Goal: Transaction & Acquisition: Purchase product/service

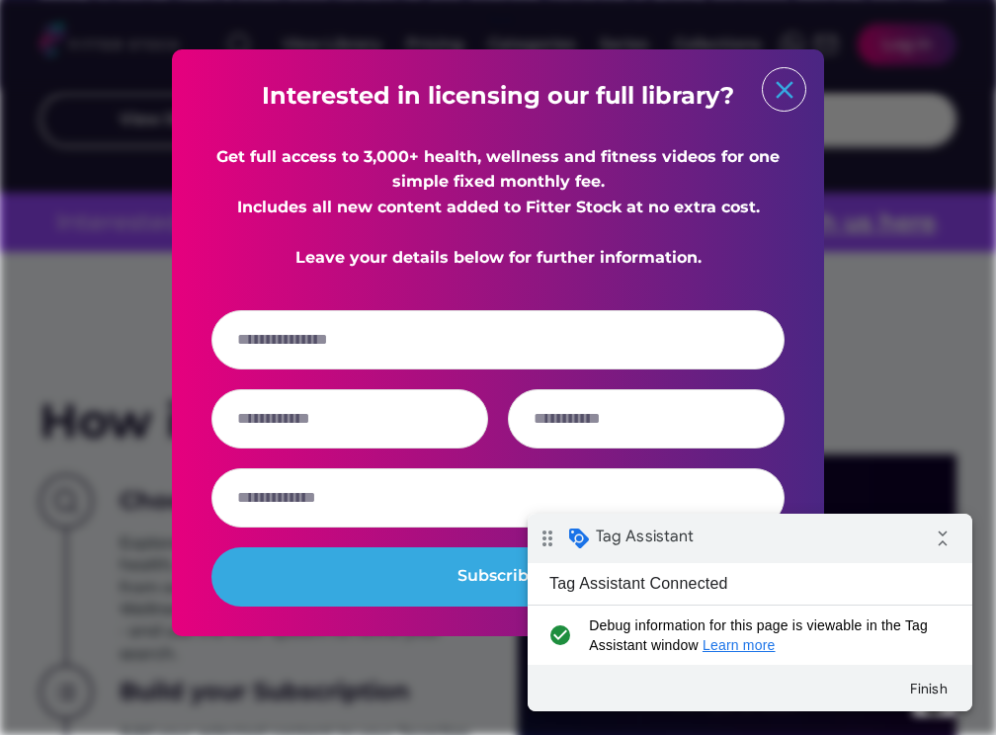
click at [782, 79] on text "close" at bounding box center [785, 90] width 30 height 30
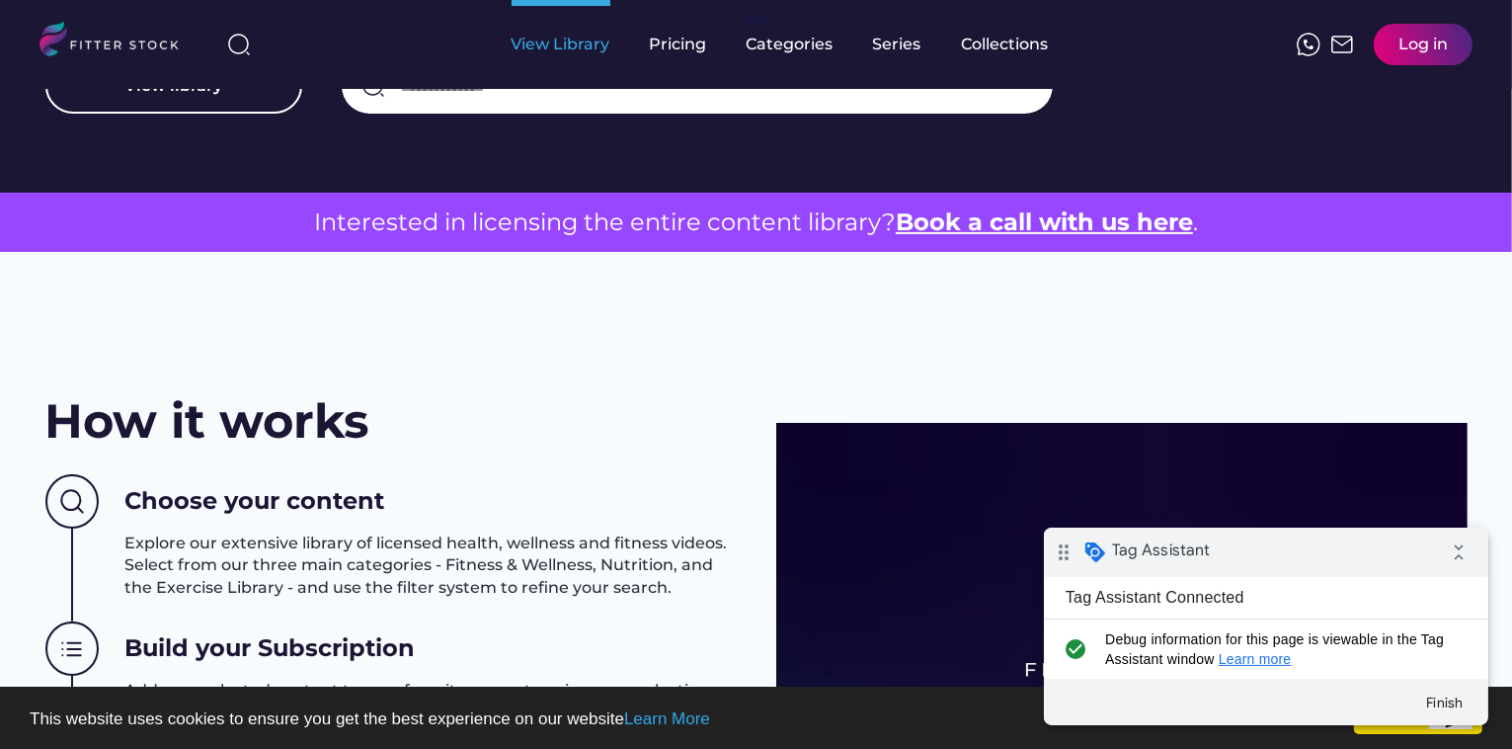
click at [587, 43] on div "View Library" at bounding box center [561, 45] width 99 height 22
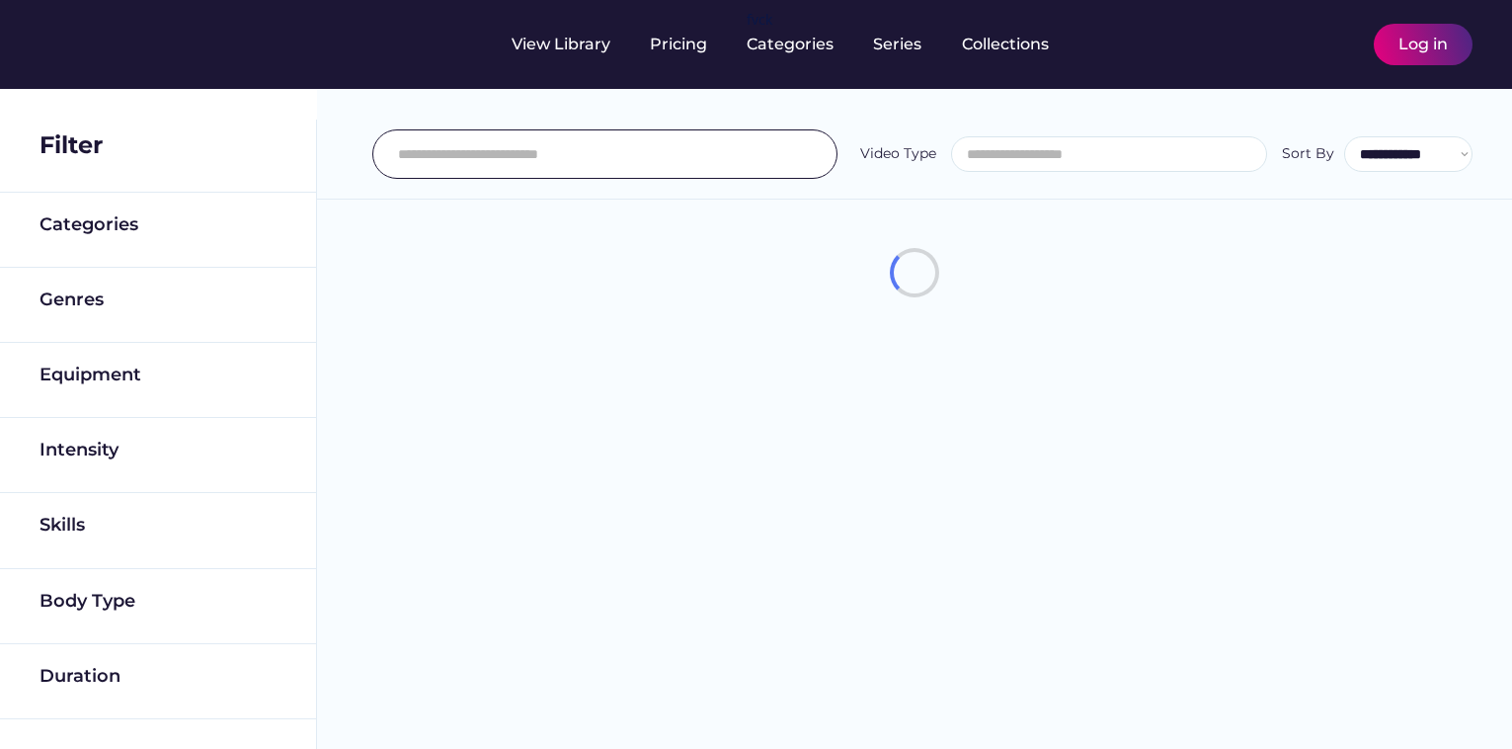
select select
select select "**********"
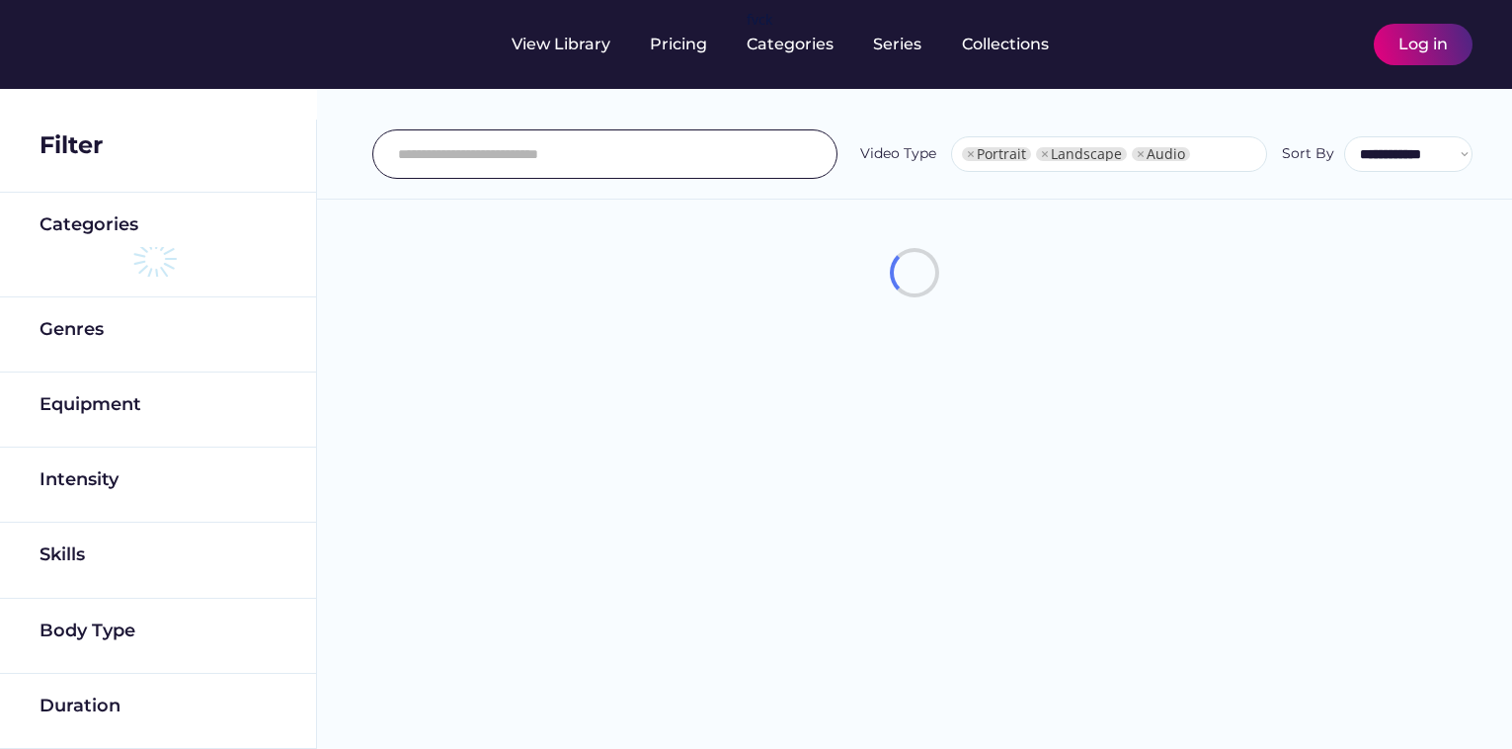
select select "**********"
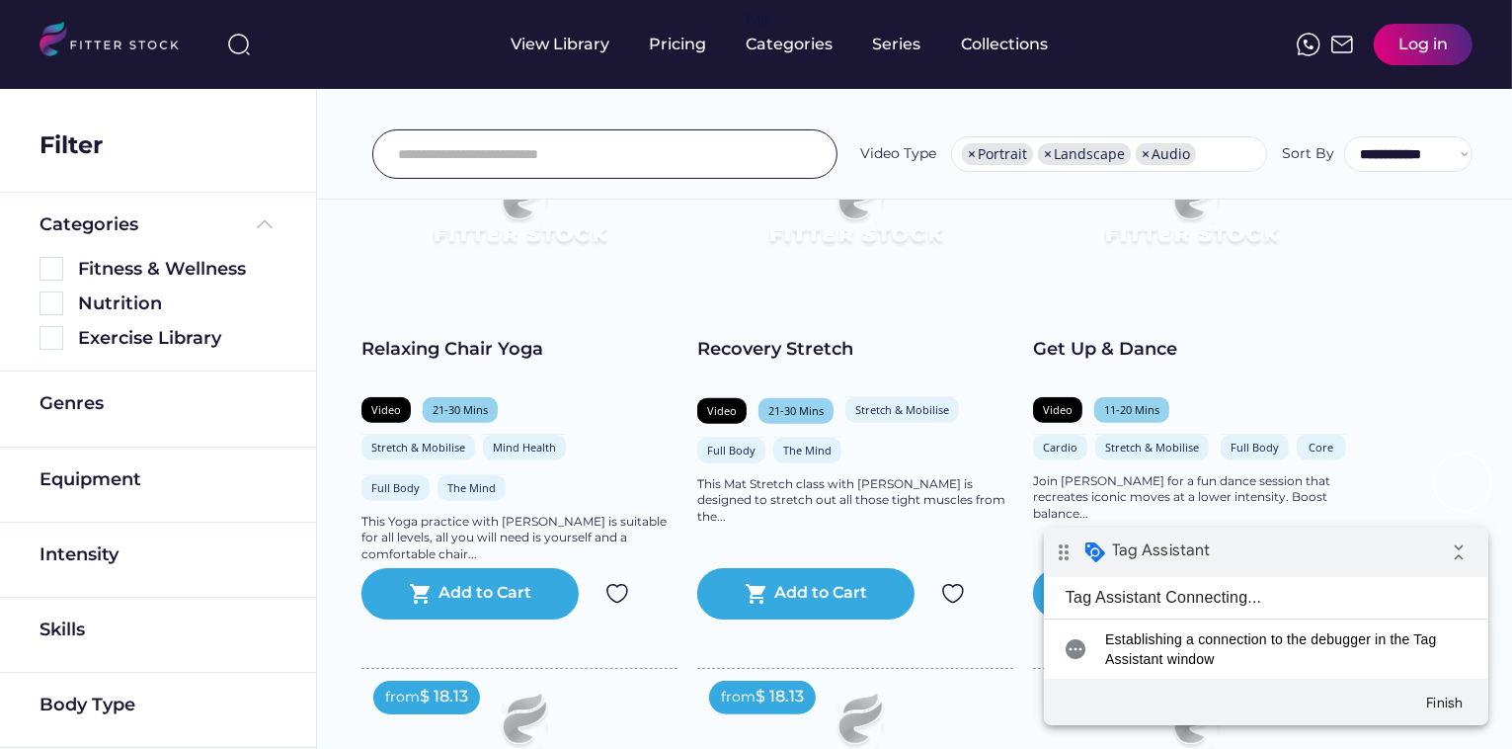
scroll to position [1581, 0]
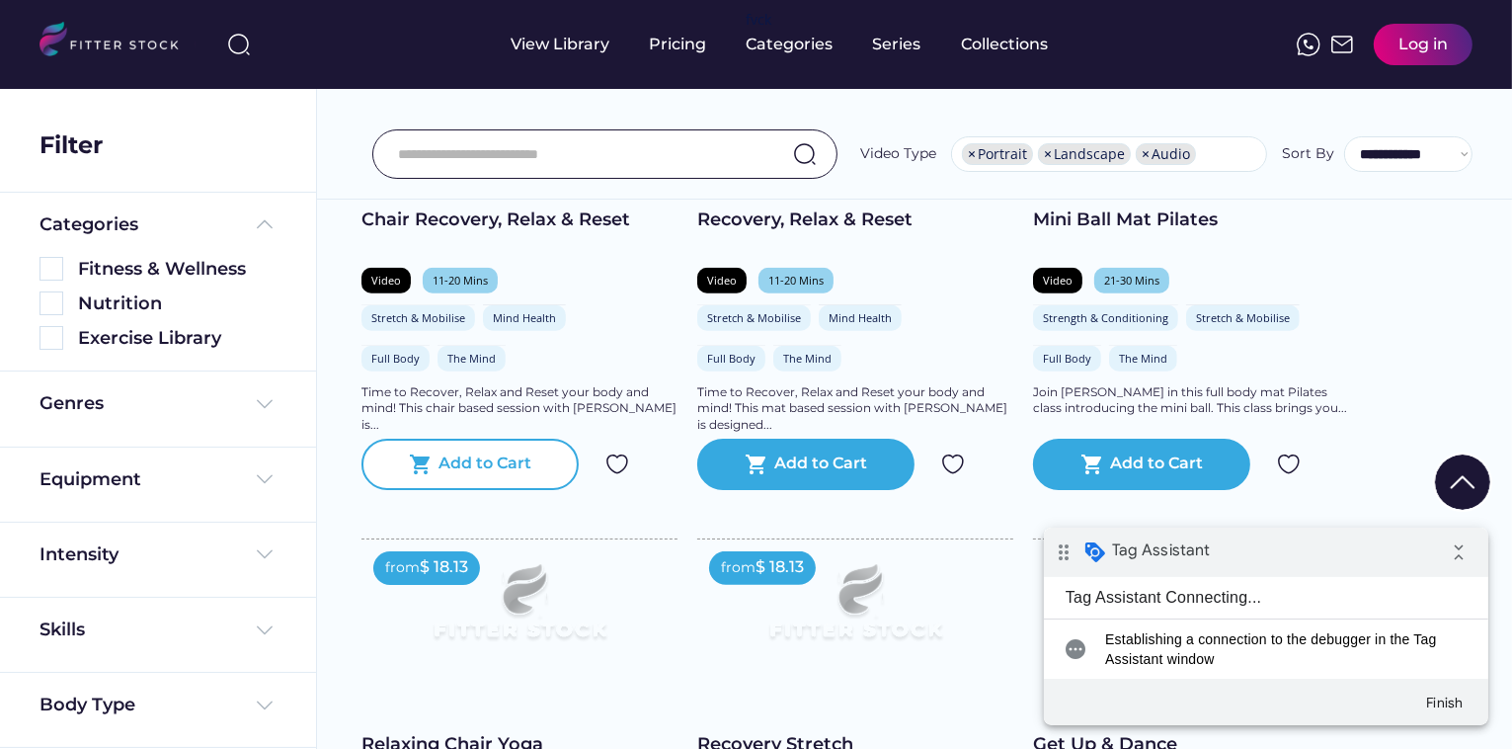
click at [490, 476] on div "Add to Cart" at bounding box center [486, 464] width 93 height 24
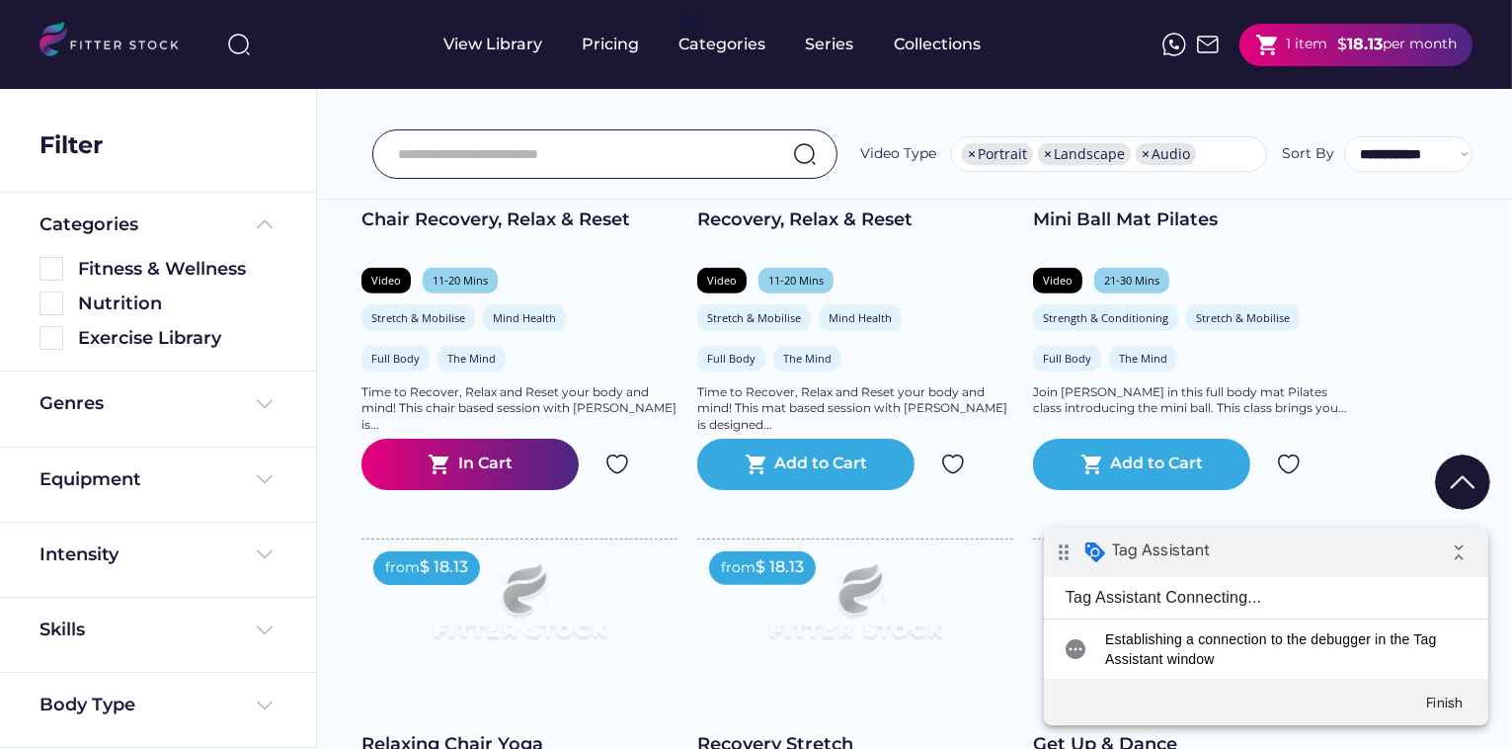
click at [1206, 656] on span "Establishing a connection to the debugger in the Tag Assistant window" at bounding box center [1279, 648] width 351 height 40
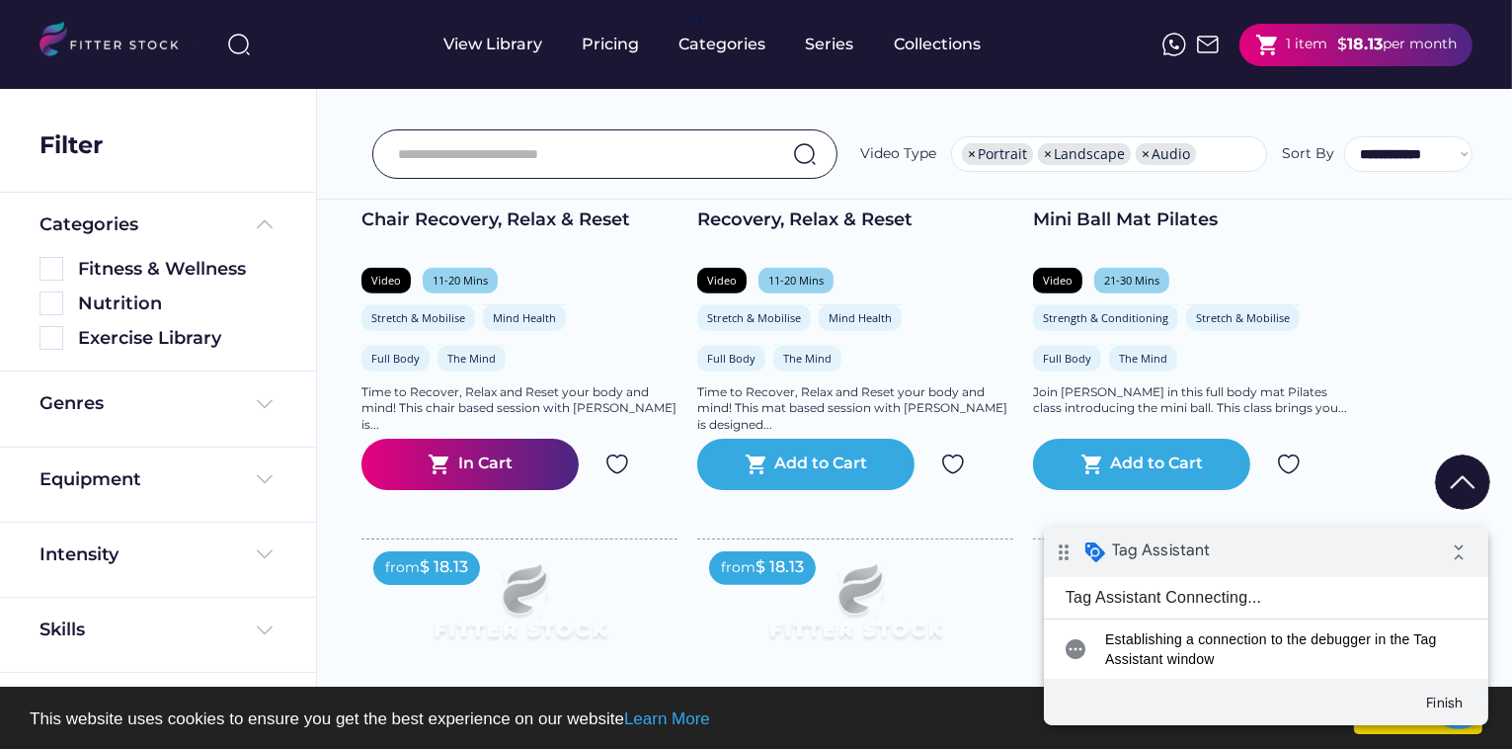
scroll to position [0, 0]
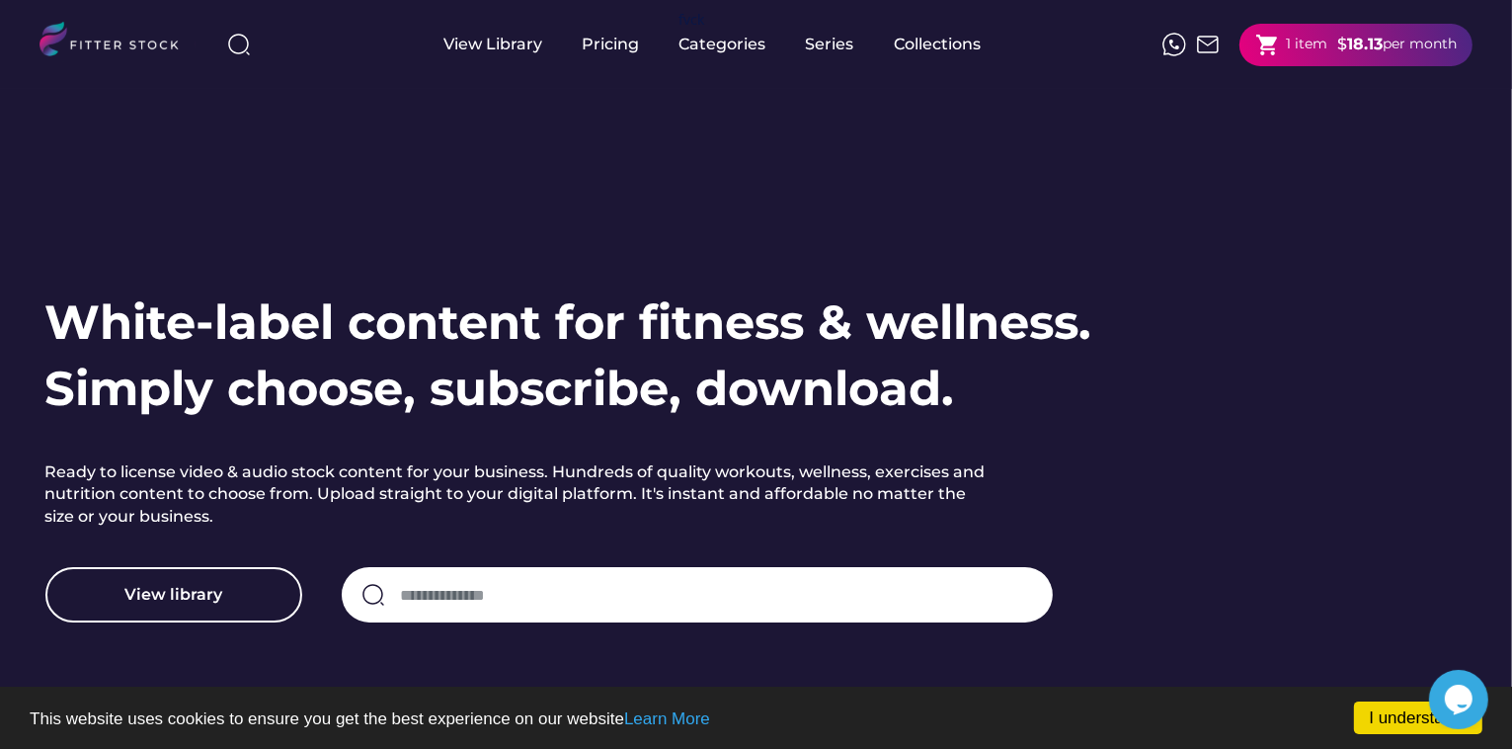
click at [1289, 53] on div "1 item" at bounding box center [1306, 45] width 41 height 20
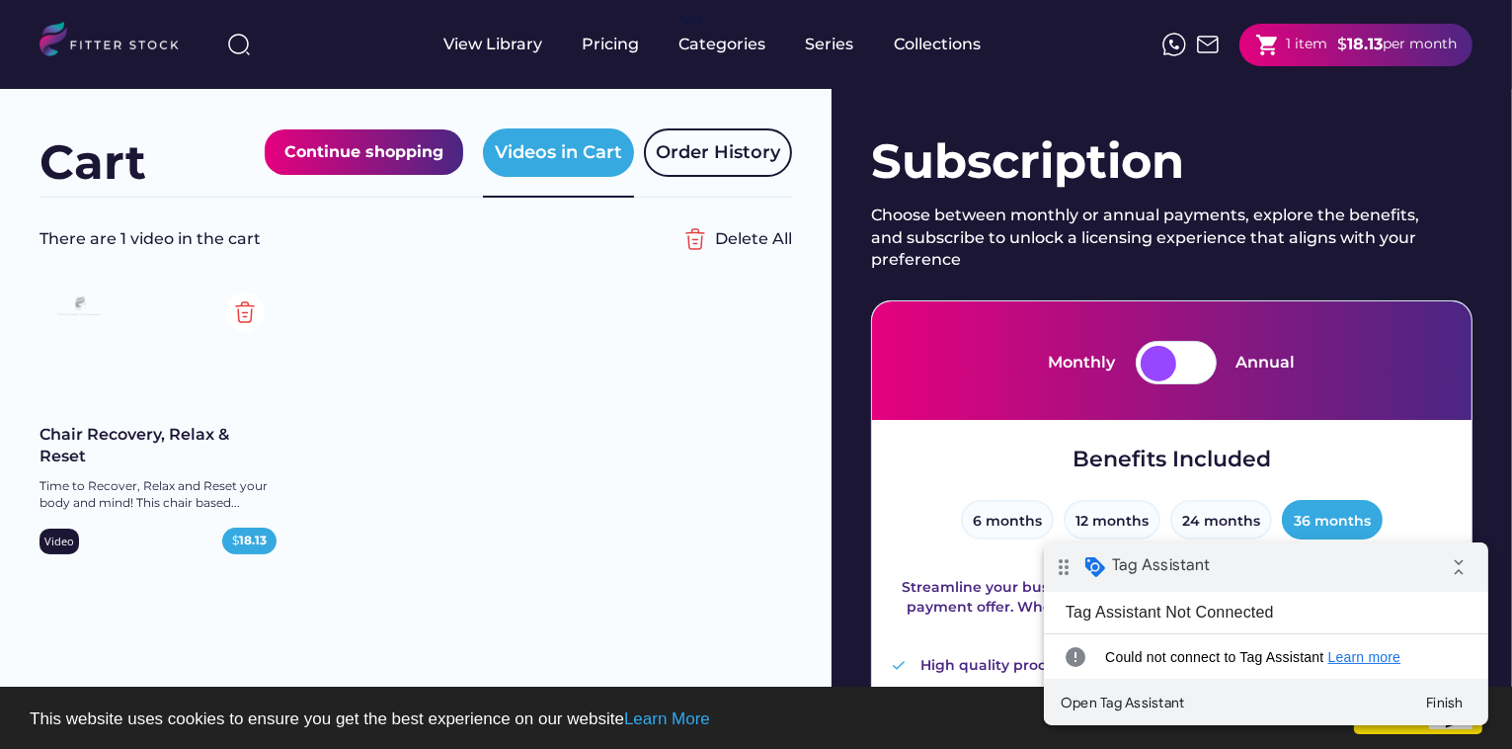
click at [1095, 609] on div "Tag Assistant Not Connected" at bounding box center [1169, 611] width 252 height 41
click at [1448, 702] on button "Finish" at bounding box center [1444, 702] width 71 height 36
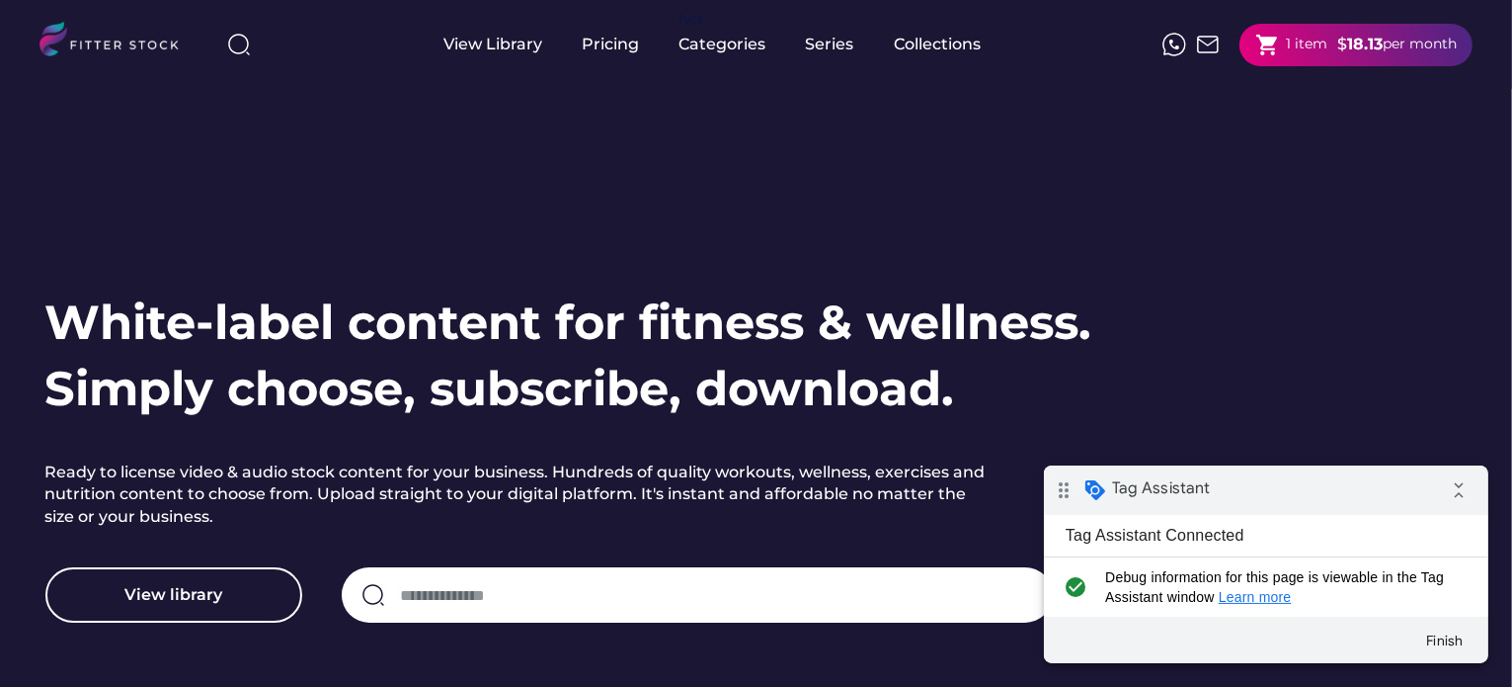
click at [1306, 41] on div "1 item" at bounding box center [1306, 45] width 41 height 20
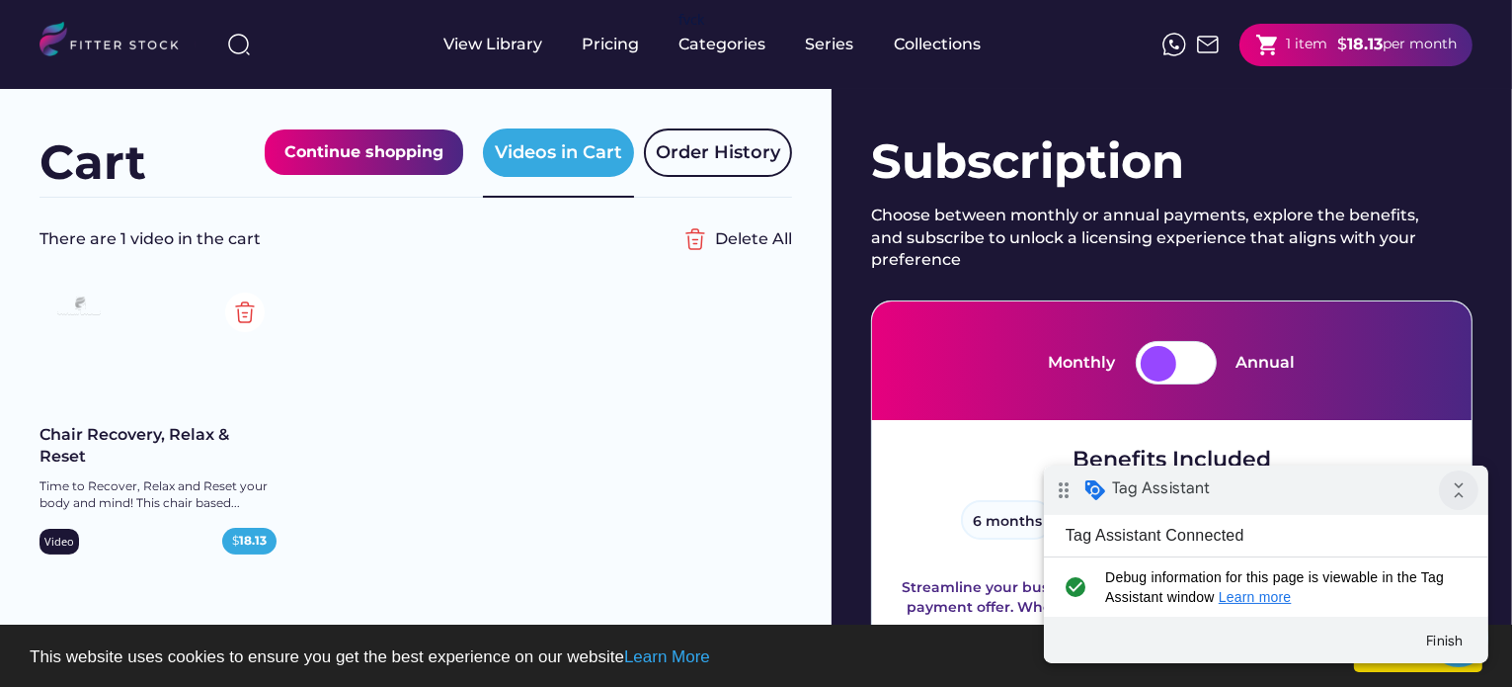
click at [1464, 500] on icon "collapse_all" at bounding box center [1458, 489] width 40 height 40
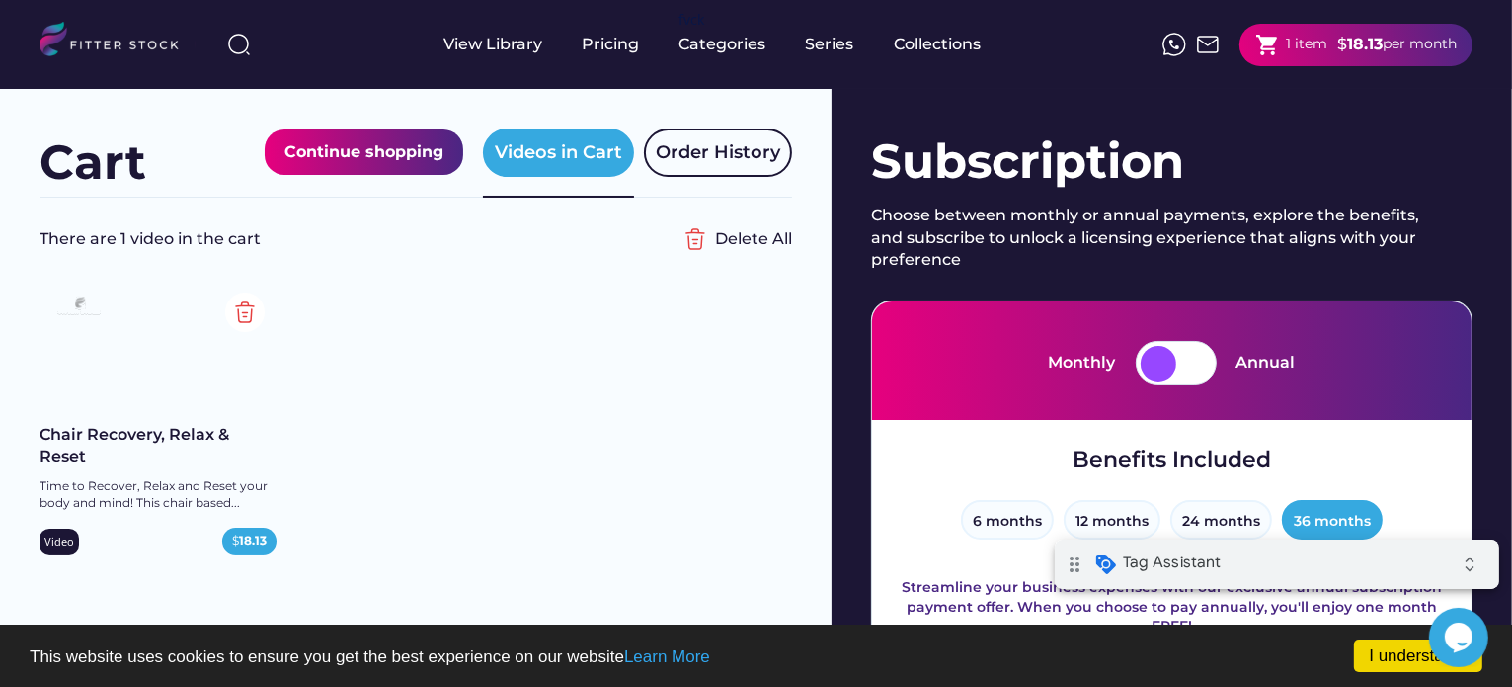
click at [1072, 563] on icon "drag_indicator" at bounding box center [1074, 563] width 40 height 40
click at [1391, 668] on link "I understand!" at bounding box center [1418, 655] width 128 height 33
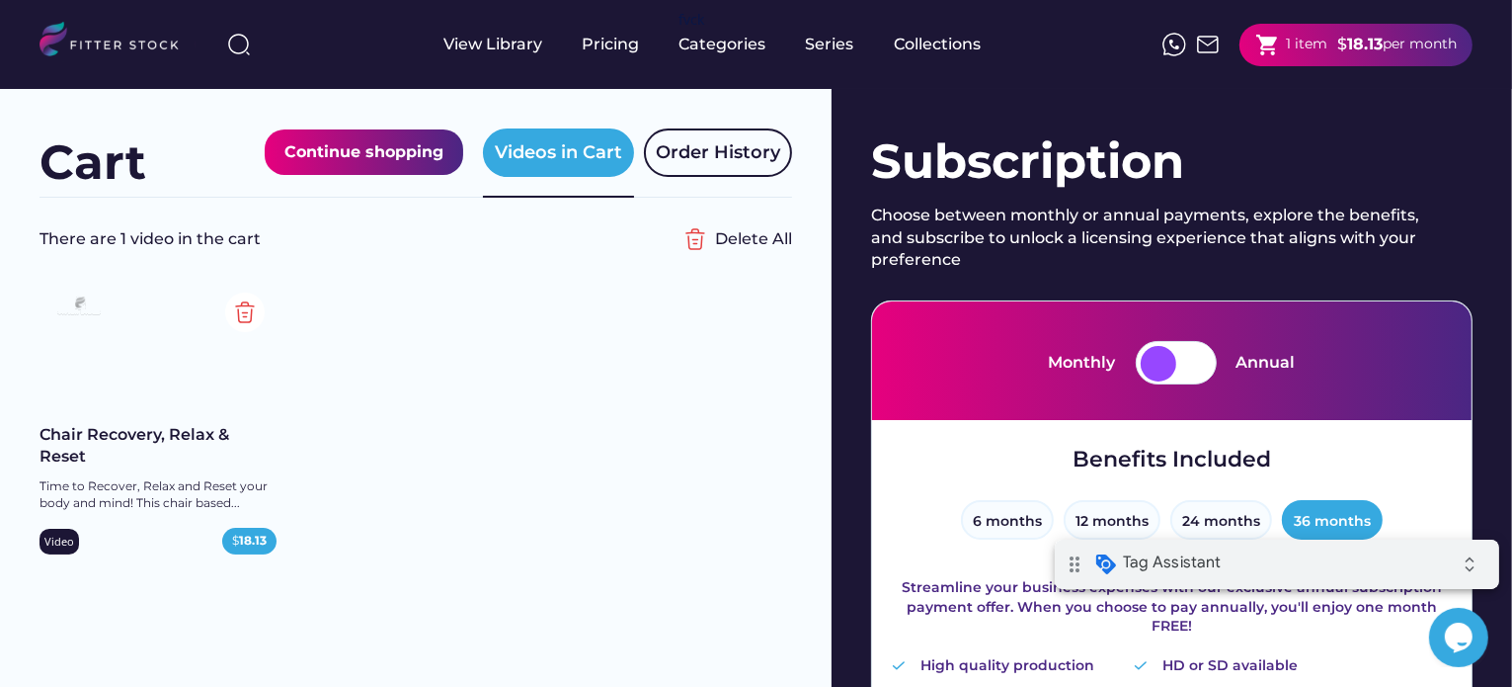
click at [368, 159] on div "Continue shopping" at bounding box center [363, 152] width 159 height 26
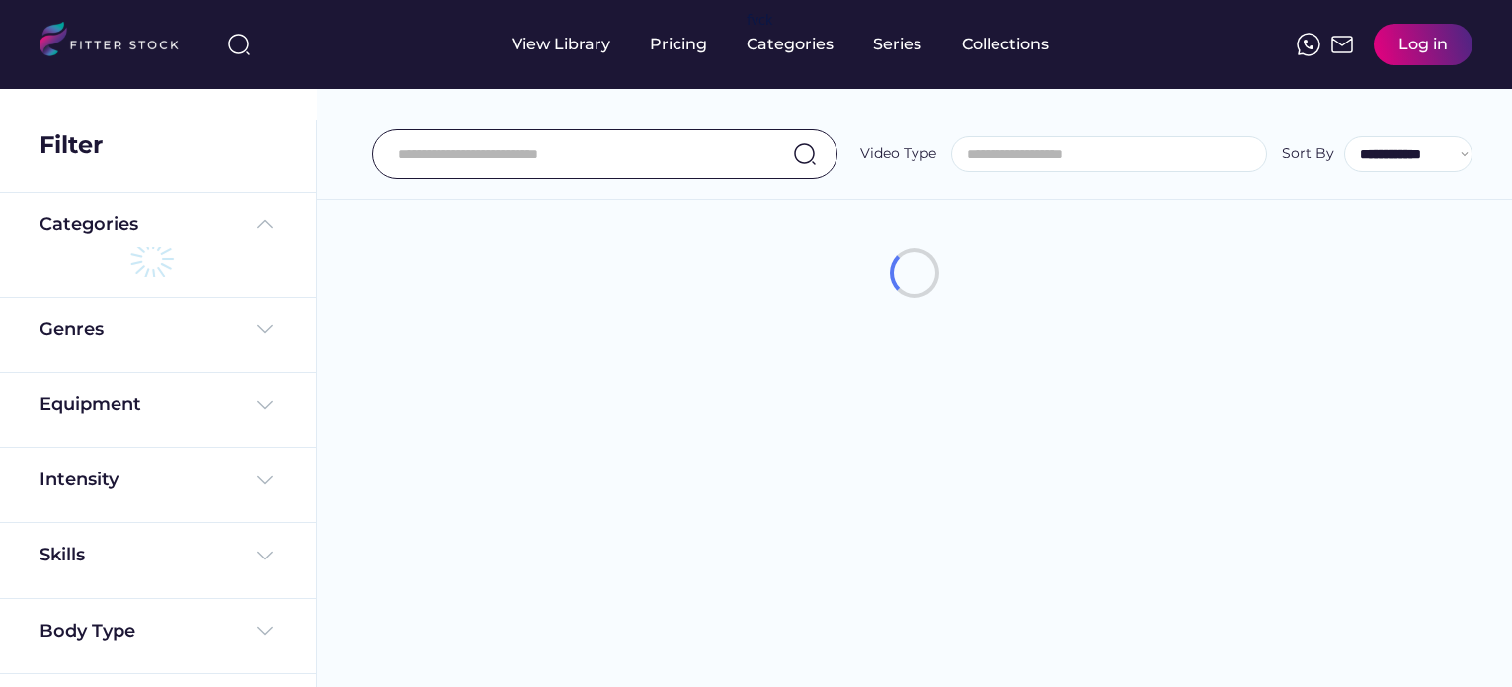
select select
select select "**********"
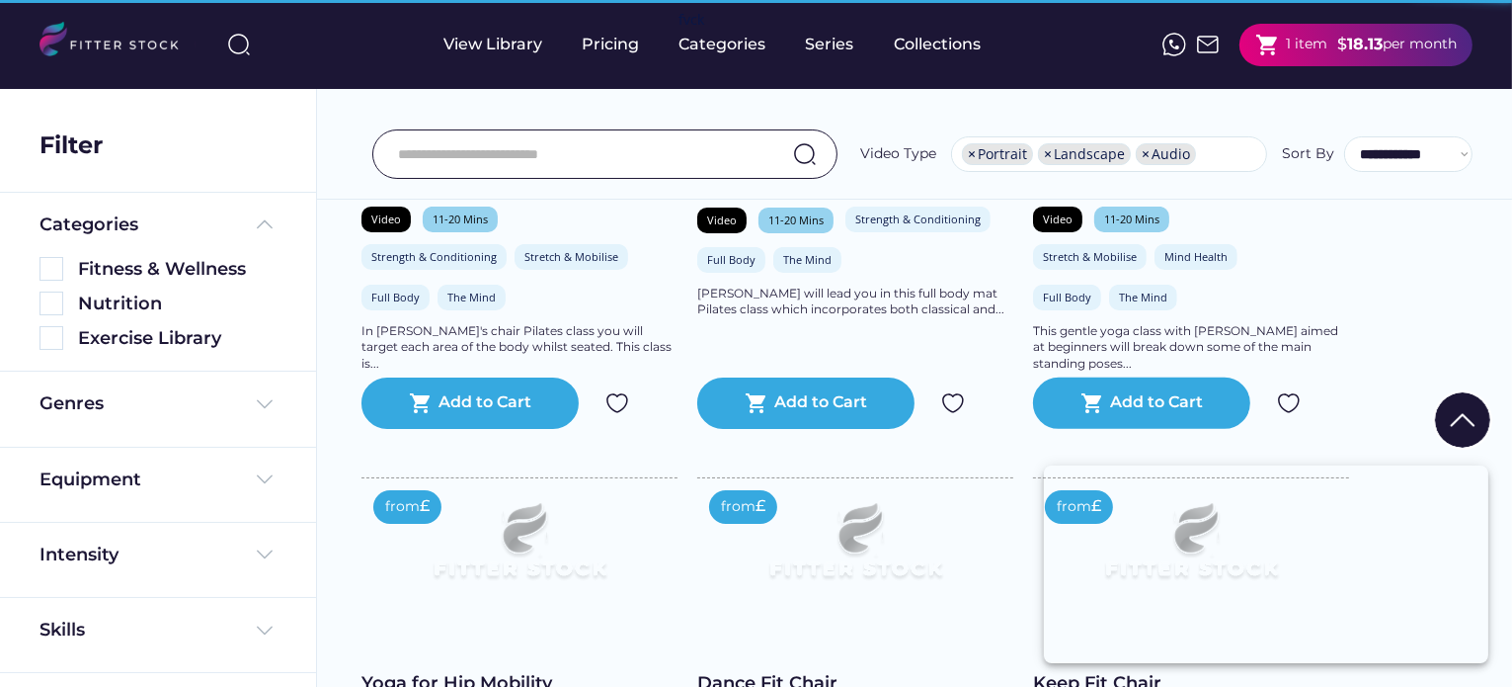
scroll to position [543, 0]
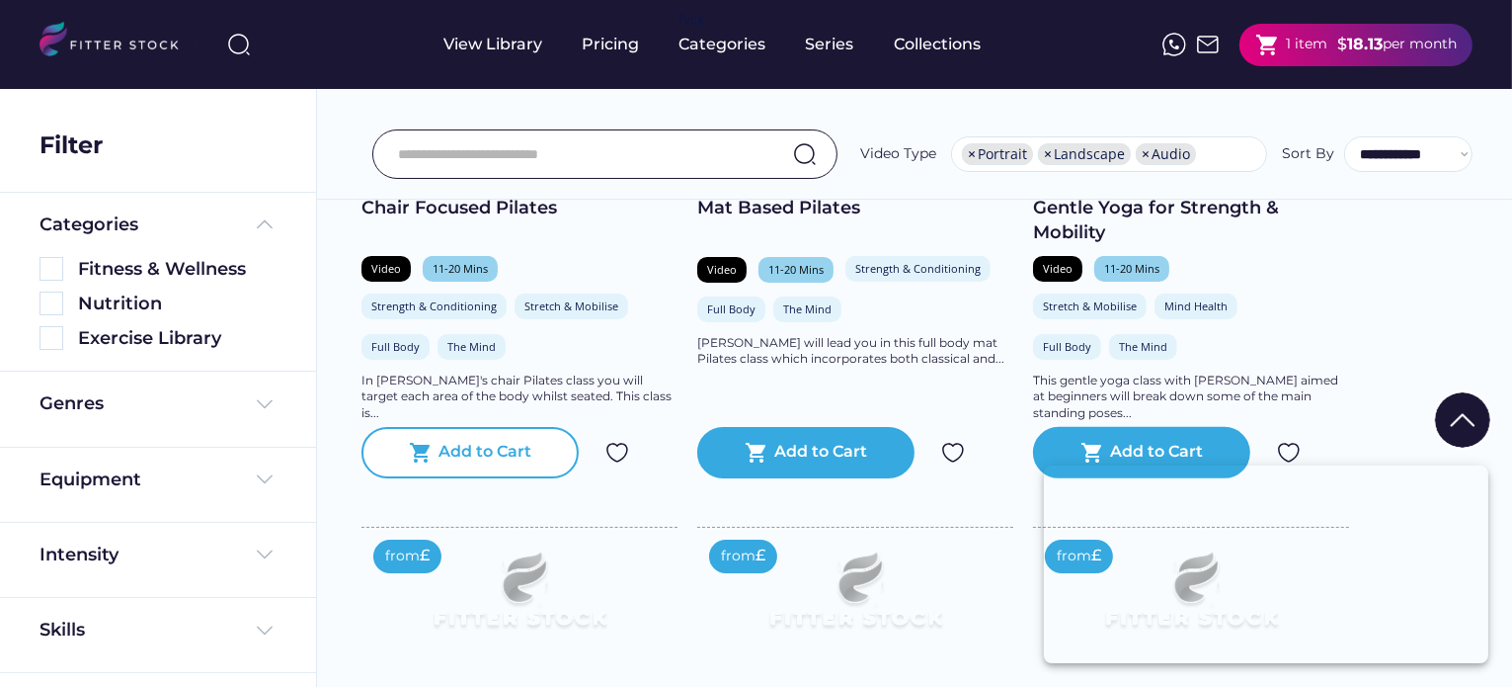
click at [494, 464] on div "Add to Cart" at bounding box center [486, 453] width 93 height 24
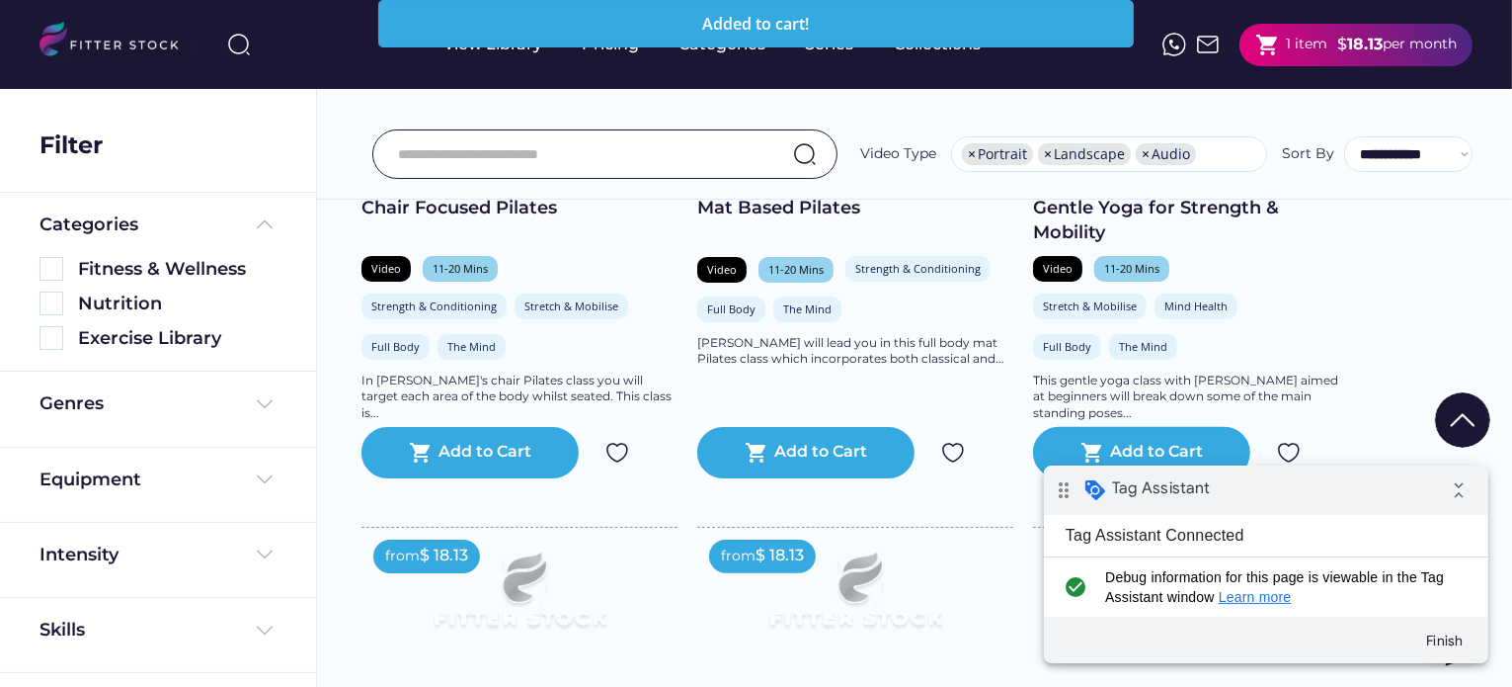
scroll to position [0, 0]
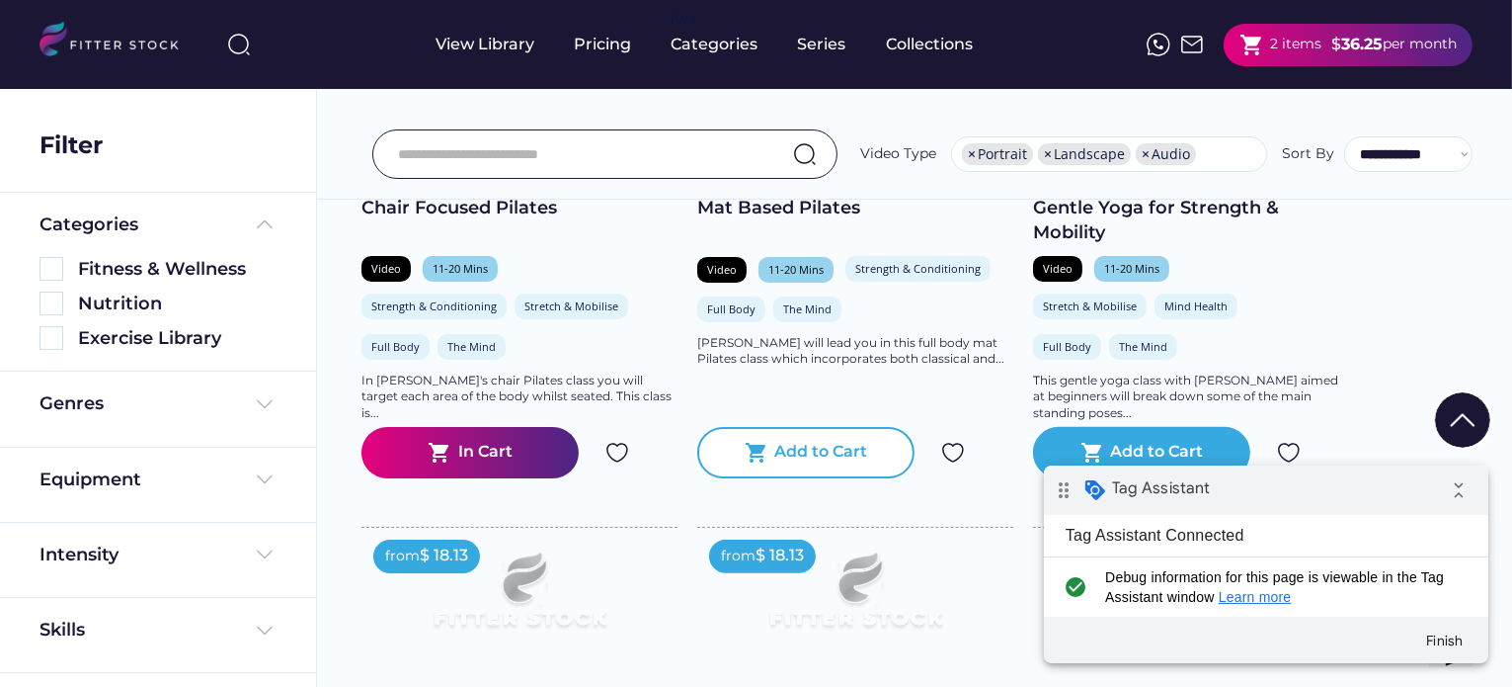
click at [817, 455] on div "shopping_cart Add to Cart" at bounding box center [805, 452] width 217 height 51
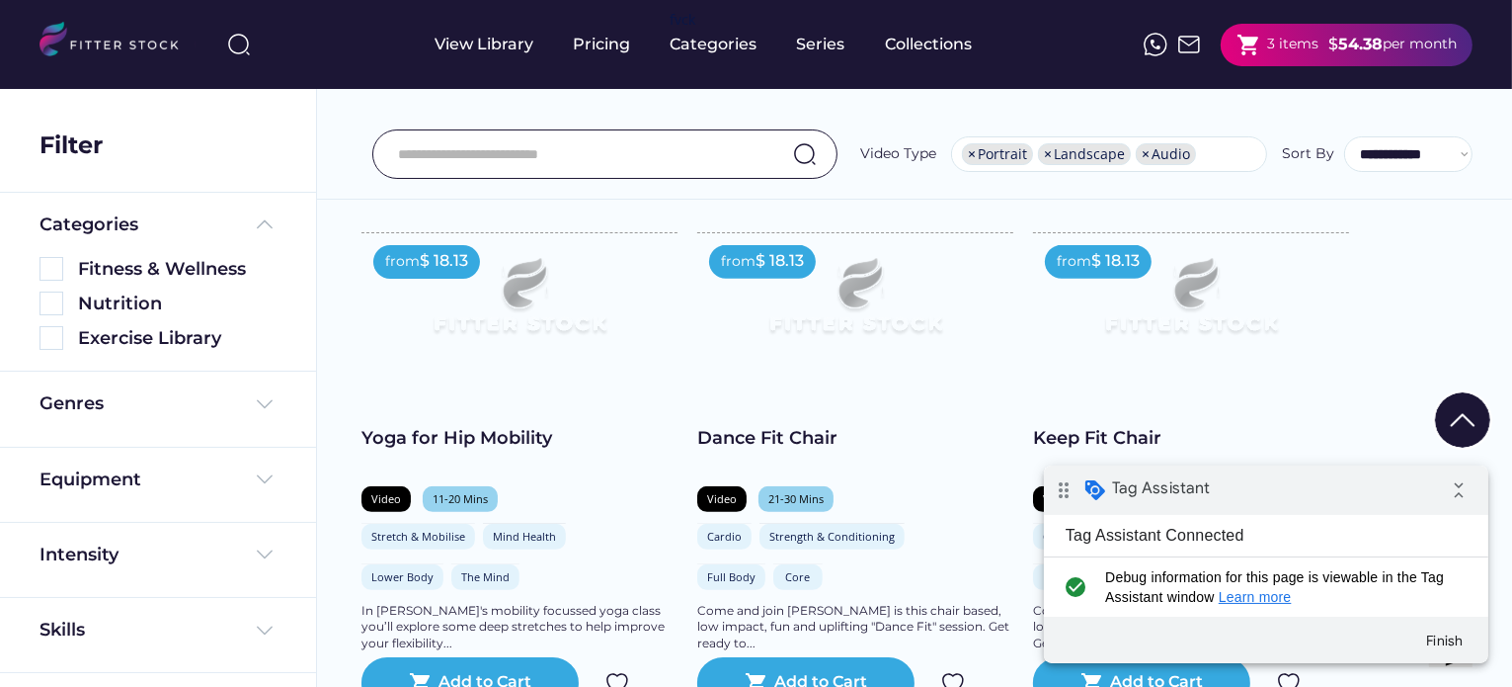
scroll to position [741, 0]
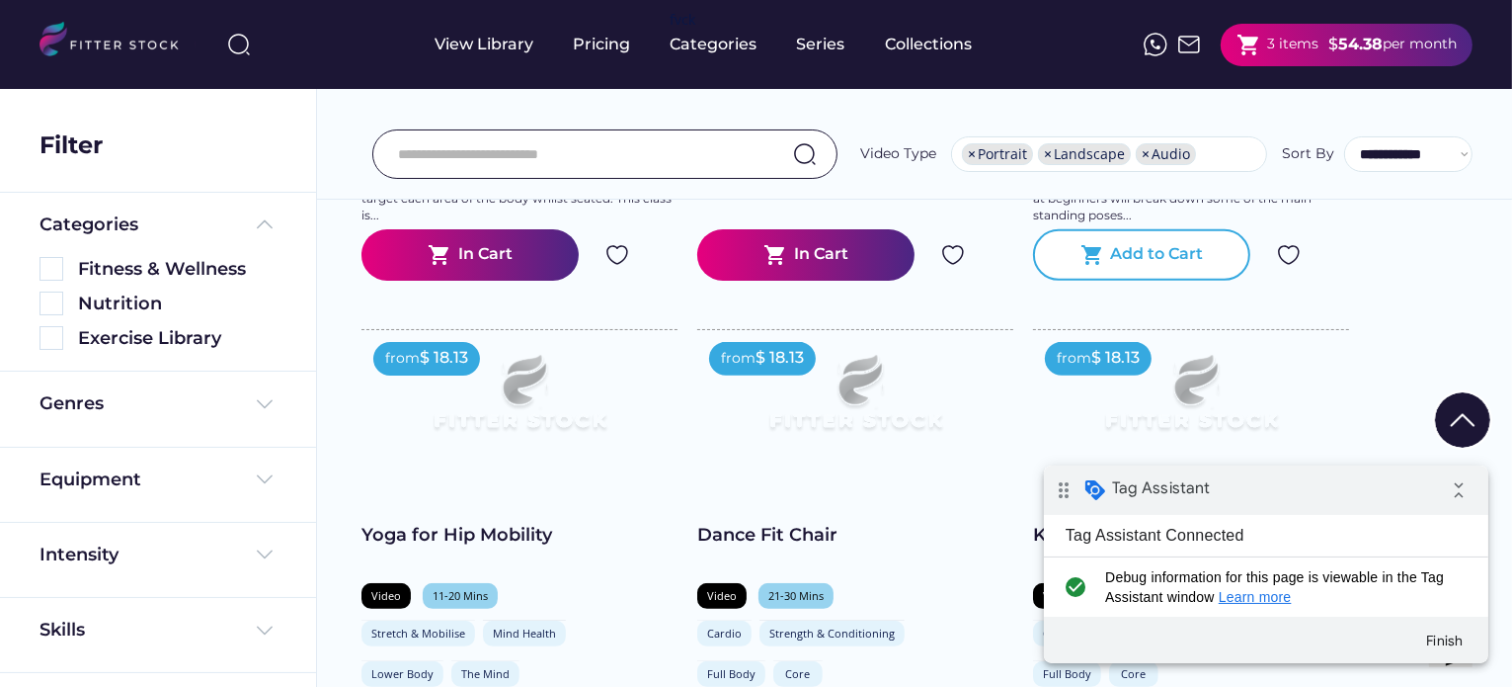
click at [1142, 266] on div "Add to Cart" at bounding box center [1157, 255] width 93 height 24
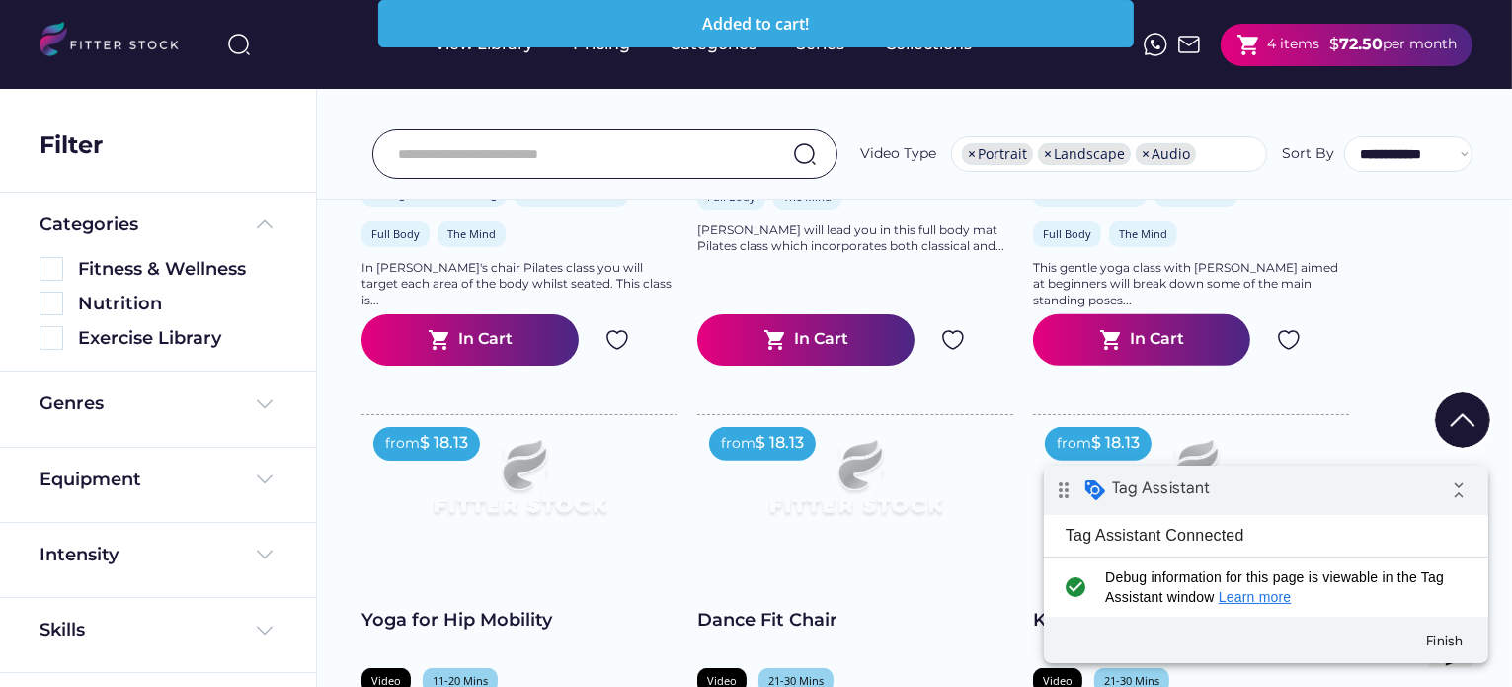
scroll to position [642, 0]
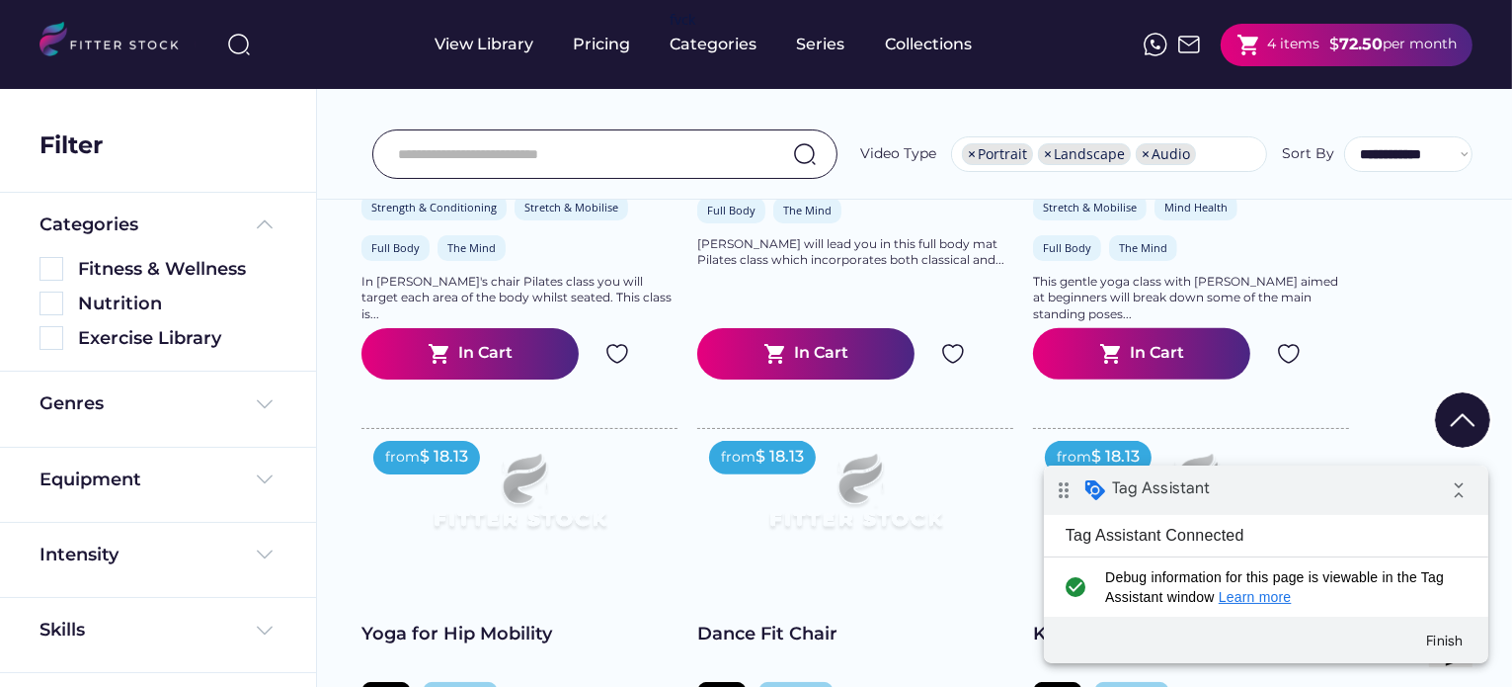
click at [1188, 43] on img at bounding box center [1190, 45] width 24 height 24
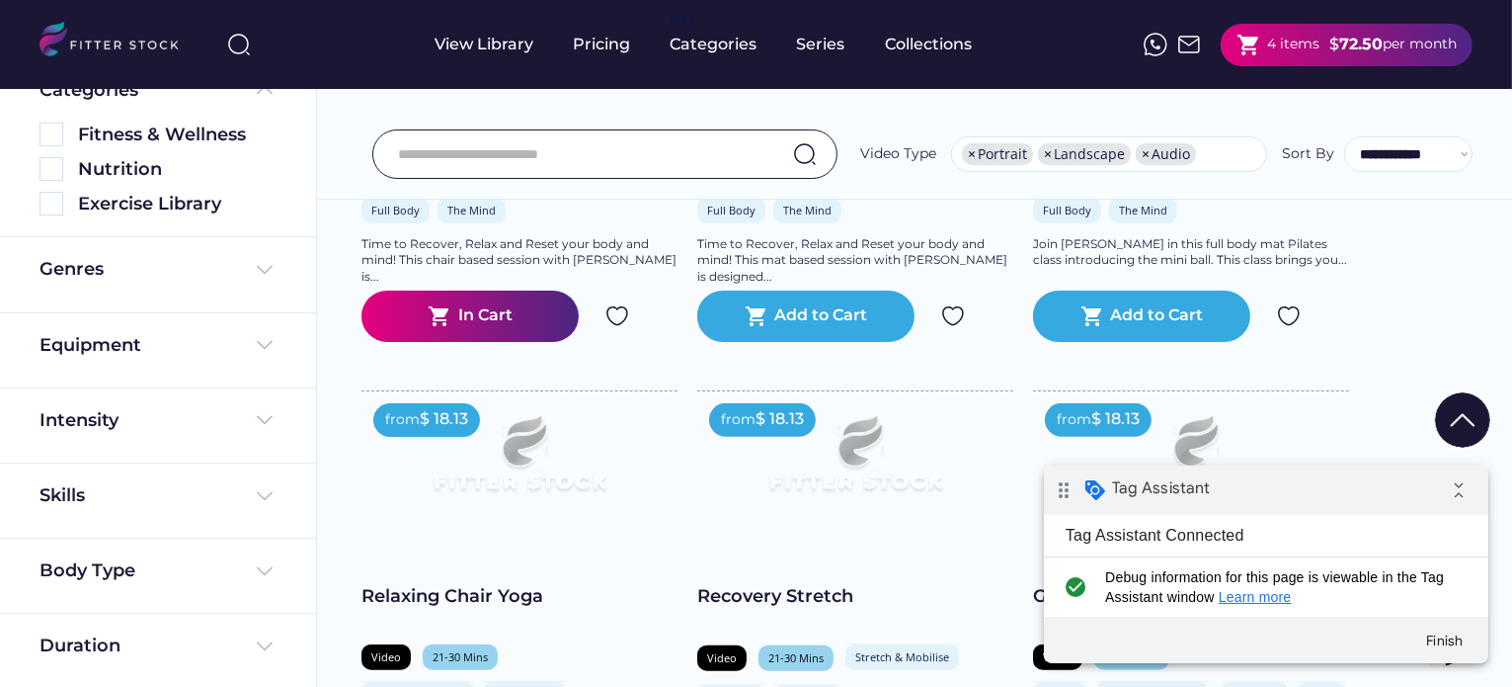
scroll to position [2124, 0]
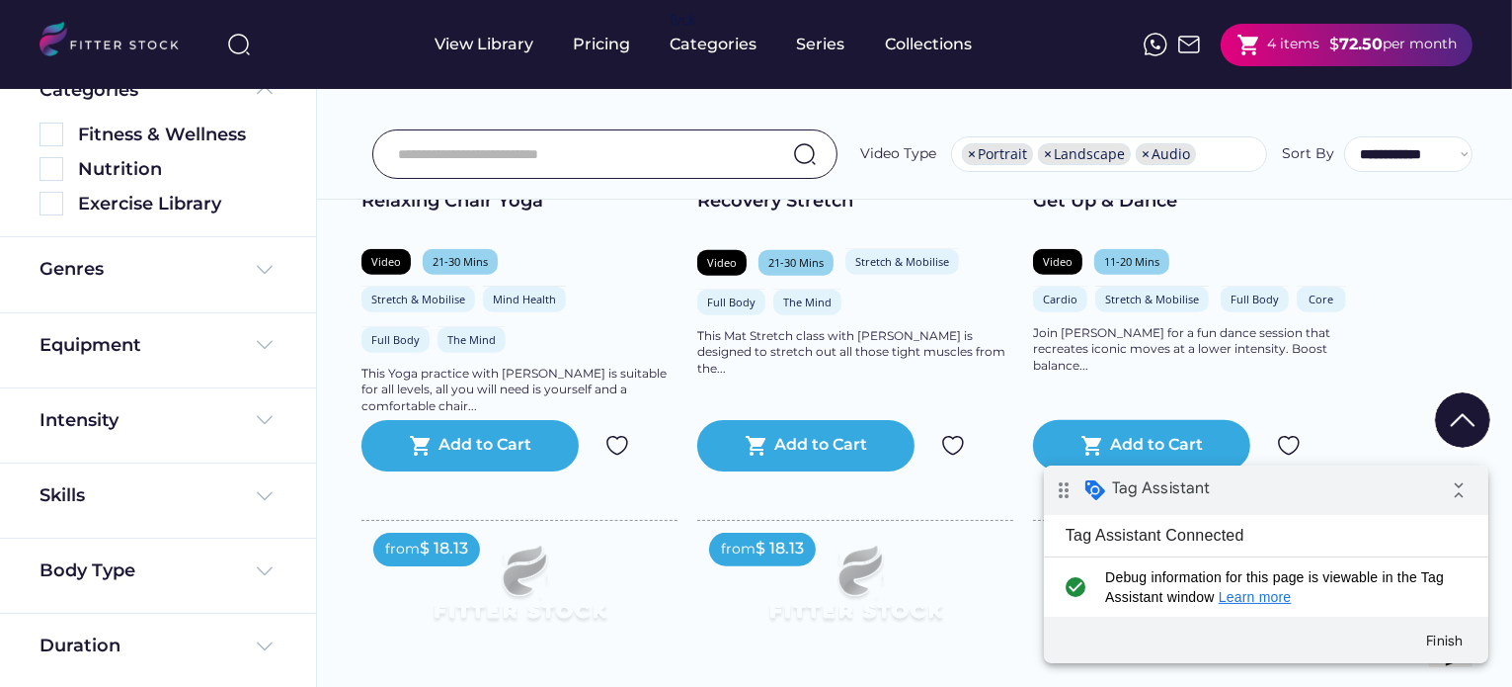
click at [97, 51] on img at bounding box center [118, 42] width 156 height 41
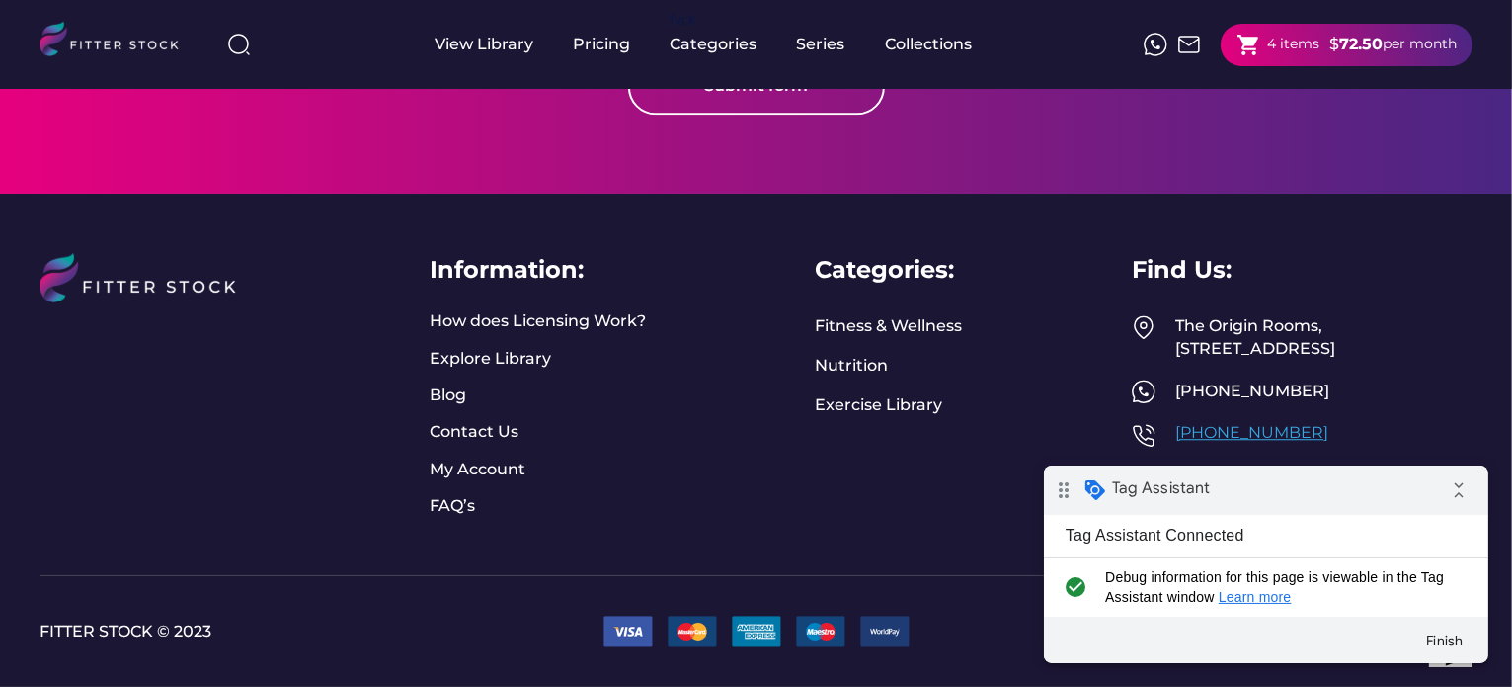
click at [1235, 436] on link "[PHONE_NUMBER]" at bounding box center [1252, 432] width 153 height 19
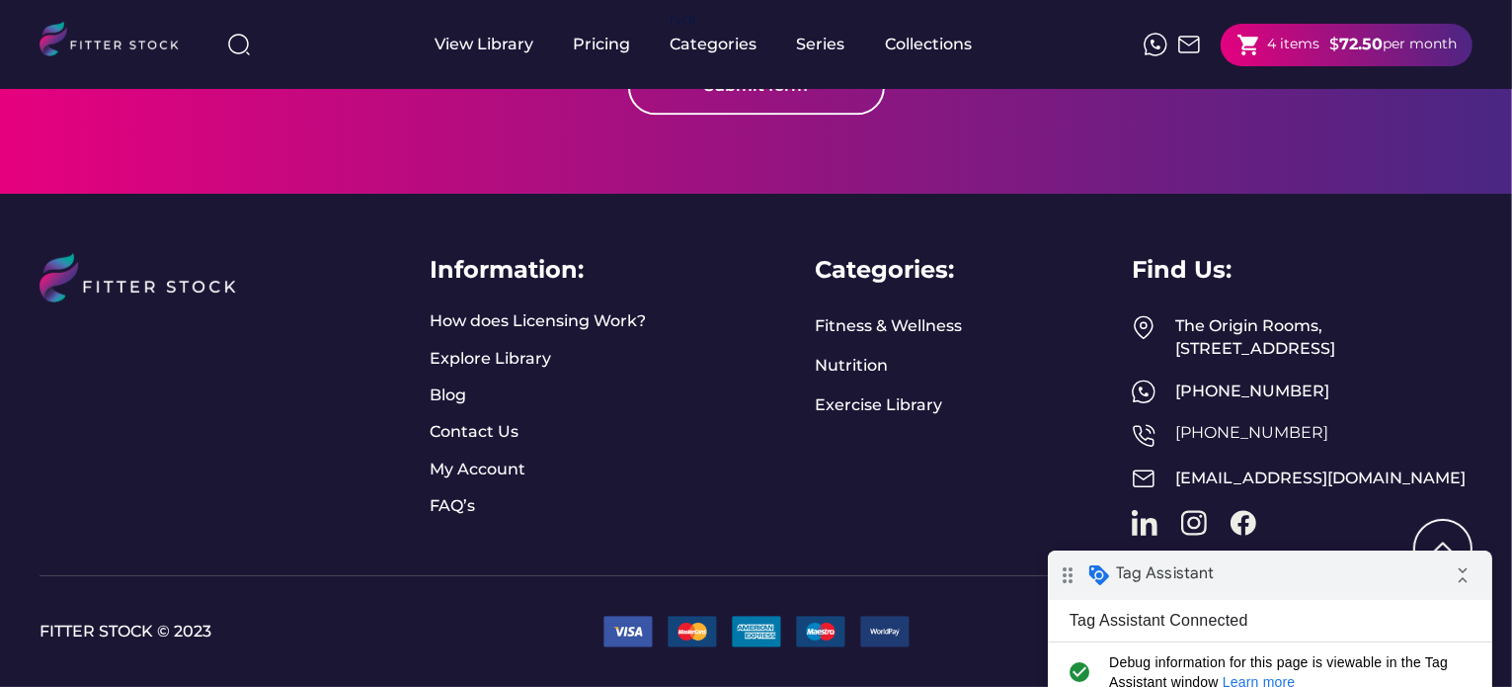
click at [1214, 570] on div "drag_indicator Tag Assistant collapse_all" at bounding box center [1269, 573] width 445 height 49
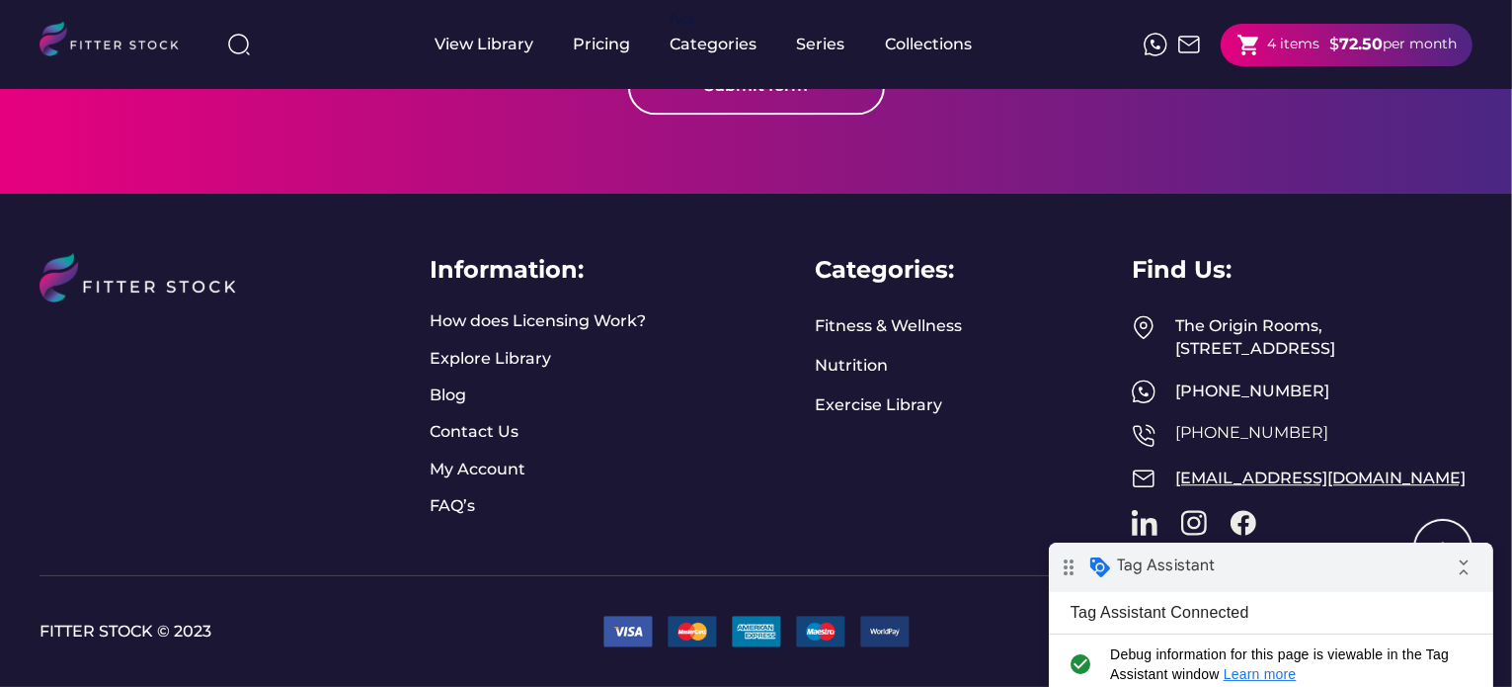
click at [1237, 482] on link "[EMAIL_ADDRESS][DOMAIN_NAME]" at bounding box center [1321, 477] width 290 height 19
click at [1237, 46] on text "shopping_cart" at bounding box center [1249, 45] width 25 height 25
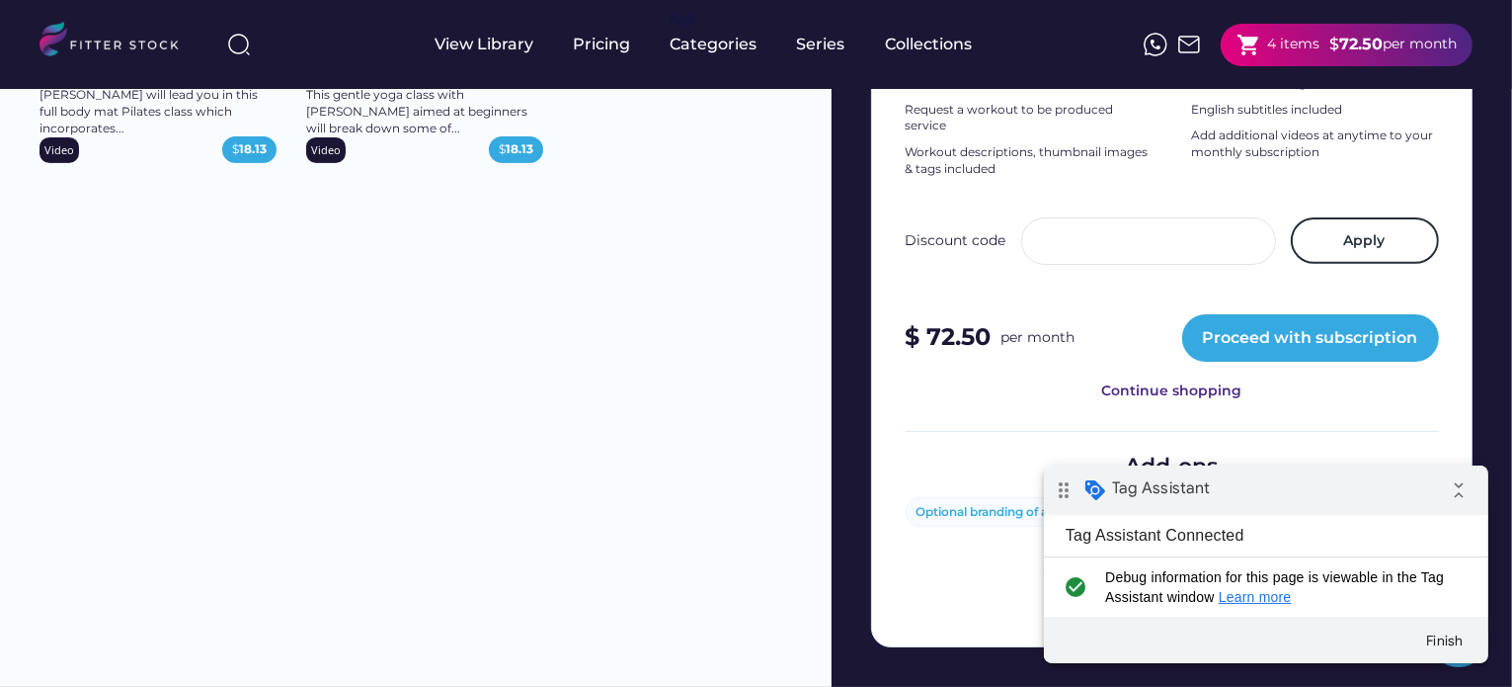
scroll to position [691, 0]
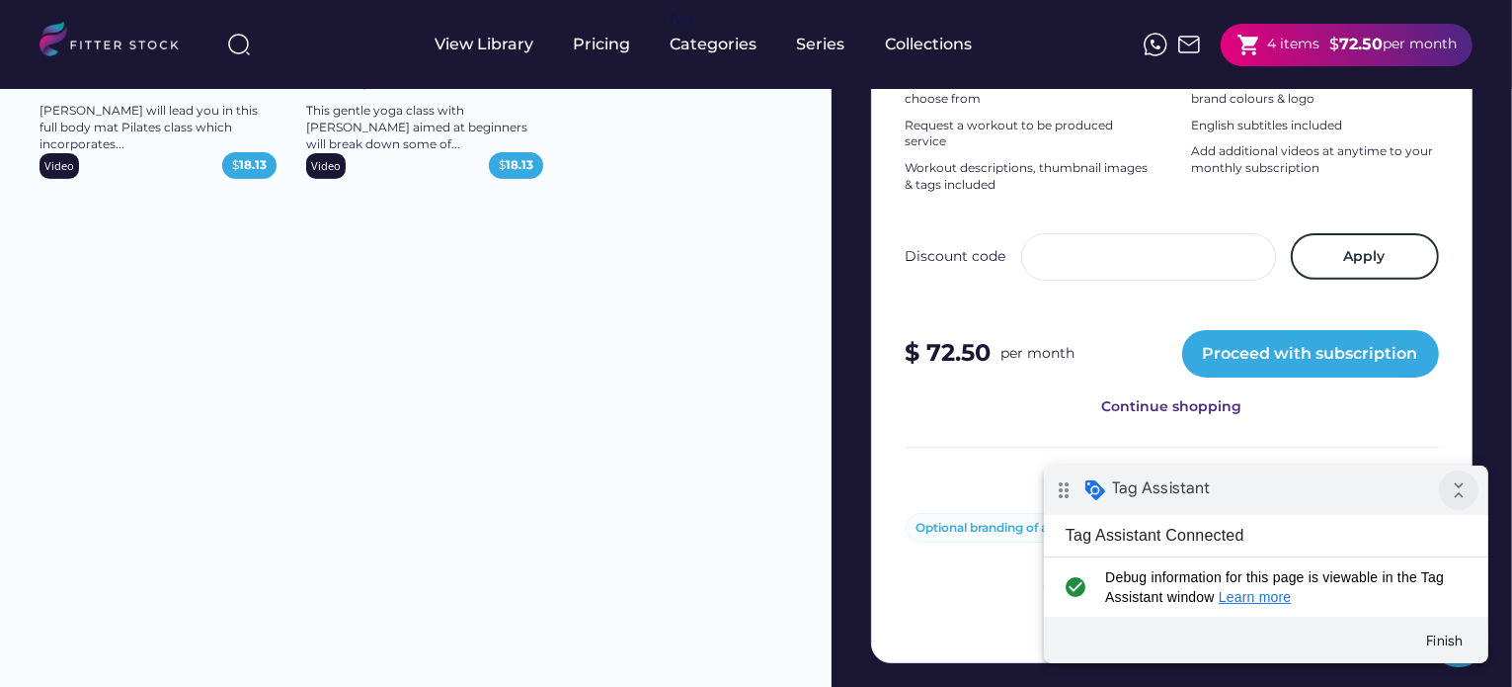
click at [1458, 489] on icon "collapse_all" at bounding box center [1458, 489] width 40 height 40
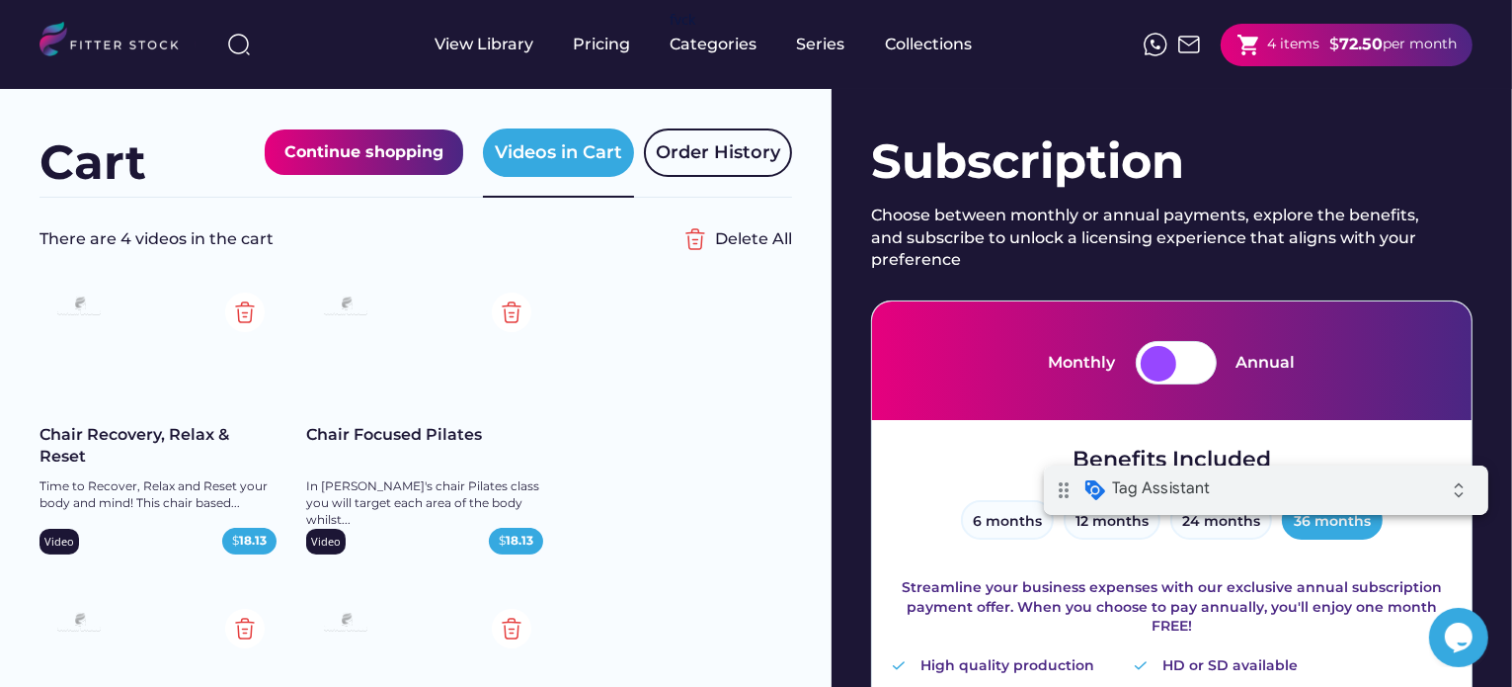
scroll to position [0, 0]
click at [519, 311] on img at bounding box center [512, 312] width 40 height 40
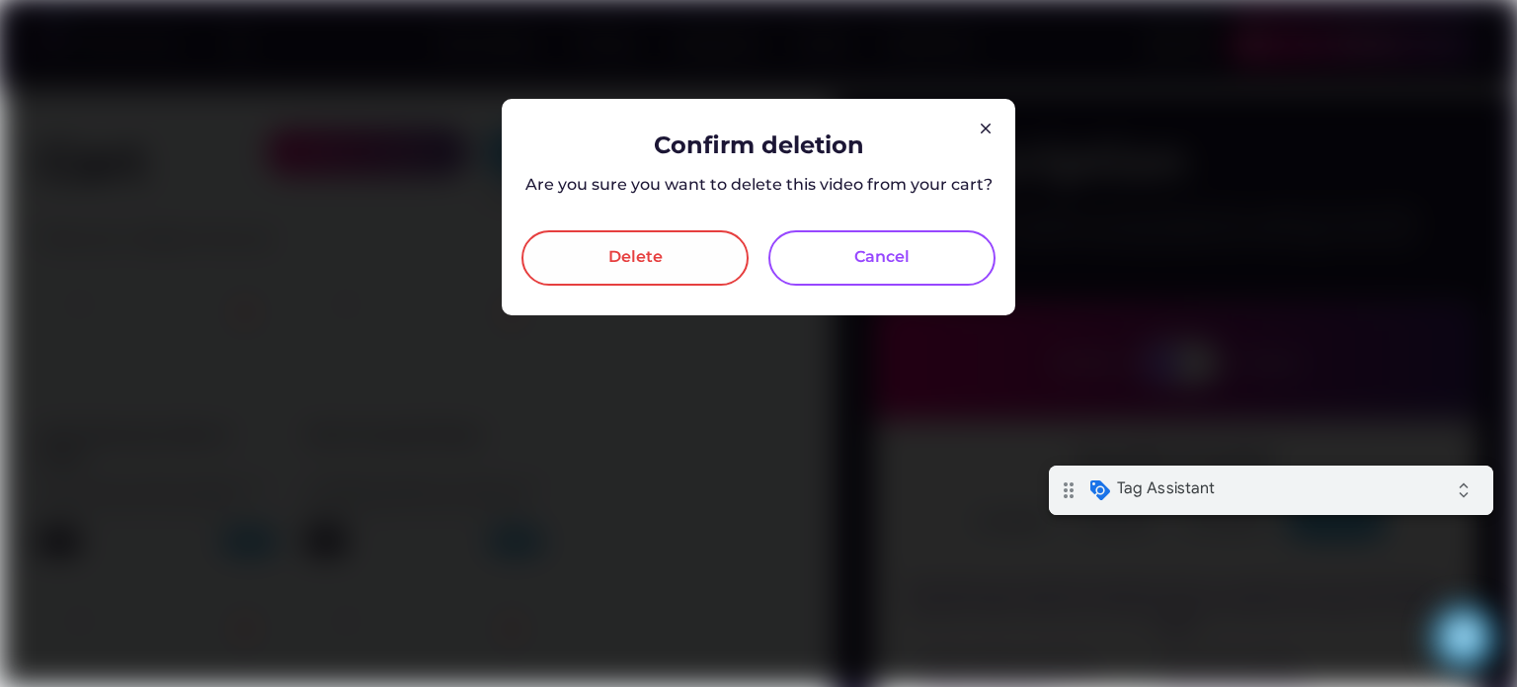
click at [633, 262] on div "Delete" at bounding box center [636, 258] width 54 height 24
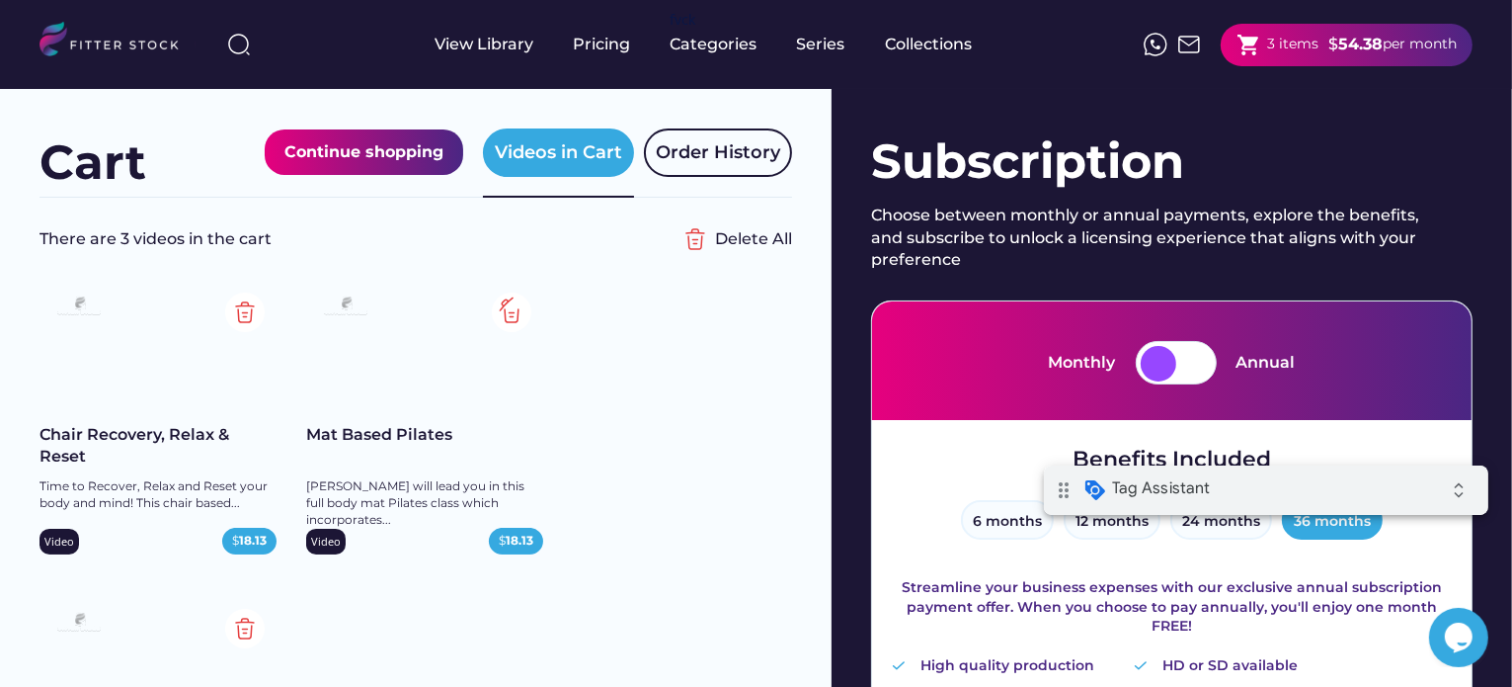
click at [506, 310] on img at bounding box center [512, 312] width 40 height 40
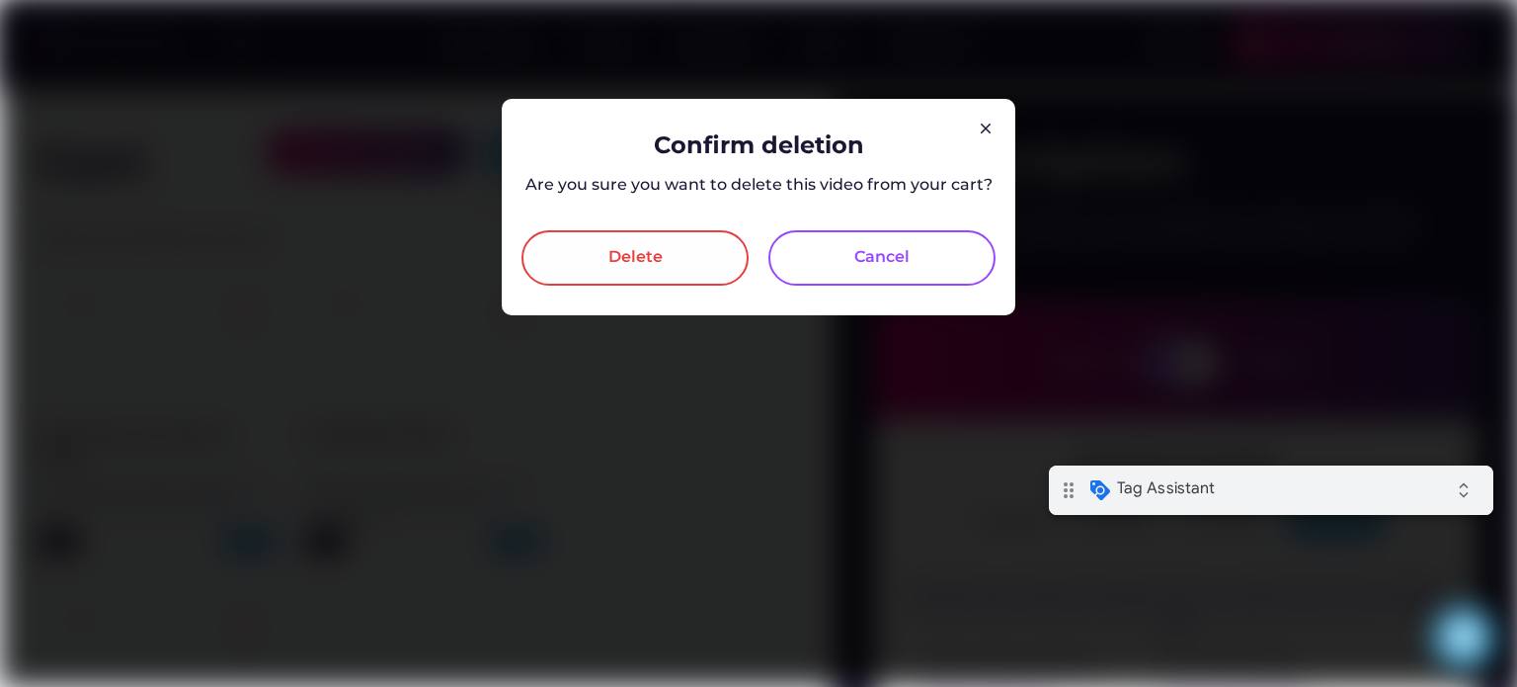
click at [623, 268] on div "Delete" at bounding box center [636, 258] width 54 height 24
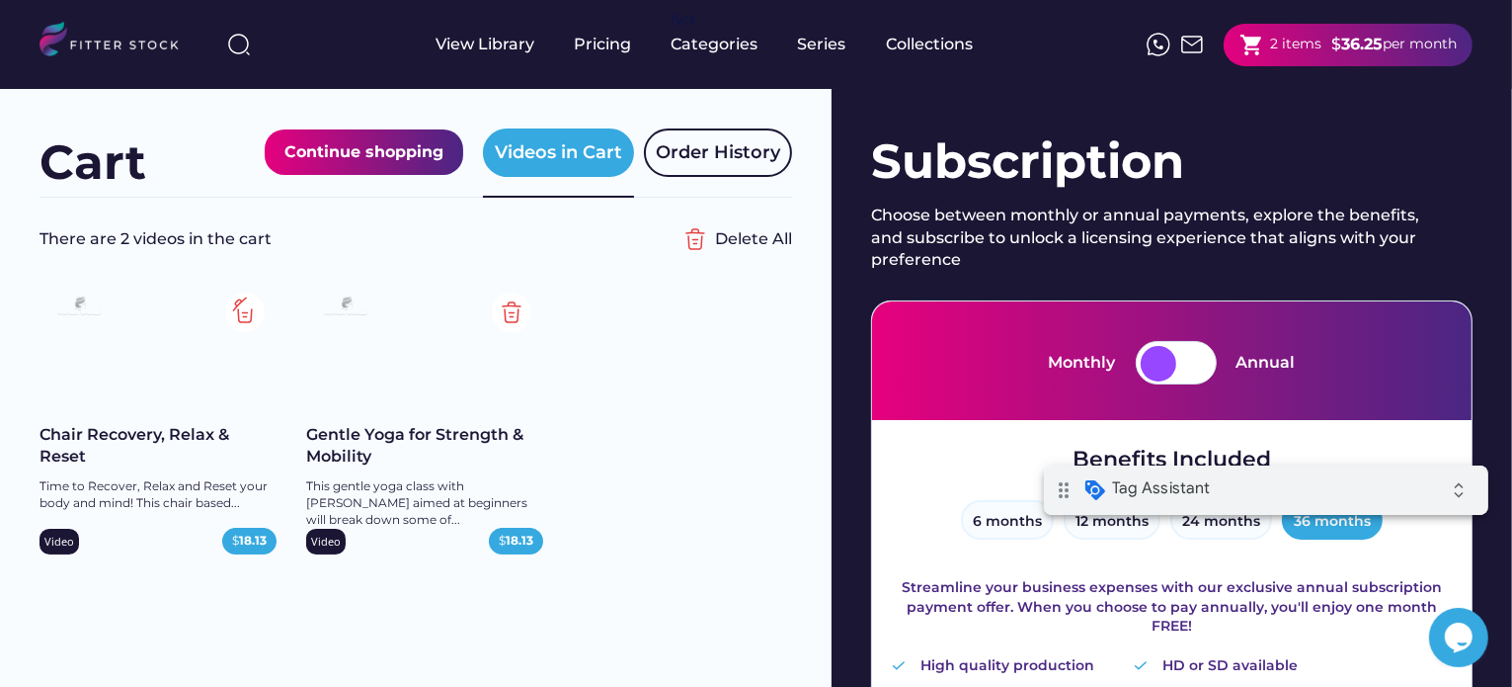
click at [242, 315] on img at bounding box center [245, 312] width 40 height 40
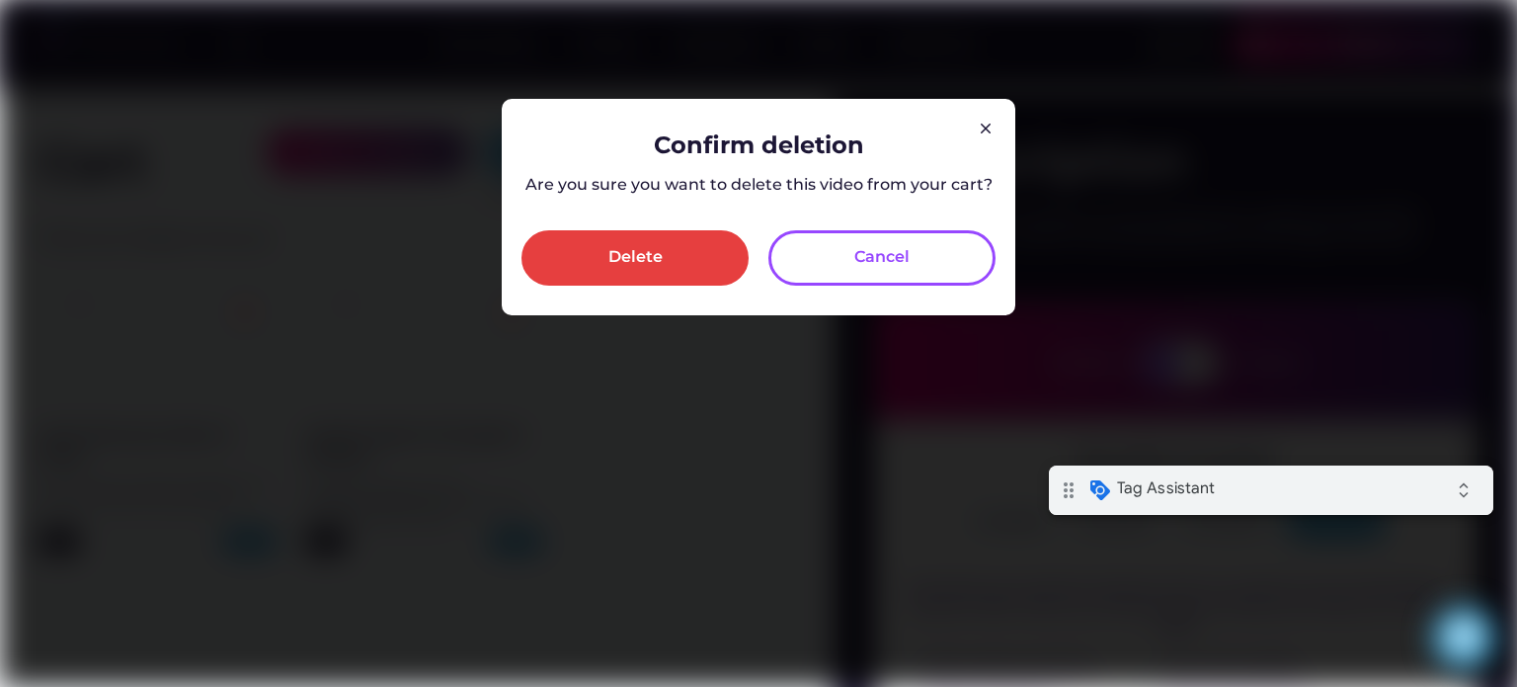
click at [713, 248] on div "Delete" at bounding box center [635, 257] width 227 height 55
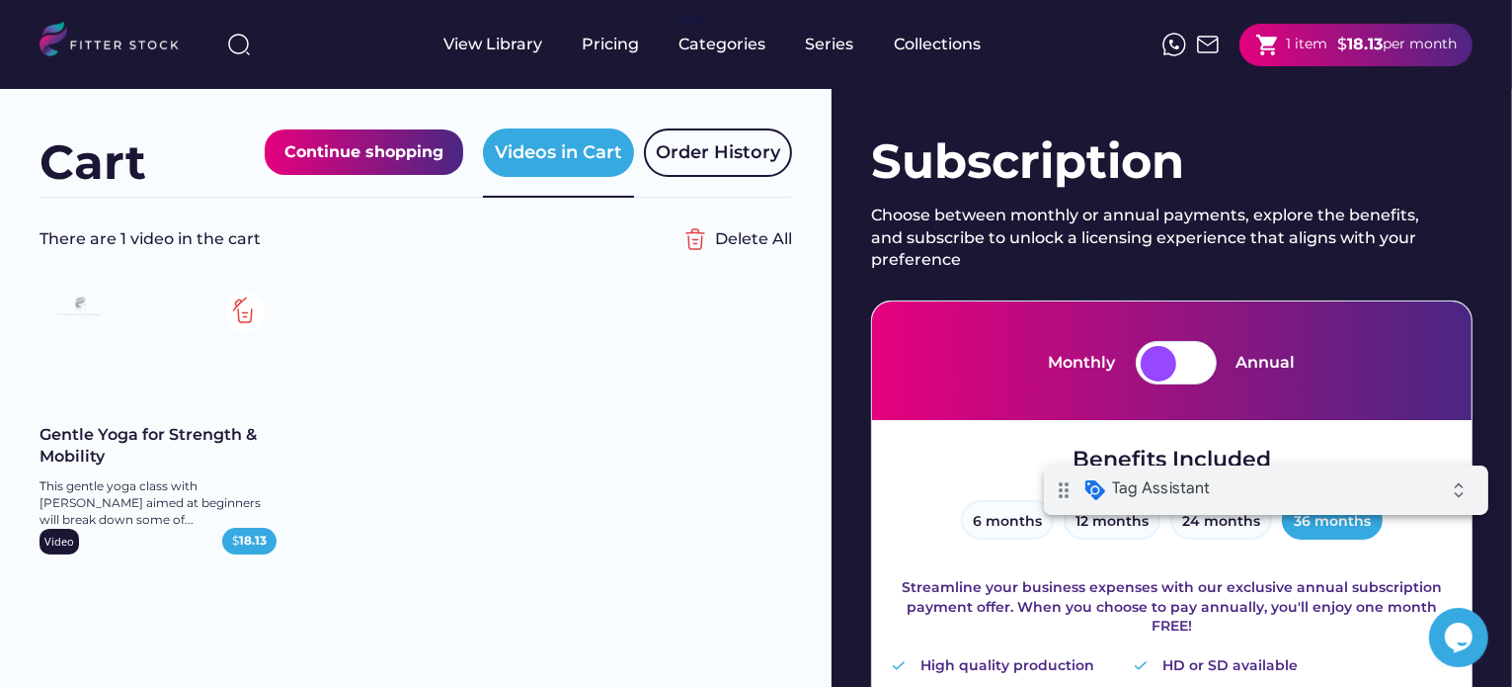
click at [247, 320] on img at bounding box center [245, 312] width 40 height 40
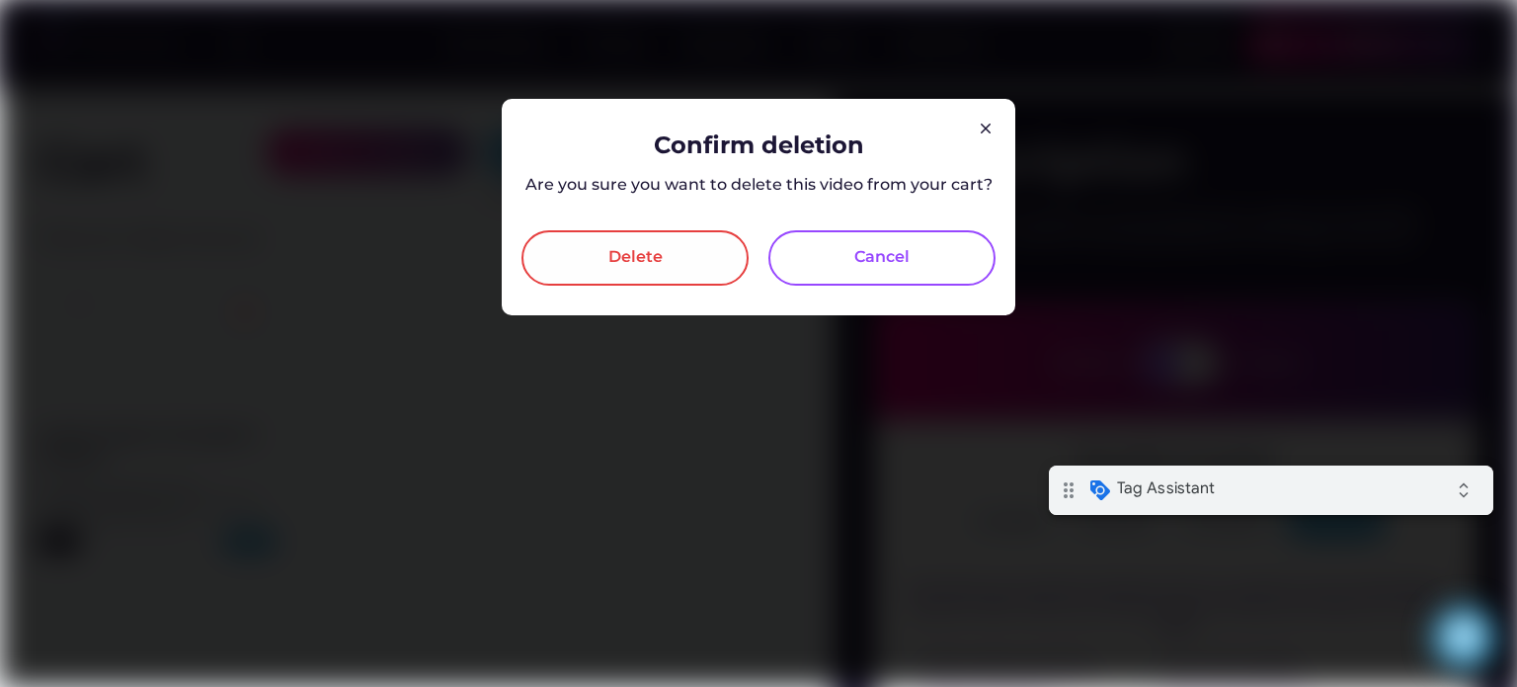
click at [685, 251] on div "Delete" at bounding box center [635, 257] width 227 height 55
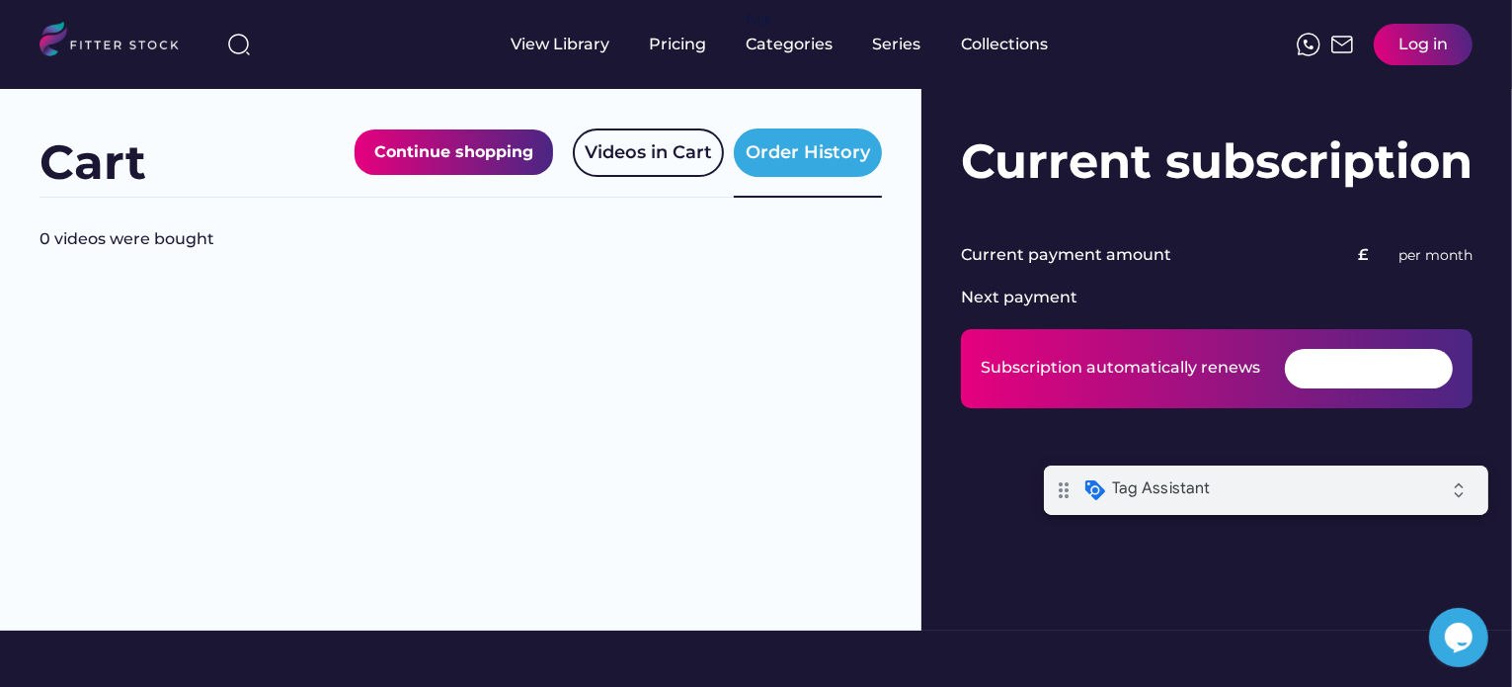
click at [1434, 45] on div "Log in" at bounding box center [1423, 45] width 49 height 22
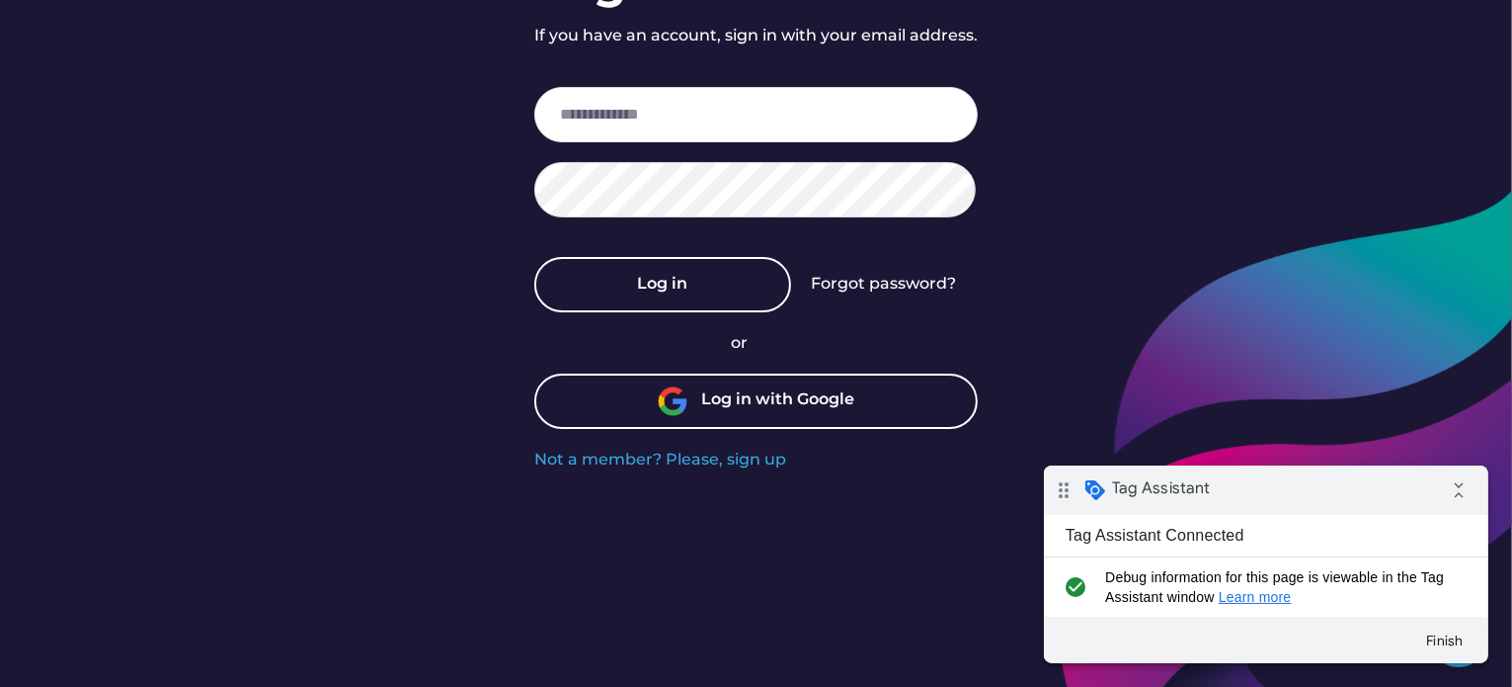
scroll to position [198, 0]
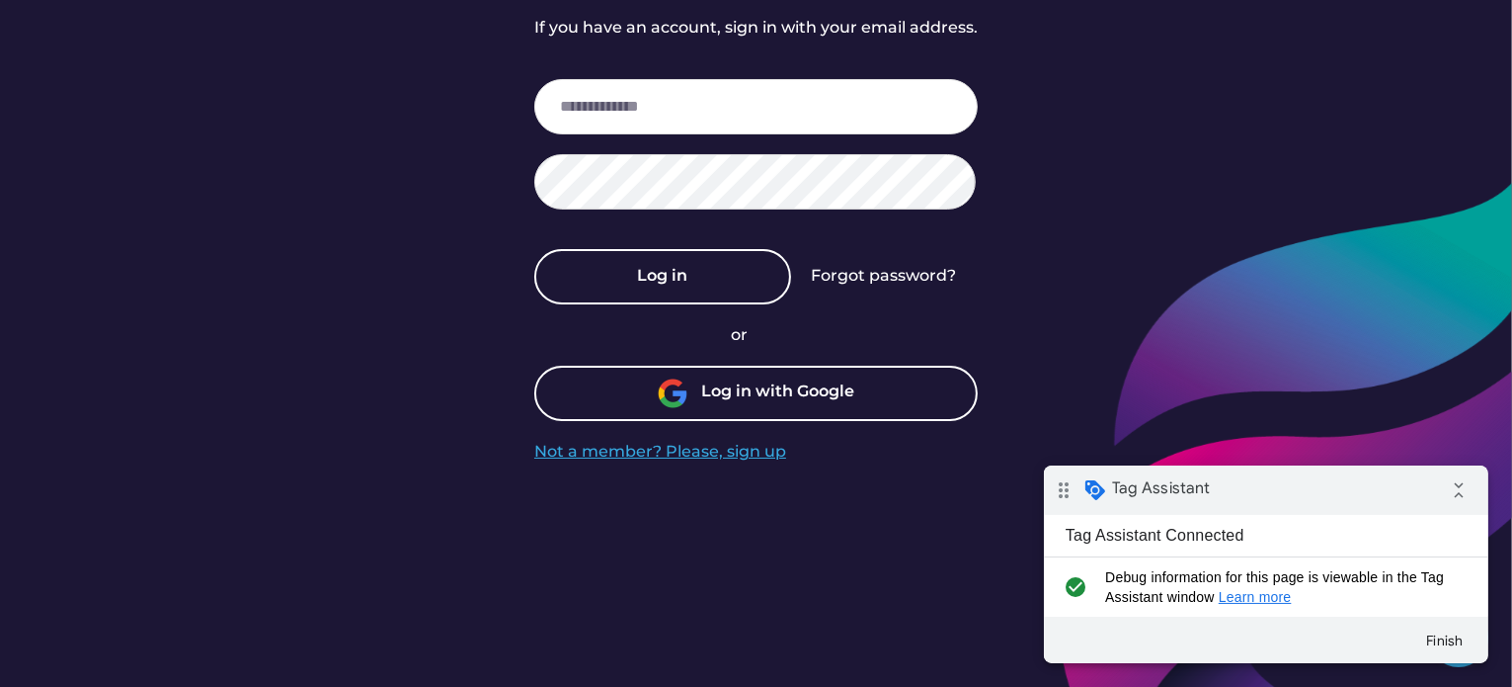
click at [743, 448] on div "Not a member? Please, sign up" at bounding box center [660, 452] width 252 height 22
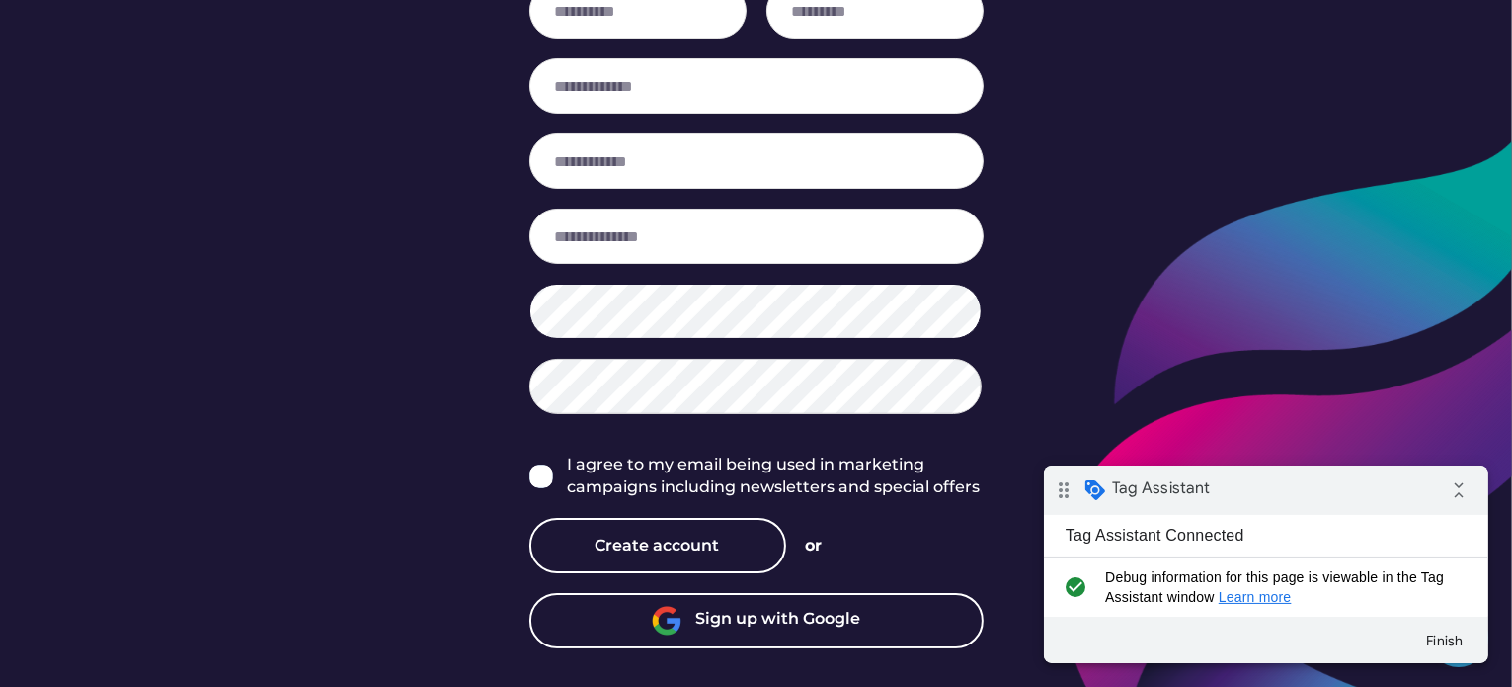
scroll to position [284, 0]
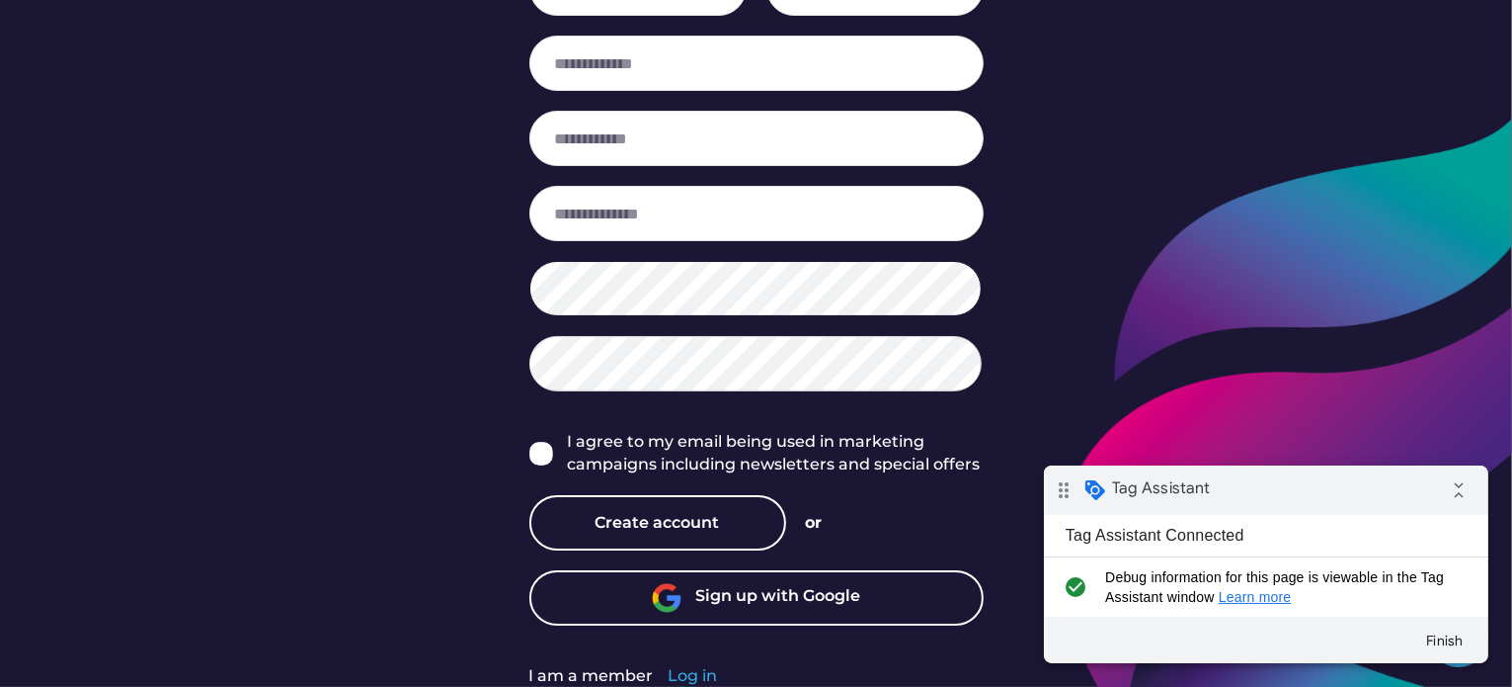
click at [1101, 181] on div "Back Log in If you have an account, sign in with your email address. Log in For…" at bounding box center [756, 201] width 1512 height 970
click at [1161, 259] on div "Back Log in If you have an account, sign in with your email address. Log in For…" at bounding box center [756, 201] width 1512 height 970
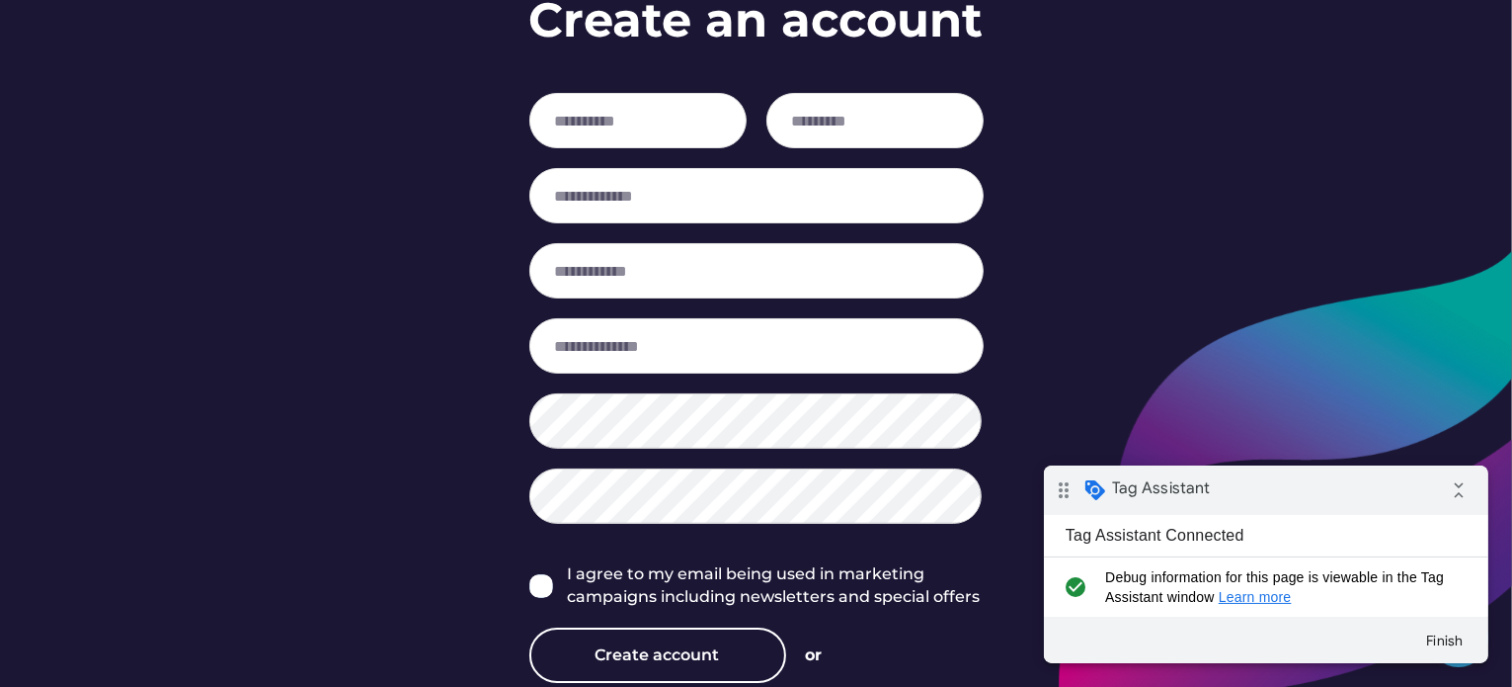
scroll to position [0, 0]
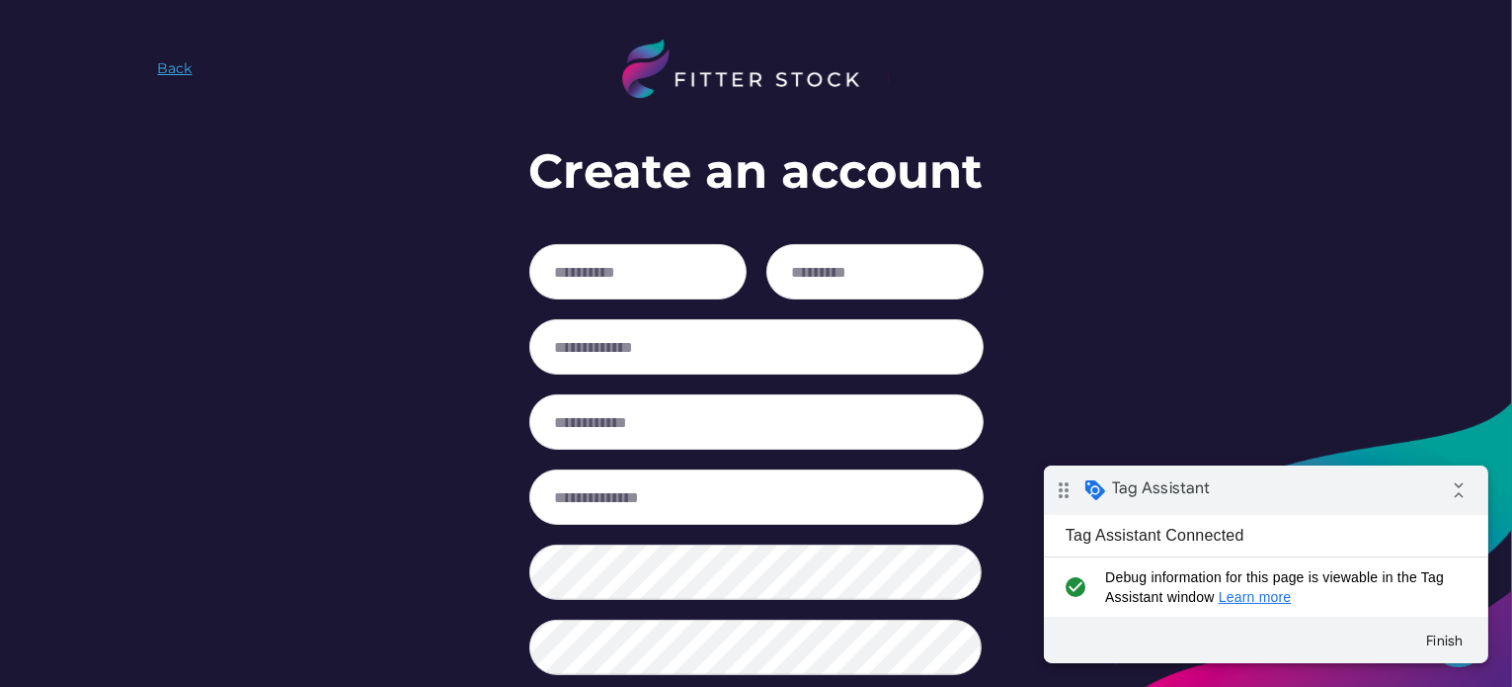
click at [135, 64] on img at bounding box center [136, 69] width 24 height 24
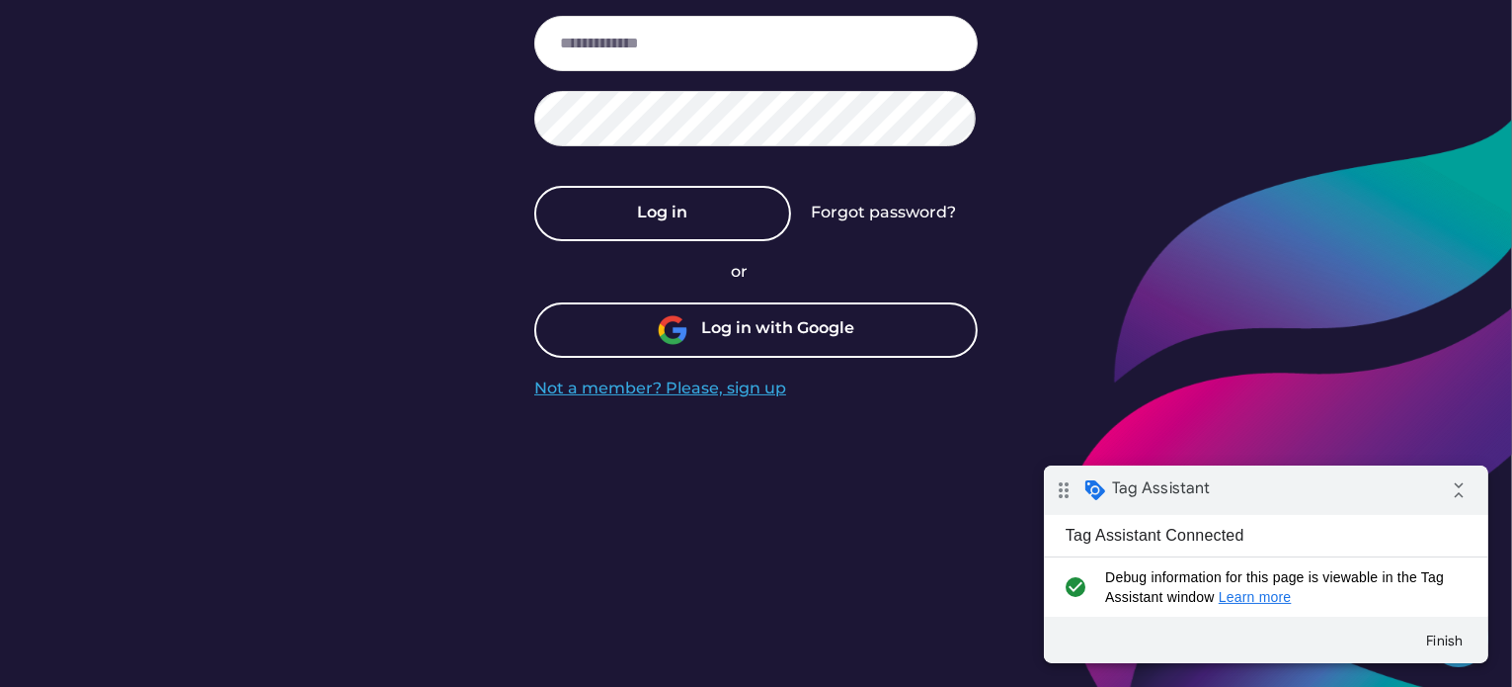
click at [753, 390] on div "Not a member? Please, sign up" at bounding box center [660, 388] width 252 height 22
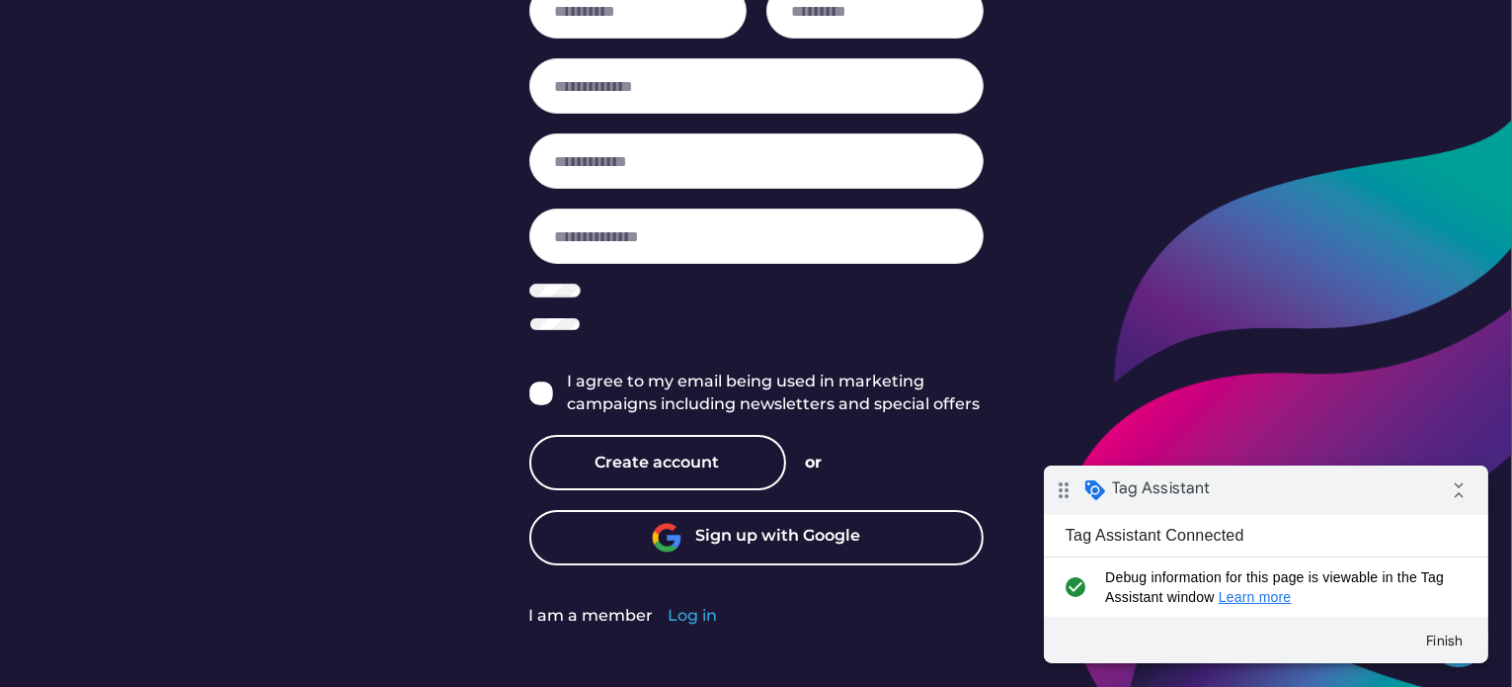
scroll to position [284, 0]
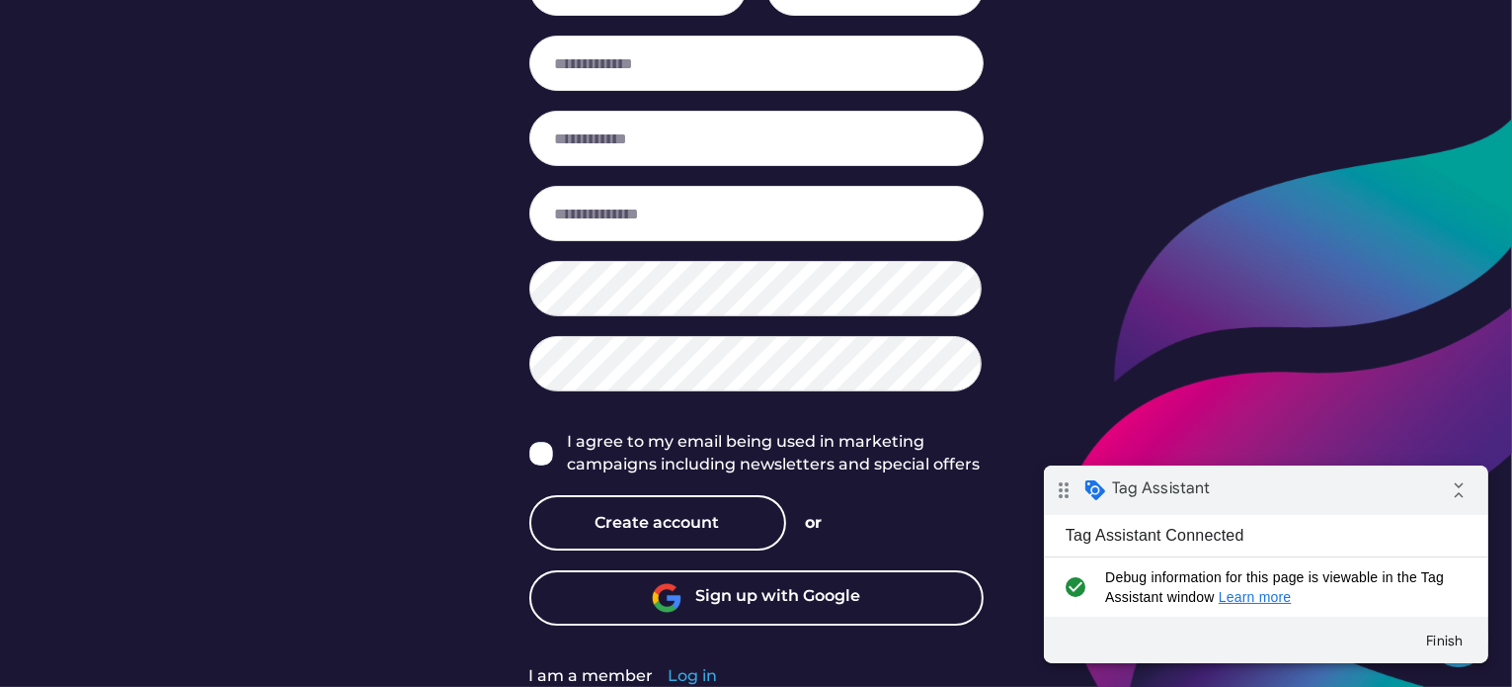
click at [544, 447] on img at bounding box center [541, 454] width 24 height 24
click at [536, 446] on img at bounding box center [541, 454] width 24 height 24
click at [1132, 127] on div "Back Log in If you have an account, sign in with your email address. Log in For…" at bounding box center [756, 201] width 1512 height 970
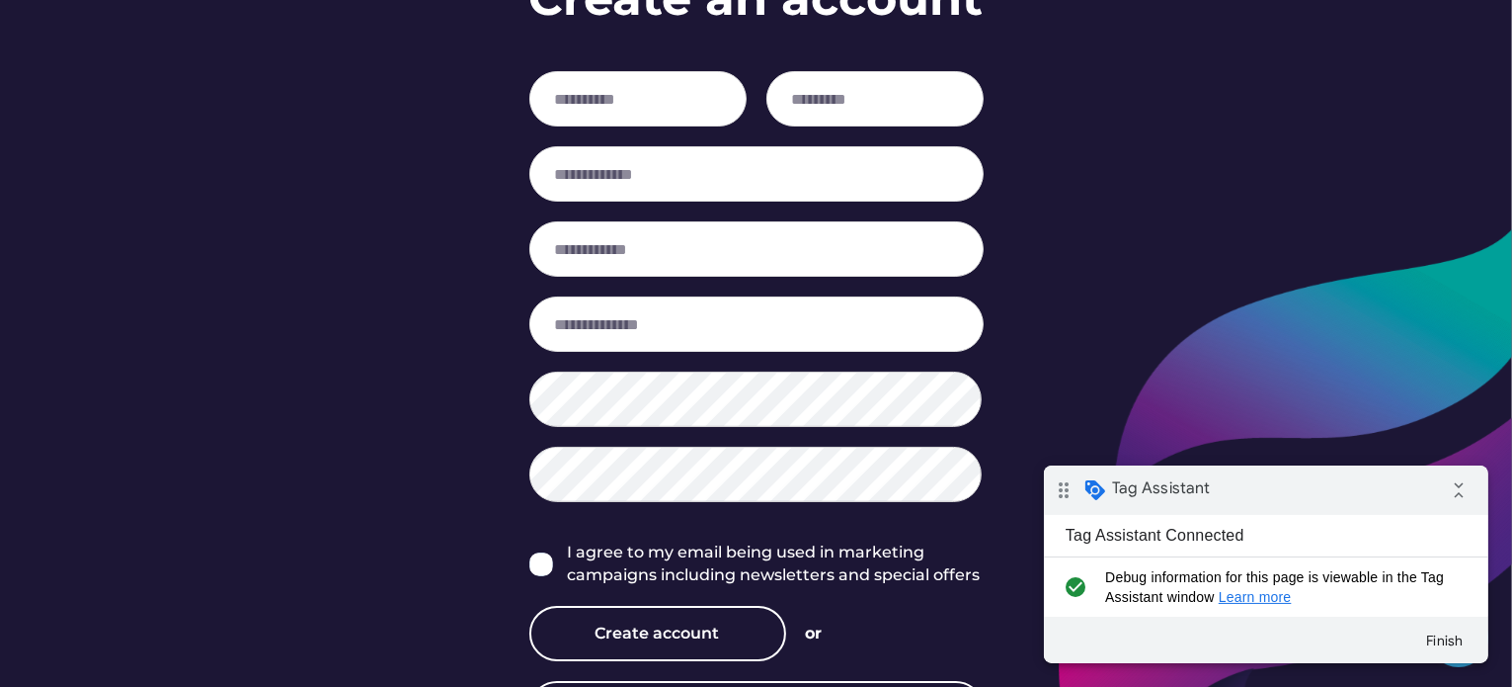
scroll to position [0, 0]
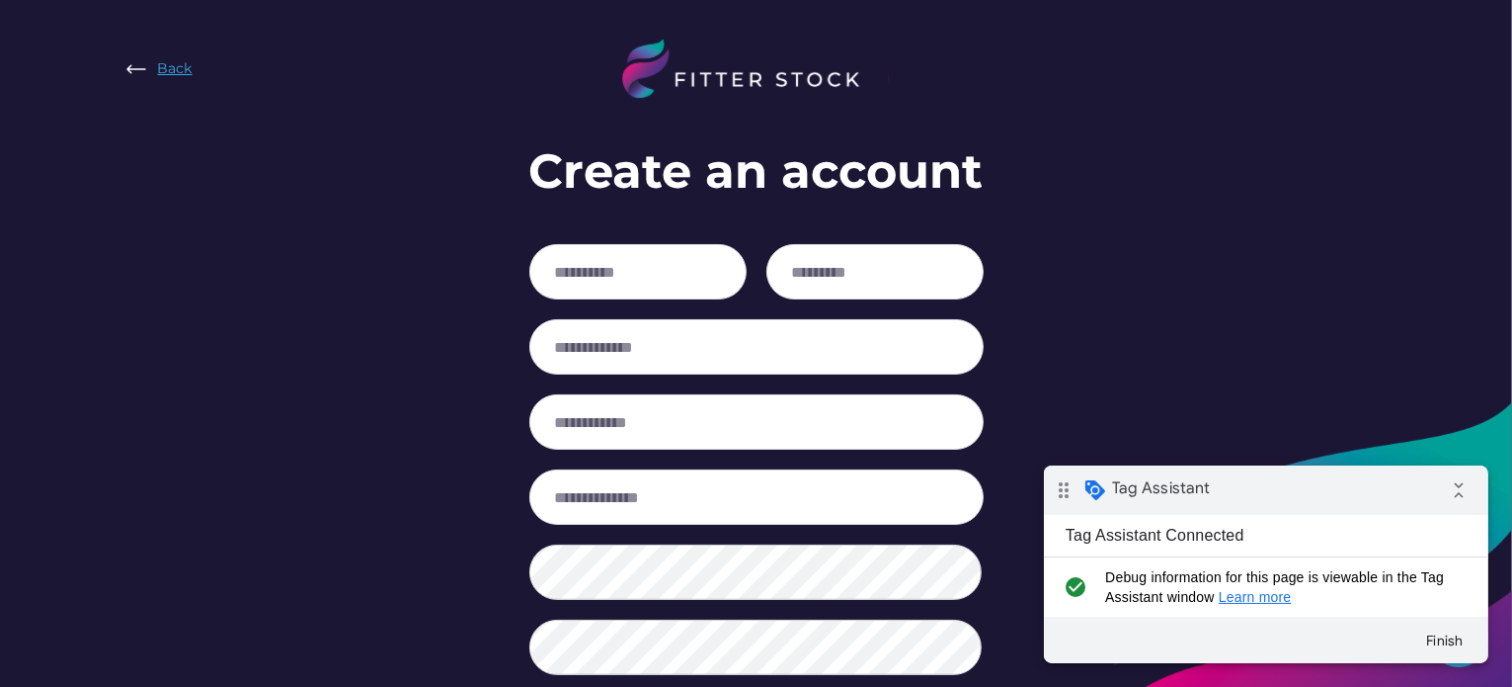
click at [169, 64] on div "Back" at bounding box center [175, 69] width 35 height 20
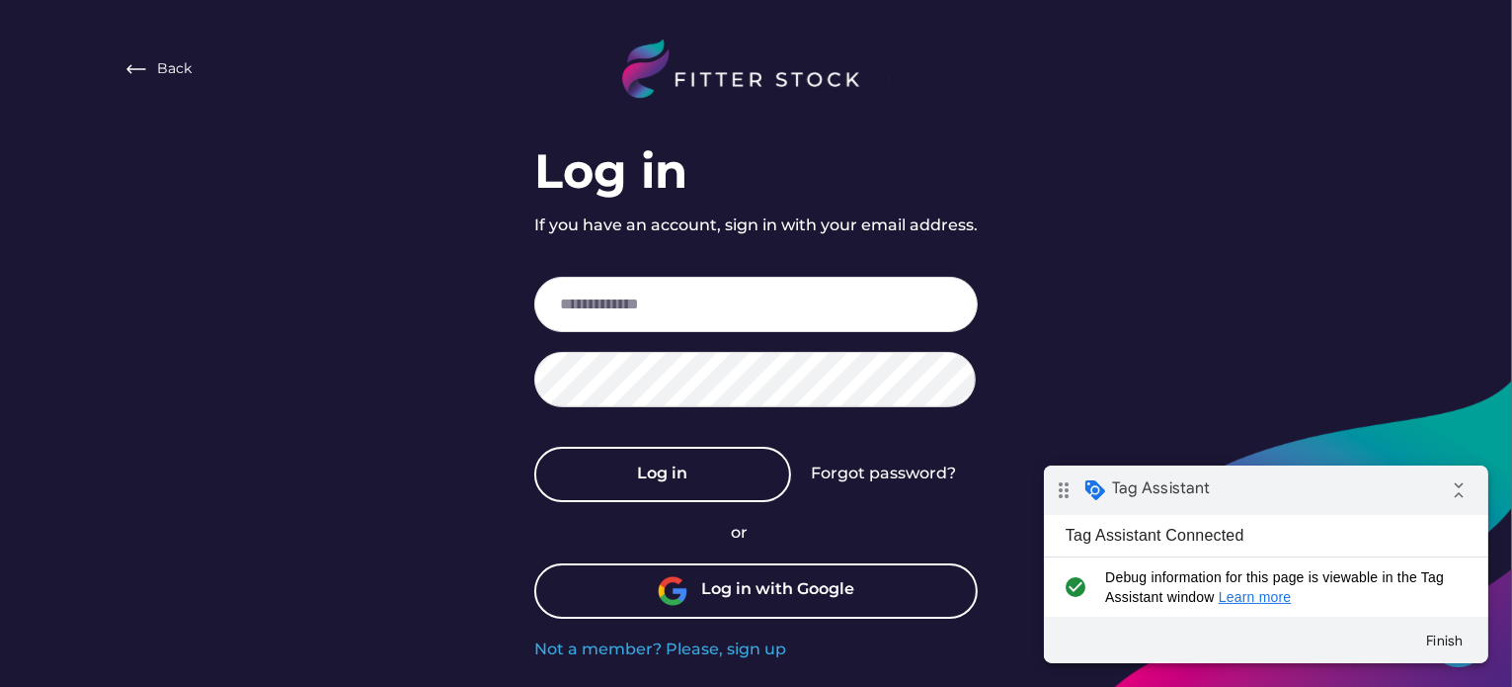
click at [142, 65] on img at bounding box center [136, 69] width 24 height 24
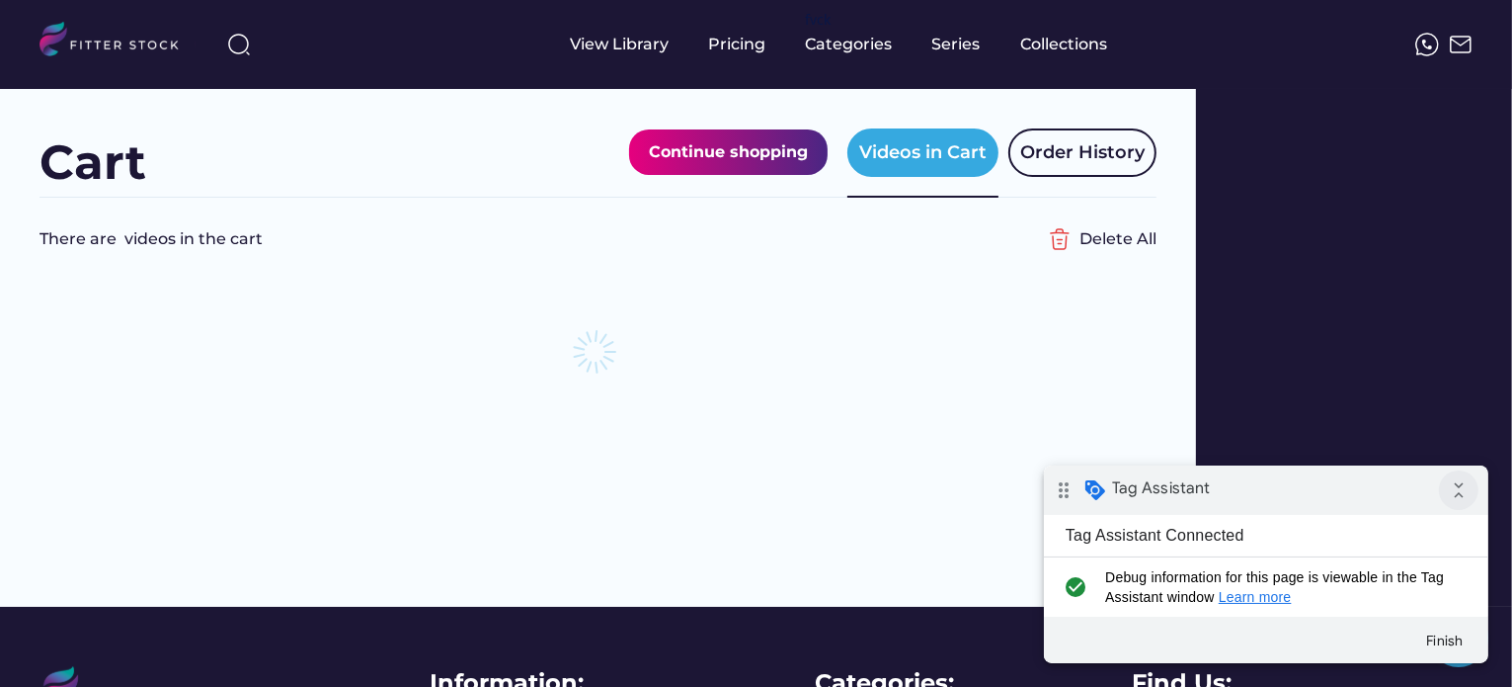
click at [1459, 487] on icon "collapse_all" at bounding box center [1458, 489] width 40 height 40
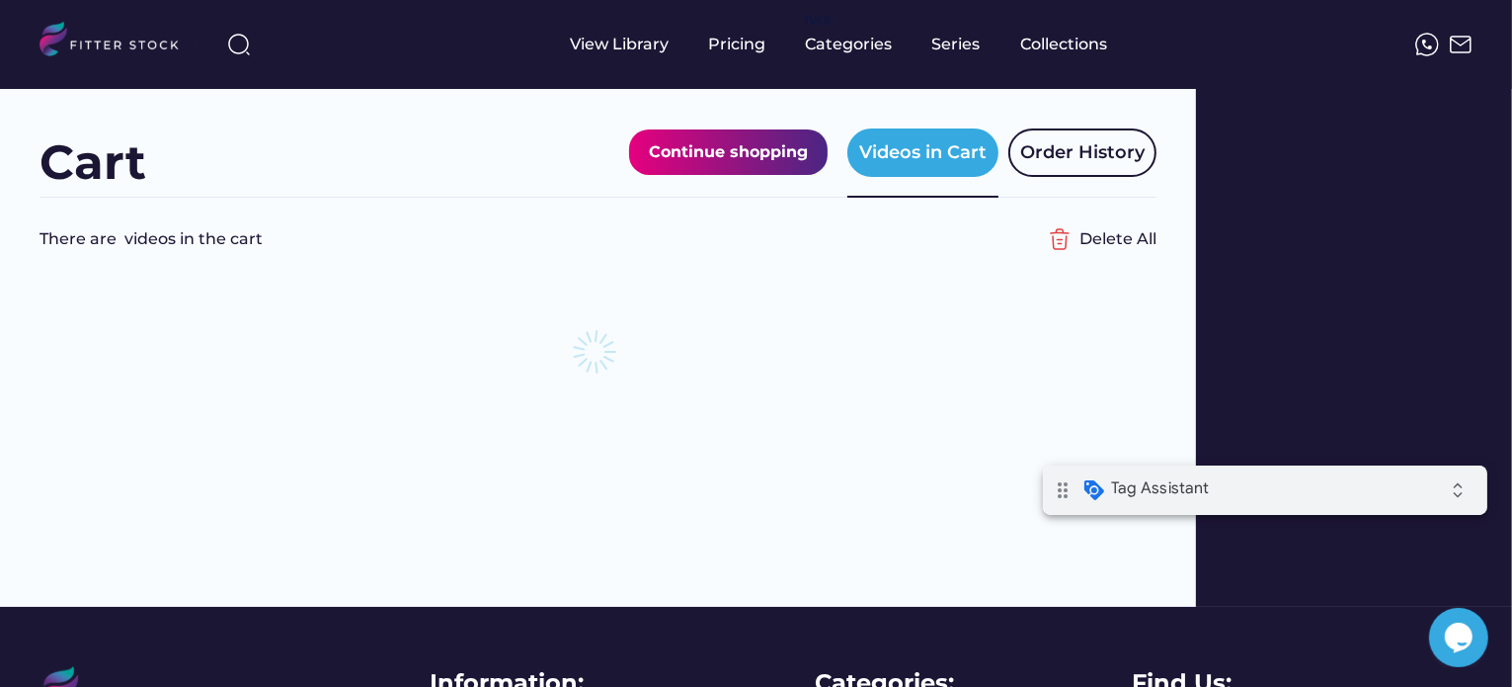
click at [49, 46] on img at bounding box center [118, 42] width 156 height 41
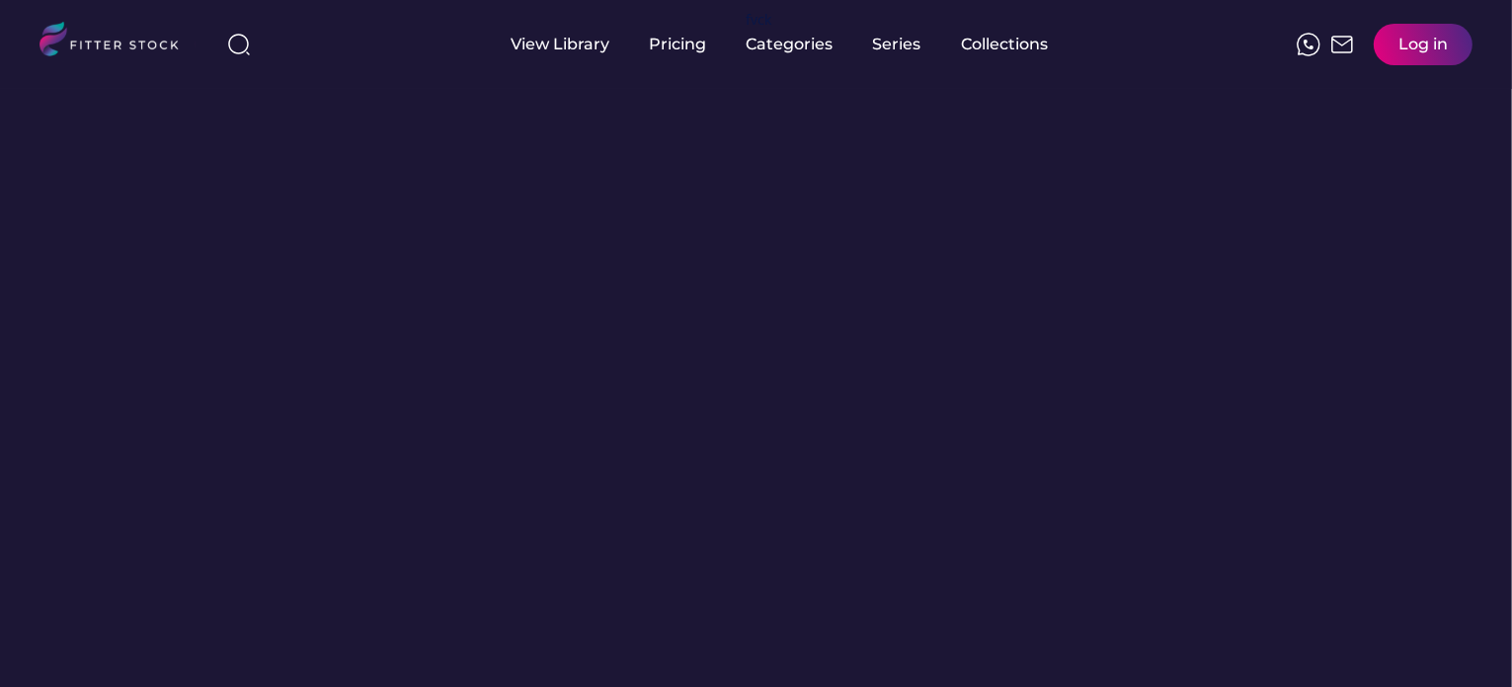
click at [1411, 46] on div "Log in" at bounding box center [1423, 45] width 49 height 22
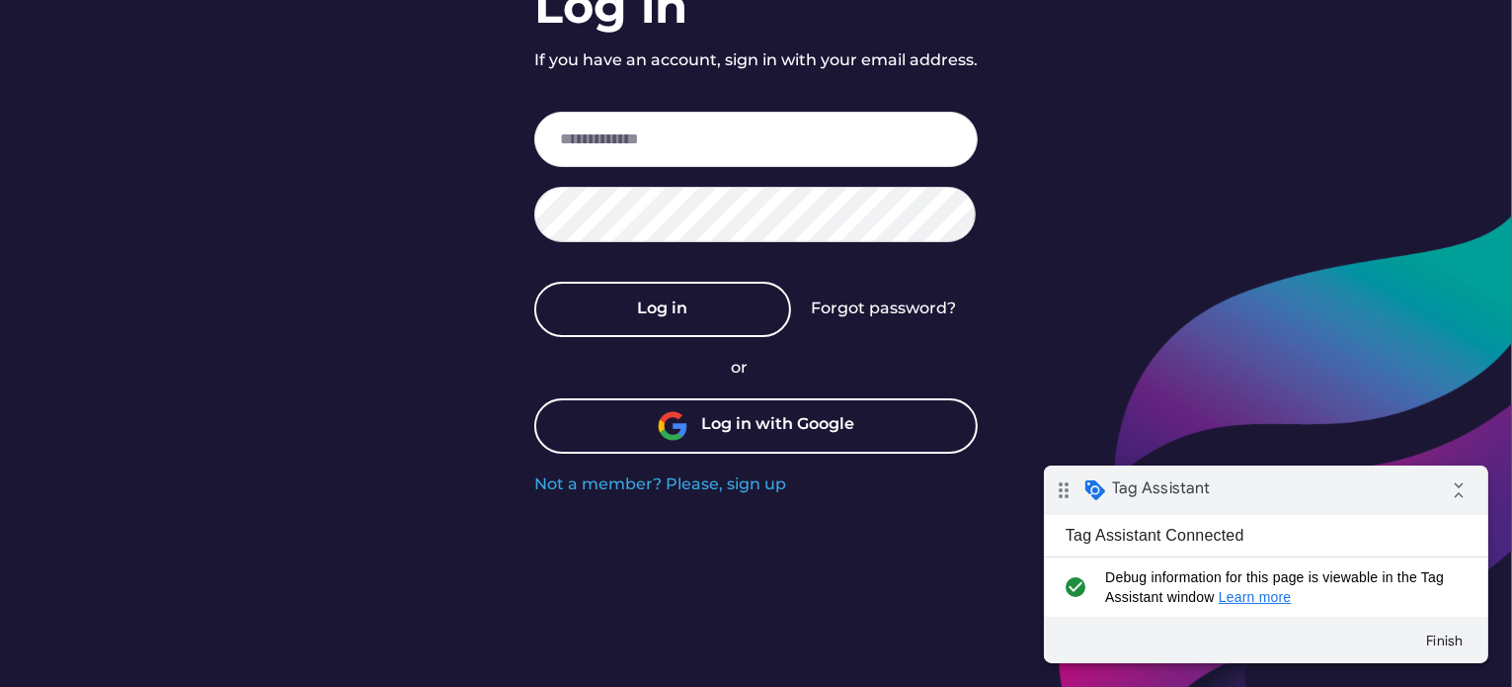
scroll to position [198, 0]
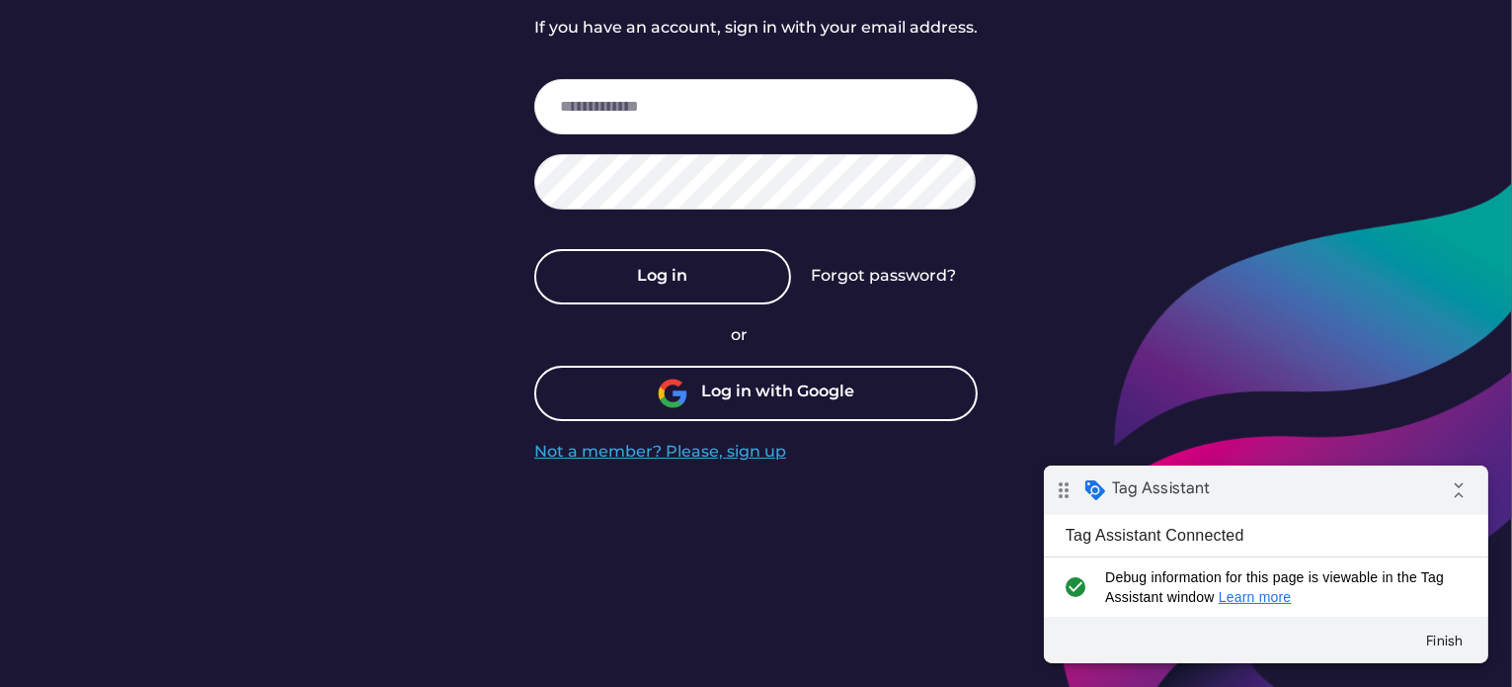
click at [727, 449] on div "Not a member? Please, sign up" at bounding box center [660, 452] width 252 height 22
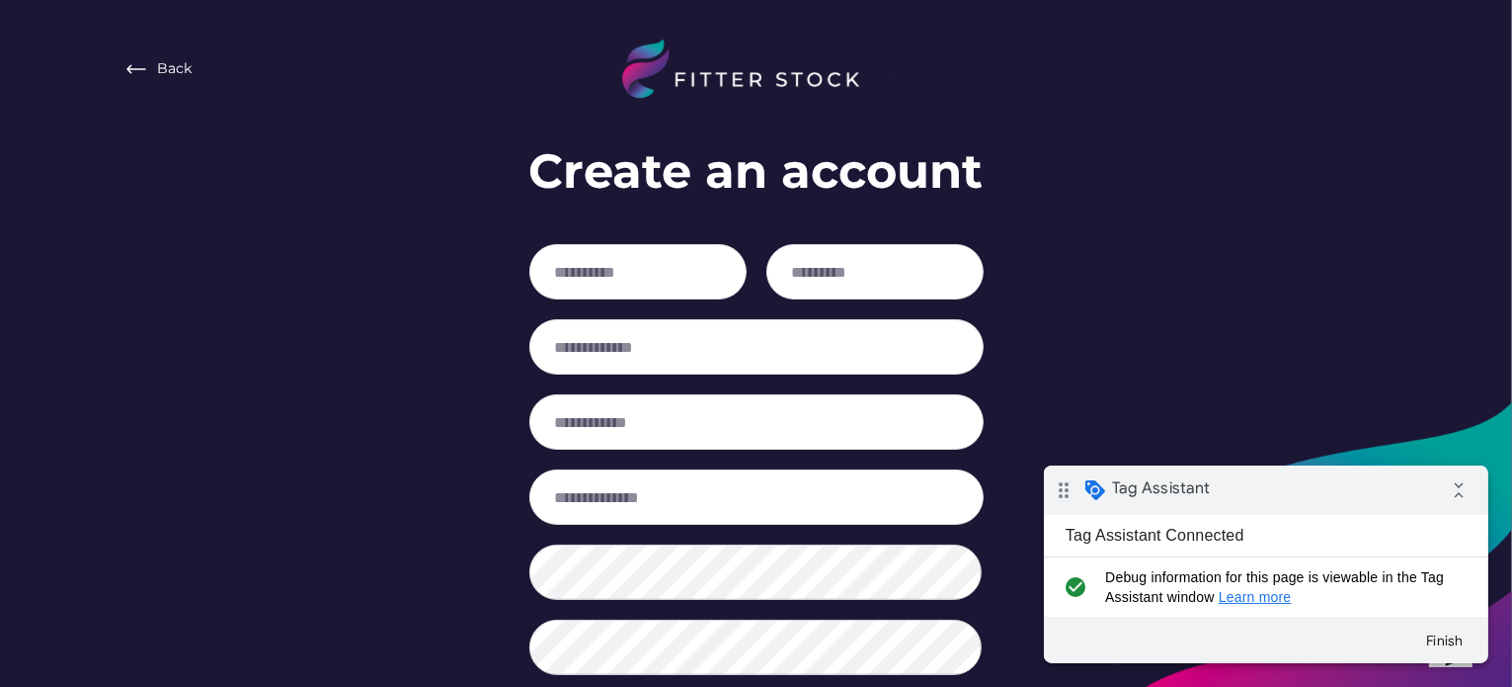
click at [172, 78] on div "Back" at bounding box center [175, 69] width 35 height 20
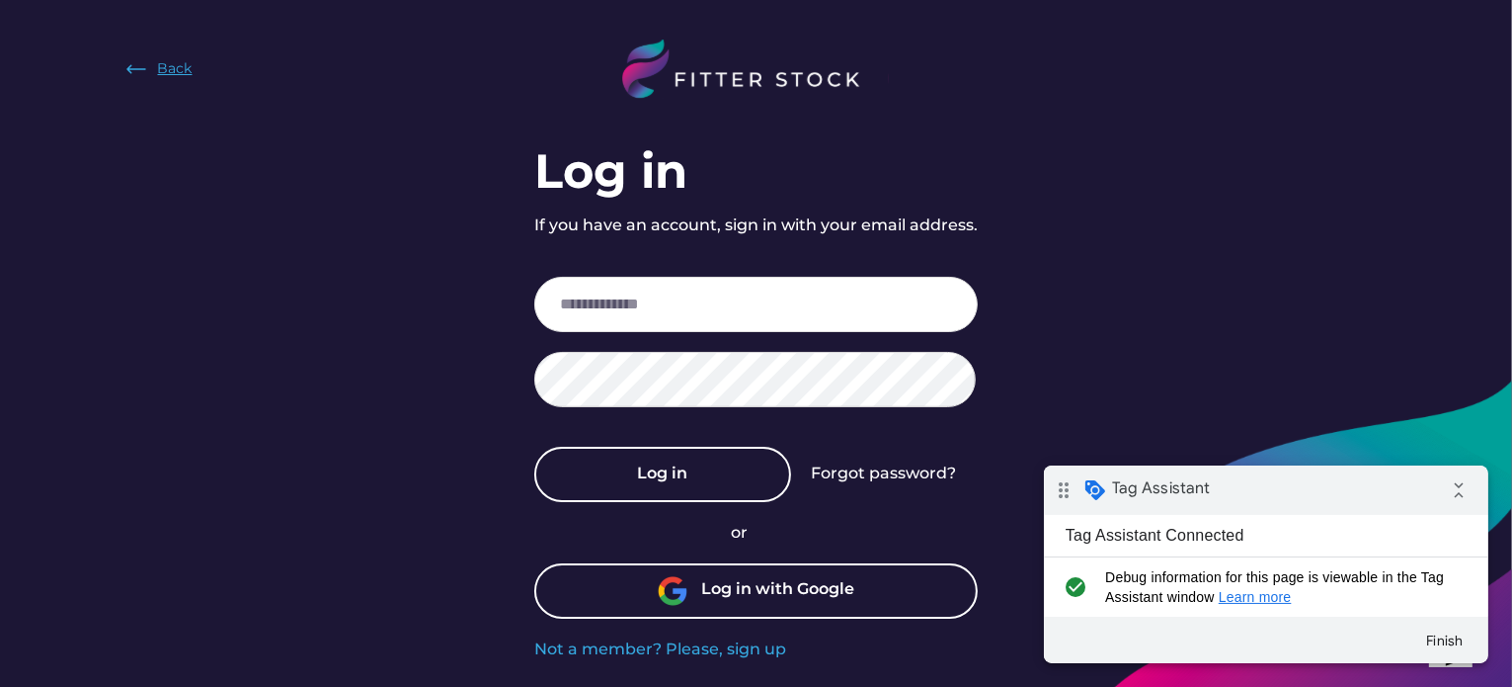
click at [177, 72] on div "Back" at bounding box center [175, 69] width 35 height 20
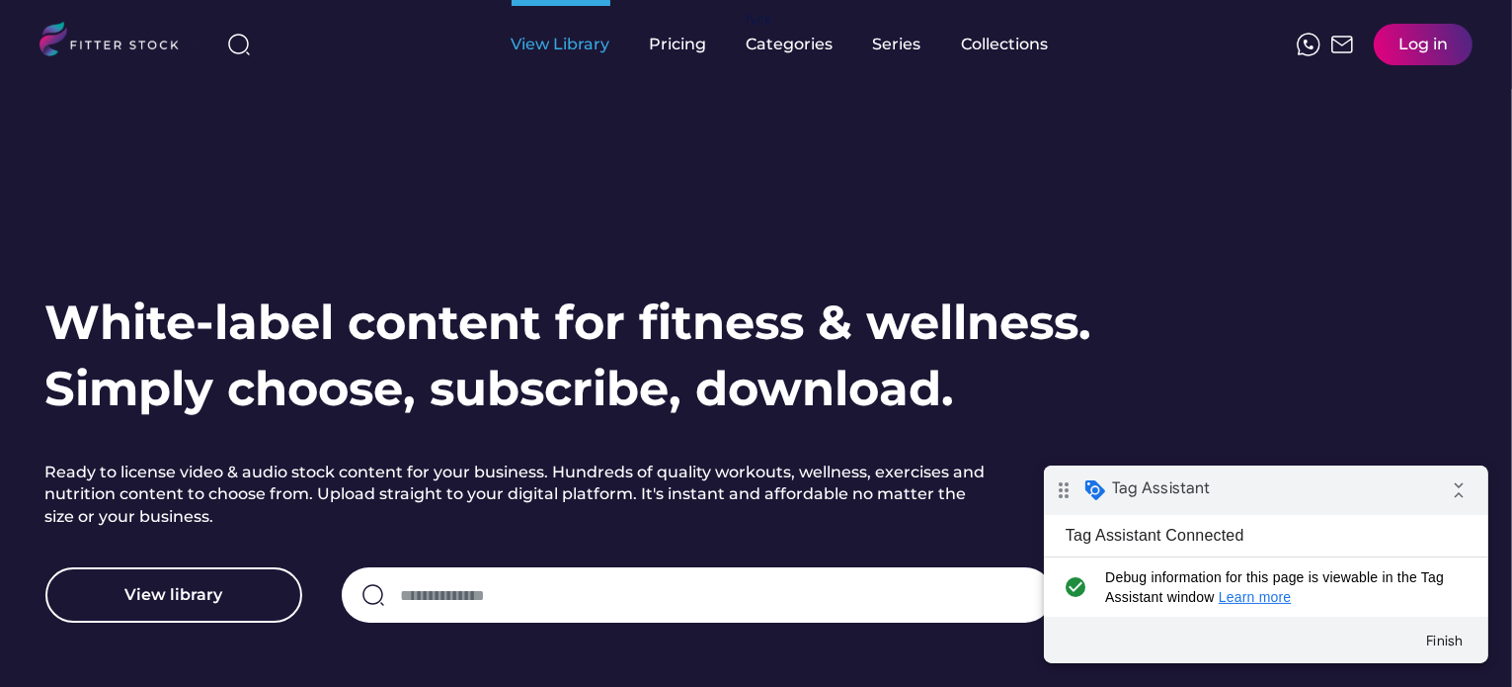
click at [558, 46] on div "View Library" at bounding box center [561, 45] width 99 height 22
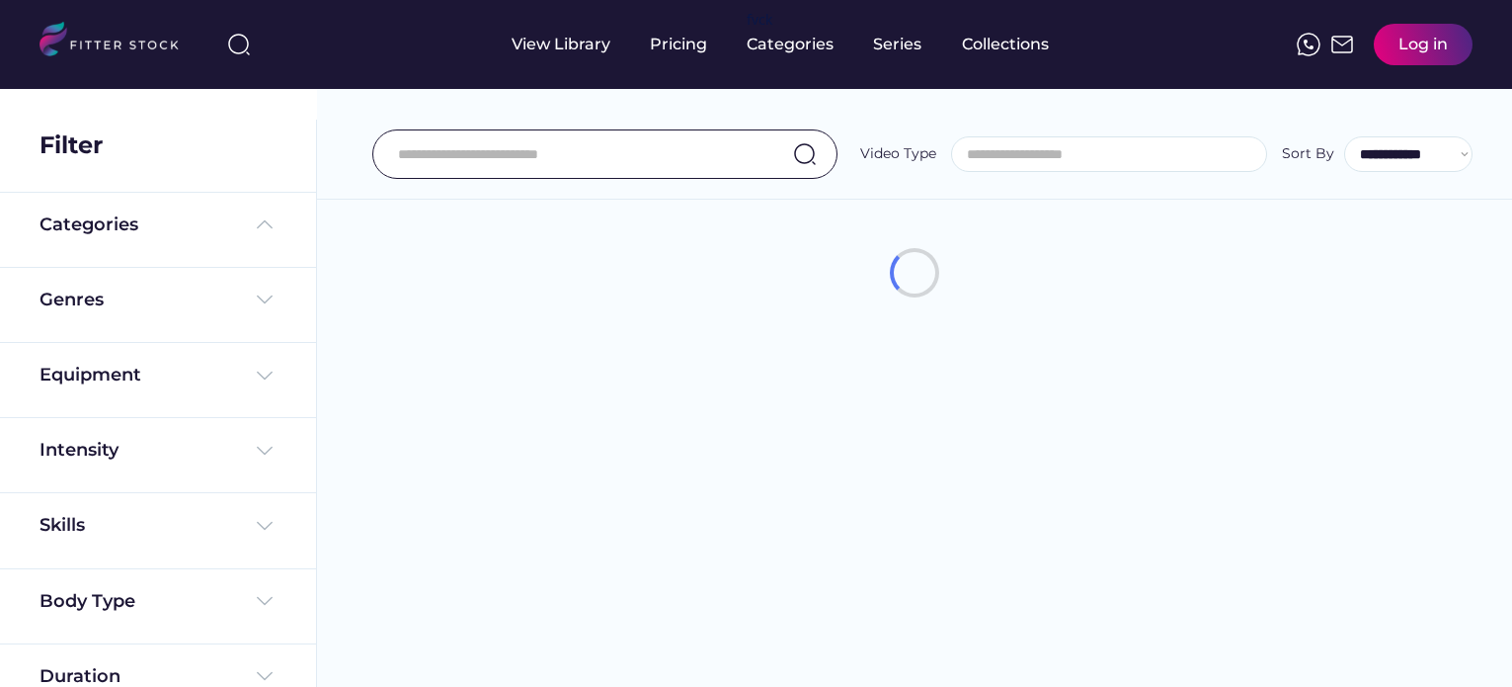
select select
select select "**********"
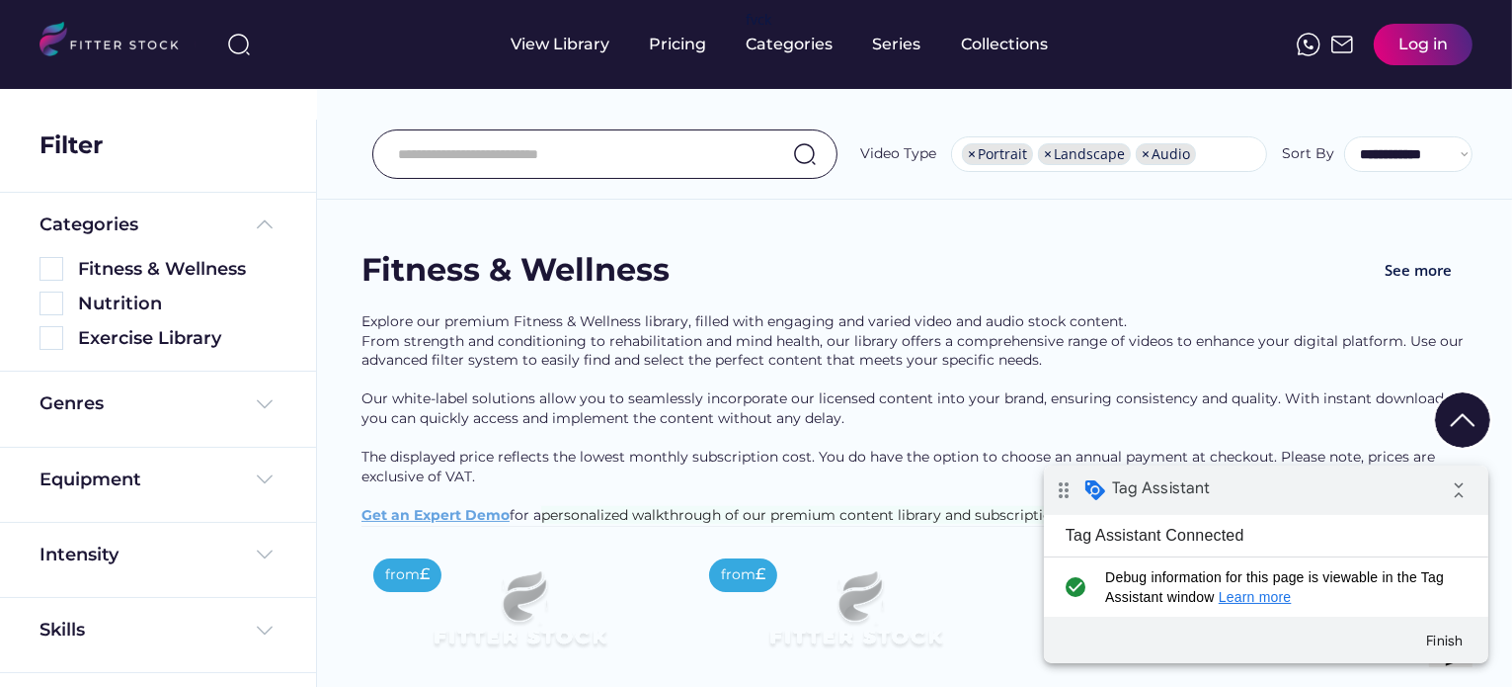
scroll to position [593, 0]
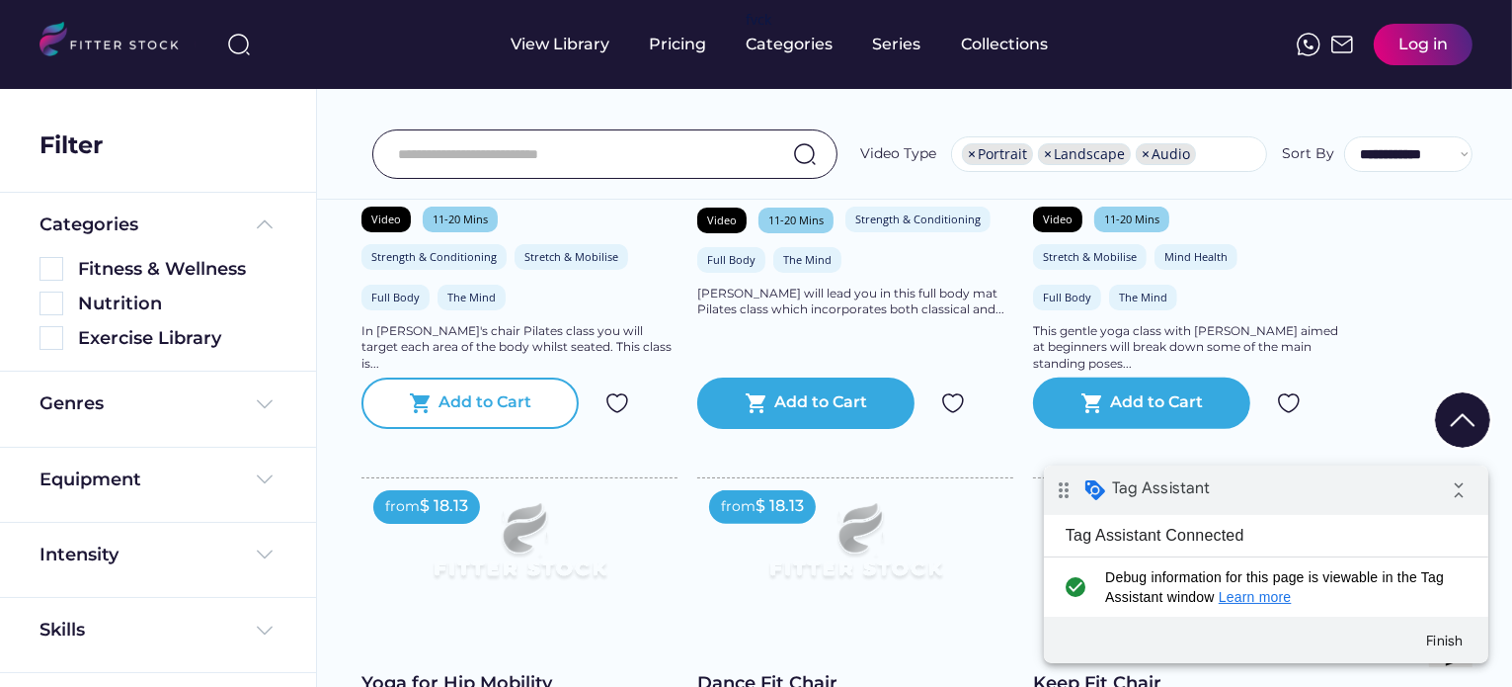
click at [513, 415] on div "Add to Cart" at bounding box center [486, 403] width 93 height 24
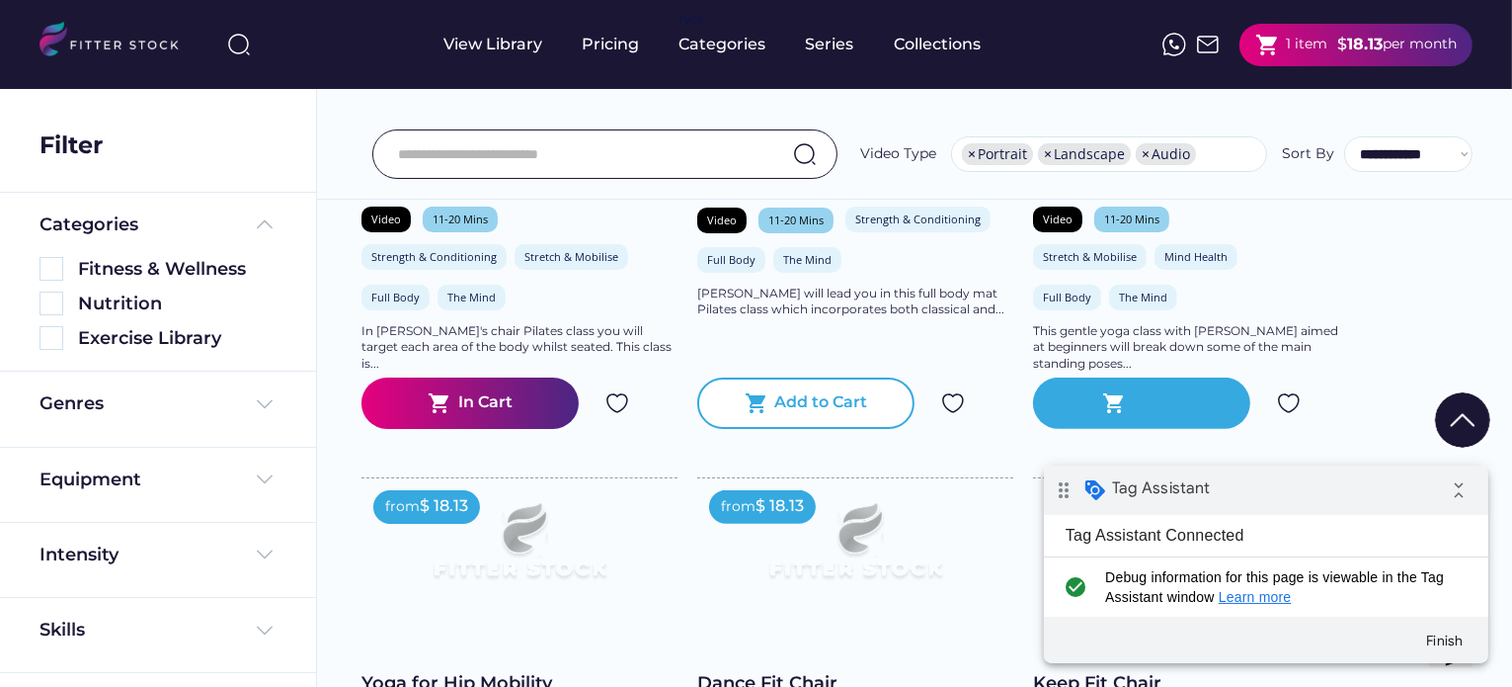
click at [799, 415] on div "Add to Cart" at bounding box center [821, 403] width 93 height 24
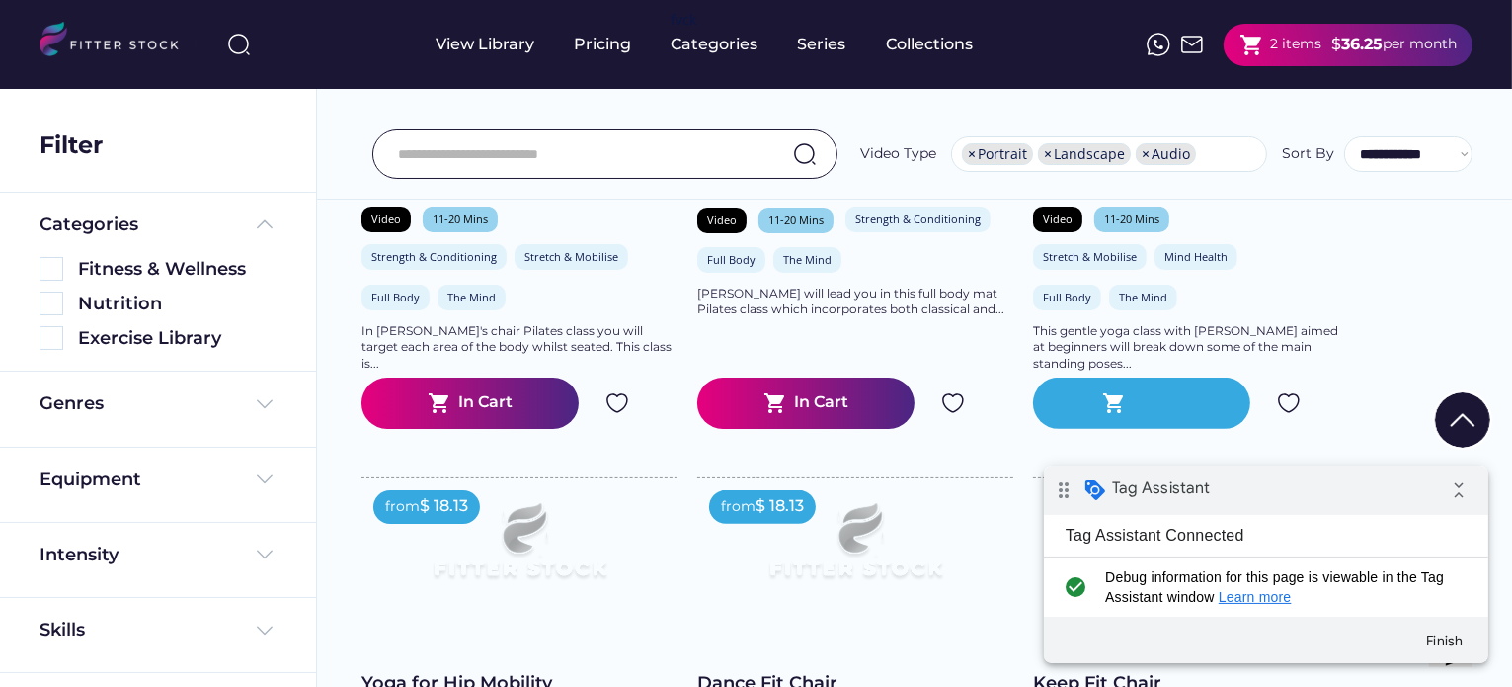
click at [1095, 407] on div "shopping_cart" at bounding box center [1141, 402] width 217 height 51
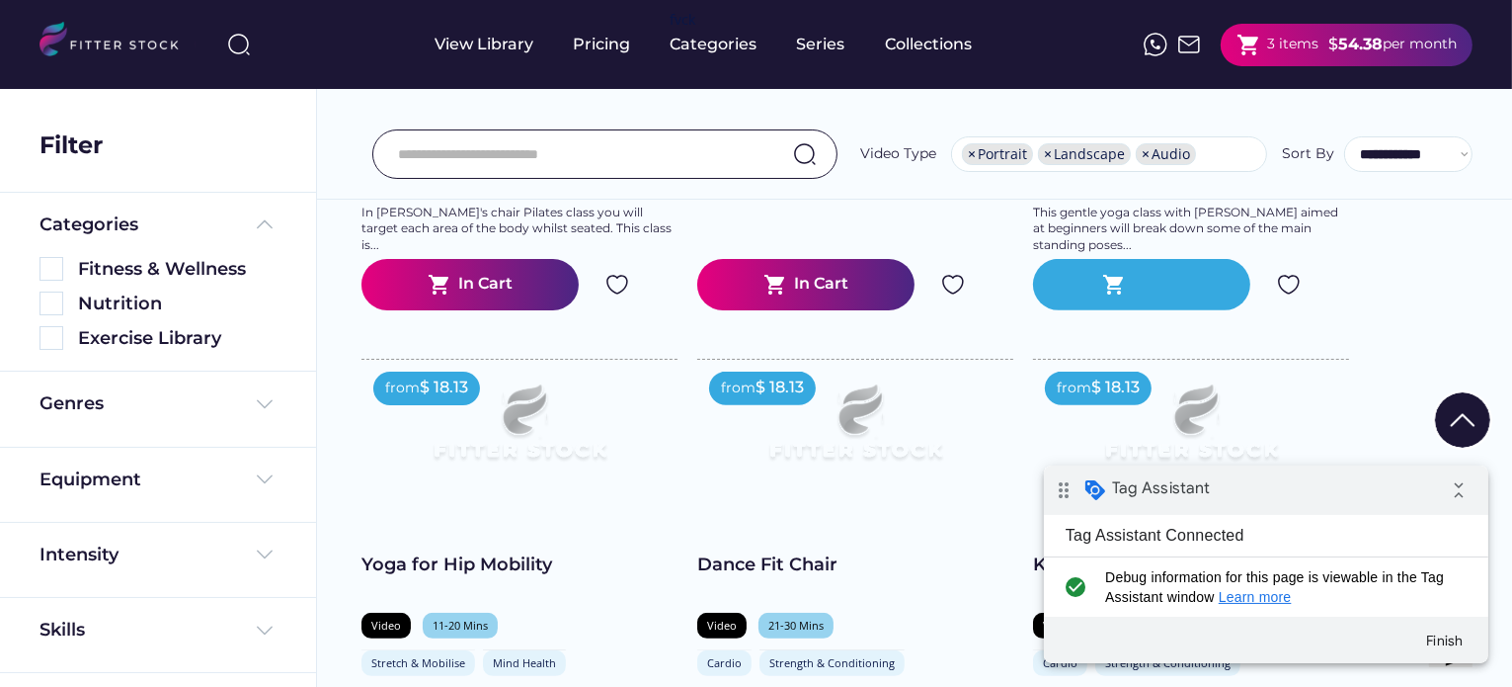
scroll to position [691, 0]
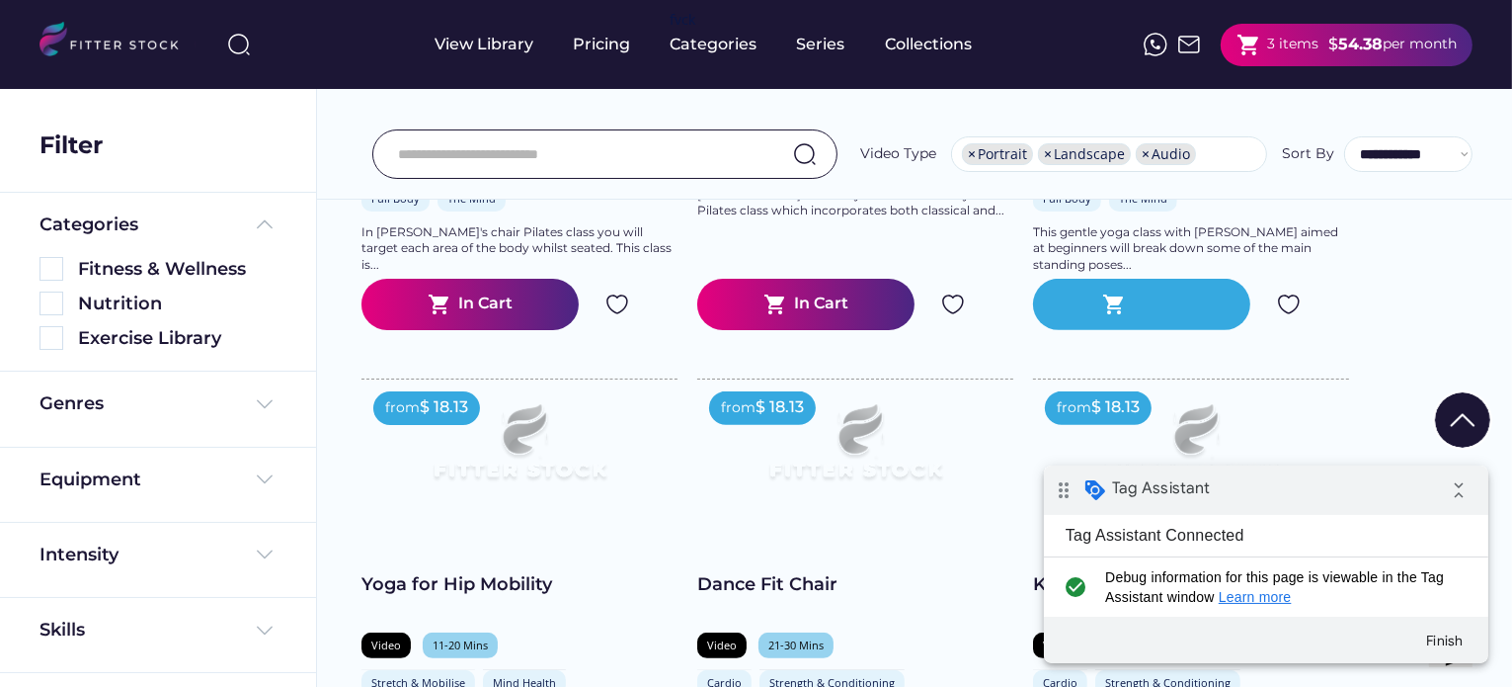
click at [1104, 316] on text "shopping_cart" at bounding box center [1114, 304] width 24 height 24
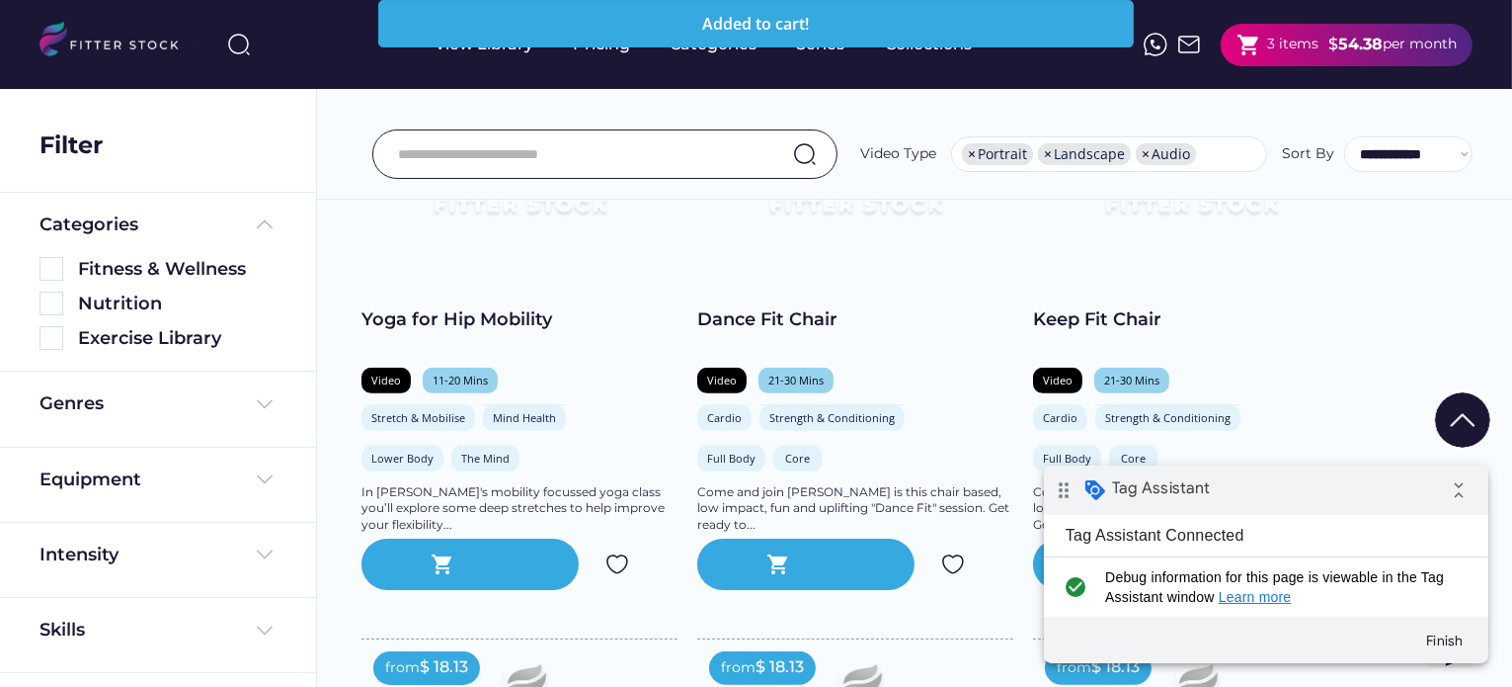
scroll to position [960, 0]
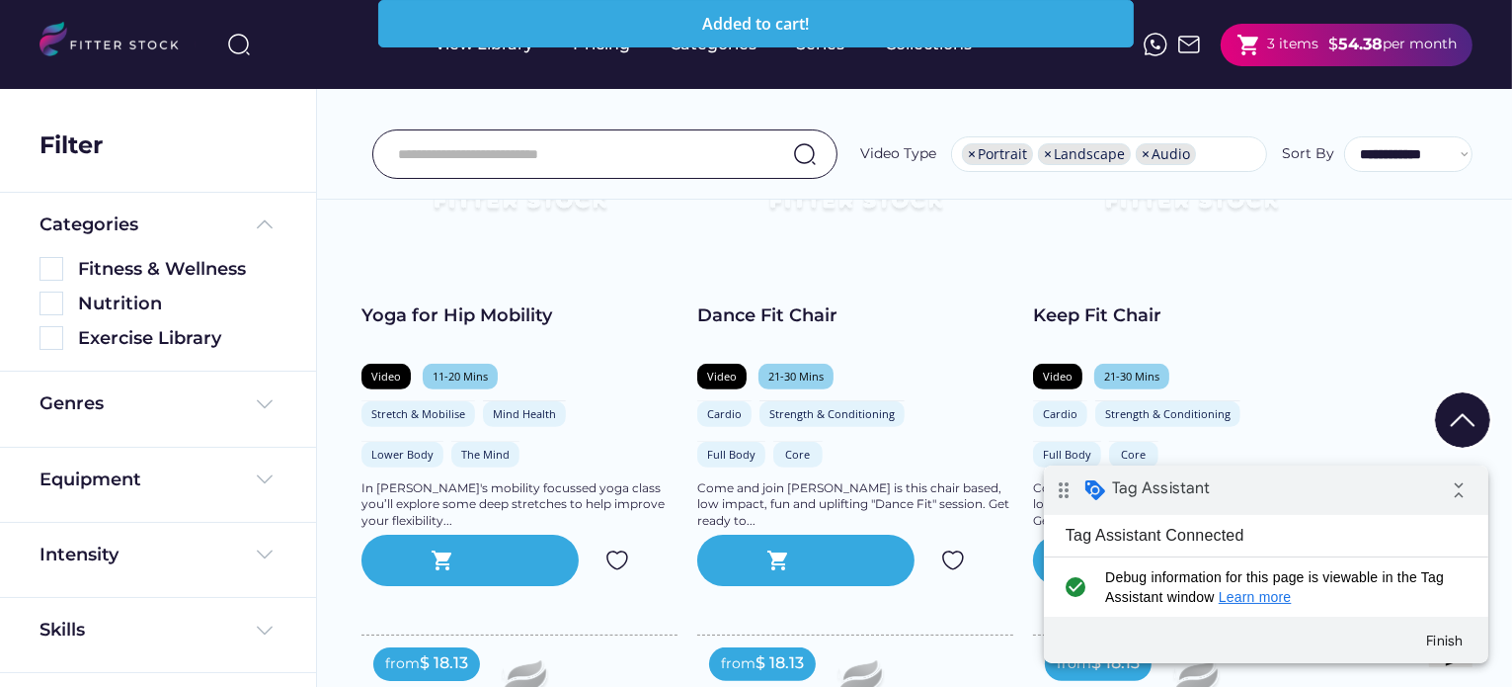
click at [496, 572] on div at bounding box center [485, 560] width 49 height 24
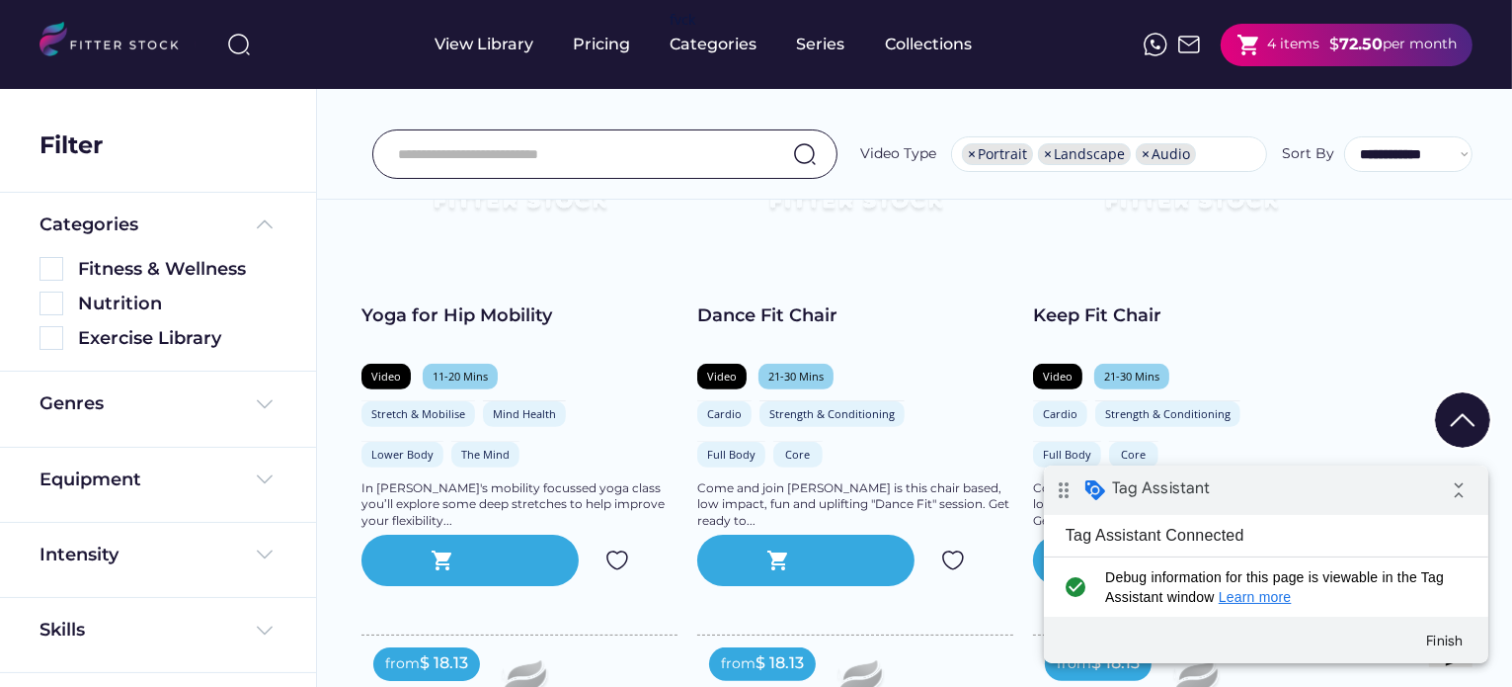
click at [1351, 35] on strong "72.50" at bounding box center [1361, 44] width 43 height 19
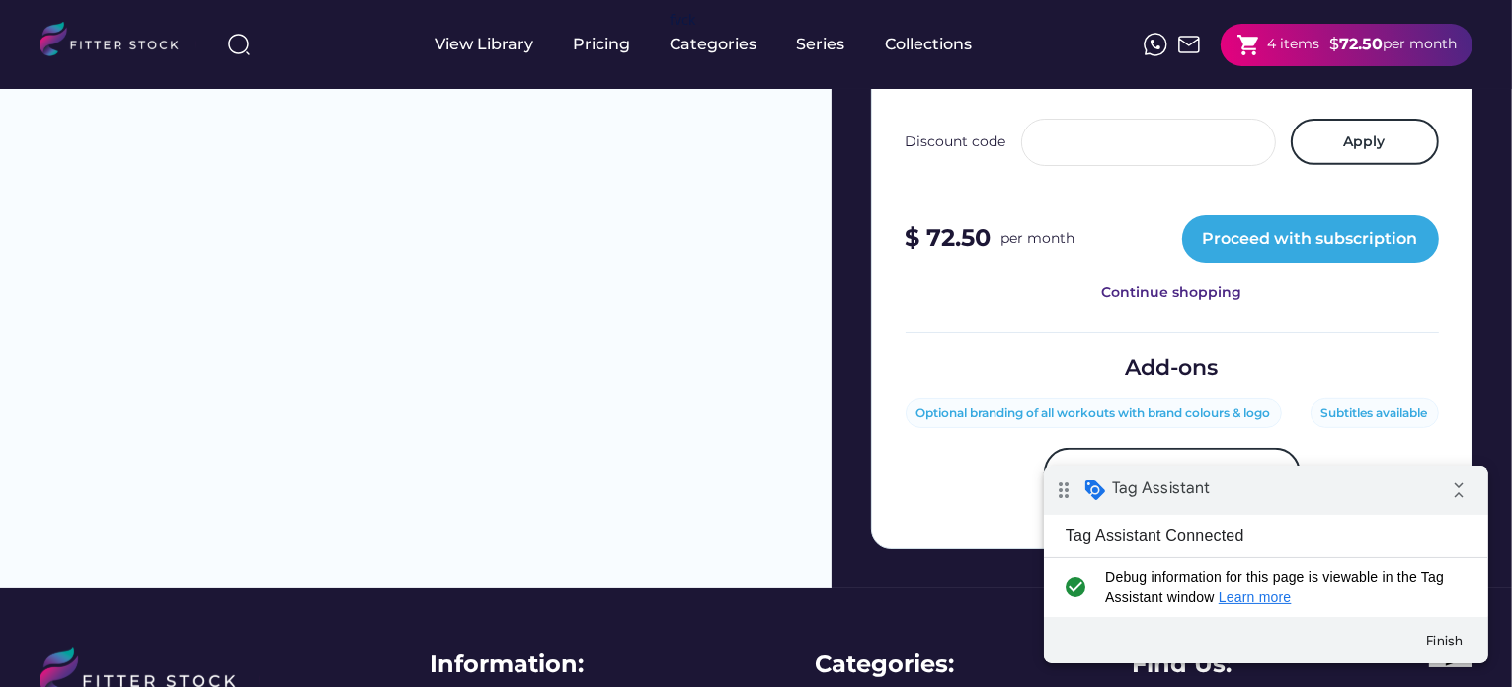
scroll to position [1219, 0]
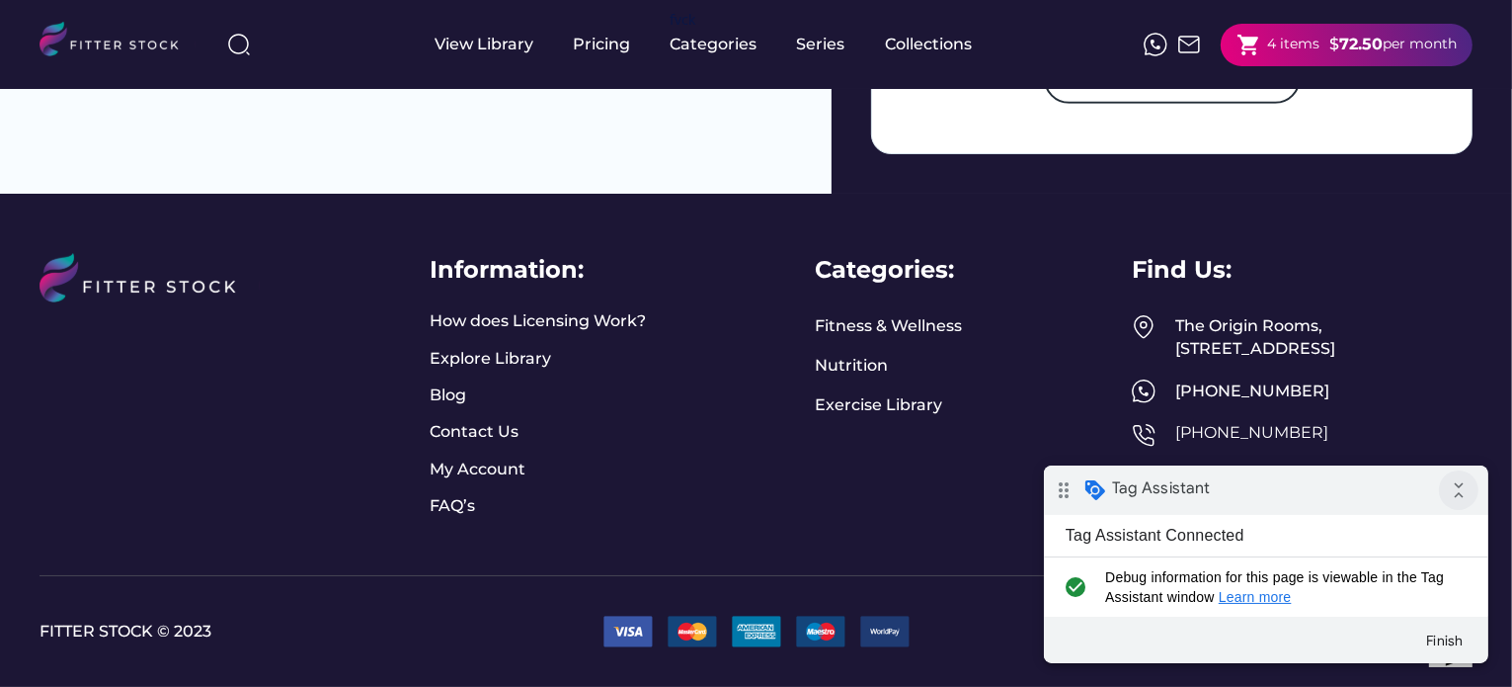
click at [1466, 486] on icon "collapse_all" at bounding box center [1458, 489] width 40 height 40
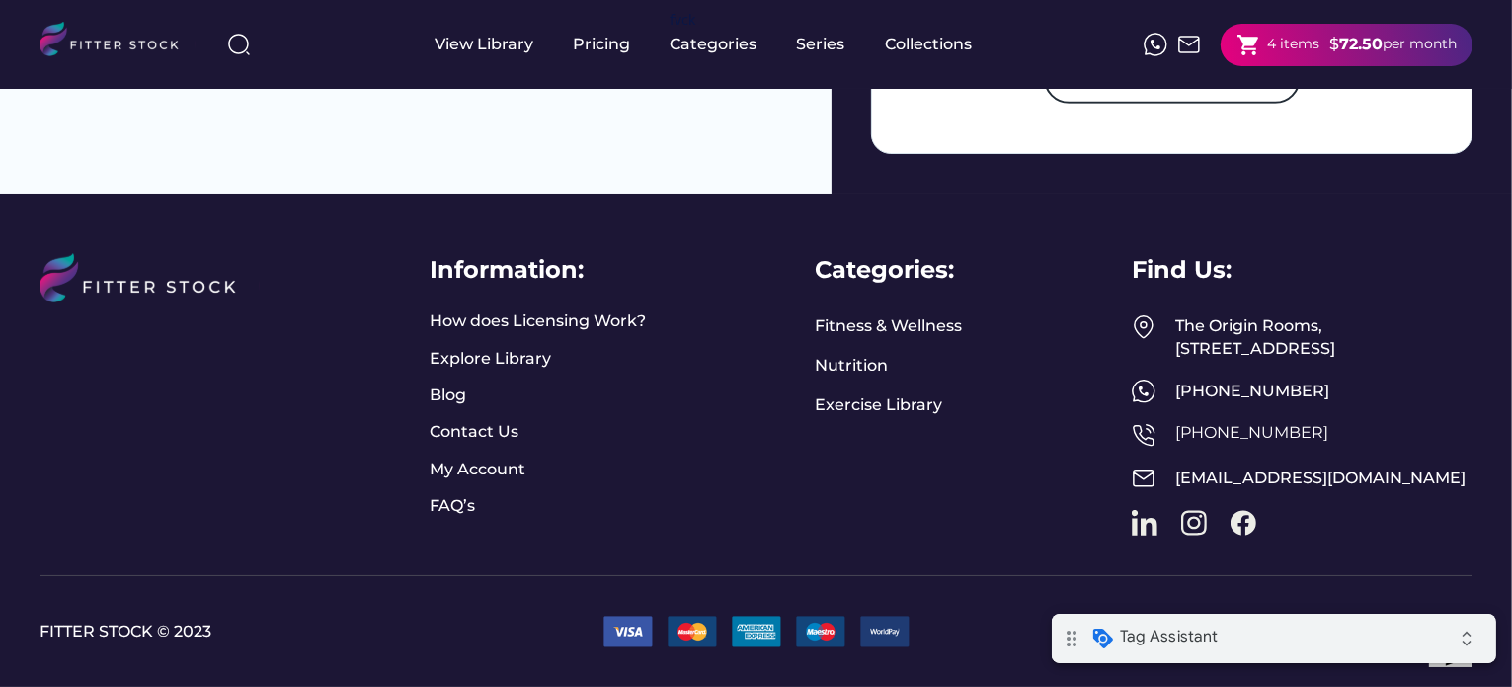
click at [1066, 638] on icon "drag_indicator" at bounding box center [1071, 637] width 40 height 40
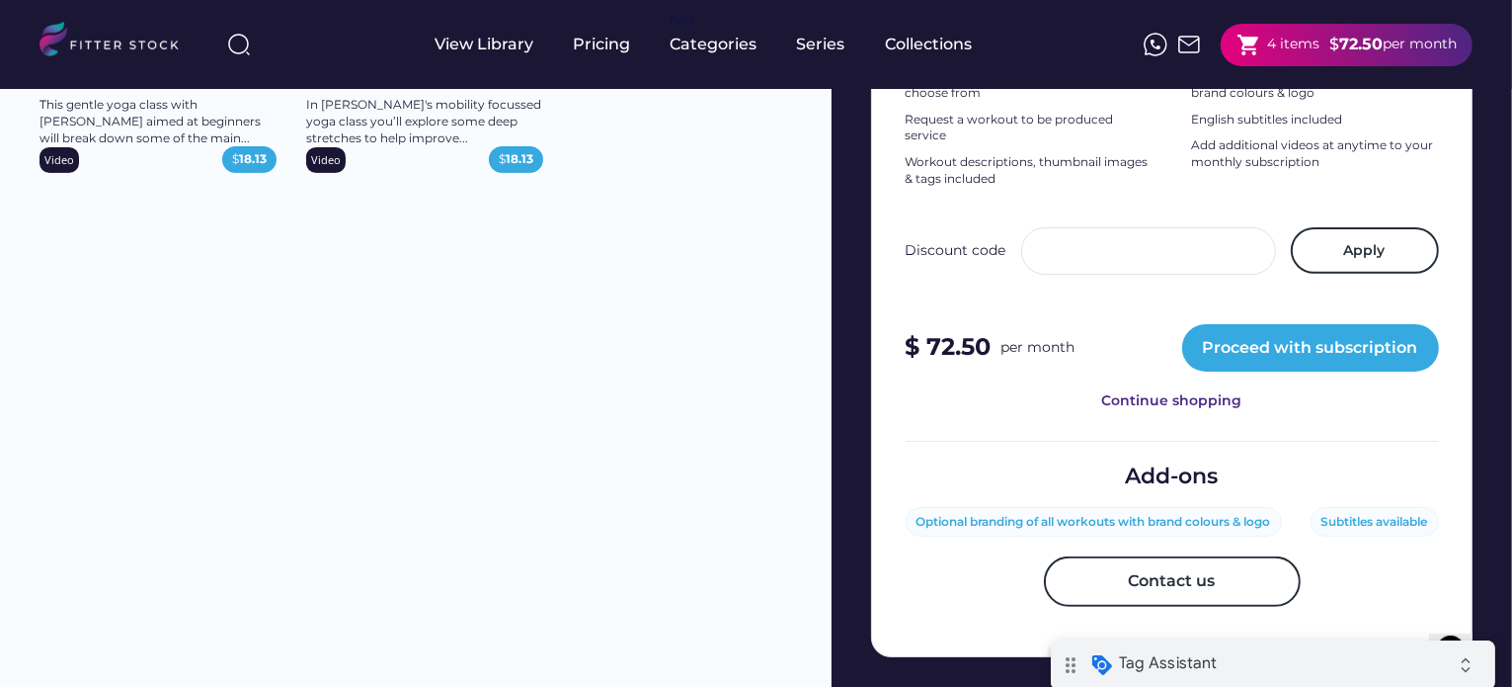
scroll to position [695, 0]
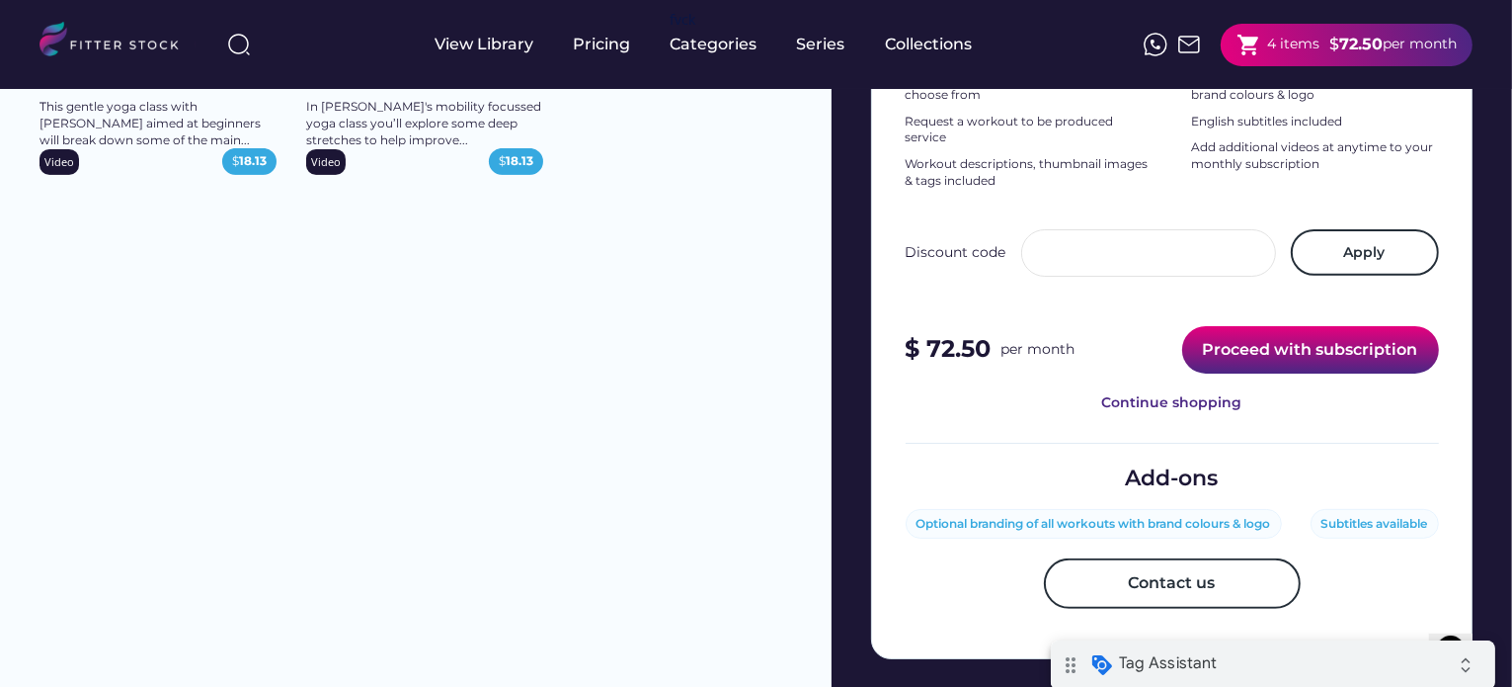
click at [1233, 363] on button "Proceed with subscription" at bounding box center [1310, 349] width 257 height 47
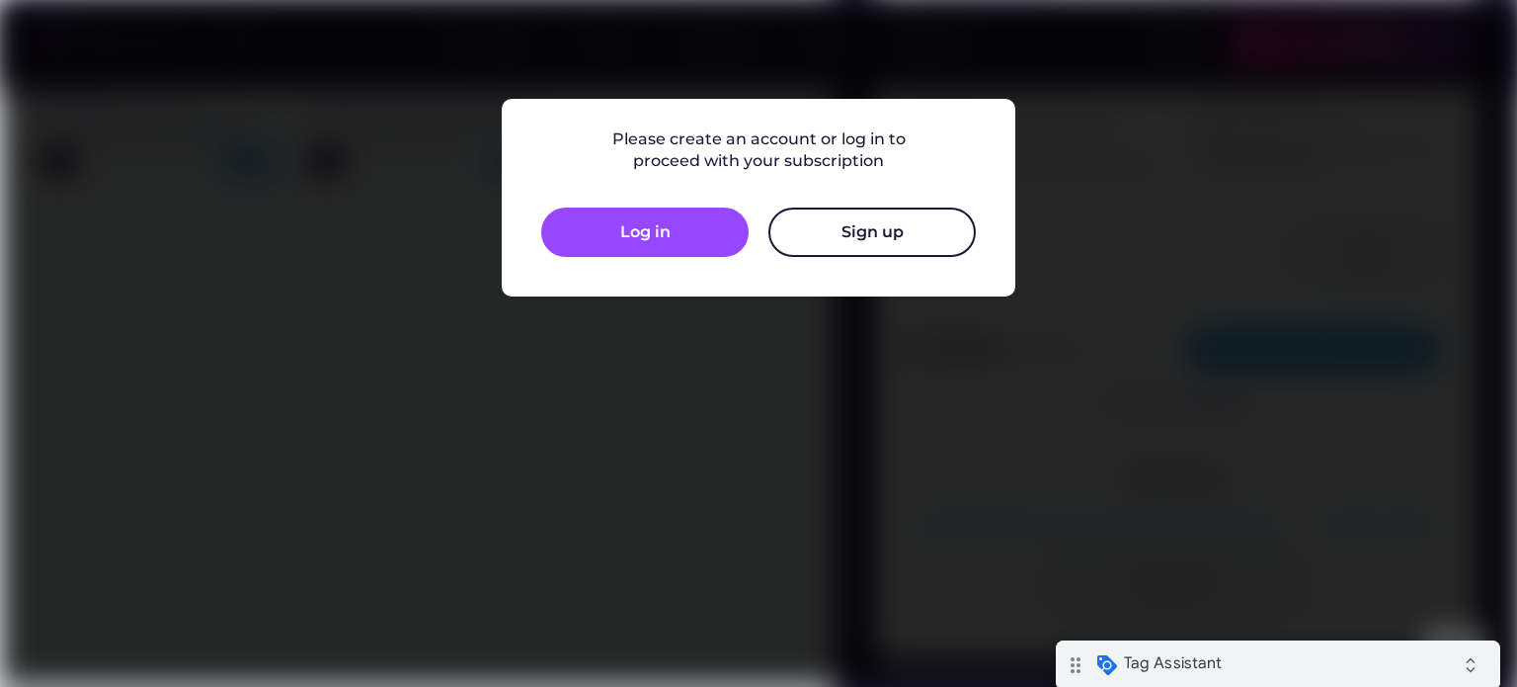
click at [825, 240] on button "Sign up" at bounding box center [872, 231] width 207 height 49
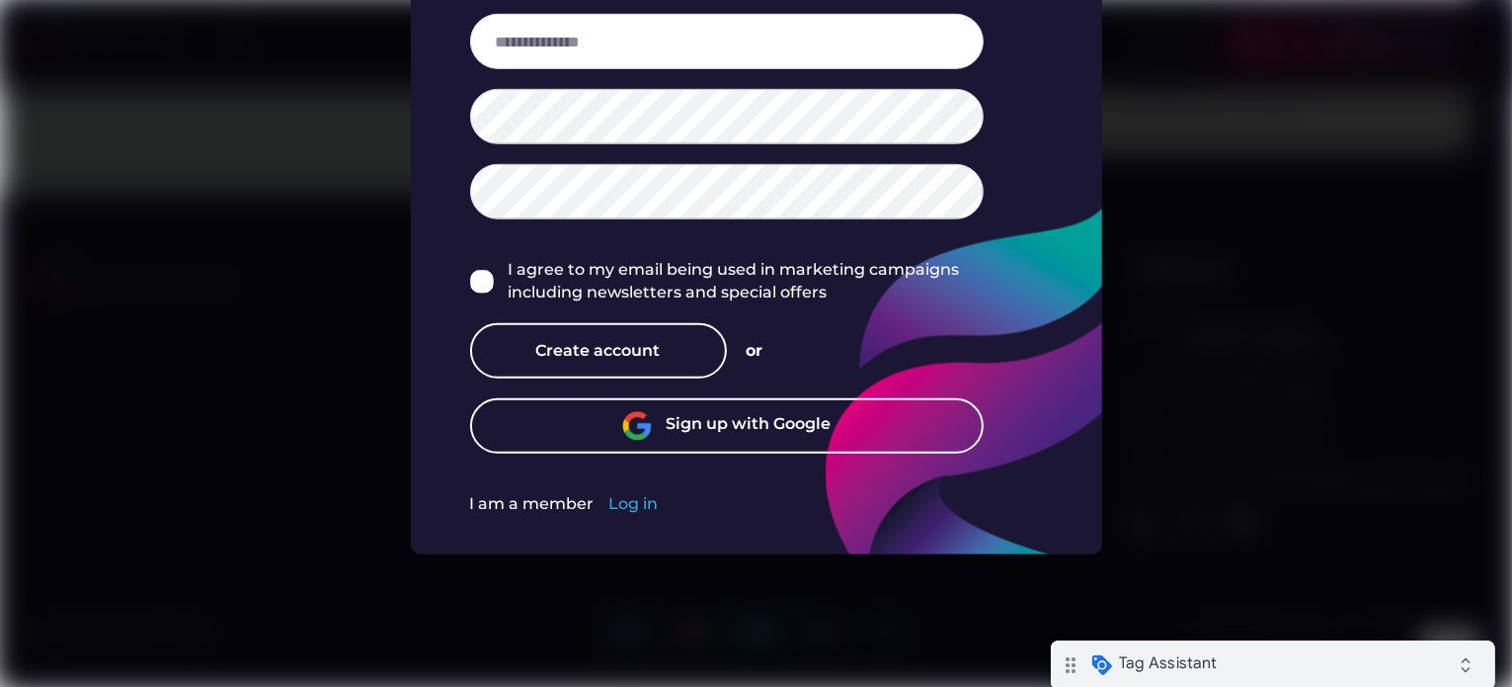
scroll to position [1217, 0]
click at [638, 493] on div "Log in" at bounding box center [633, 504] width 49 height 22
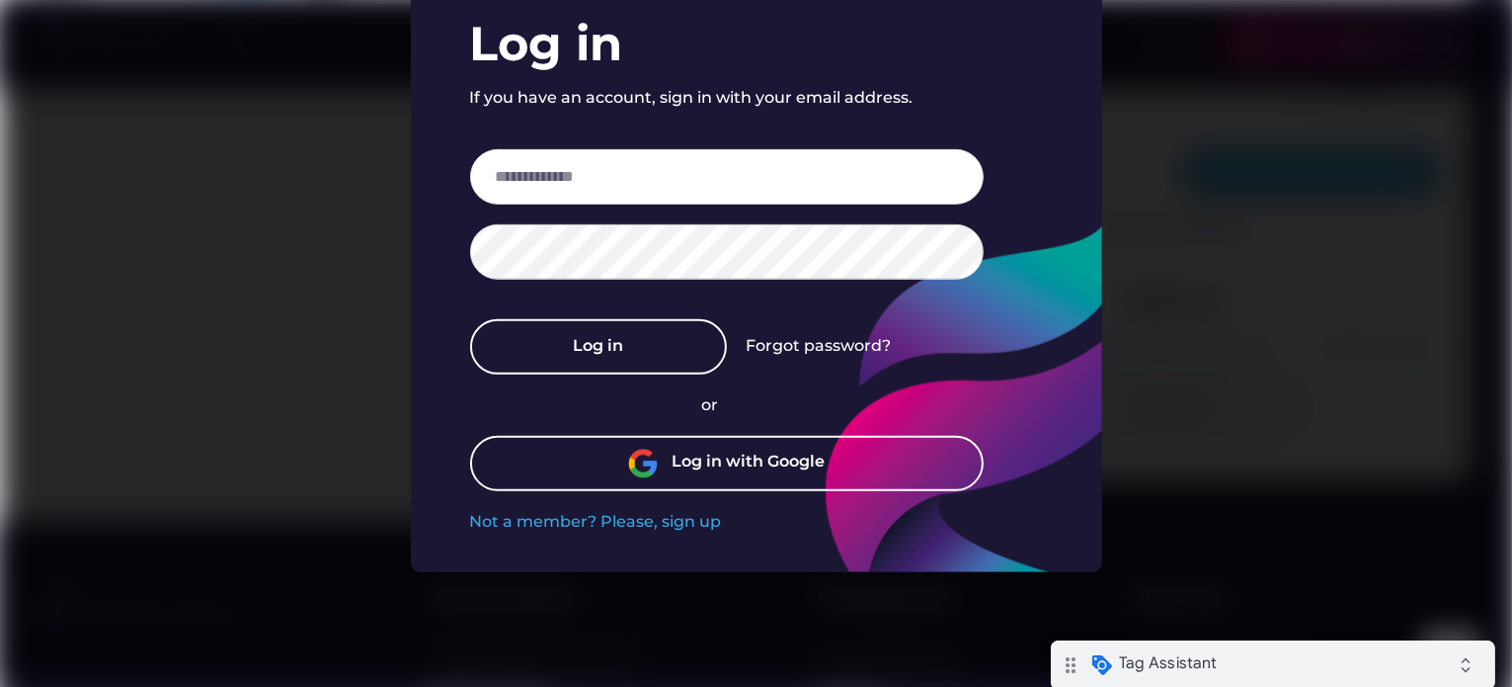
scroll to position [869, 0]
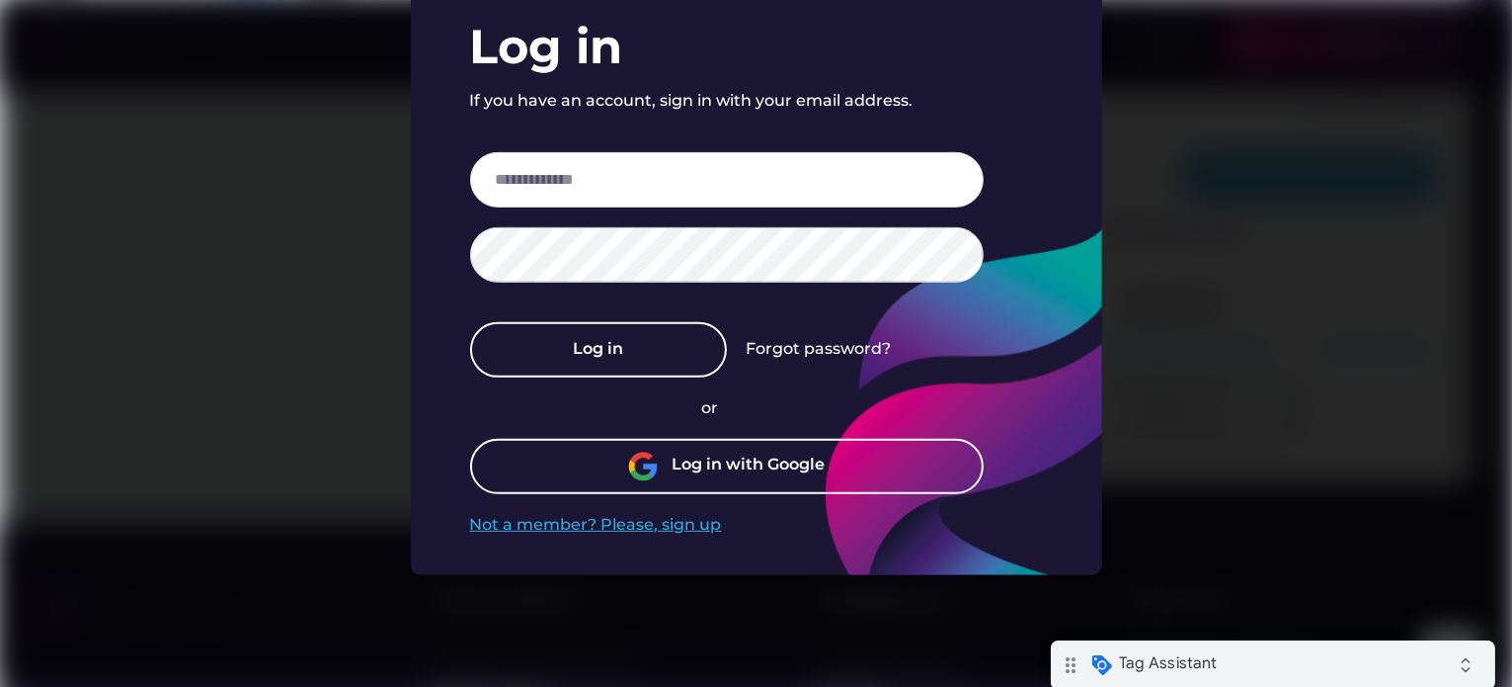
click at [684, 521] on div "Not a member? Please, sign up" at bounding box center [596, 525] width 252 height 22
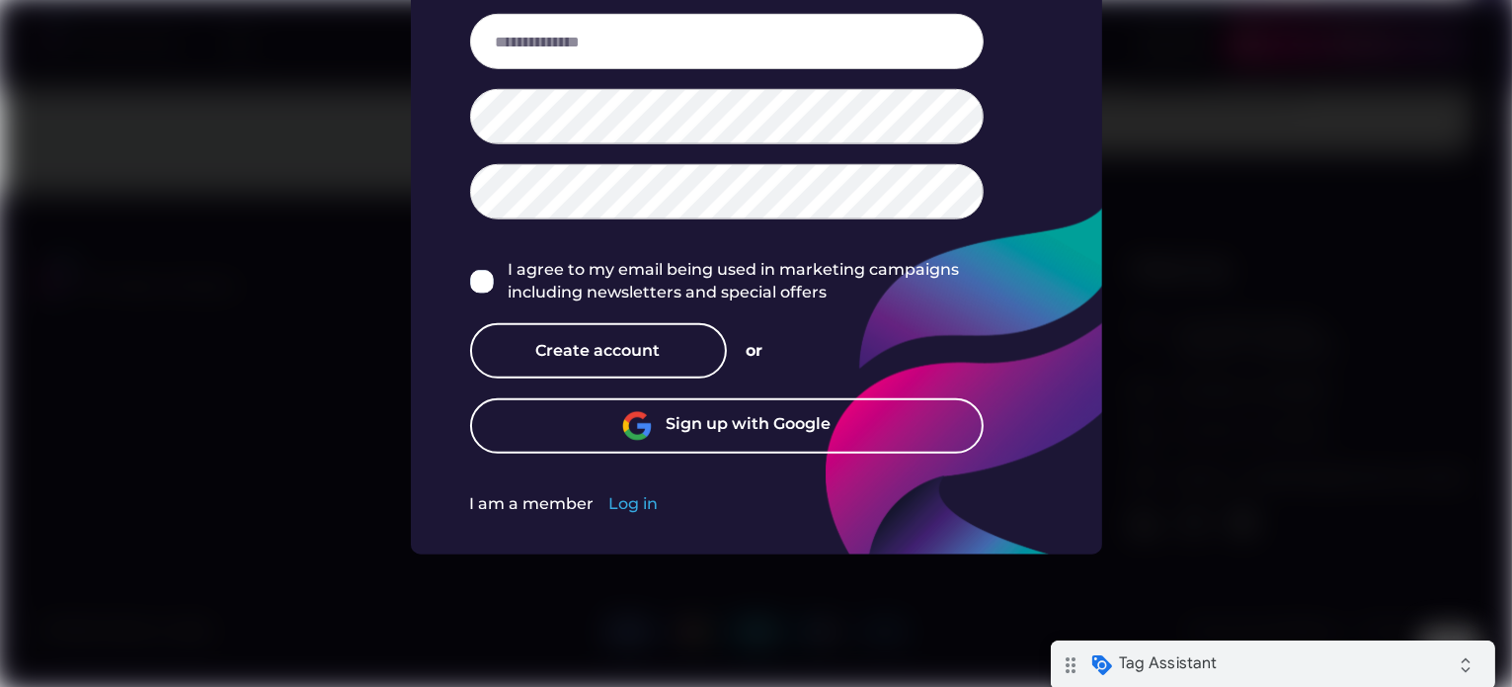
scroll to position [1219, 0]
click at [619, 493] on div "Log in" at bounding box center [633, 504] width 49 height 22
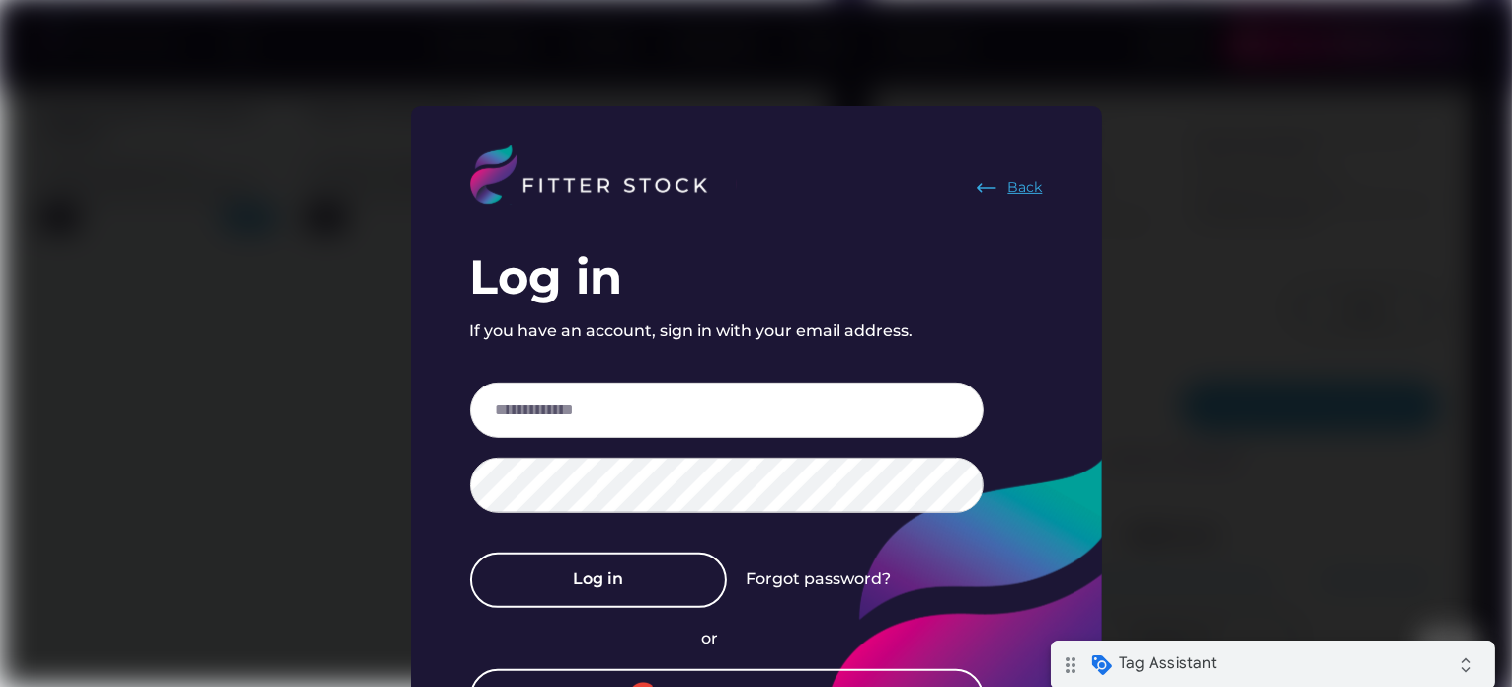
click at [999, 189] on div "Back" at bounding box center [1009, 188] width 68 height 24
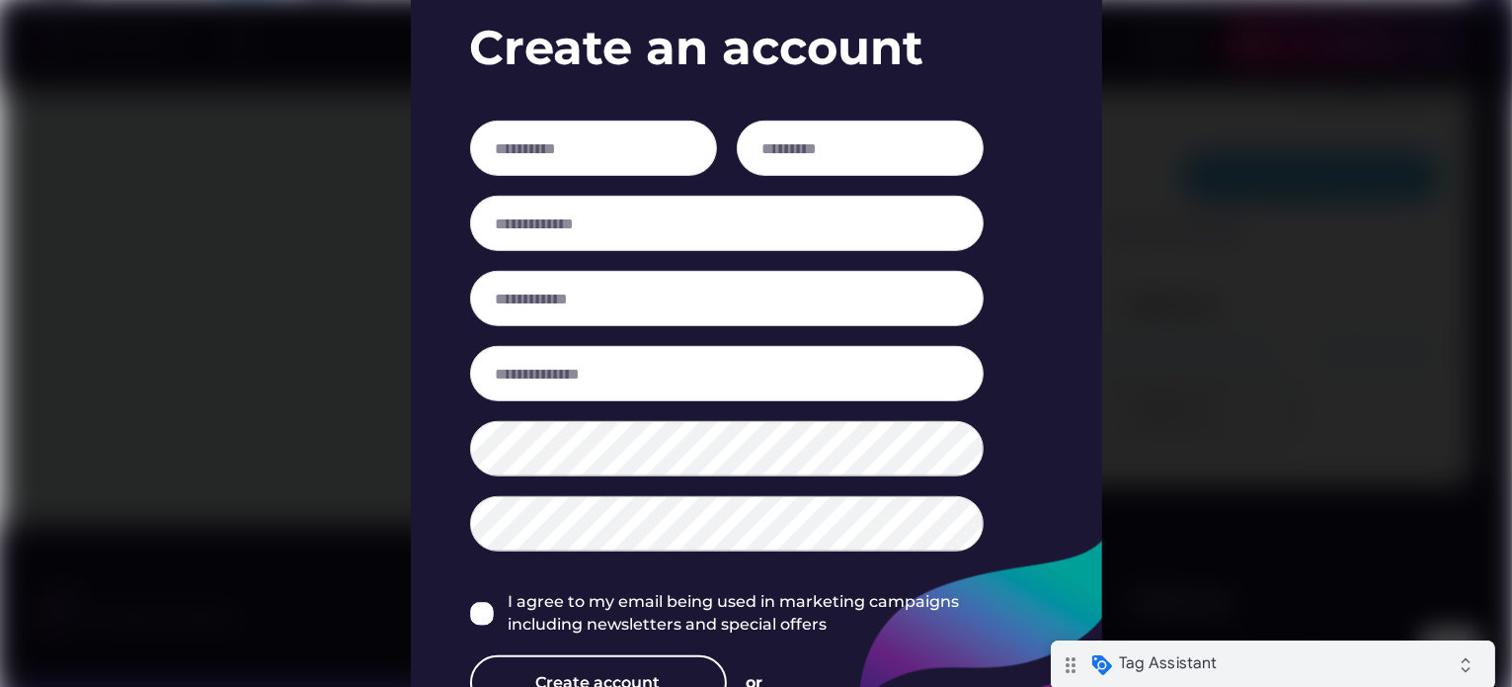
scroll to position [804, 0]
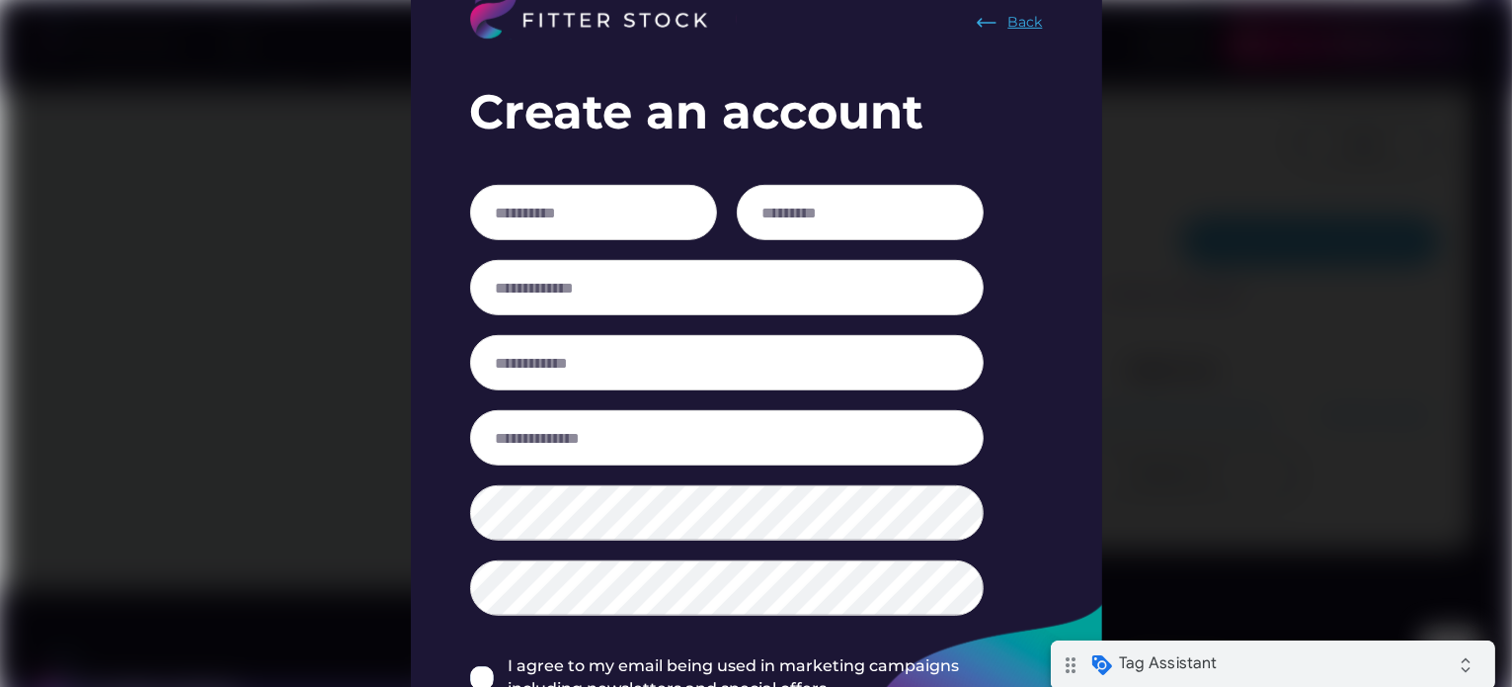
click at [1012, 31] on div "Back" at bounding box center [1026, 23] width 35 height 20
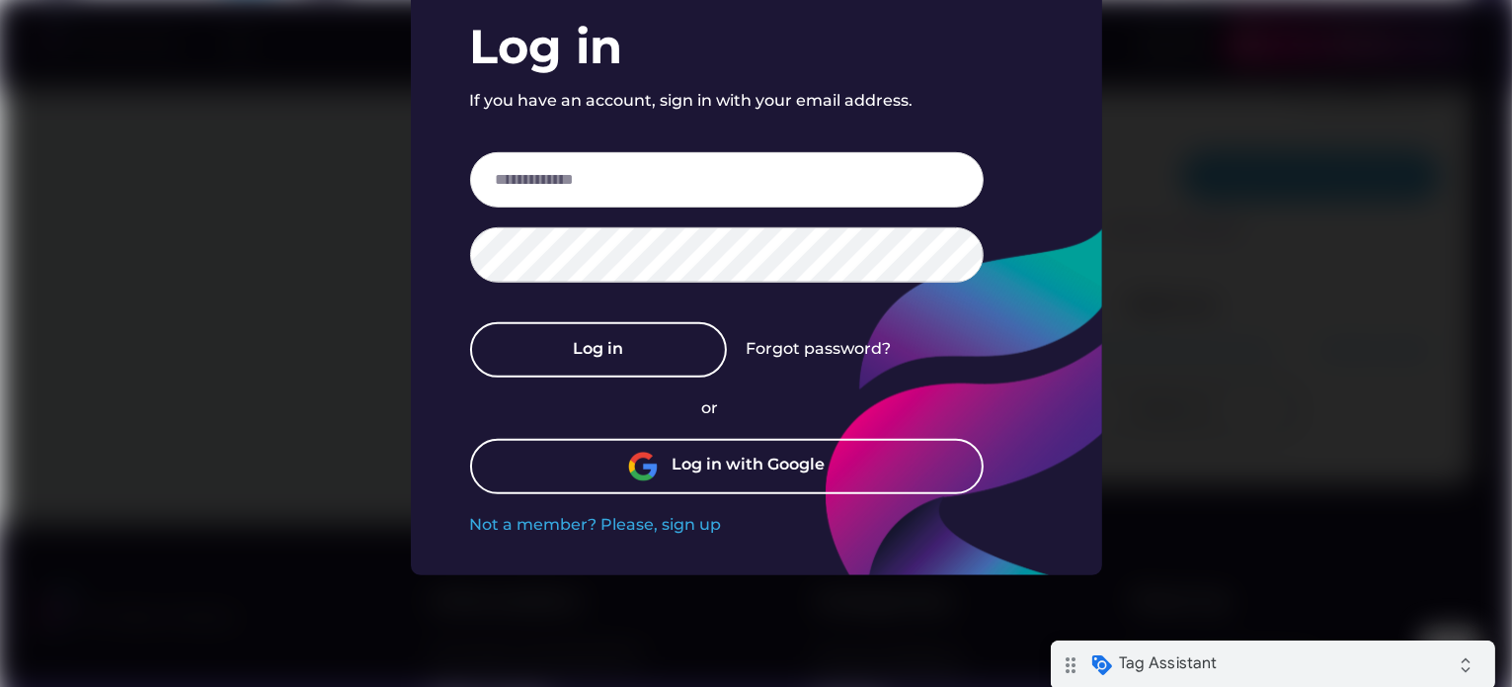
scroll to position [596, 0]
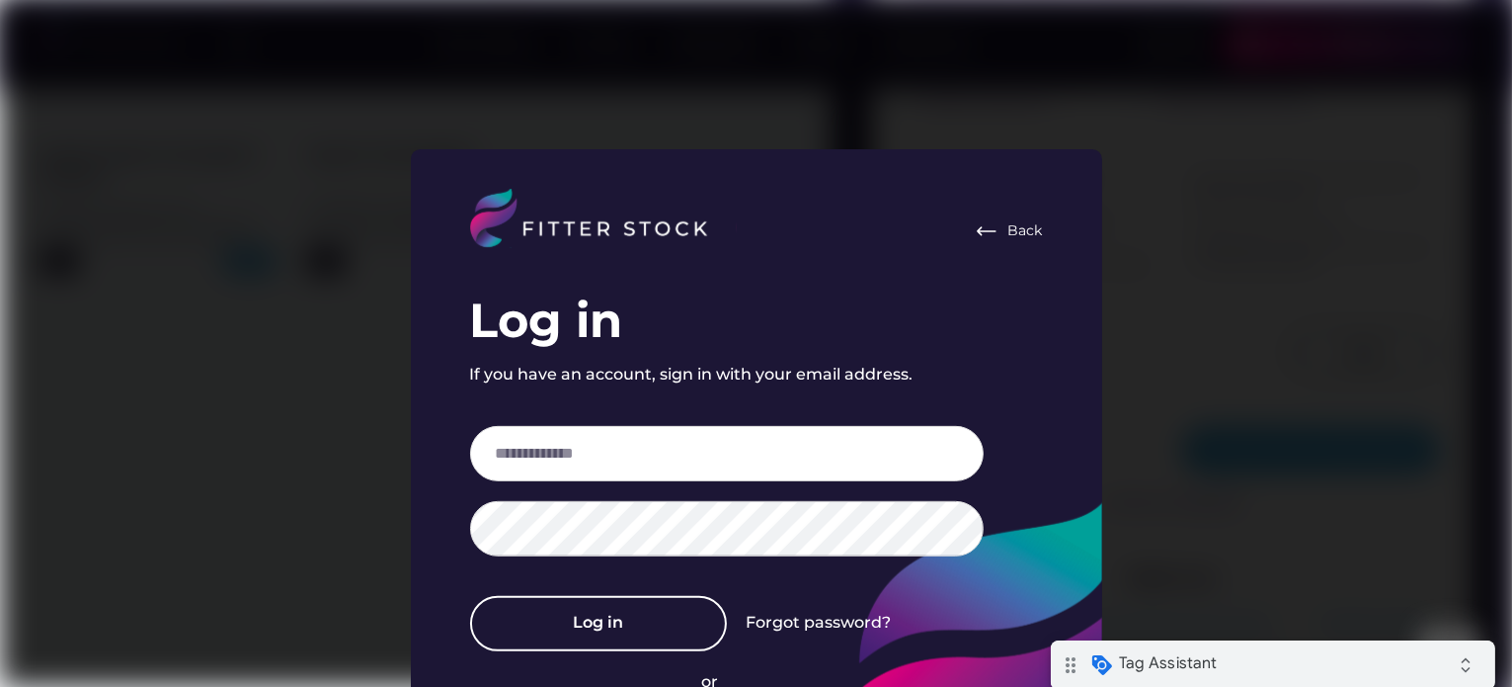
click at [1004, 220] on div "Back" at bounding box center [1009, 231] width 68 height 24
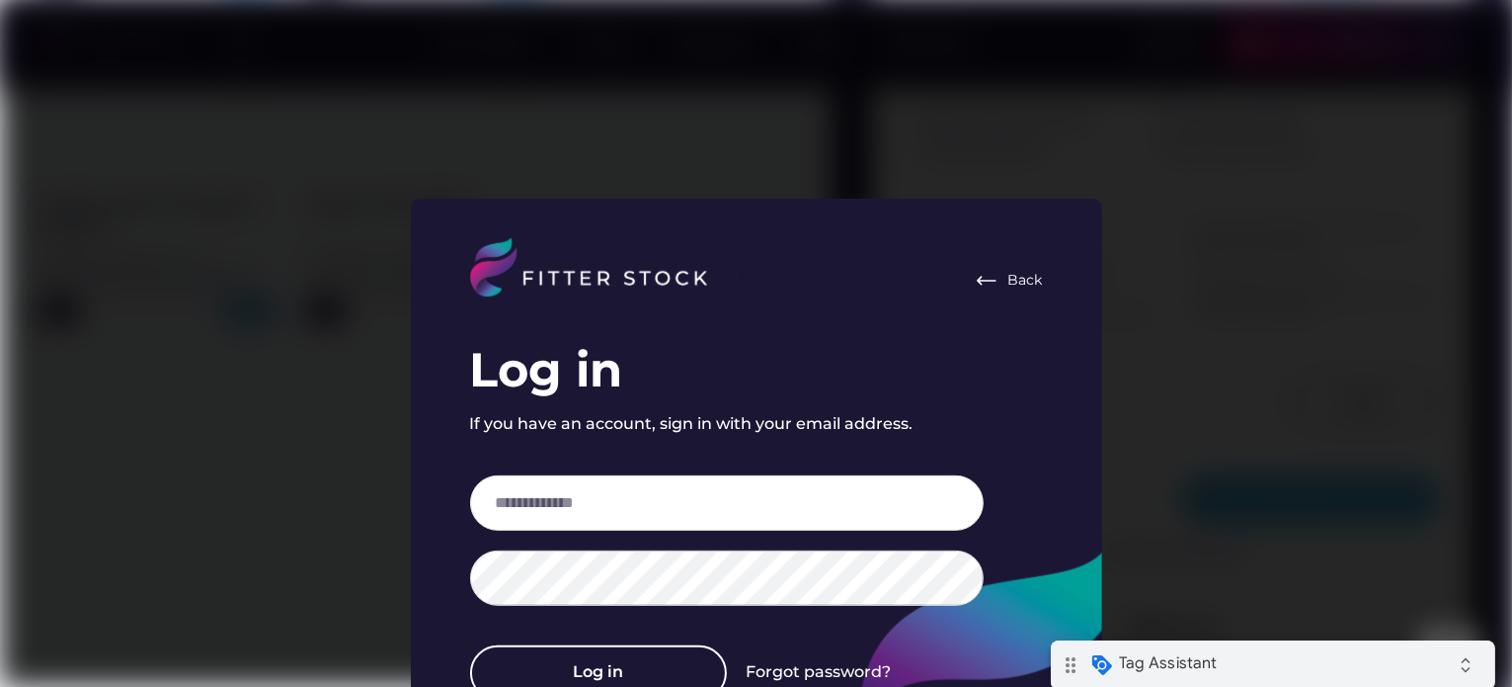
scroll to position [563, 0]
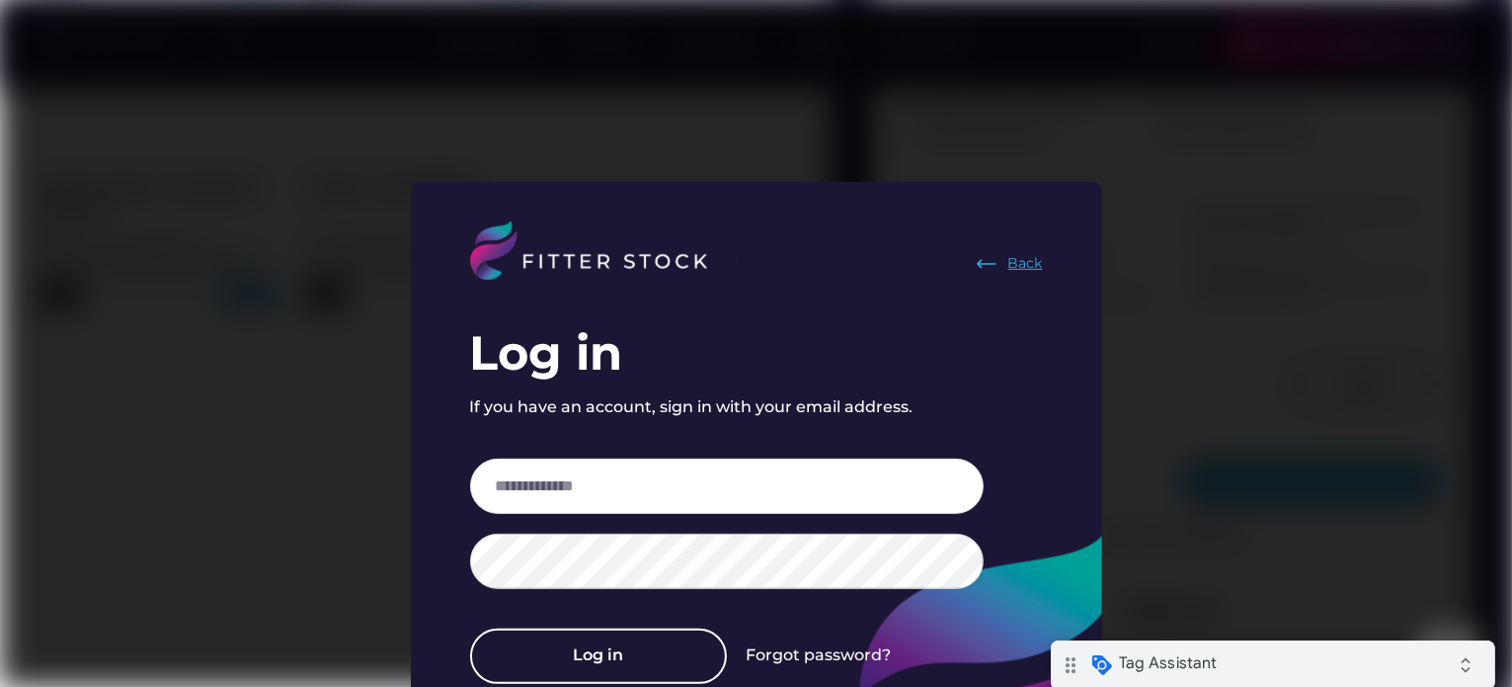
click at [989, 258] on img at bounding box center [987, 264] width 24 height 24
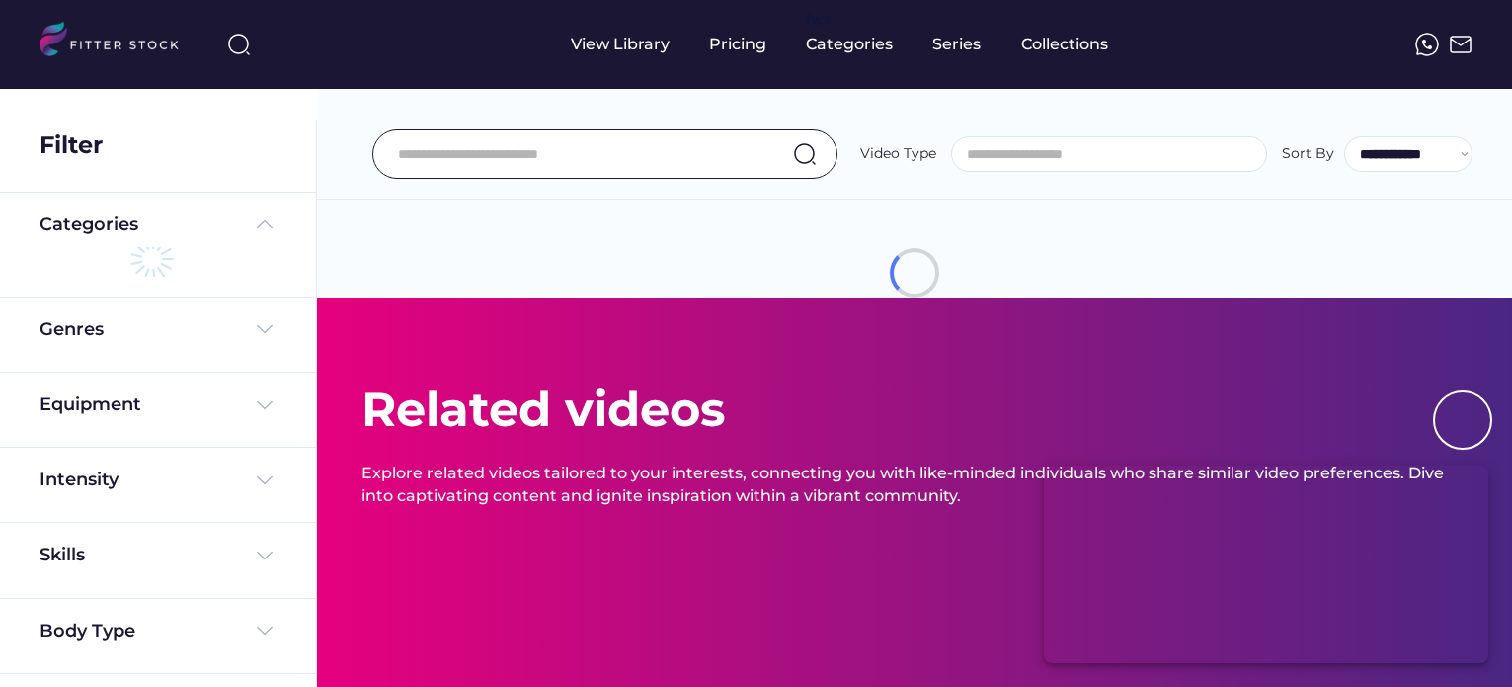
select select "**********"
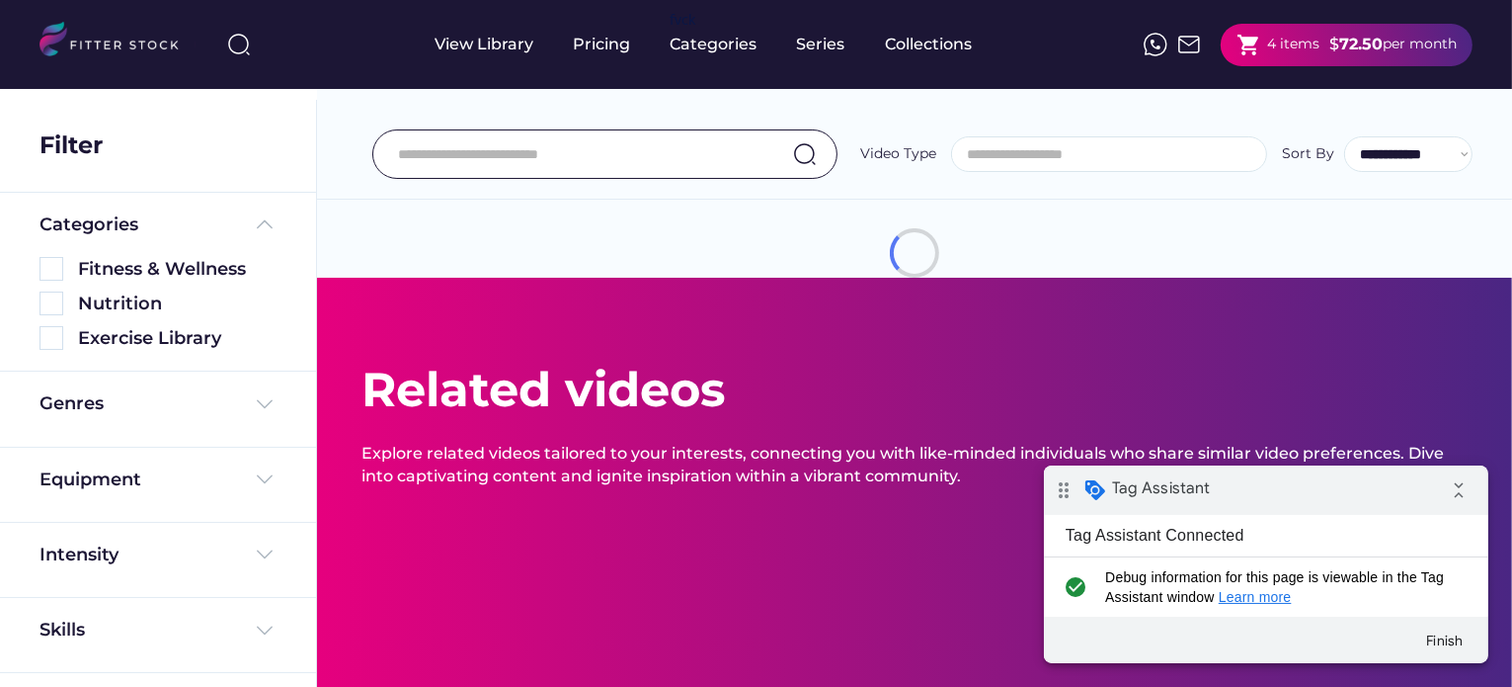
scroll to position [12, 0]
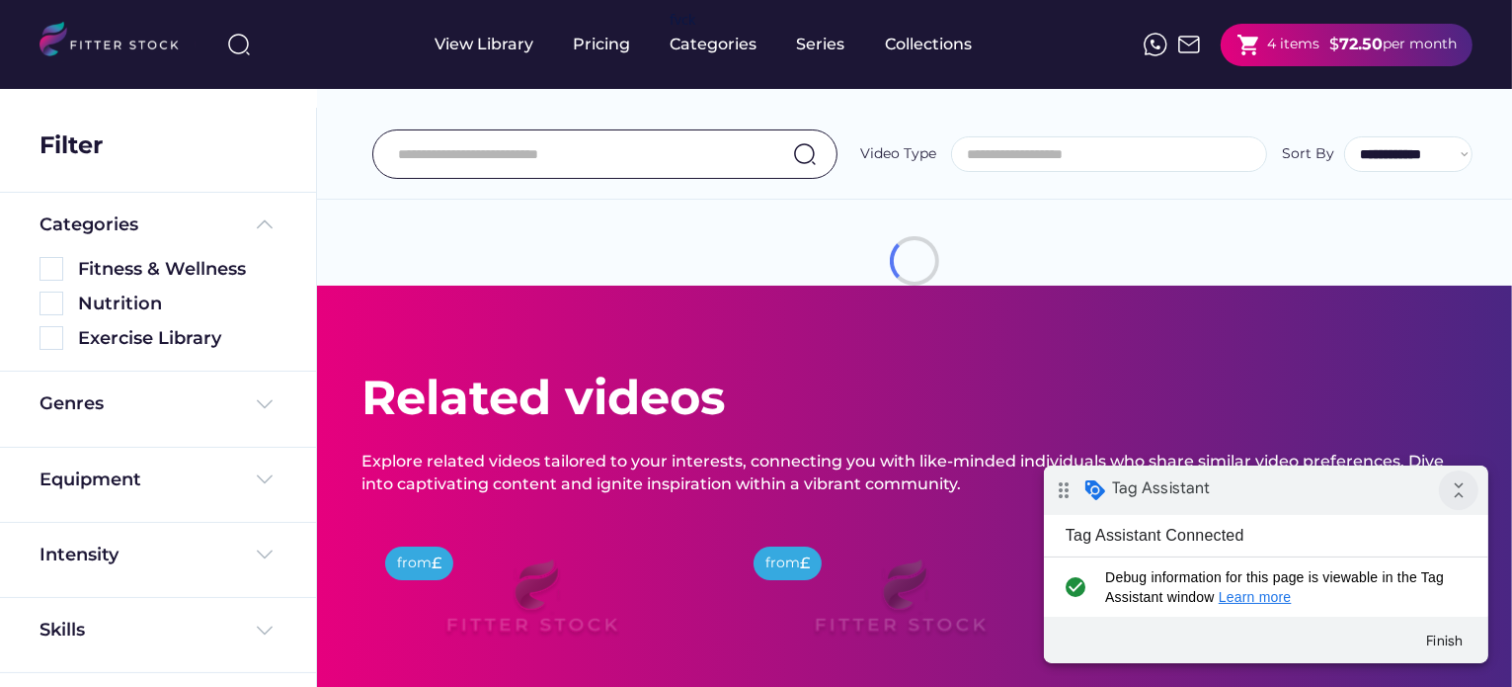
click at [1438, 487] on icon "collapse_all" at bounding box center [1458, 489] width 40 height 40
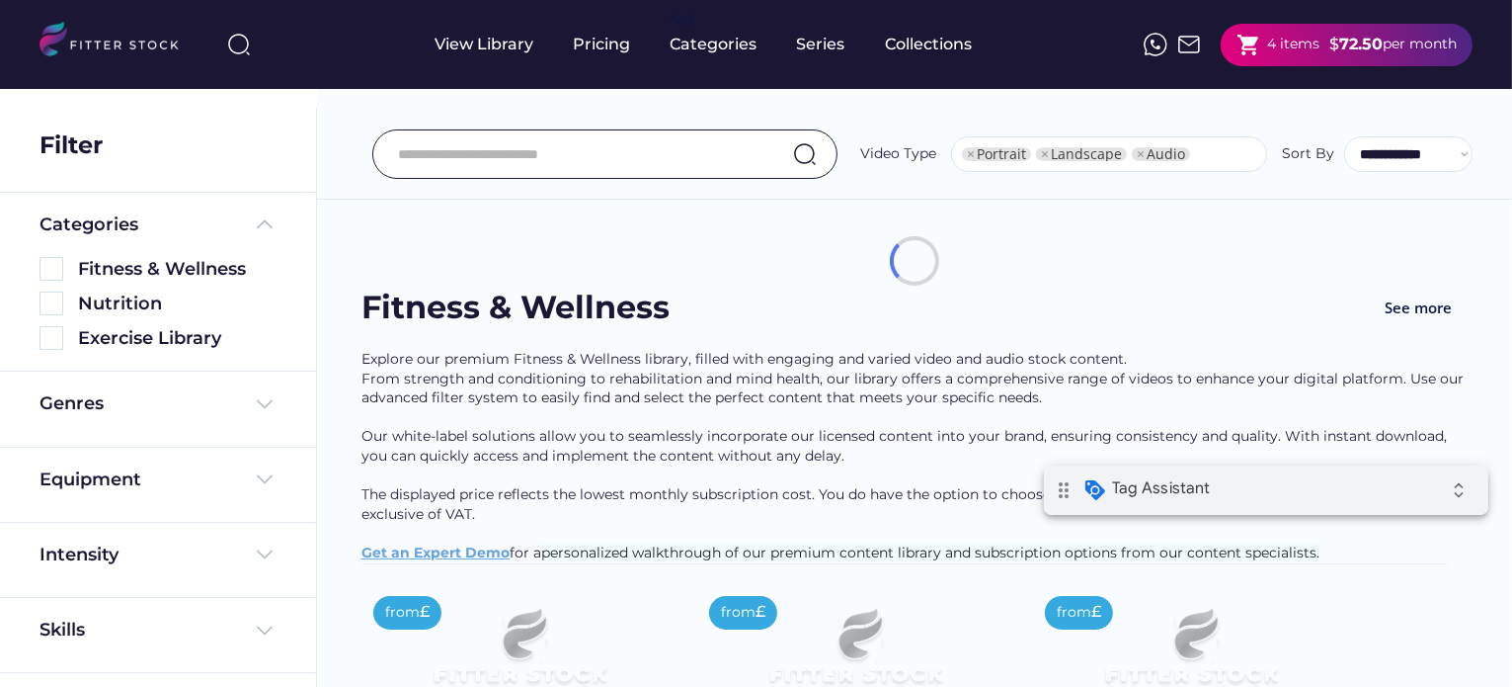
select select "**********"
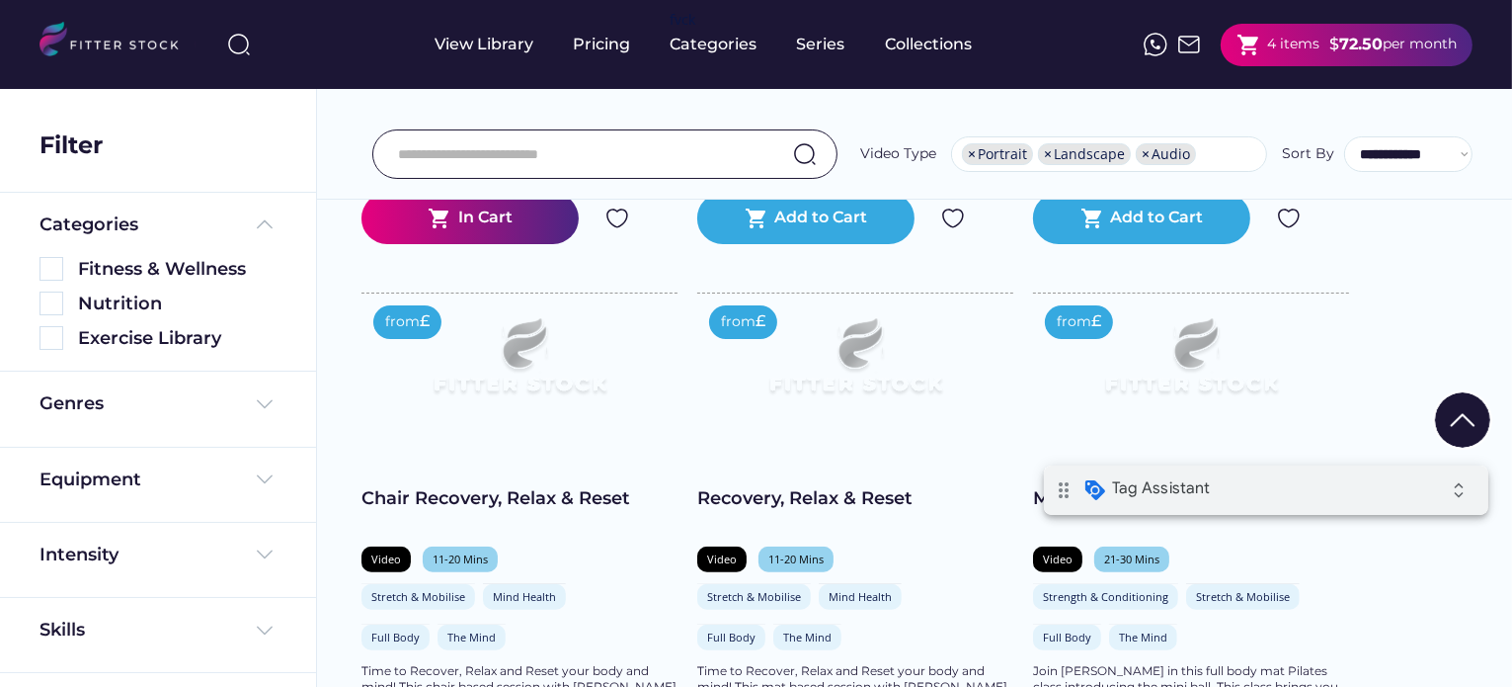
scroll to position [1301, 0]
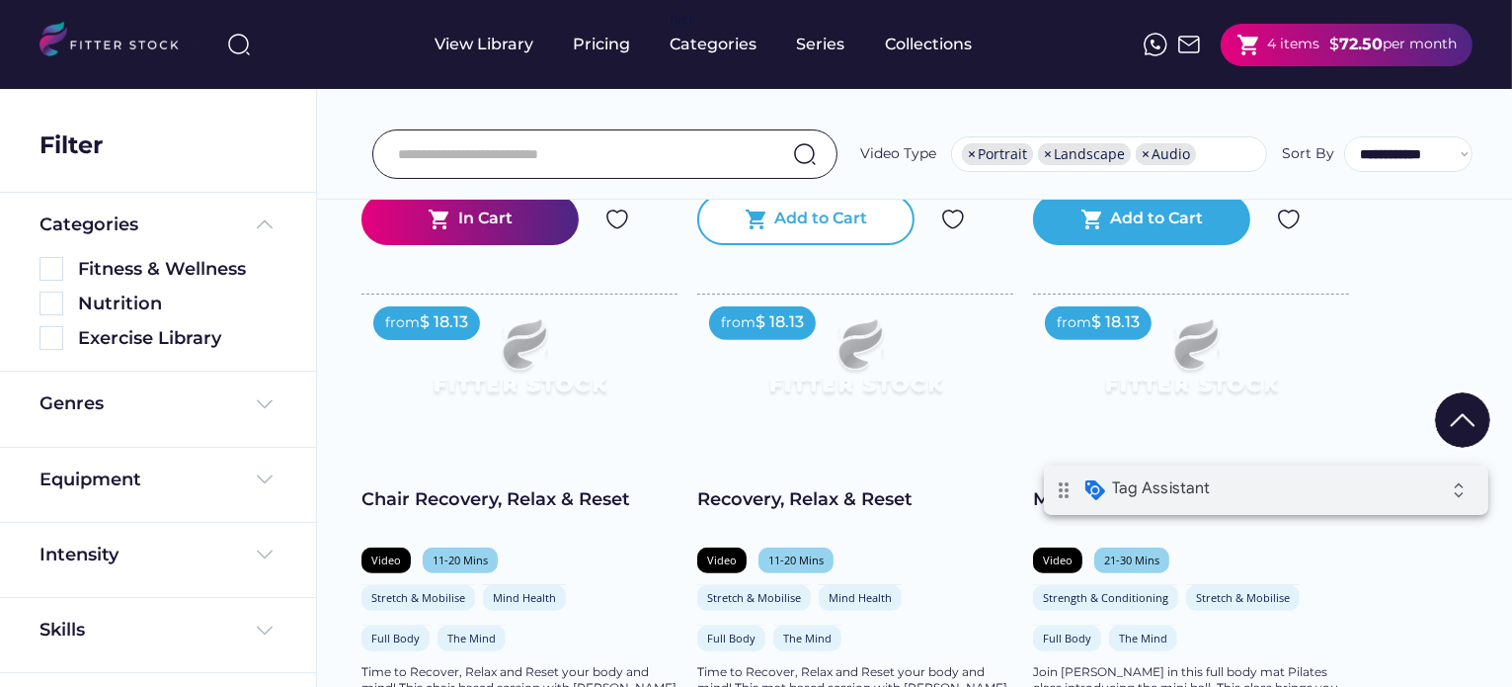
click at [794, 231] on div "Add to Cart" at bounding box center [821, 219] width 93 height 24
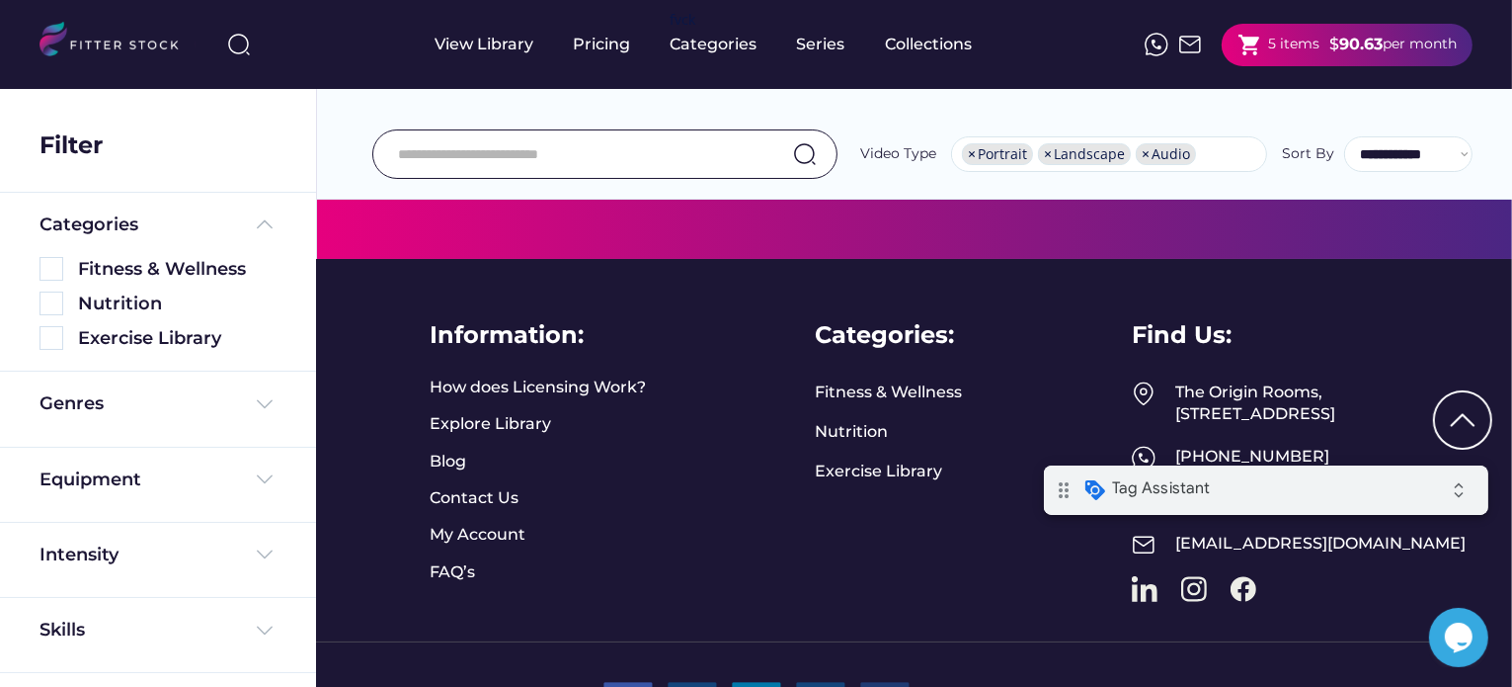
scroll to position [12252, 0]
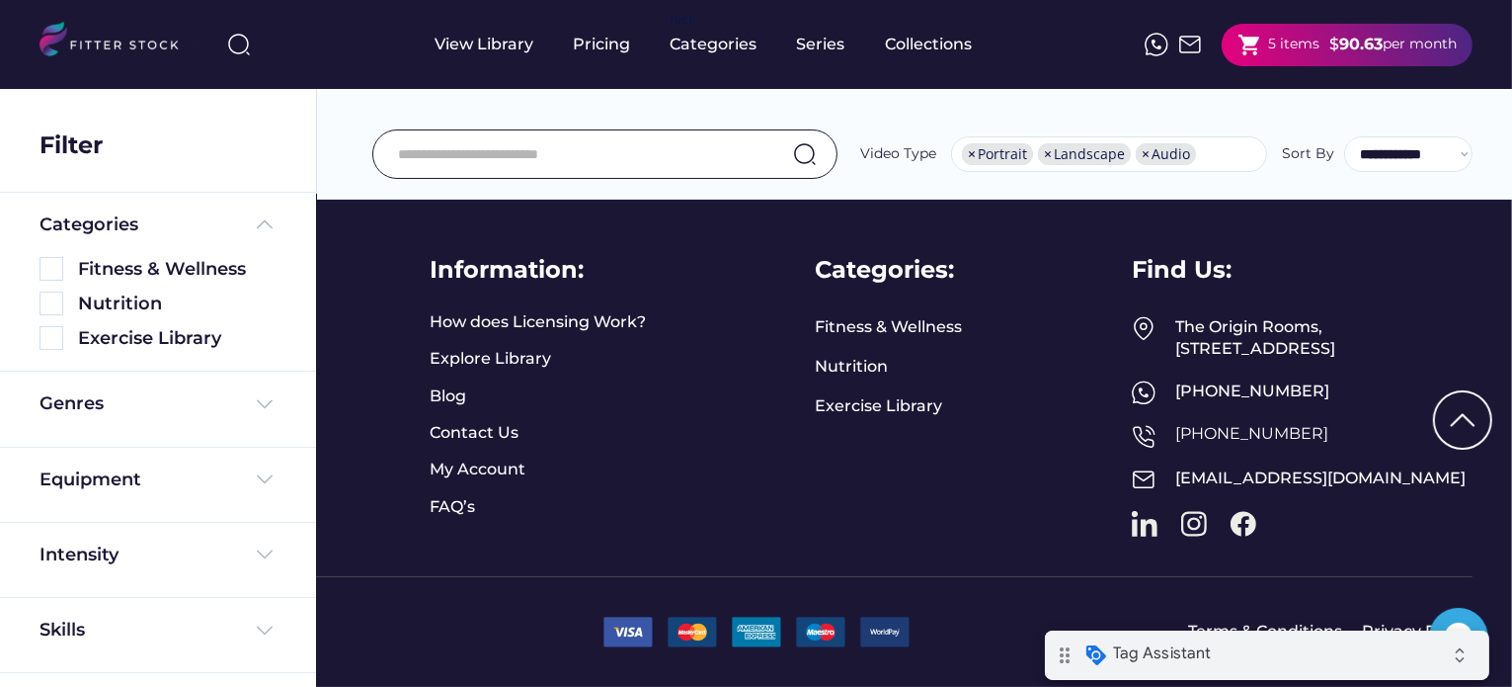
click at [1366, 644] on div "drag_indicator Tag Assistant expand_all" at bounding box center [1266, 653] width 445 height 49
click at [448, 458] on link "My Account" at bounding box center [478, 469] width 96 height 22
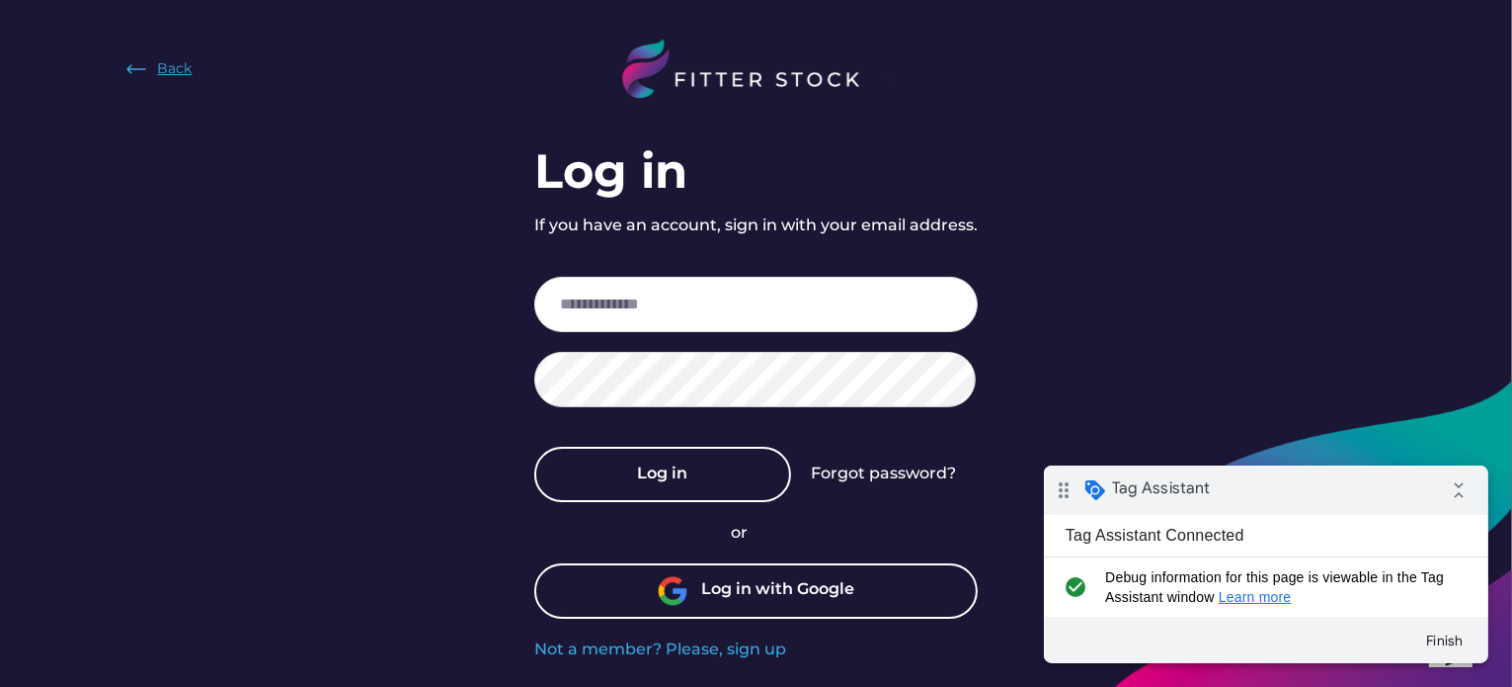
click at [134, 66] on img at bounding box center [136, 69] width 24 height 24
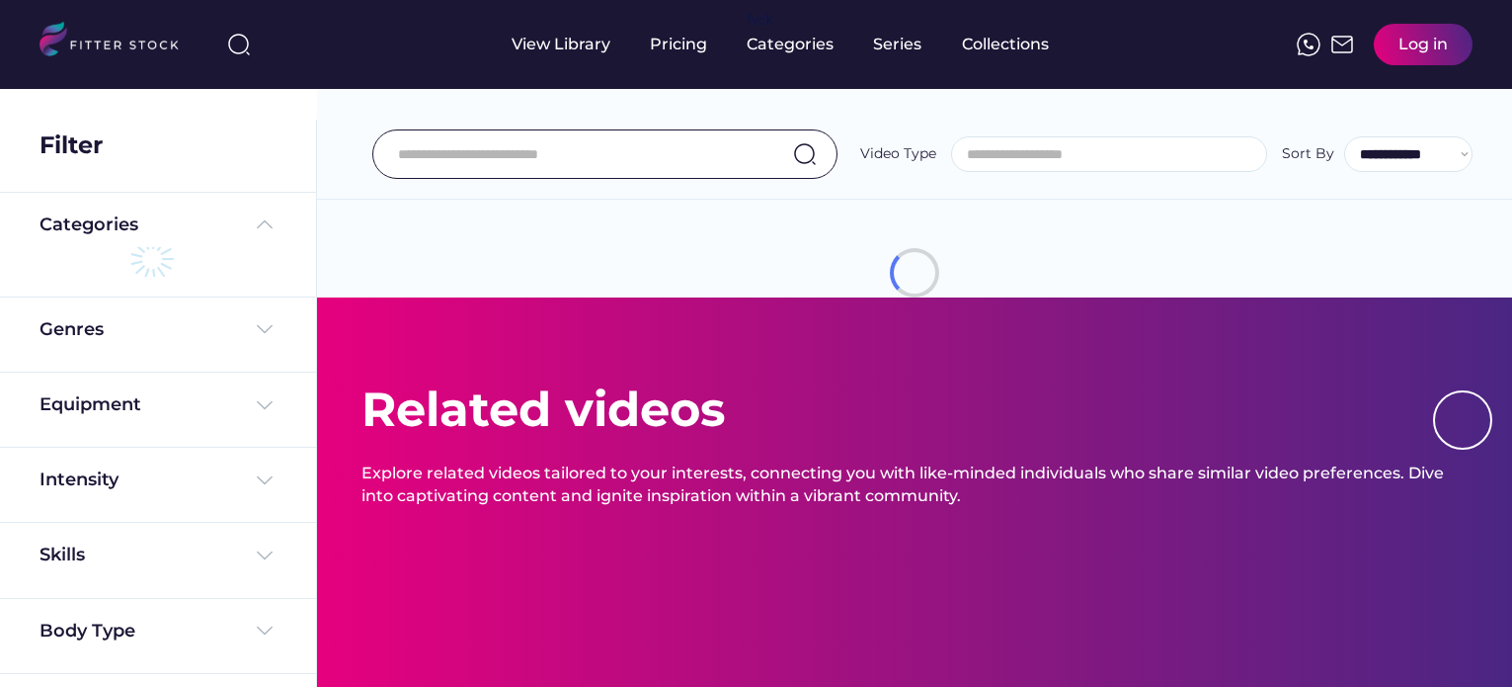
select select "**********"
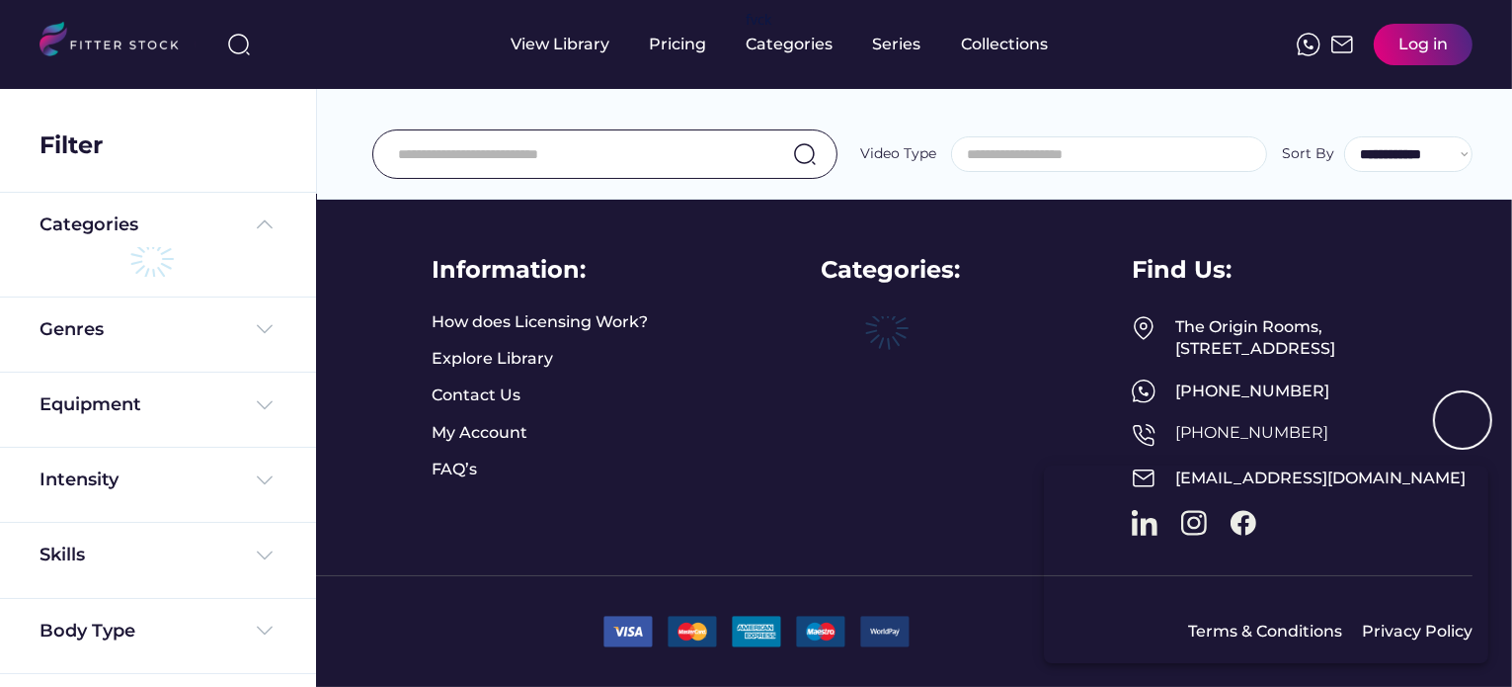
scroll to position [886, 0]
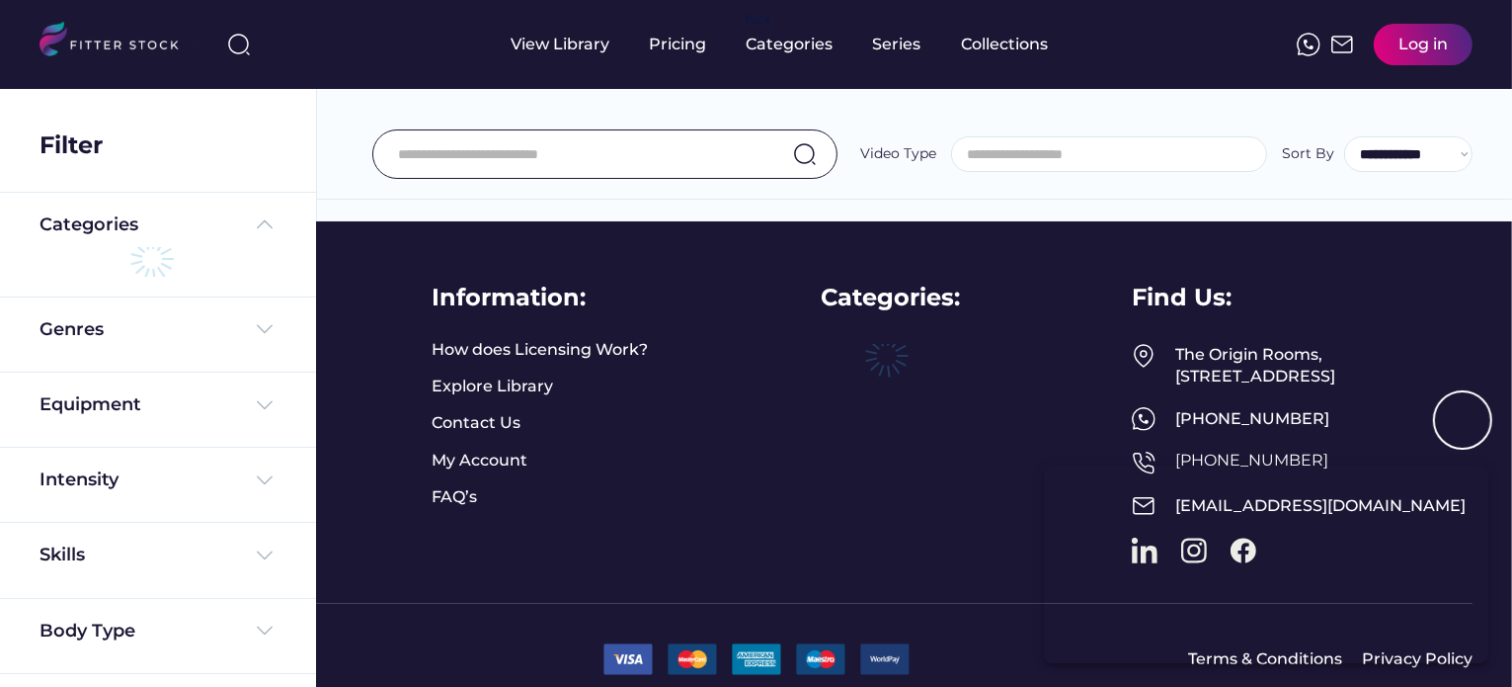
select select "**********"
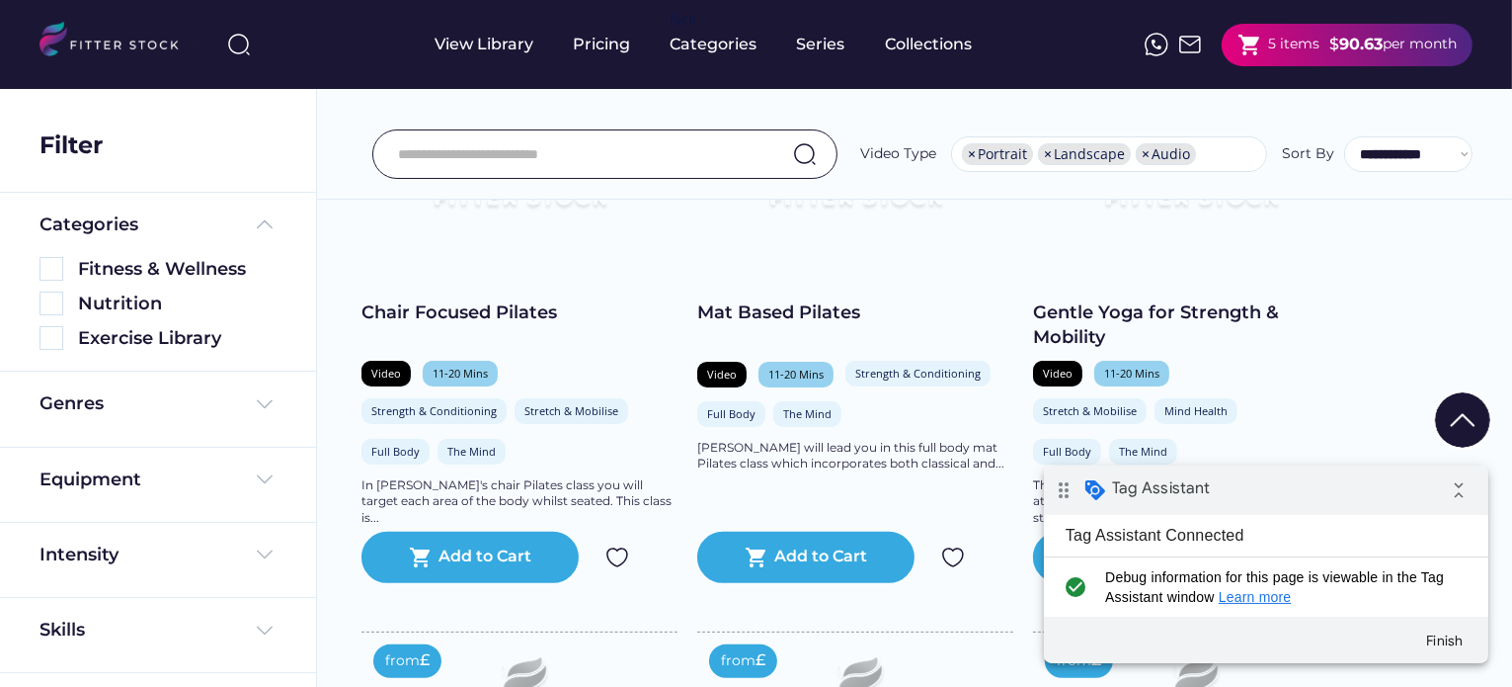
scroll to position [11754, 0]
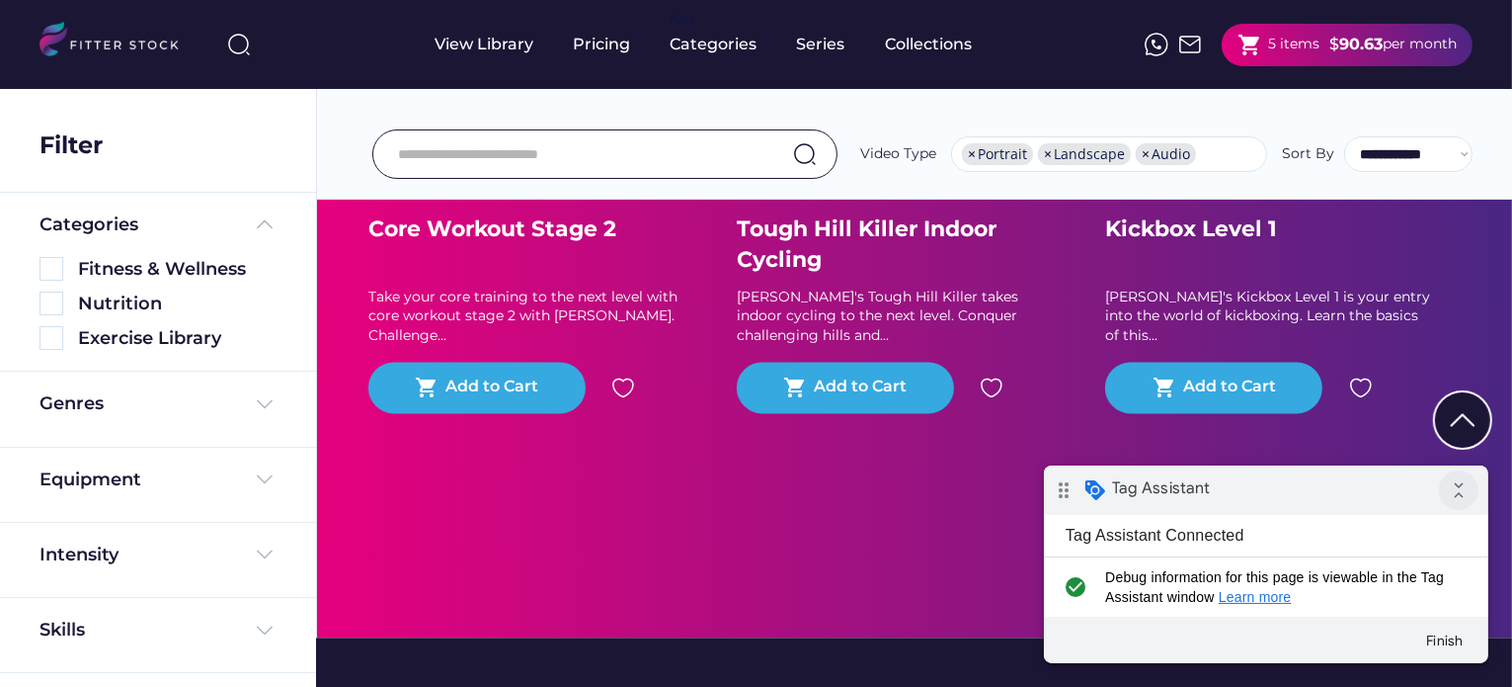
drag, startPoint x: 1455, startPoint y: 493, endPoint x: 2529, endPoint y: 902, distance: 1149.0
click at [1455, 493] on icon "collapse_all" at bounding box center [1458, 489] width 40 height 40
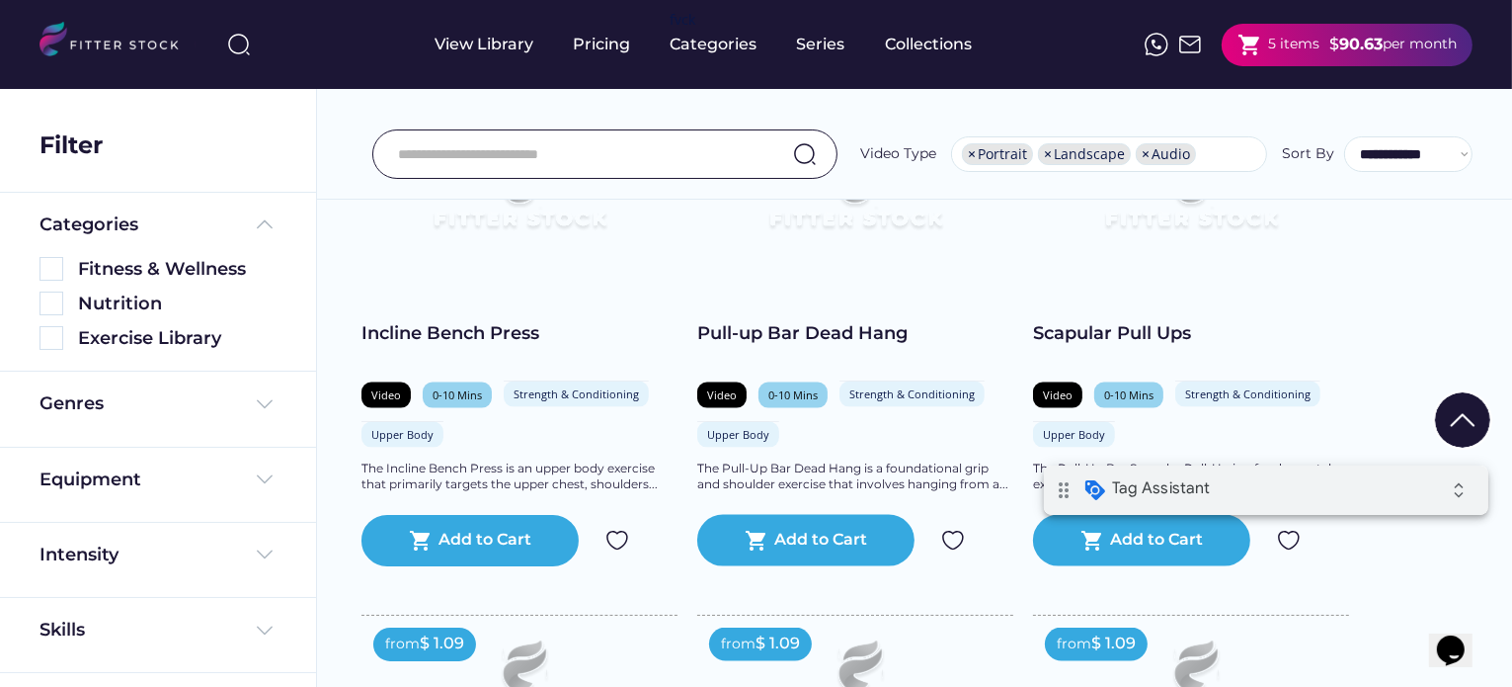
scroll to position [10238, 0]
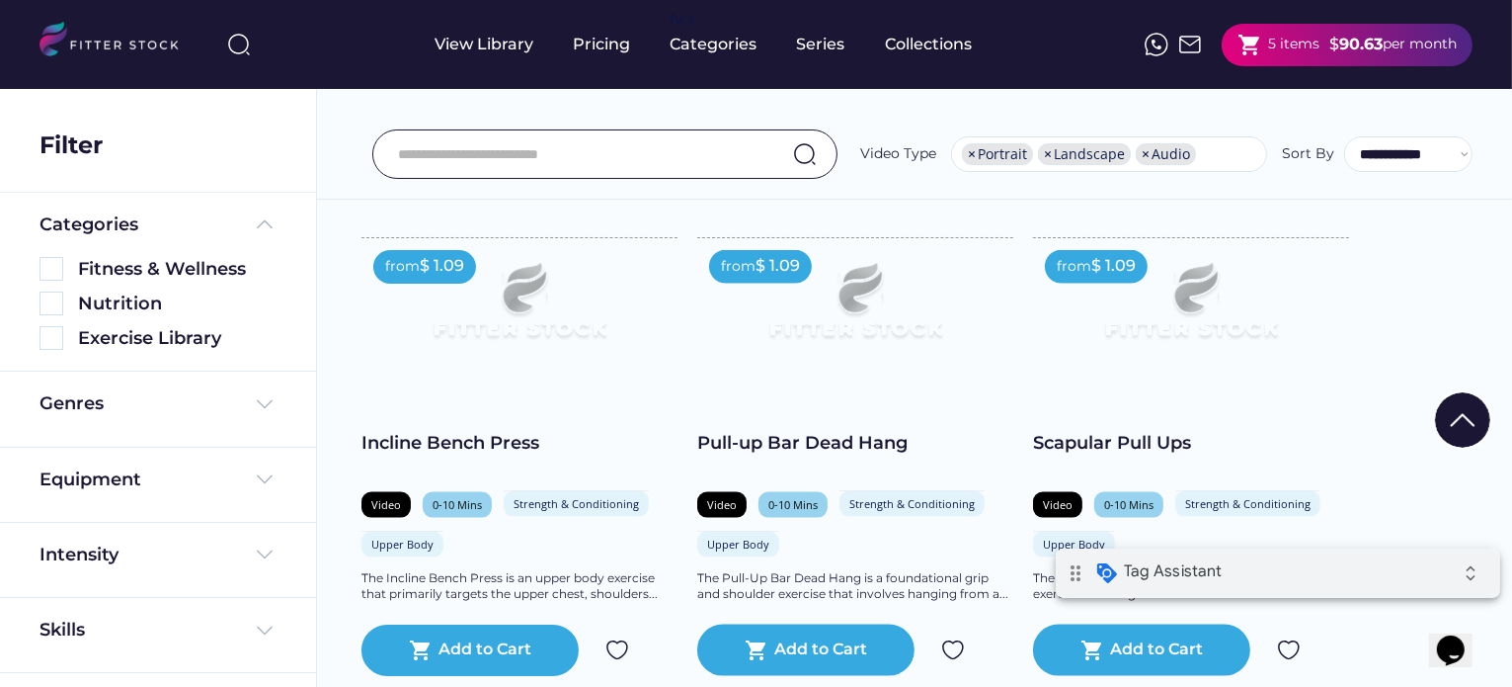
click at [1077, 569] on icon "drag_indicator" at bounding box center [1075, 572] width 40 height 40
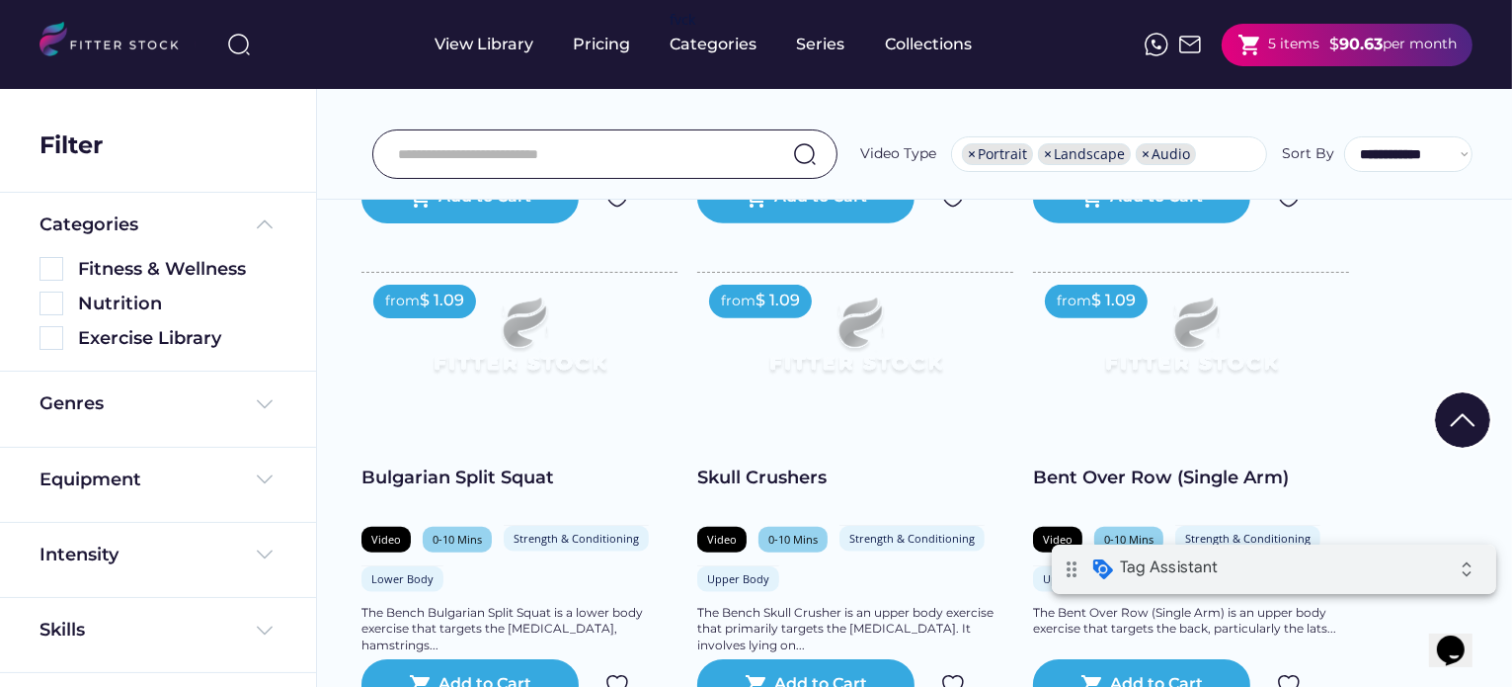
scroll to position [9752, 0]
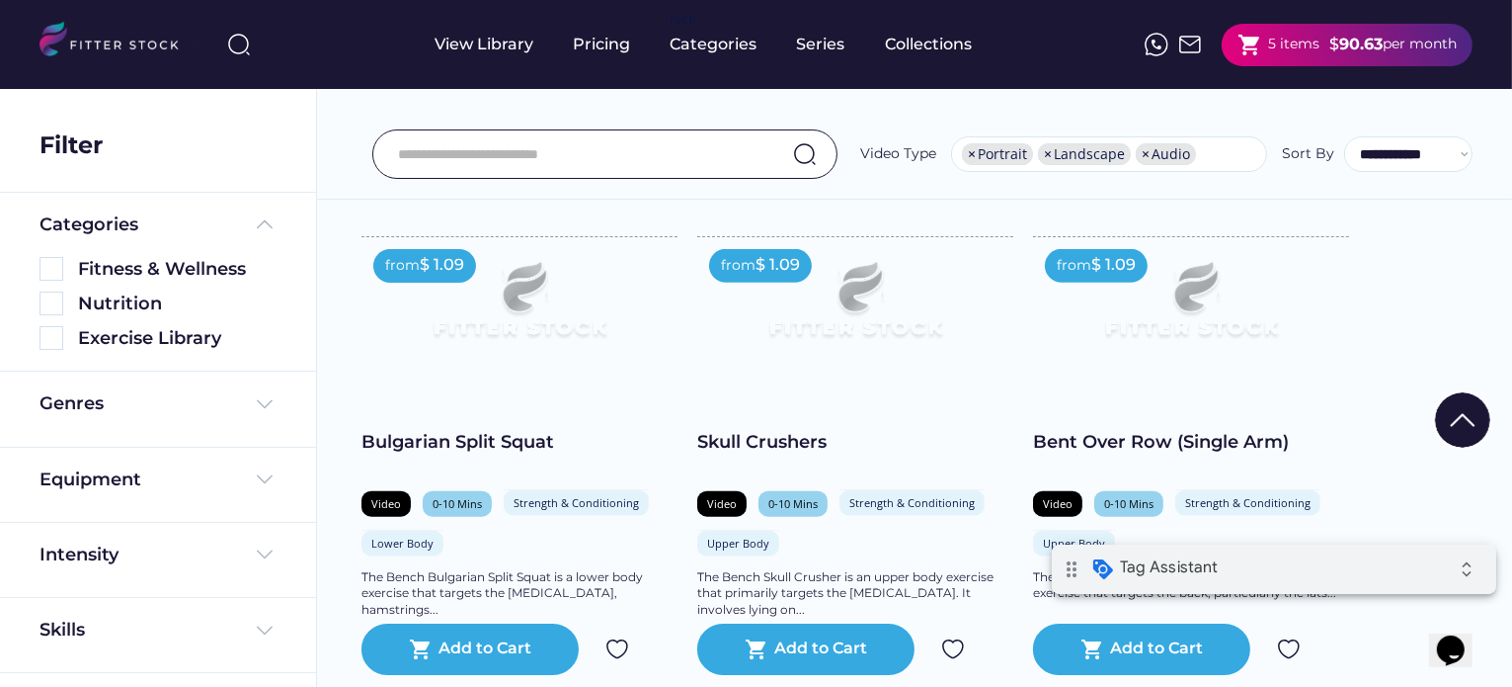
click at [426, 454] on div "Bulgarian Split Squat" at bounding box center [520, 442] width 316 height 25
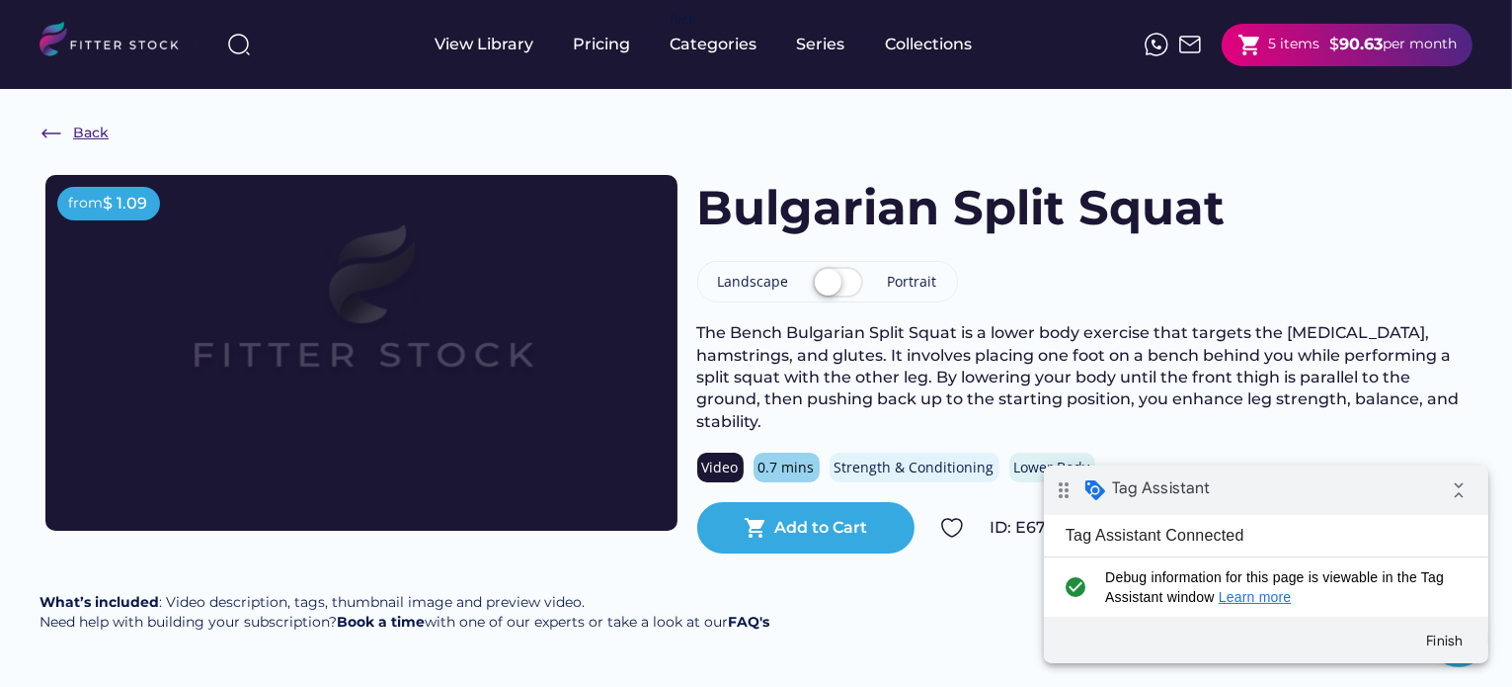
click at [41, 129] on img at bounding box center [52, 134] width 24 height 24
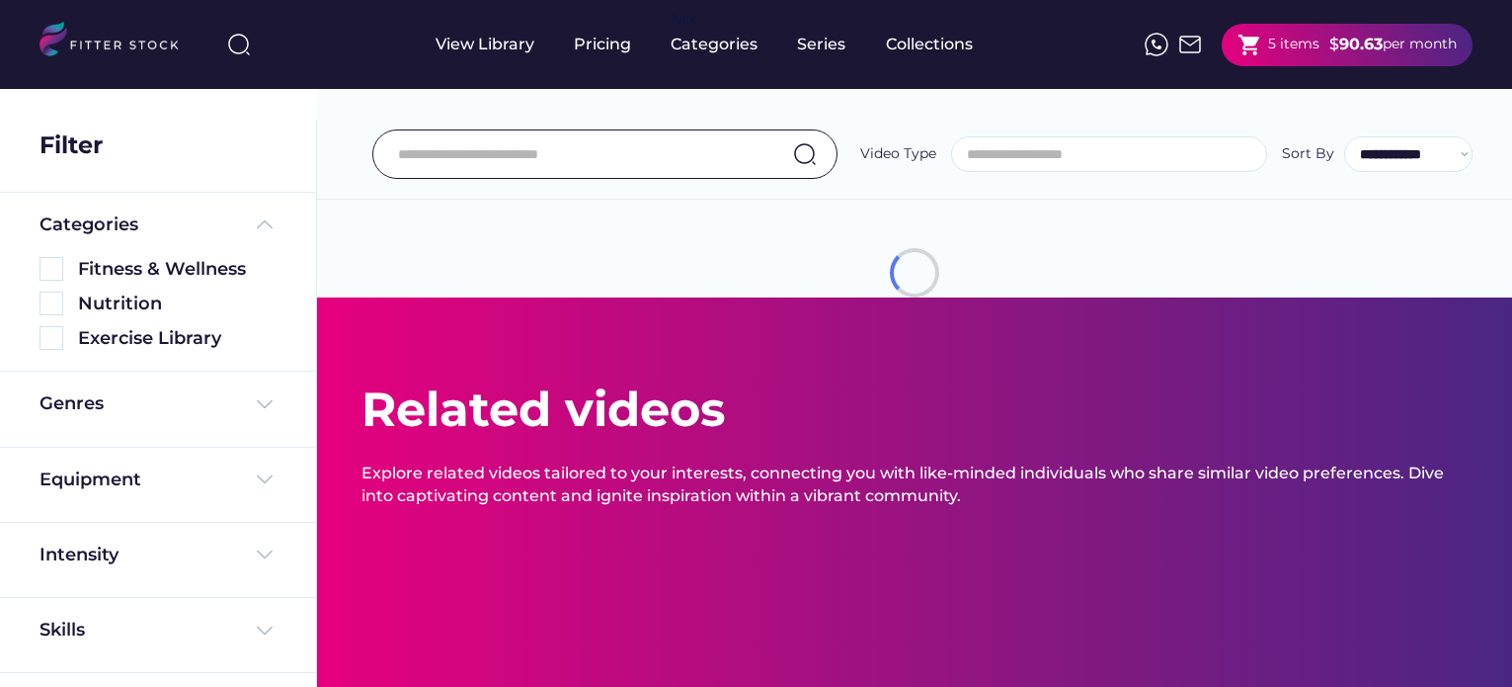
select select "**********"
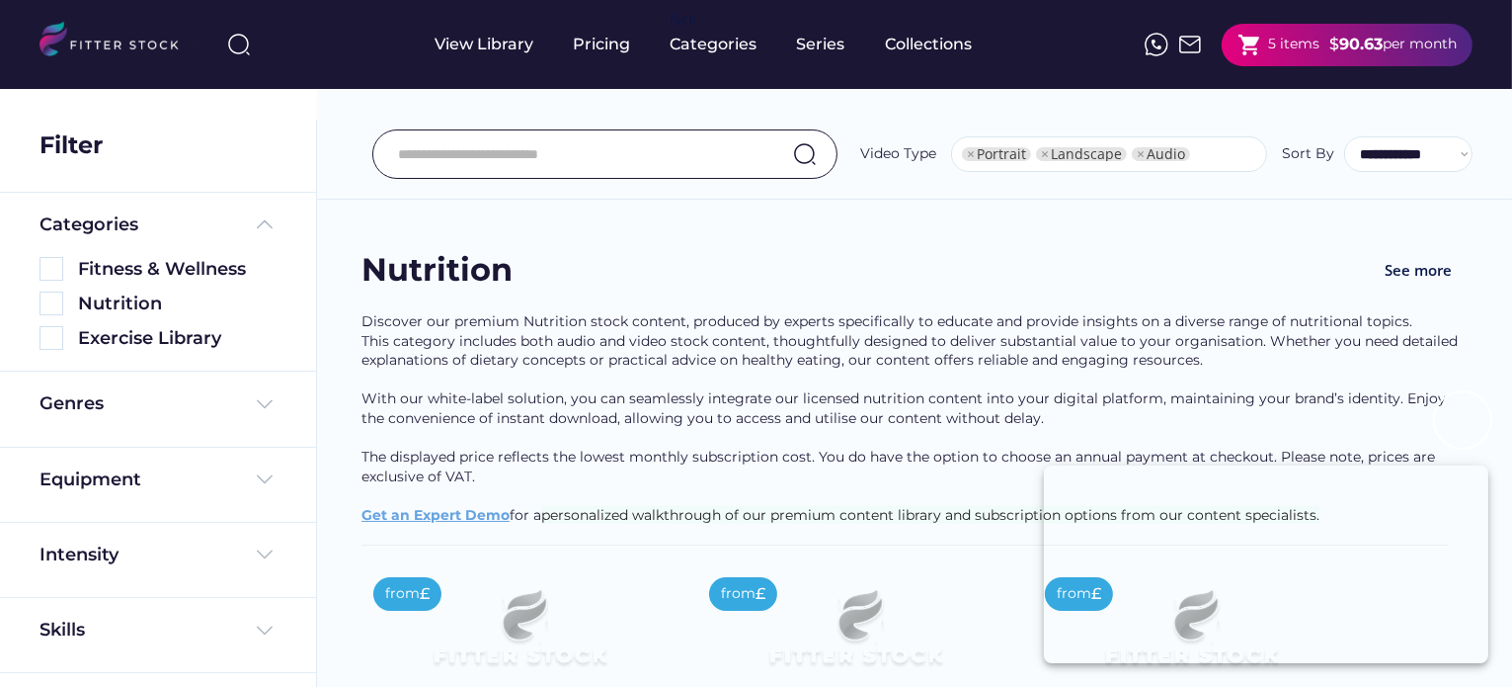
click at [1411, 138] on select "**********" at bounding box center [1408, 154] width 128 height 36
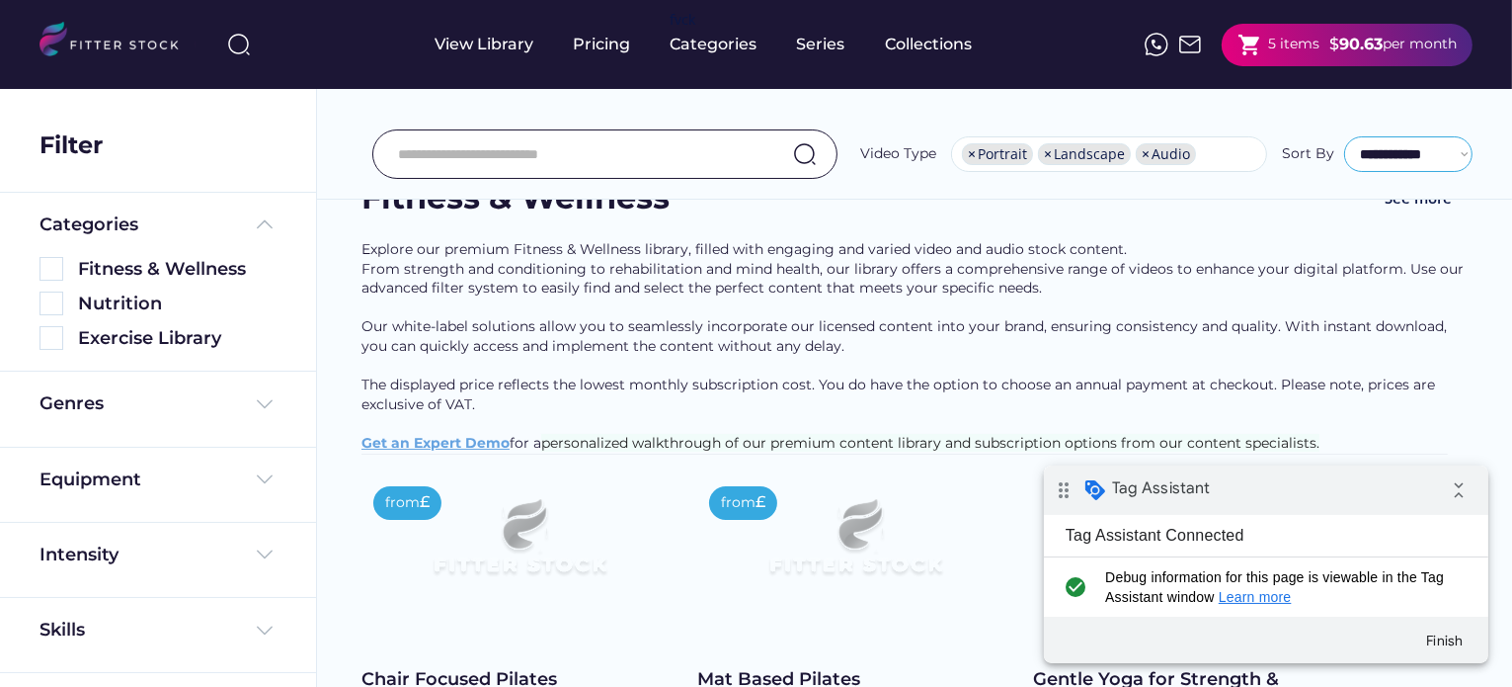
click at [1279, 185] on div "**********" at bounding box center [914, 110] width 1195 height 179
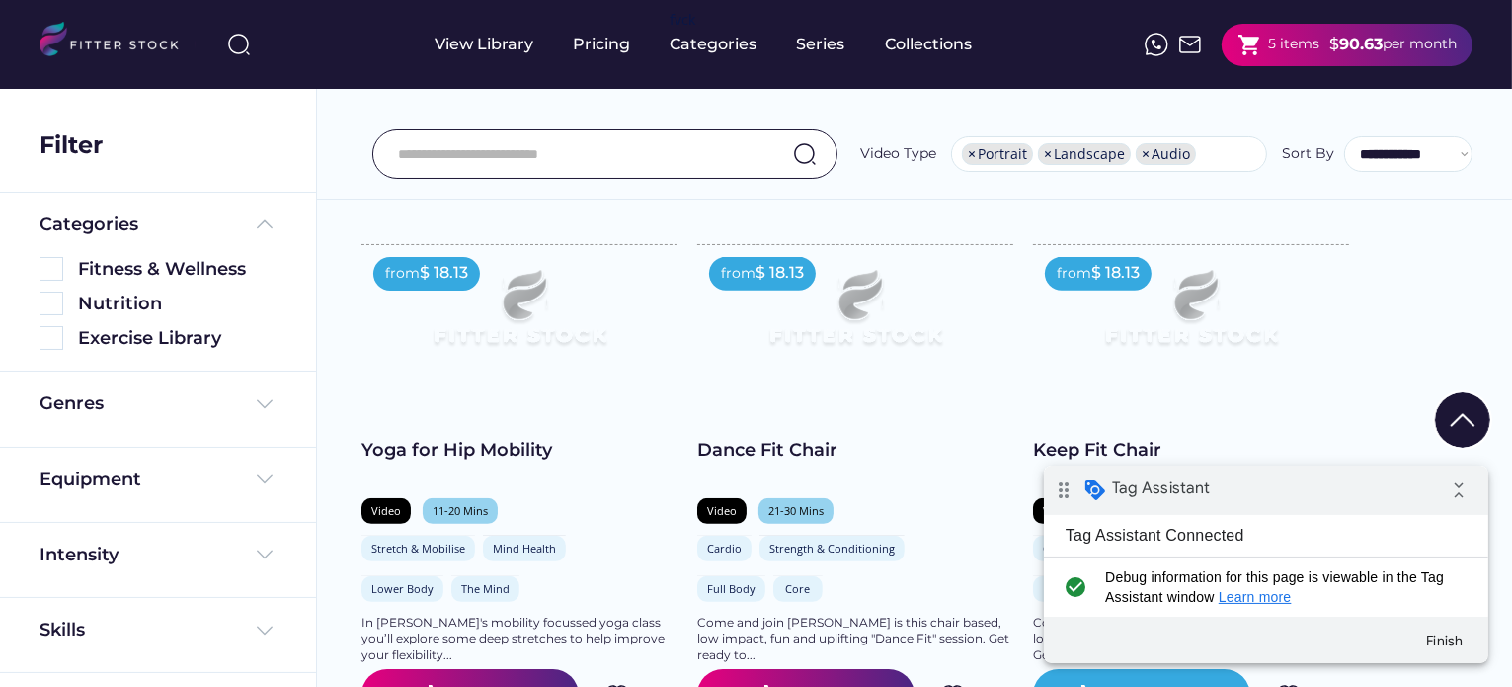
scroll to position [885, 0]
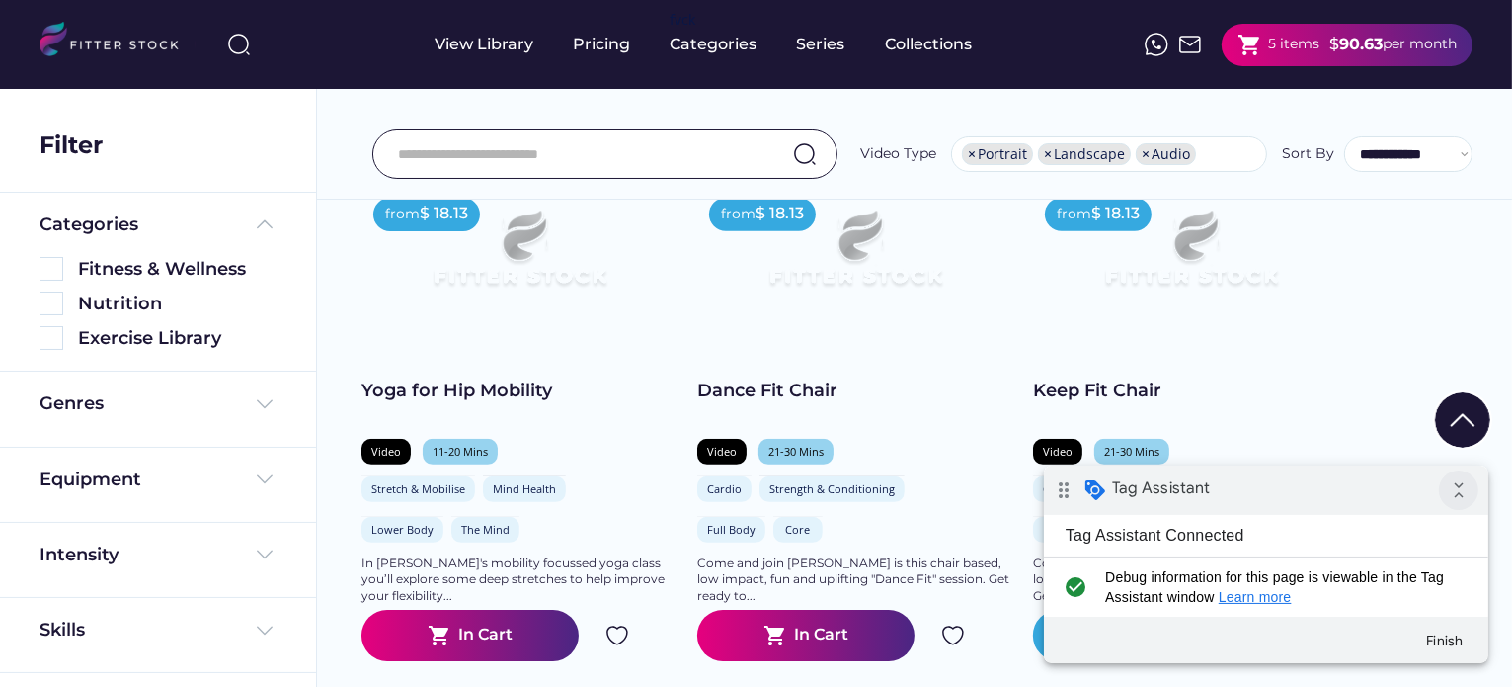
click at [1461, 500] on icon "collapse_all" at bounding box center [1458, 489] width 40 height 40
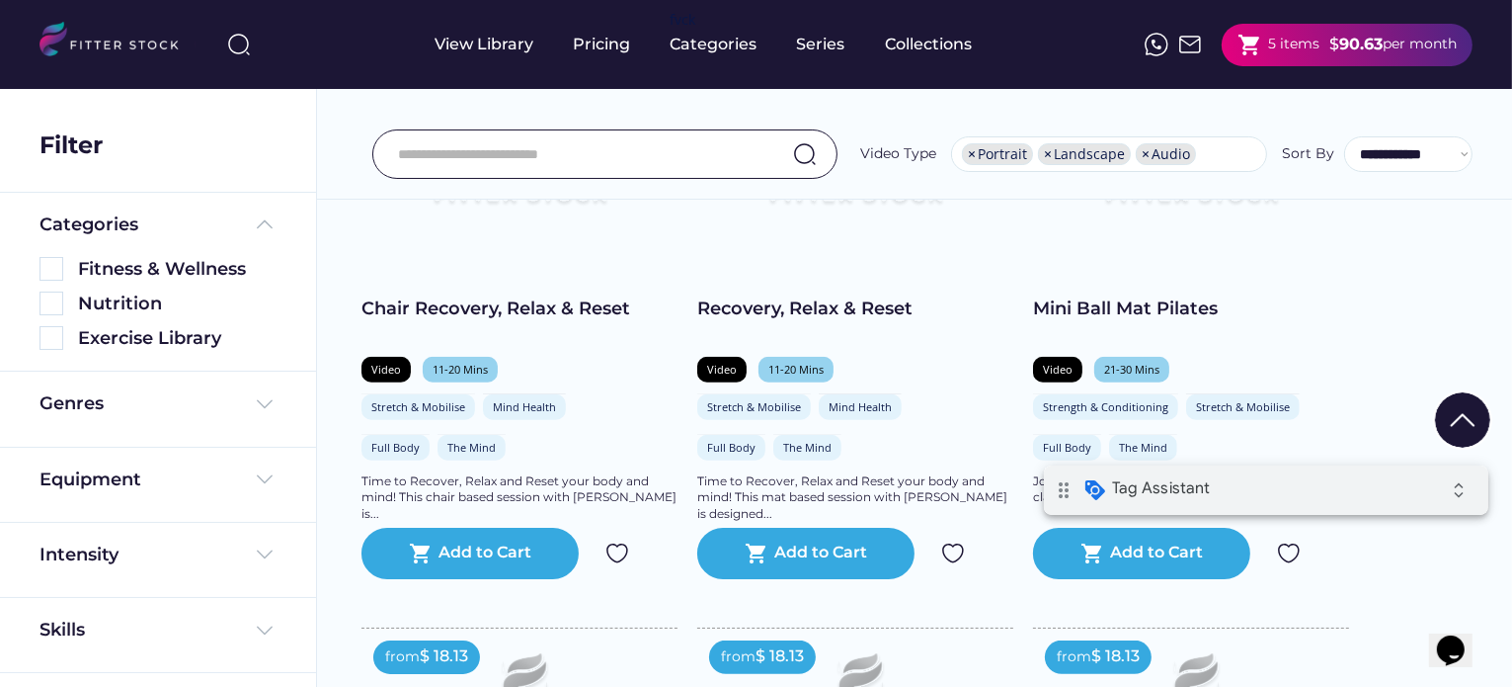
scroll to position [1494, 0]
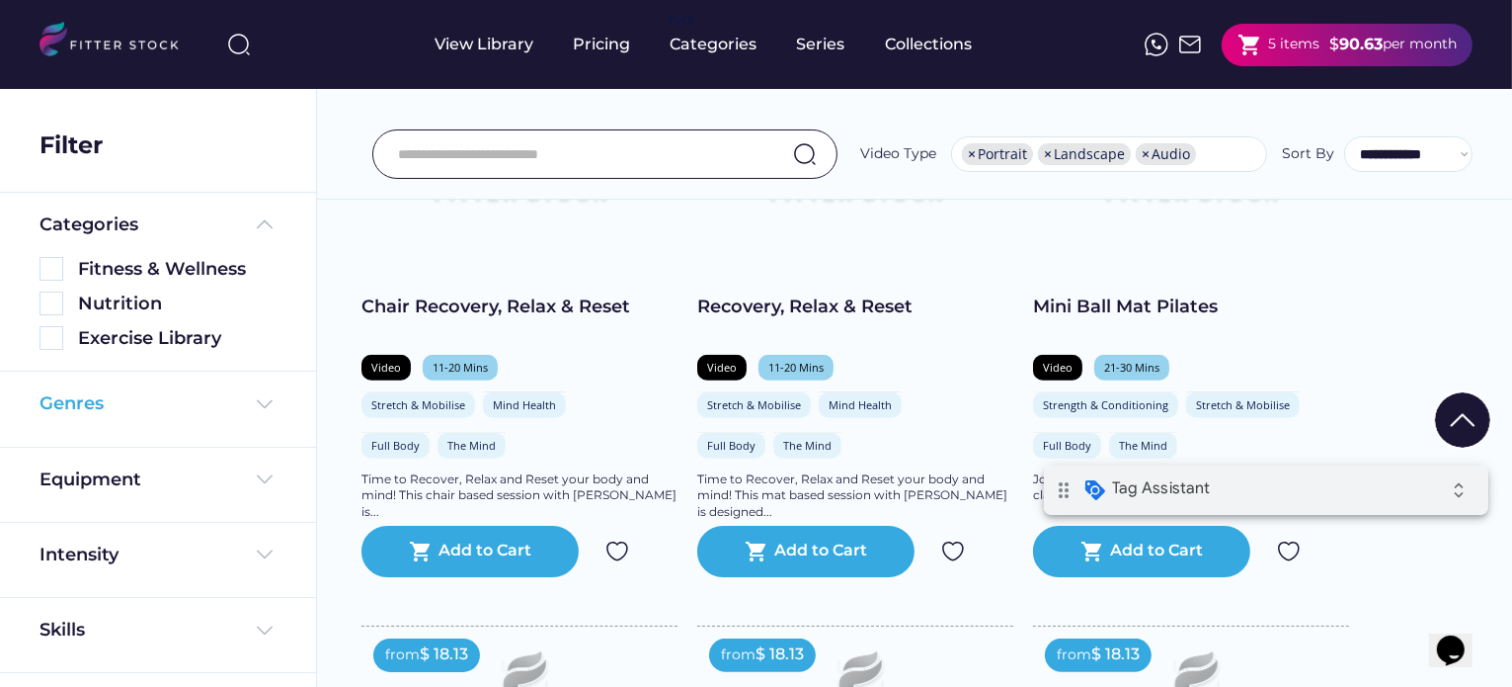
click at [268, 394] on img at bounding box center [265, 404] width 24 height 24
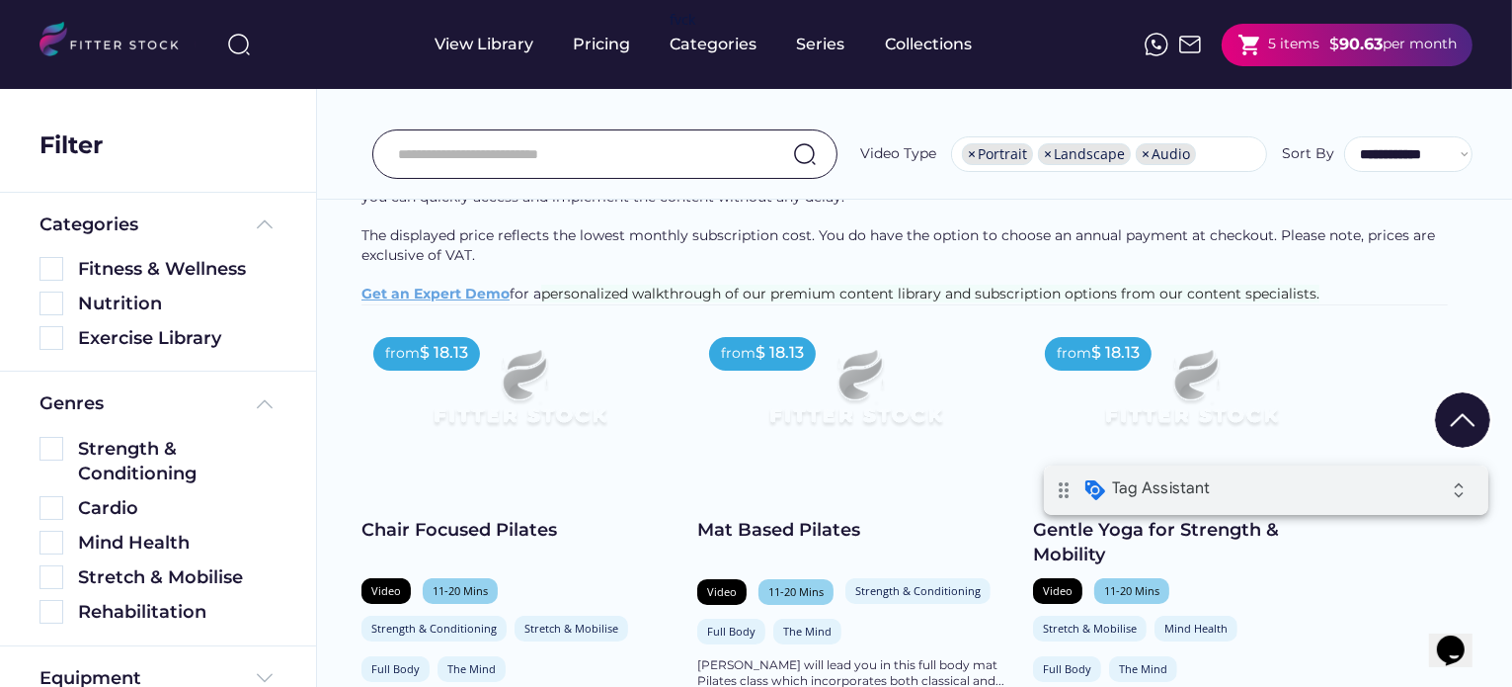
scroll to position [225, 0]
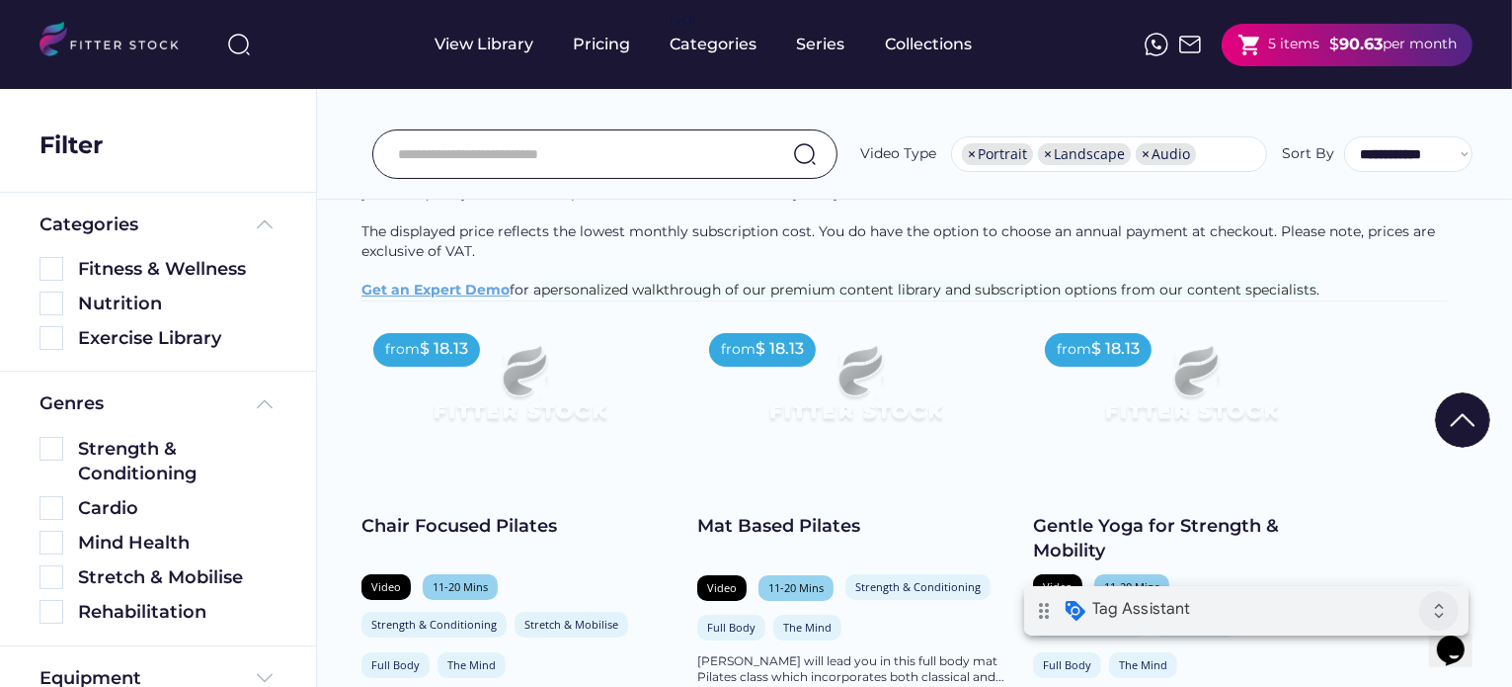
click at [1434, 602] on icon "expand_all" at bounding box center [1439, 610] width 40 height 40
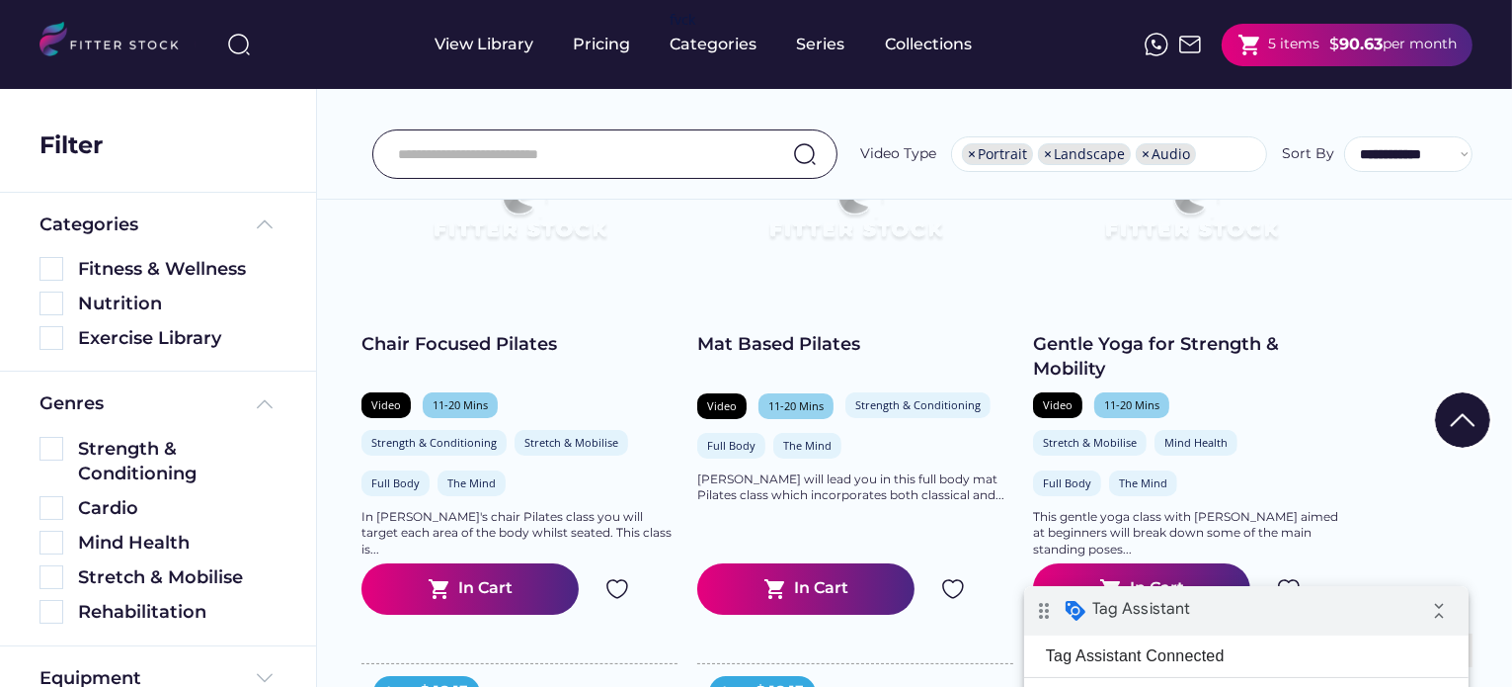
scroll to position [407, 0]
click at [500, 40] on div "View Library" at bounding box center [485, 45] width 99 height 22
click at [51, 268] on img at bounding box center [52, 269] width 24 height 24
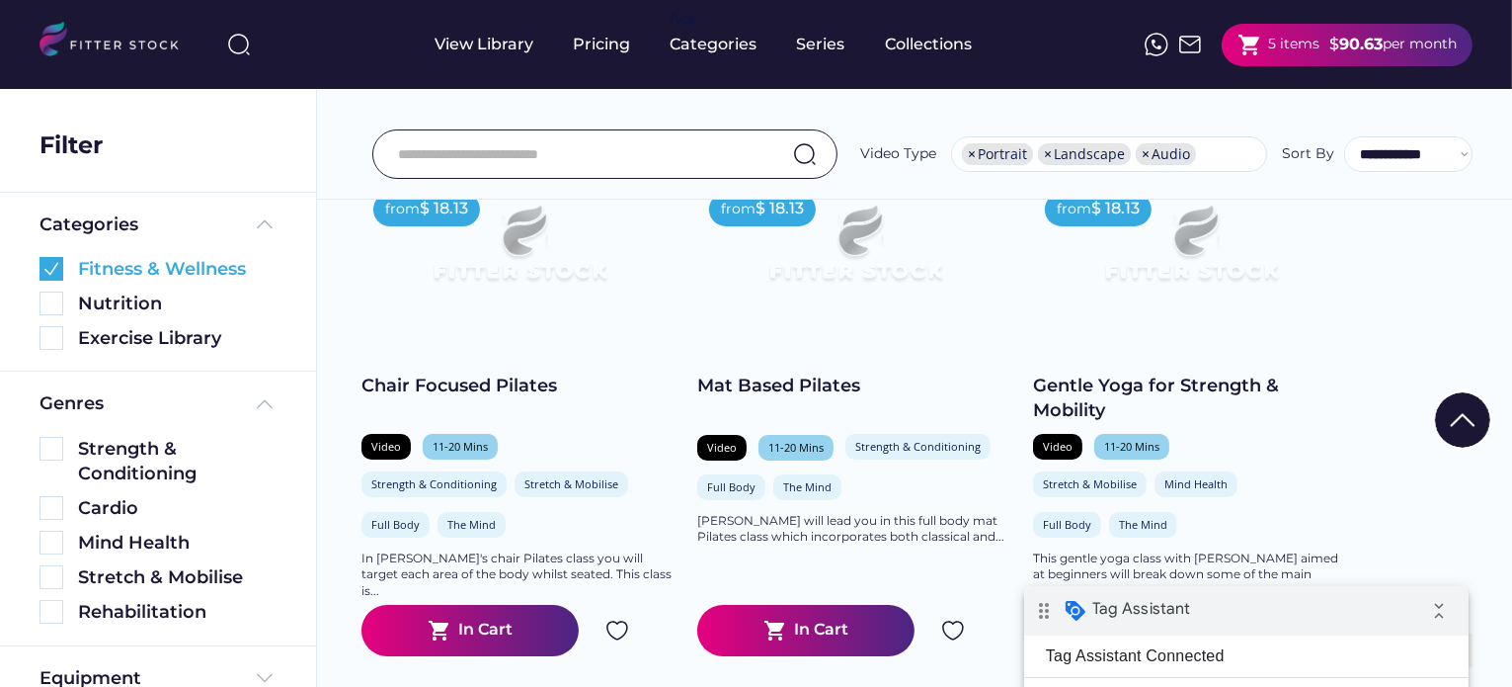
scroll to position [28, 0]
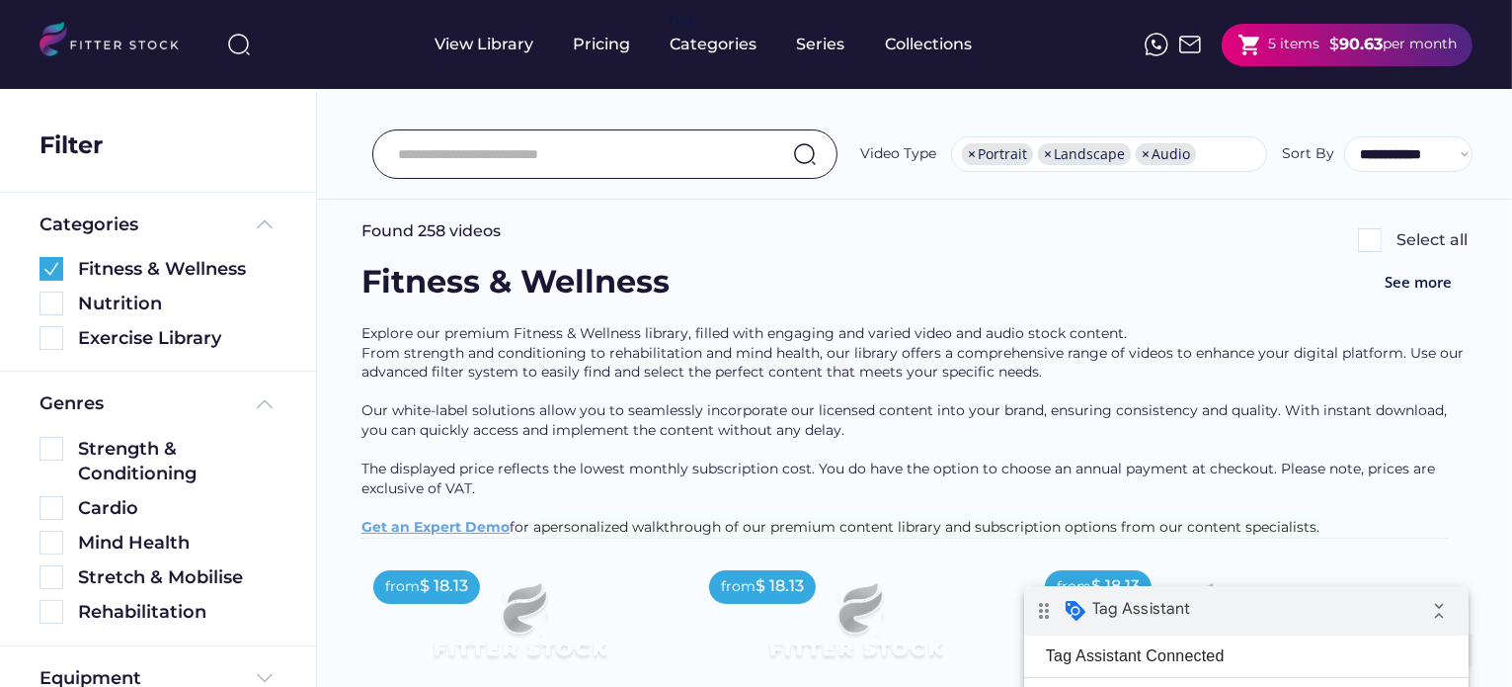
click at [1368, 238] on img at bounding box center [1370, 240] width 24 height 24
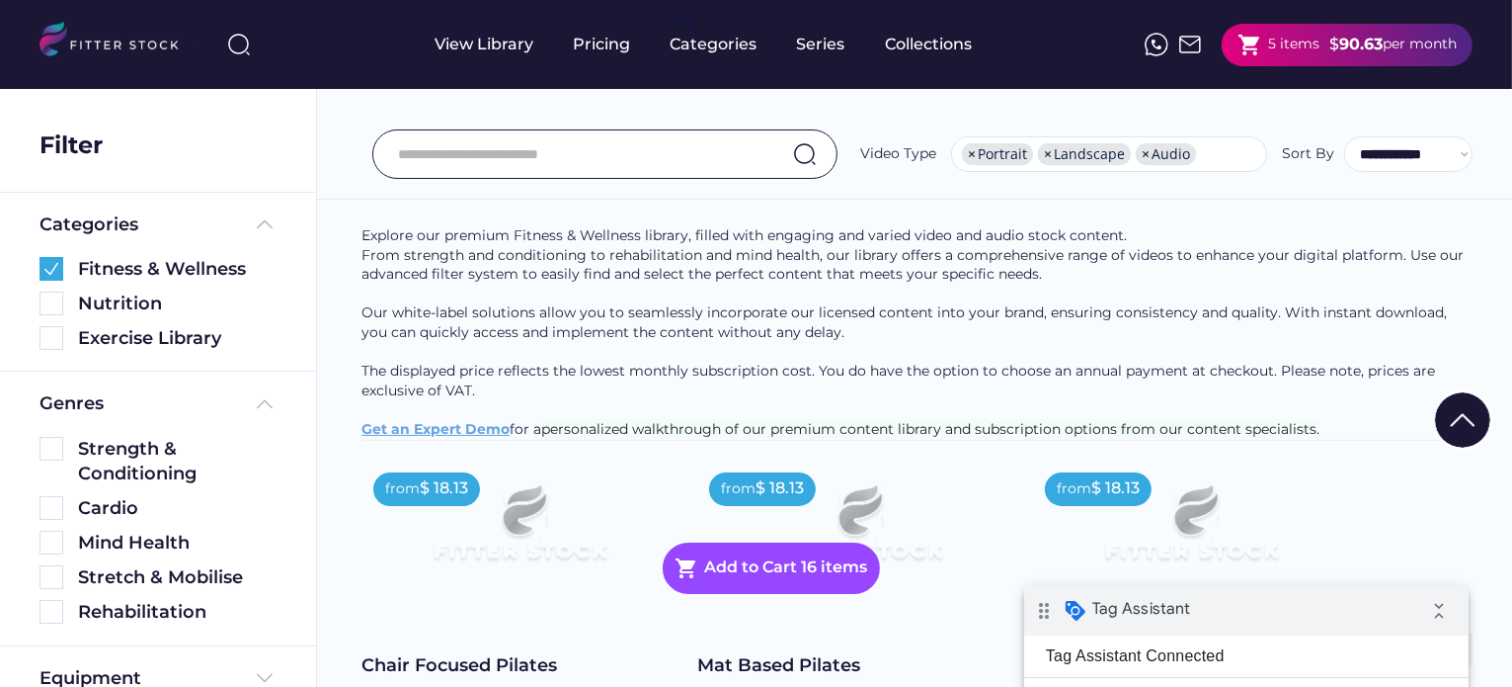
scroll to position [126, 0]
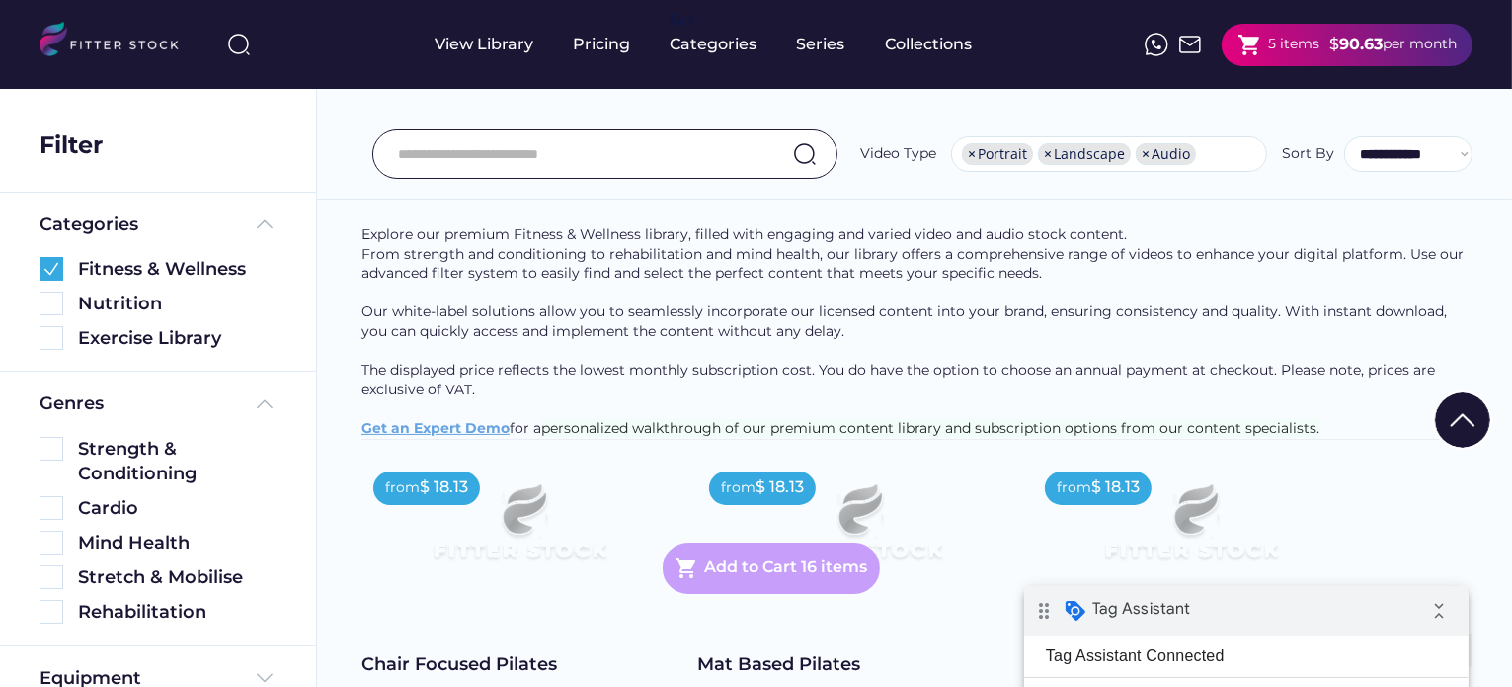
click at [794, 568] on div "Add to Cart 16 items" at bounding box center [786, 568] width 163 height 24
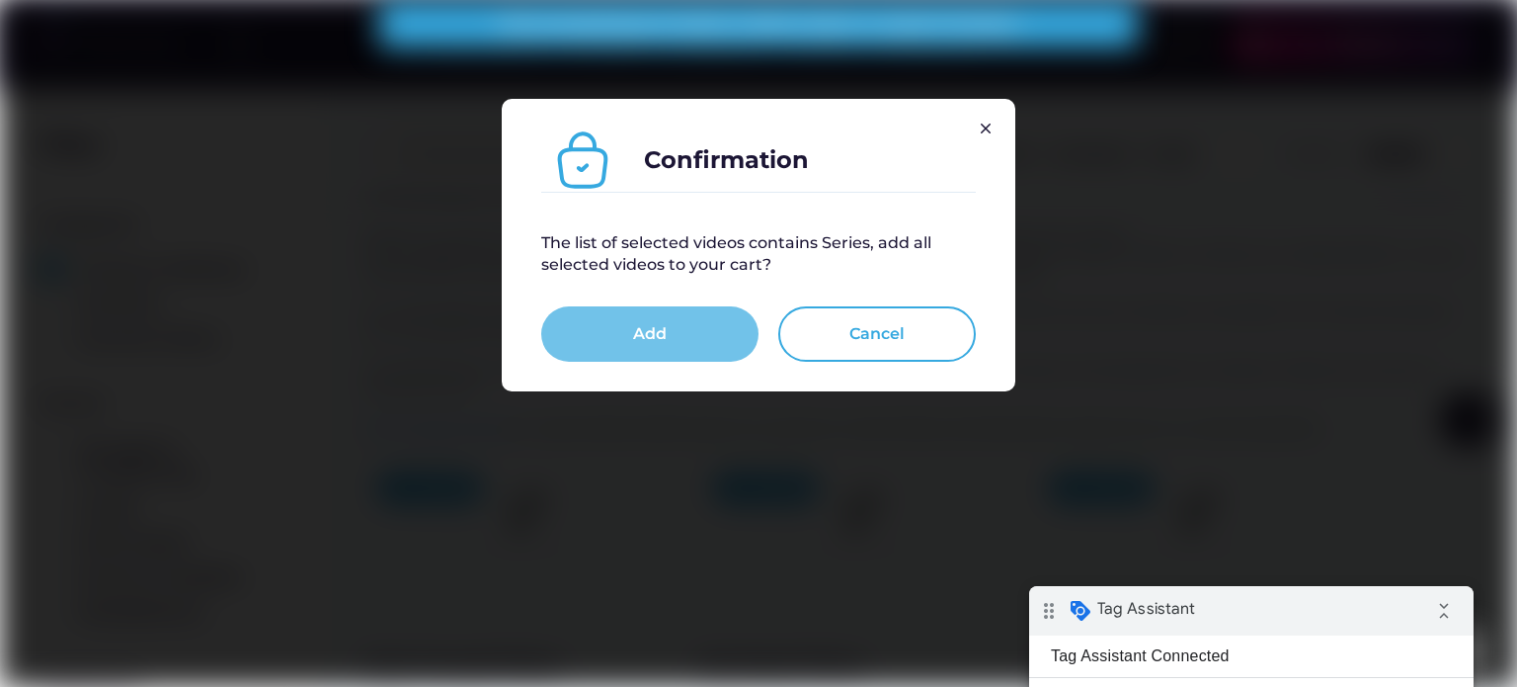
click at [681, 319] on button "Add" at bounding box center [649, 333] width 217 height 55
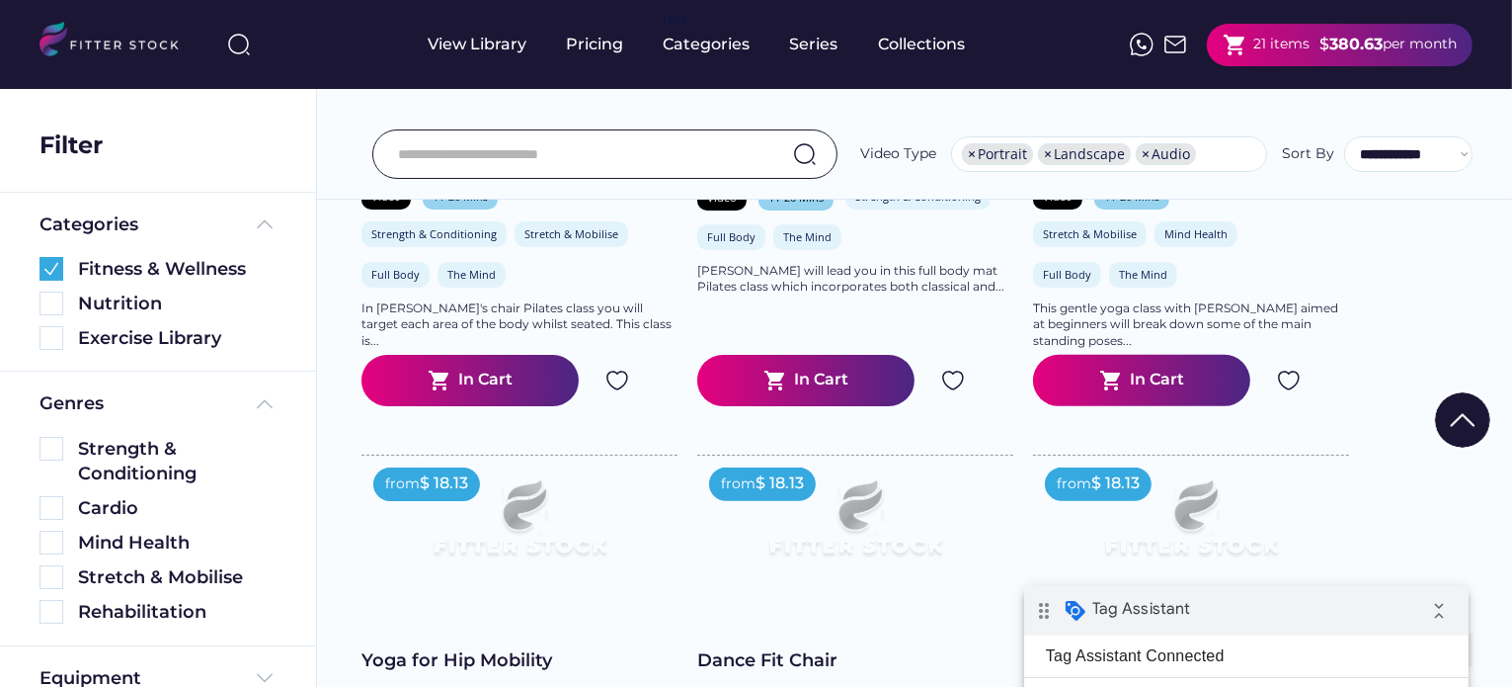
scroll to position [595, 0]
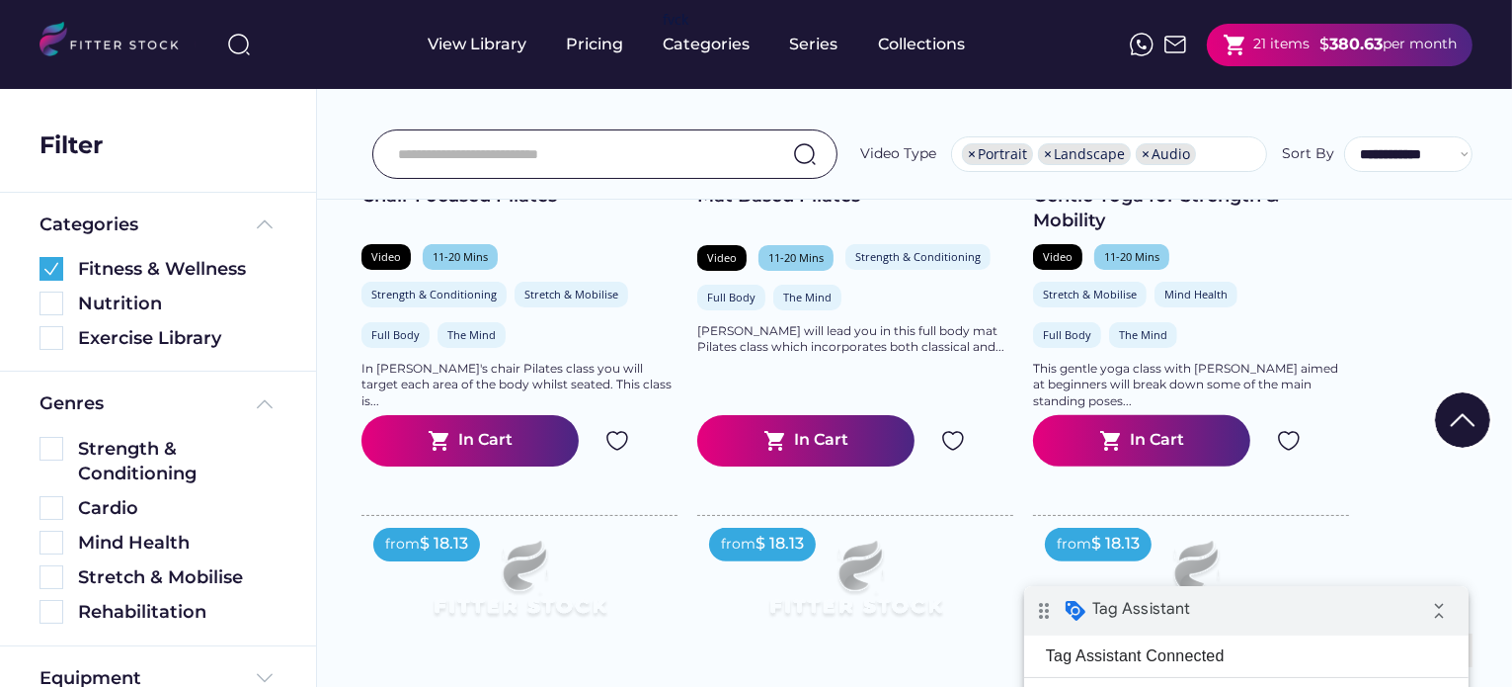
click at [1204, 155] on ul "× Portrait × Landscape × Audio" at bounding box center [1109, 154] width 314 height 32
select select "**********"
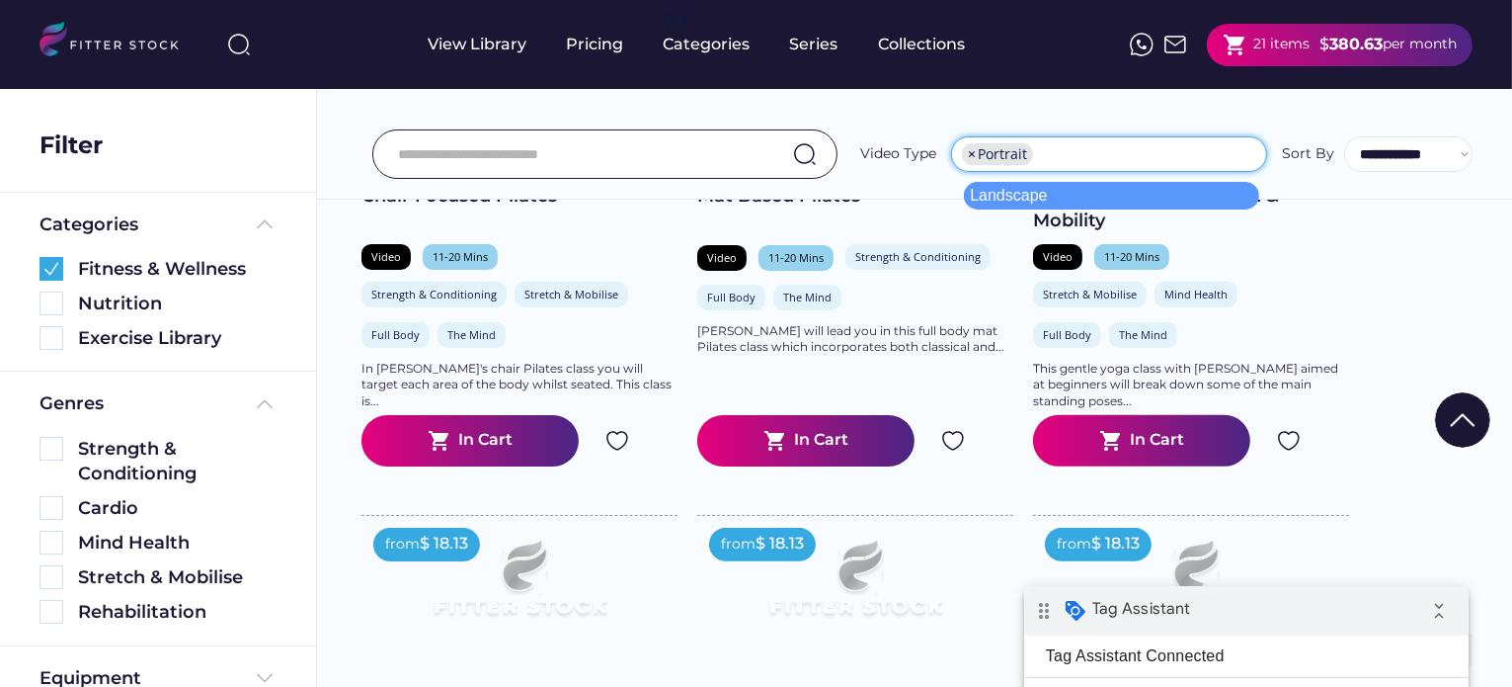
scroll to position [32, 0]
type input "********"
select select
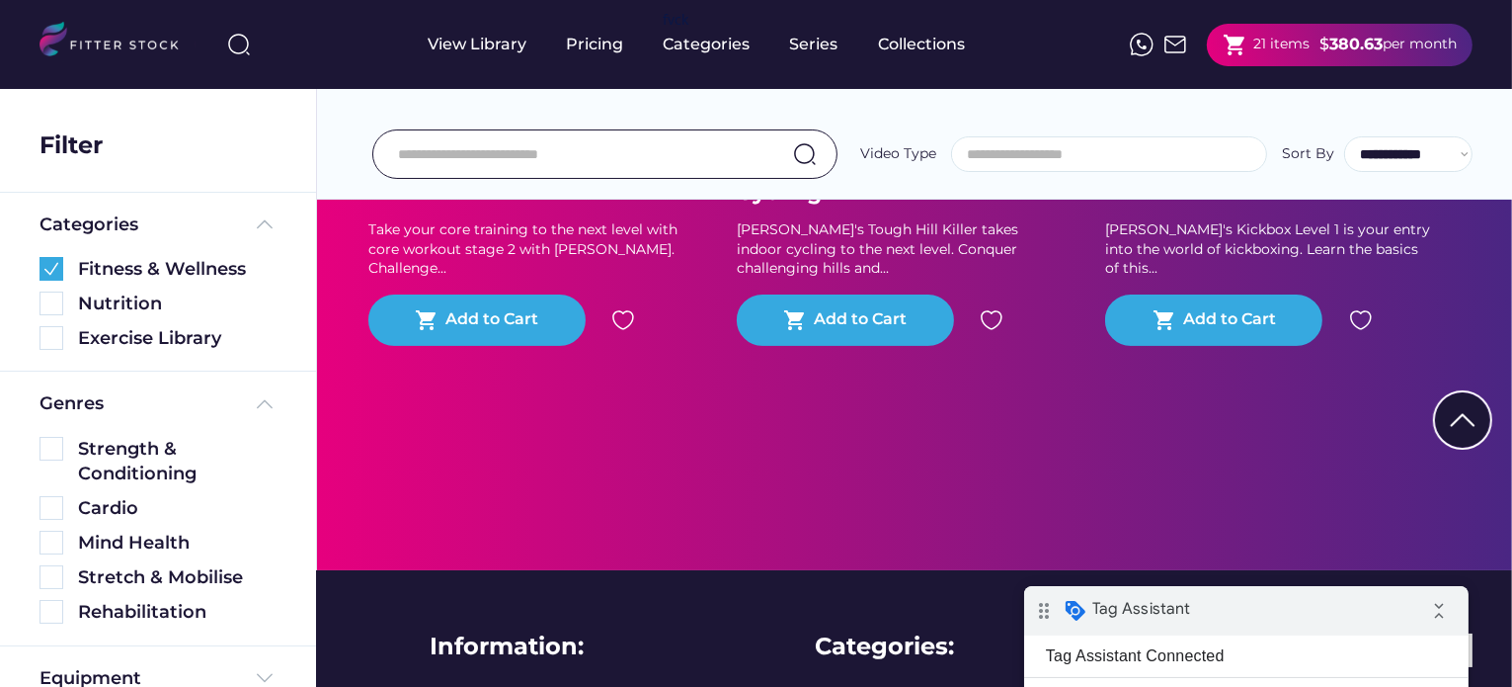
drag, startPoint x: 1285, startPoint y: 123, endPoint x: 1255, endPoint y: 114, distance: 32.2
click at [1285, 122] on div "**********" at bounding box center [914, 110] width 1195 height 179
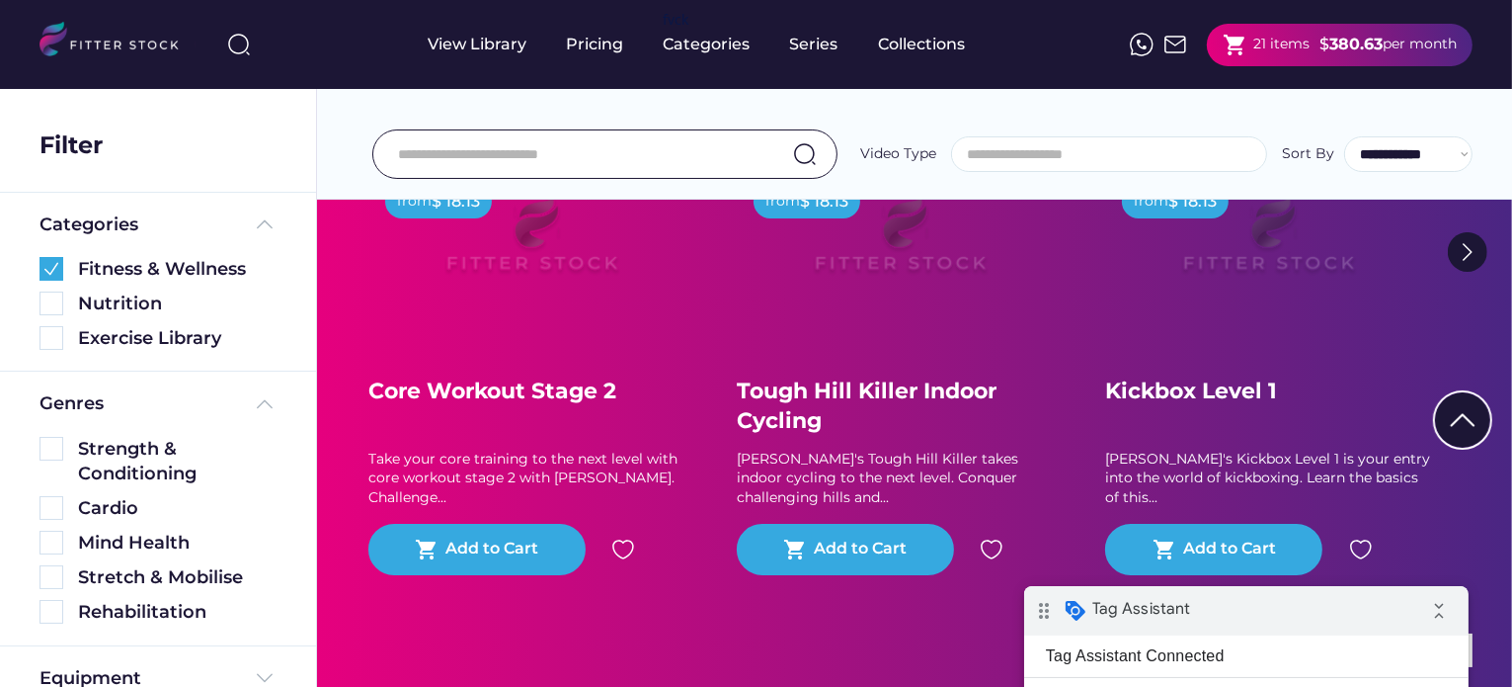
scroll to position [0, 0]
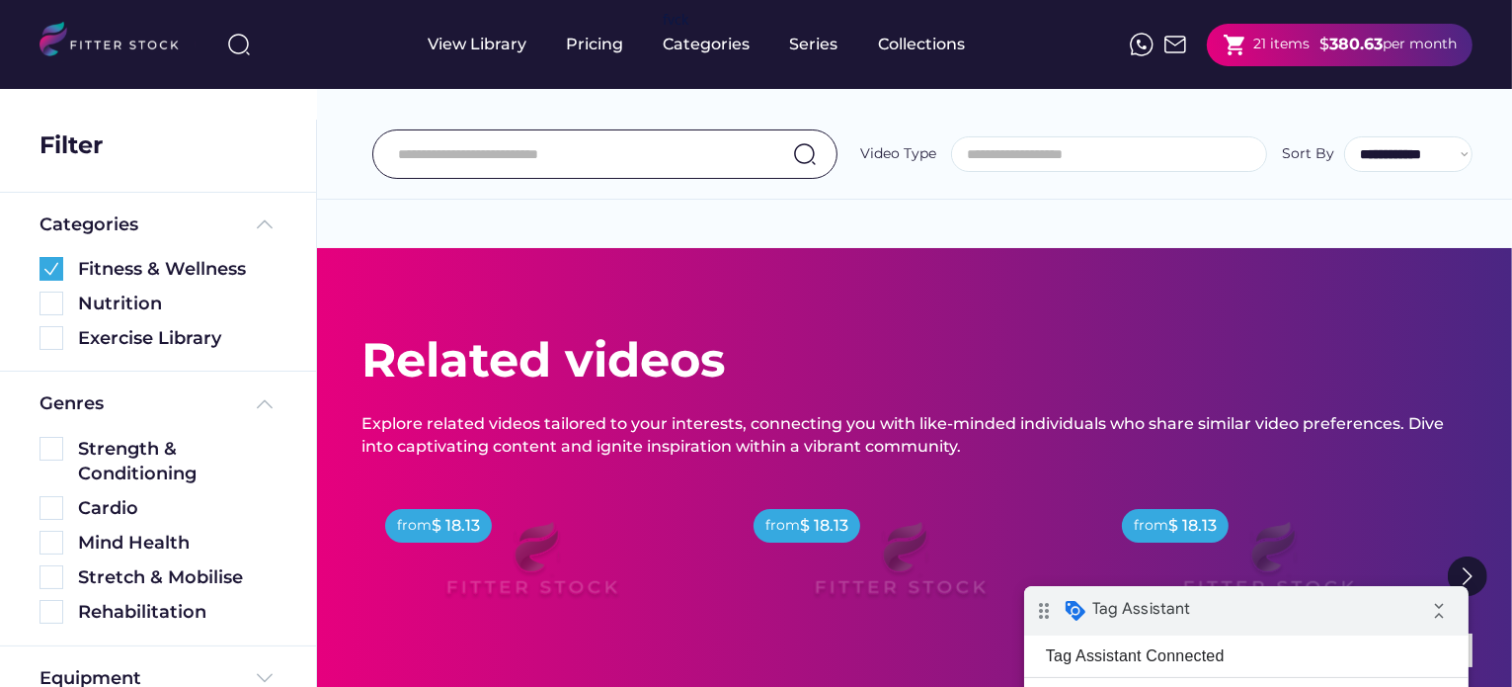
click at [1042, 162] on input "search" at bounding box center [1114, 154] width 314 height 15
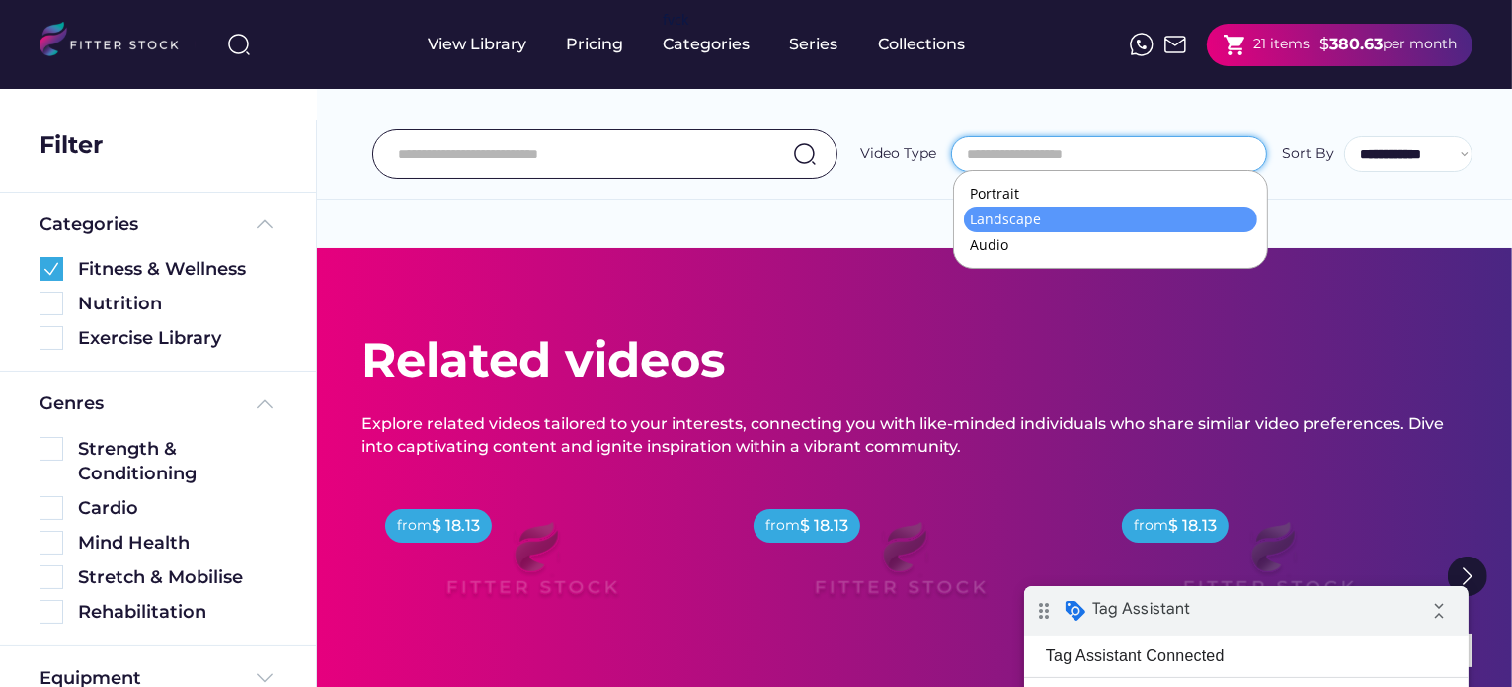
select select "*********"
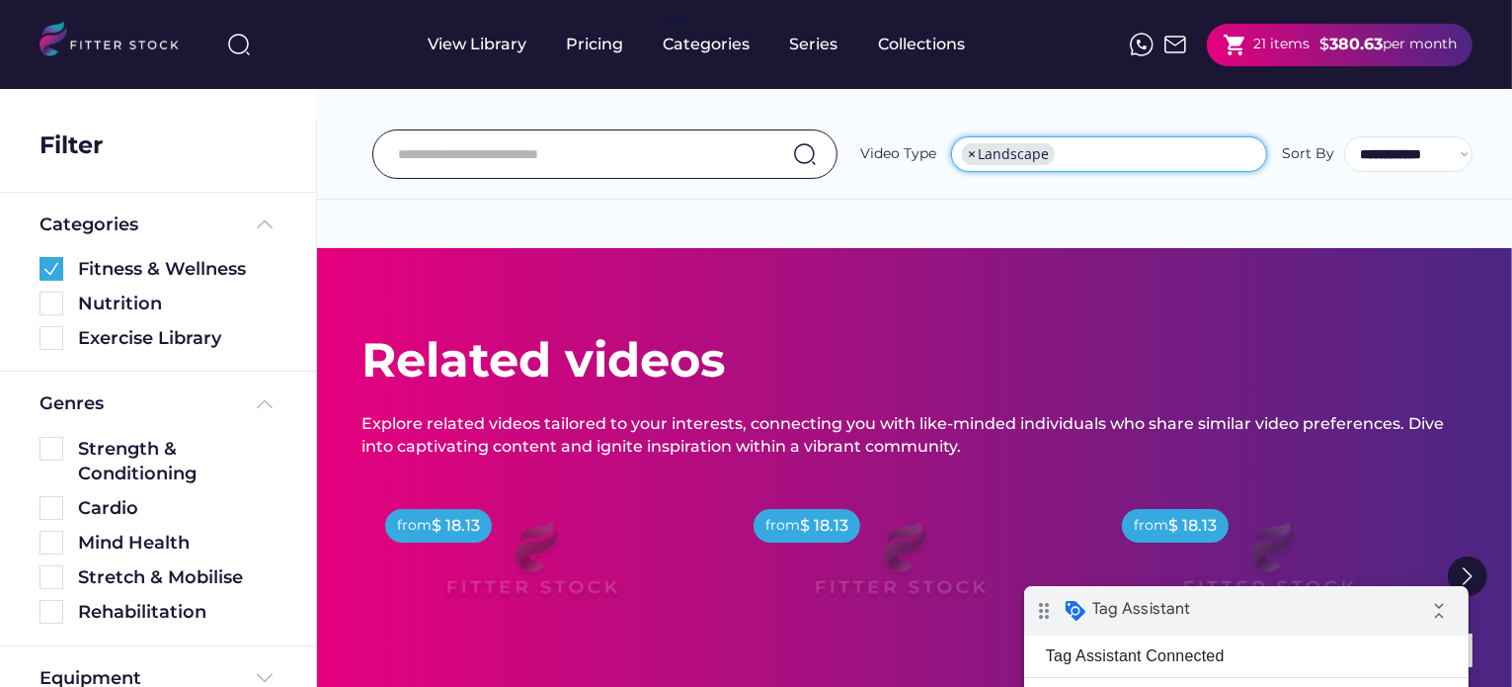
click at [1076, 149] on ul "× Landscape" at bounding box center [1109, 154] width 314 height 32
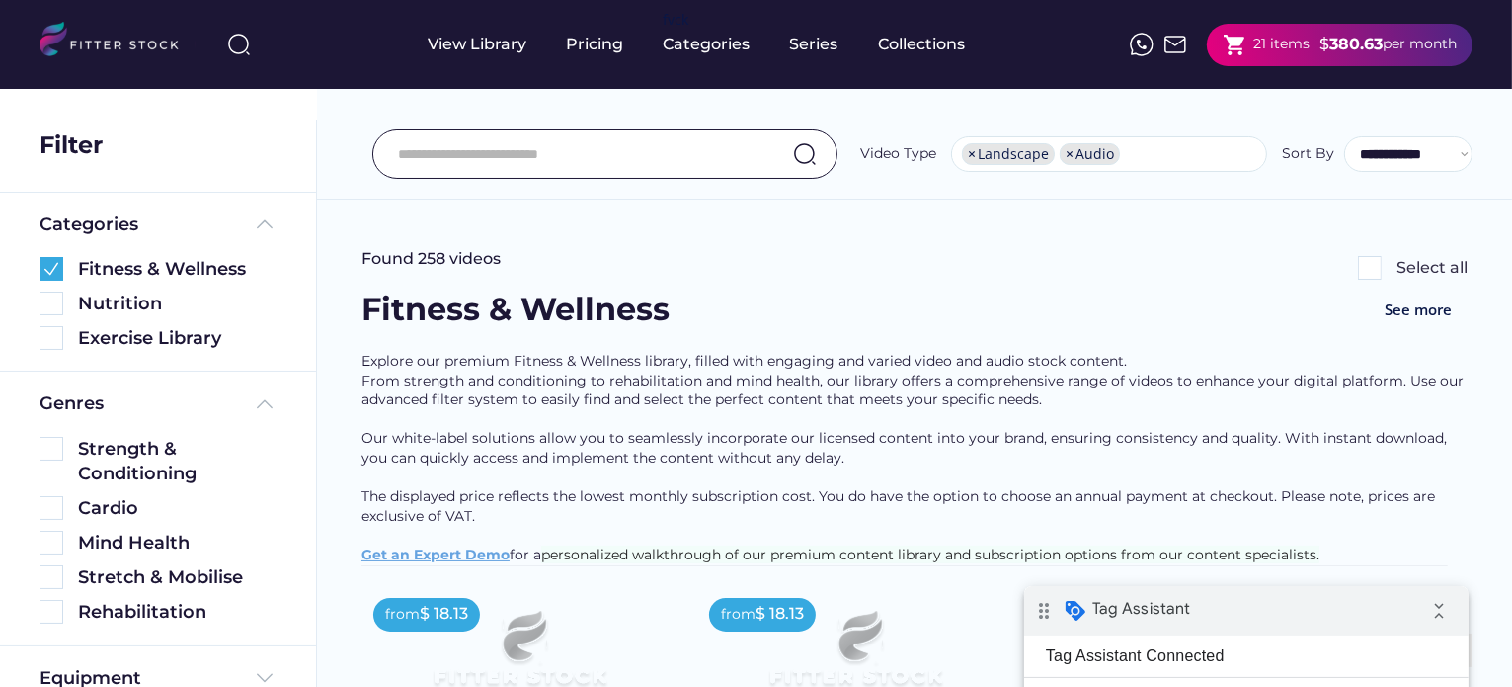
click at [1365, 272] on img at bounding box center [1370, 268] width 24 height 24
click at [1363, 268] on img at bounding box center [1370, 268] width 24 height 24
click at [1364, 266] on img at bounding box center [1370, 268] width 24 height 24
click at [1370, 265] on img at bounding box center [1370, 268] width 24 height 24
click at [1417, 259] on div "Select all" at bounding box center [1432, 268] width 71 height 22
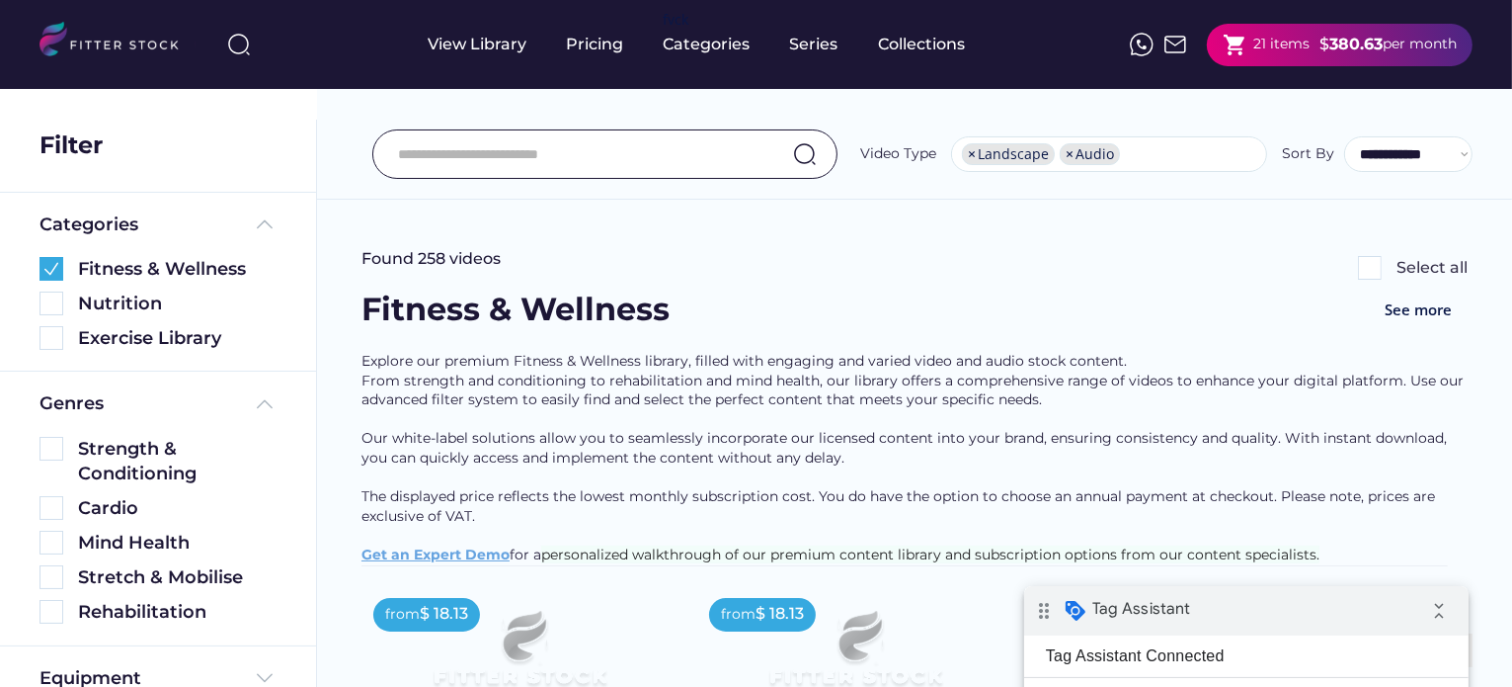
click at [1371, 268] on img at bounding box center [1370, 268] width 24 height 24
click at [1203, 259] on div "Found 258 videos Selected 0 videos Select all" at bounding box center [915, 268] width 1106 height 40
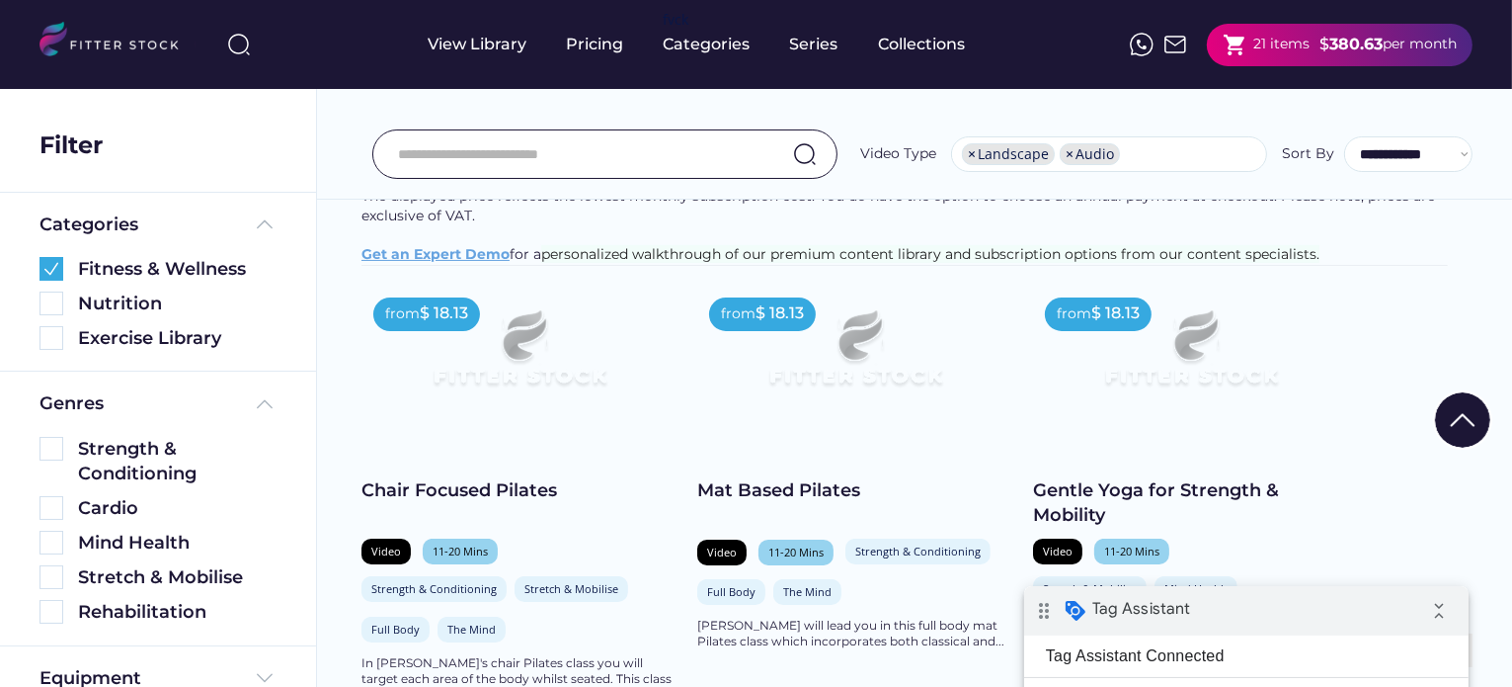
scroll to position [300, 0]
drag, startPoint x: 43, startPoint y: 256, endPoint x: 62, endPoint y: 428, distance: 172.9
click at [43, 257] on img at bounding box center [52, 269] width 24 height 24
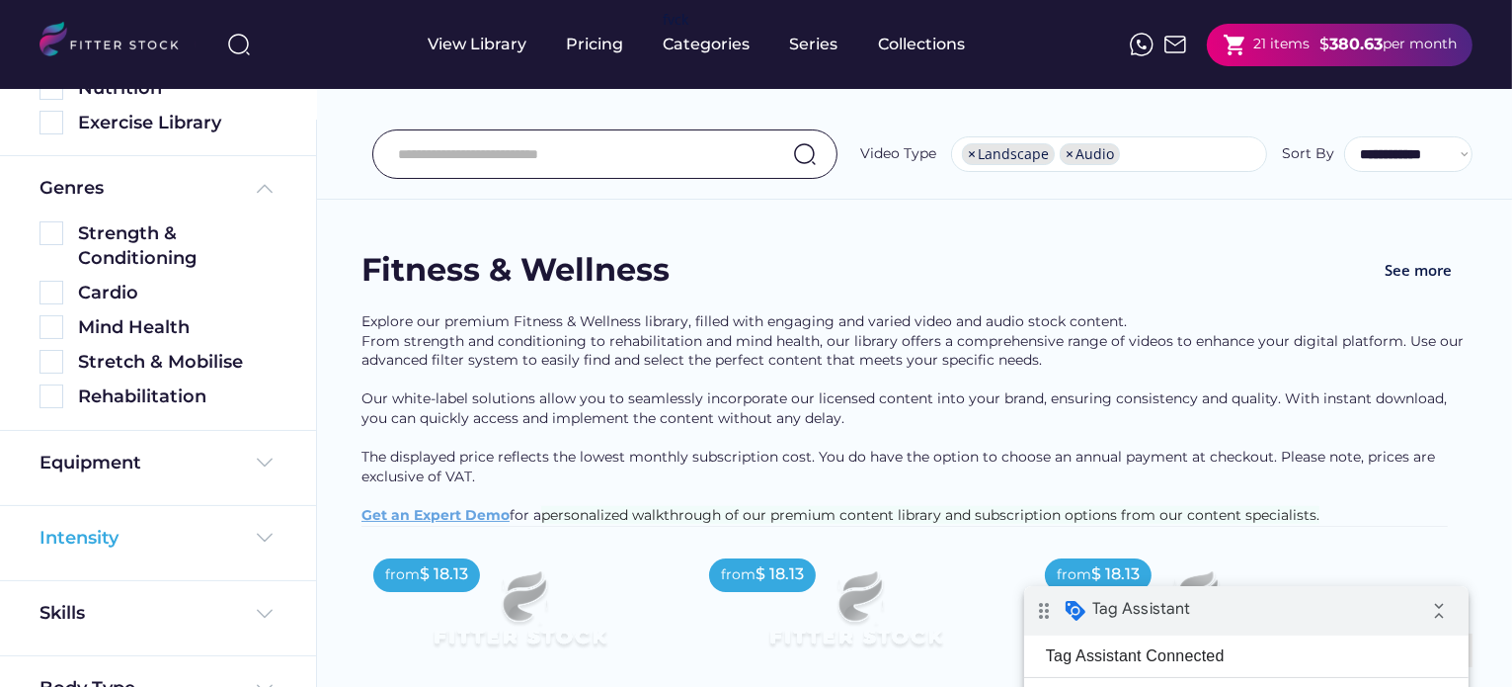
scroll to position [334, 0]
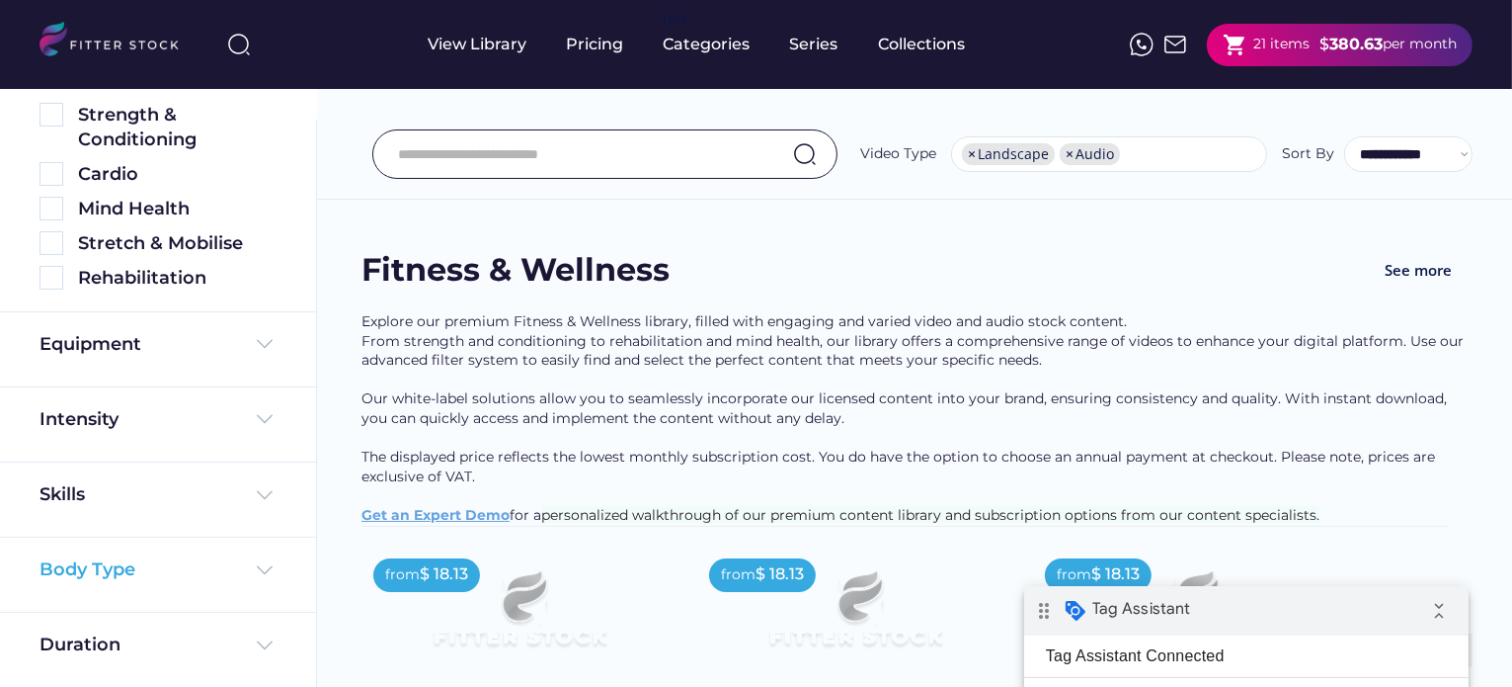
click at [154, 576] on div "Body Type" at bounding box center [158, 569] width 237 height 25
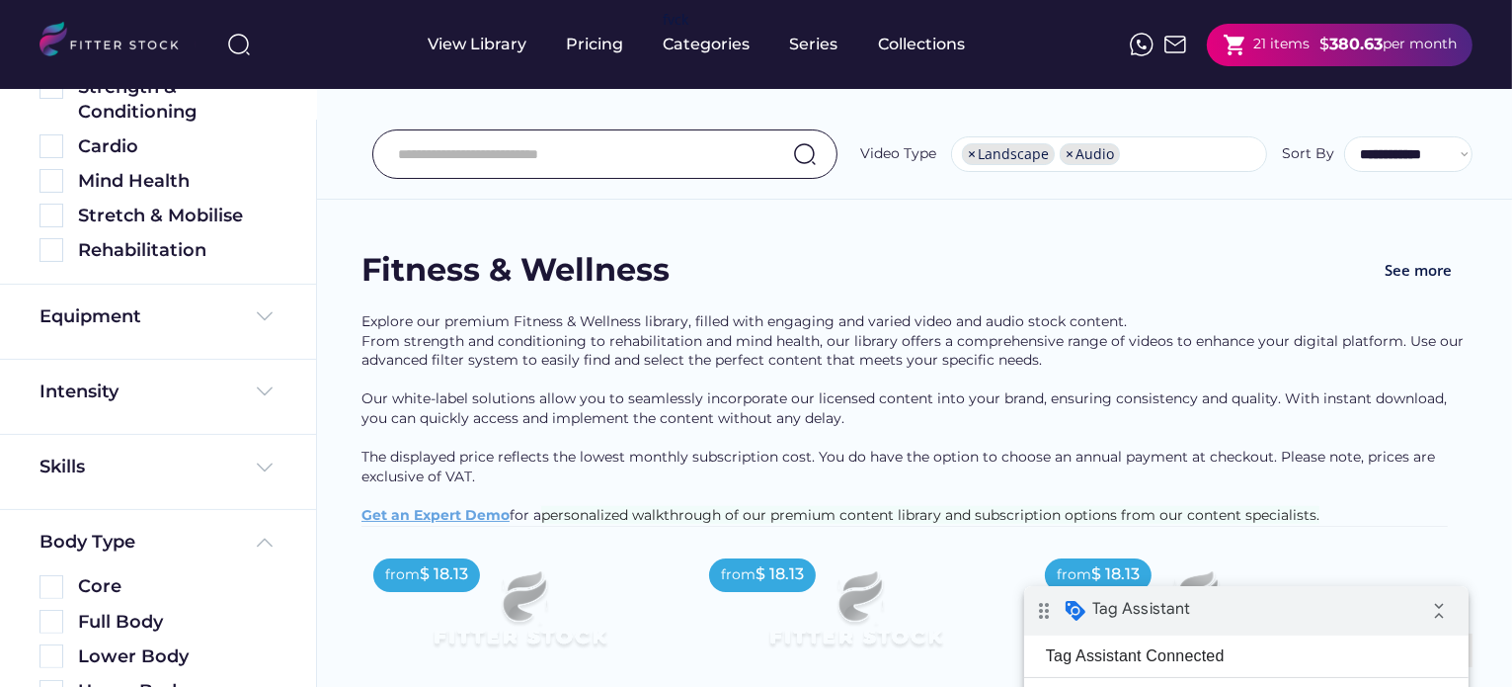
scroll to position [508, 0]
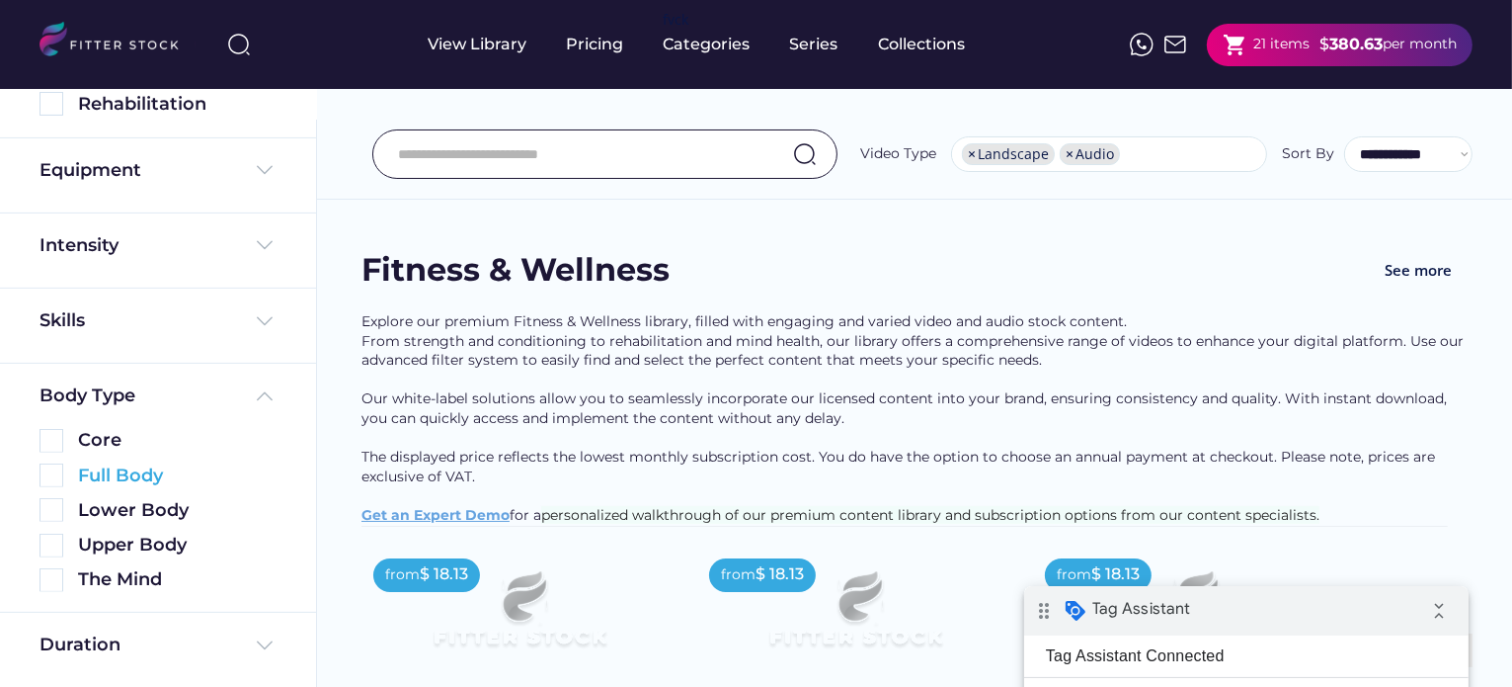
click at [55, 472] on img at bounding box center [52, 475] width 24 height 24
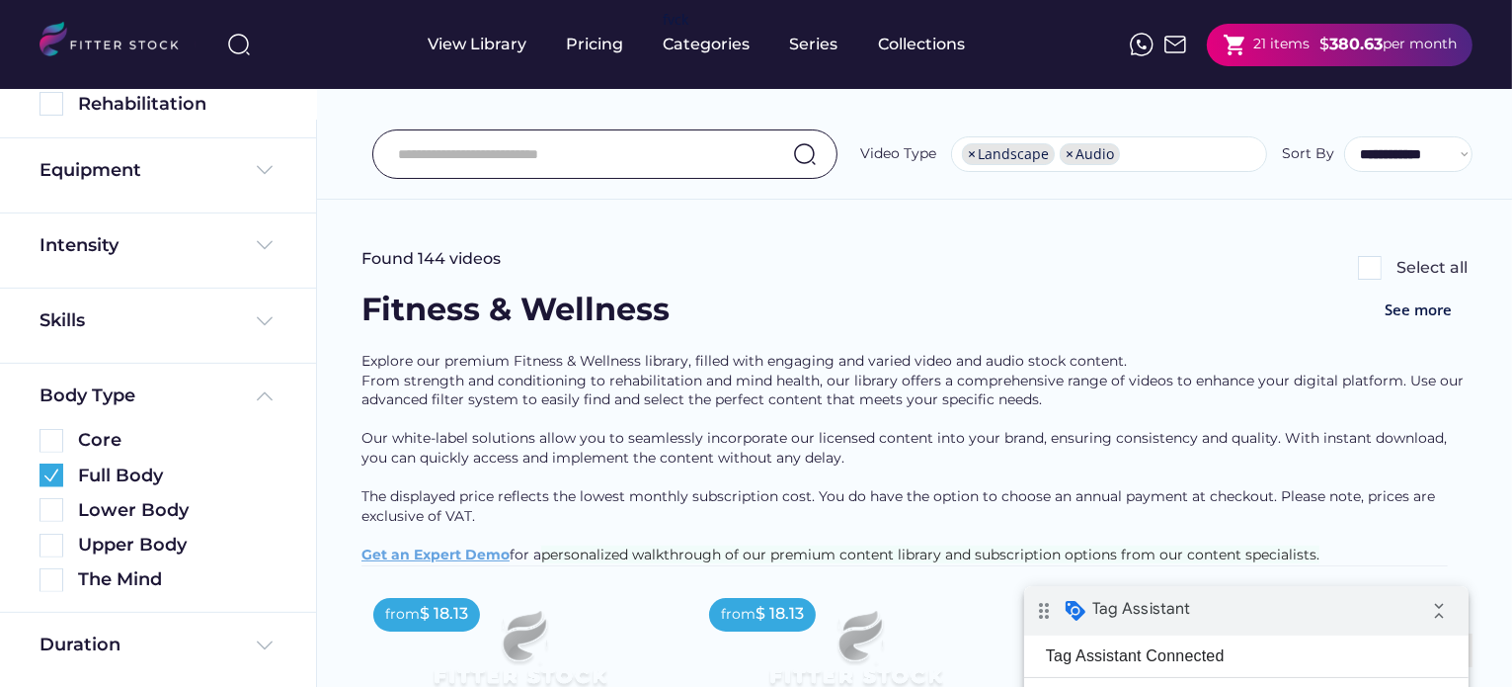
click at [1370, 258] on img at bounding box center [1370, 268] width 24 height 24
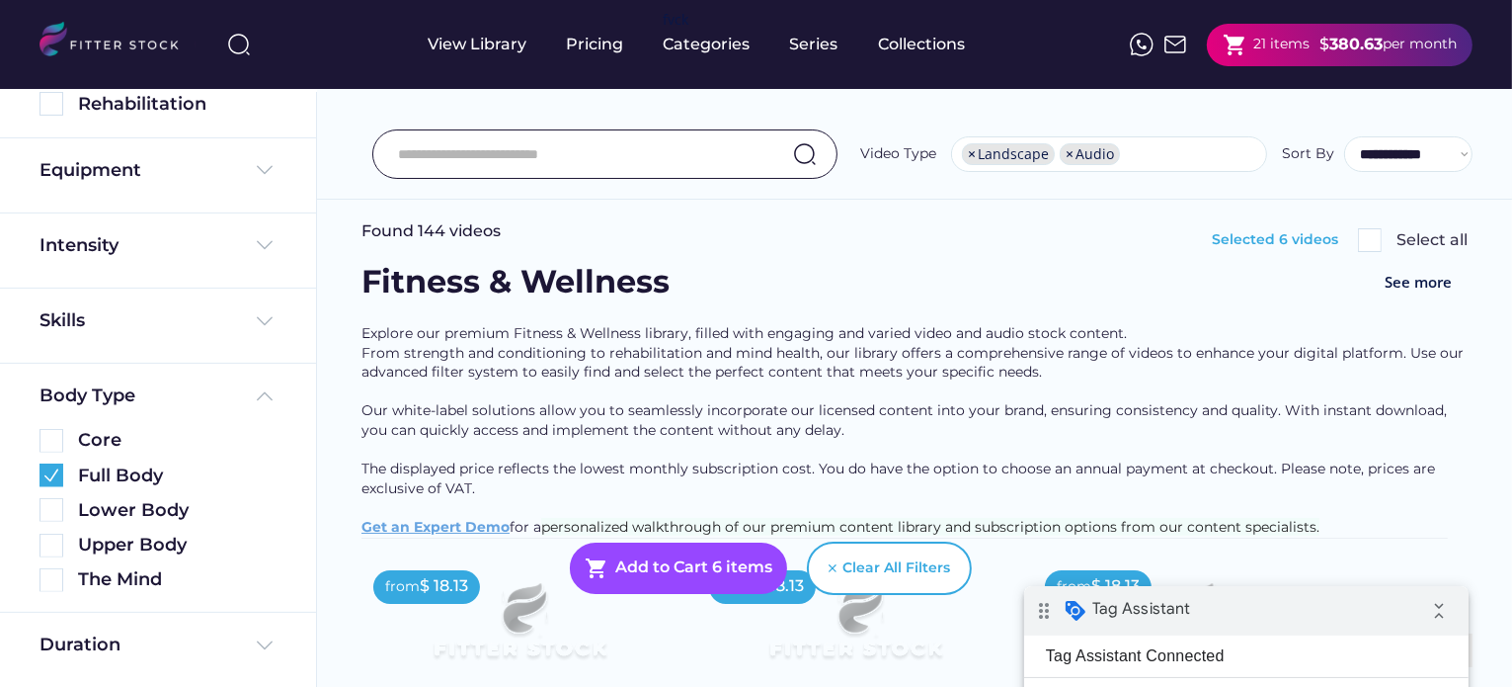
scroll to position [0, 0]
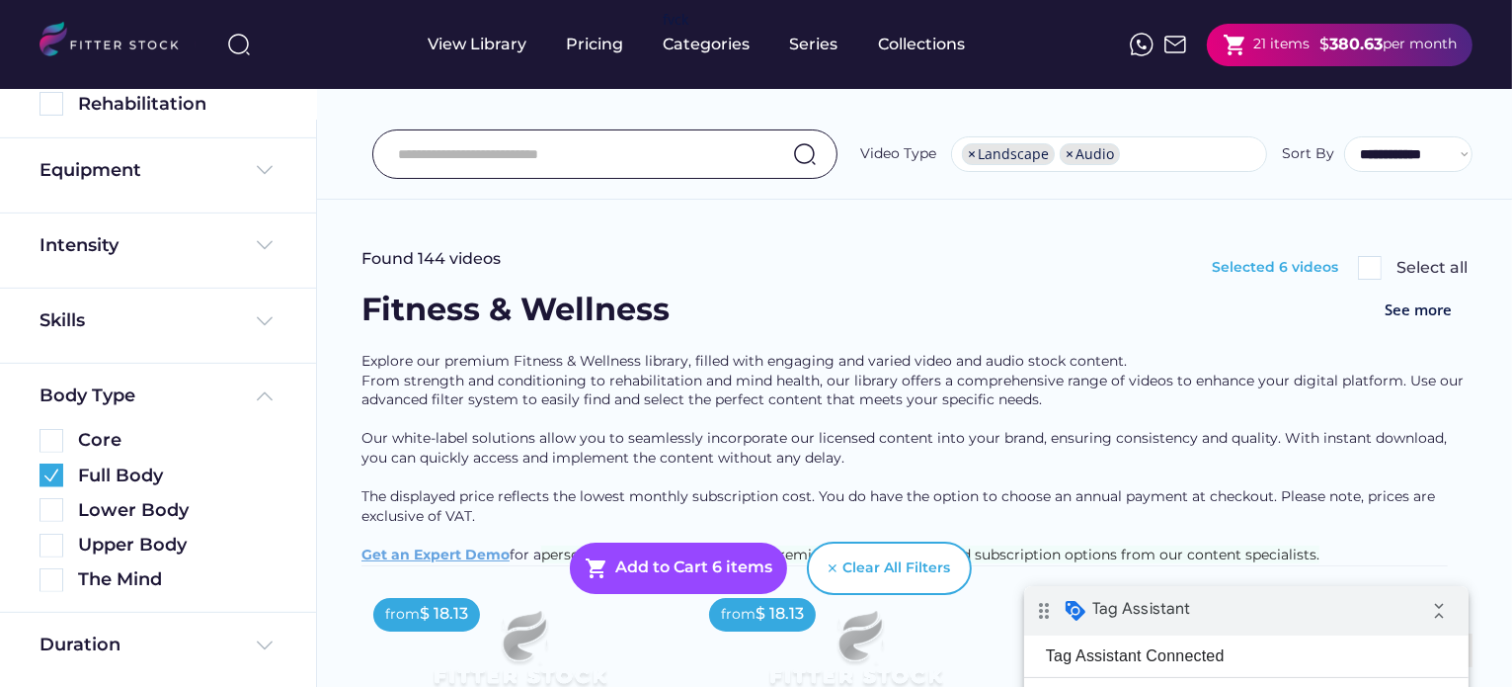
click at [1370, 260] on img at bounding box center [1370, 268] width 24 height 24
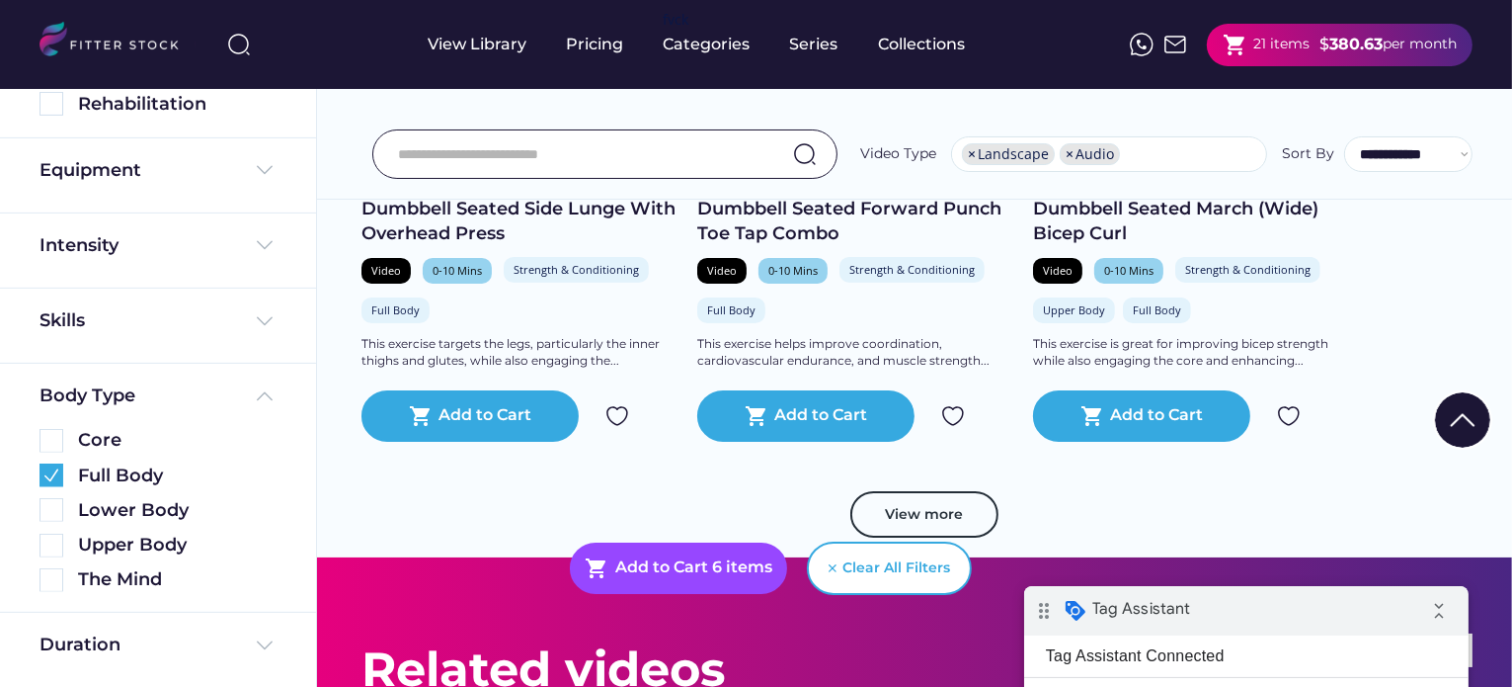
scroll to position [7847, 0]
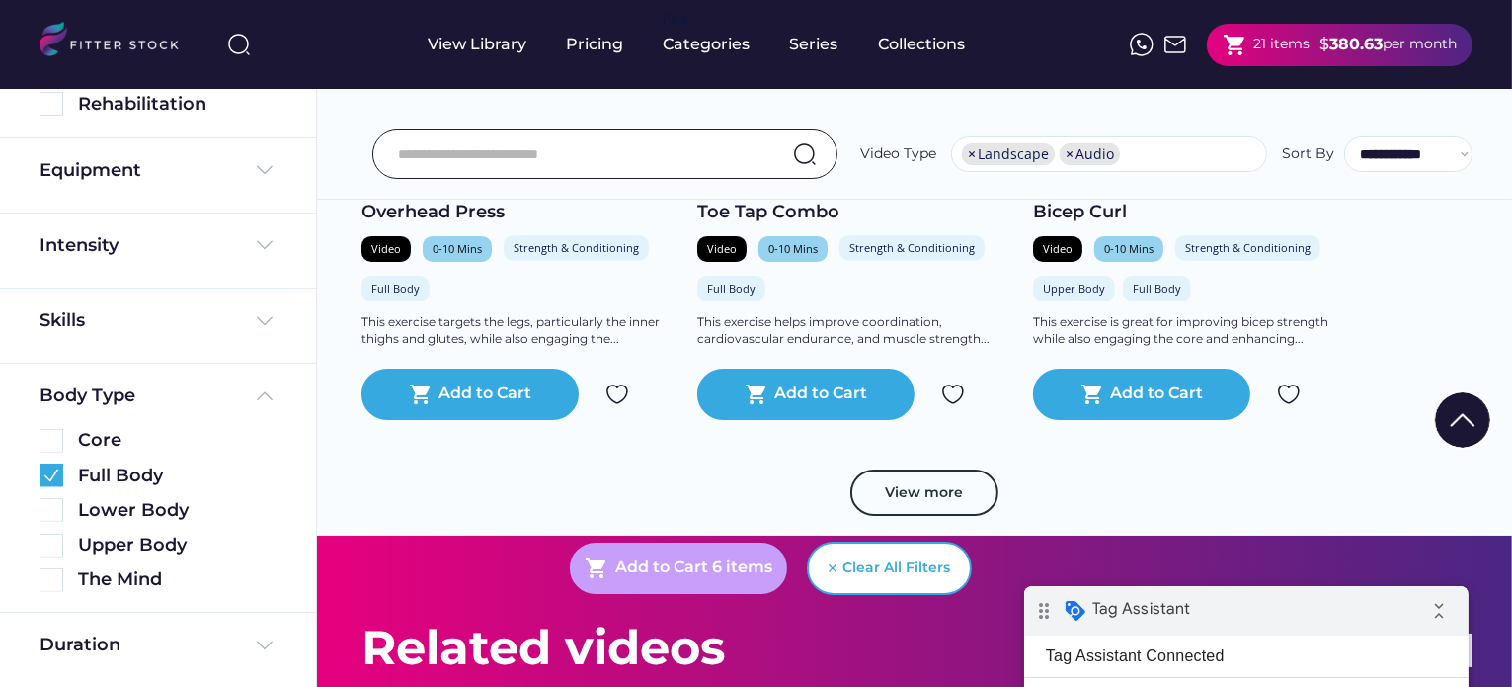
click at [622, 554] on div "shopping_cart Add to Cart 6 items" at bounding box center [678, 567] width 217 height 51
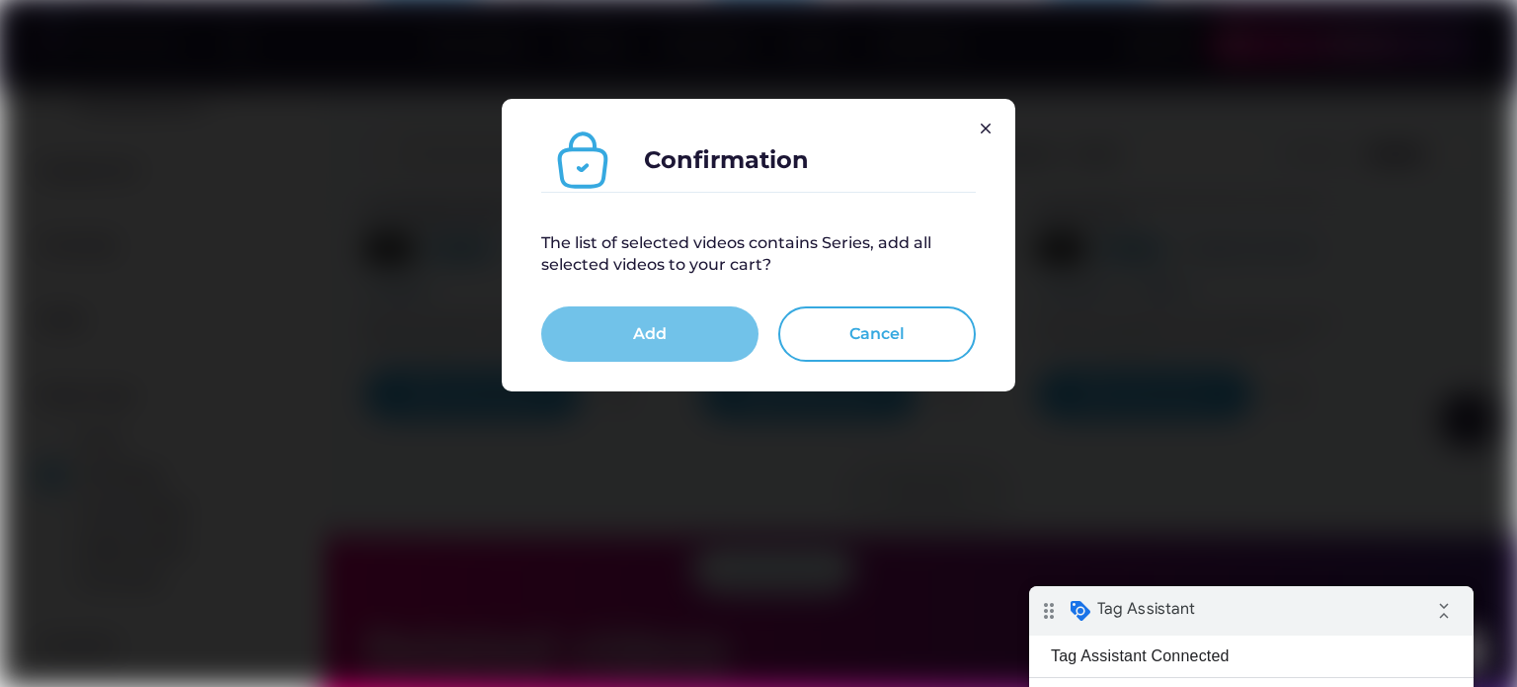
click at [699, 321] on button "Add" at bounding box center [649, 333] width 217 height 55
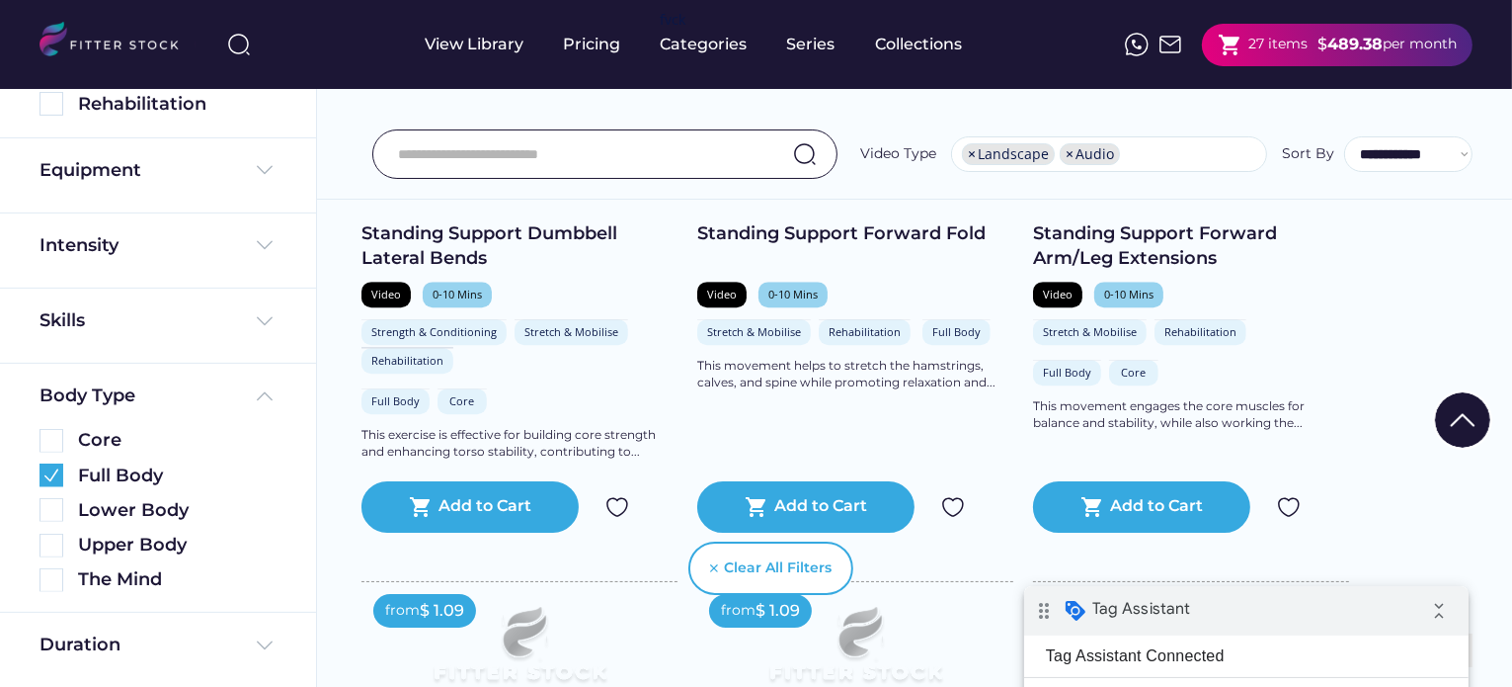
scroll to position [6198, 0]
click at [46, 476] on img at bounding box center [52, 475] width 24 height 24
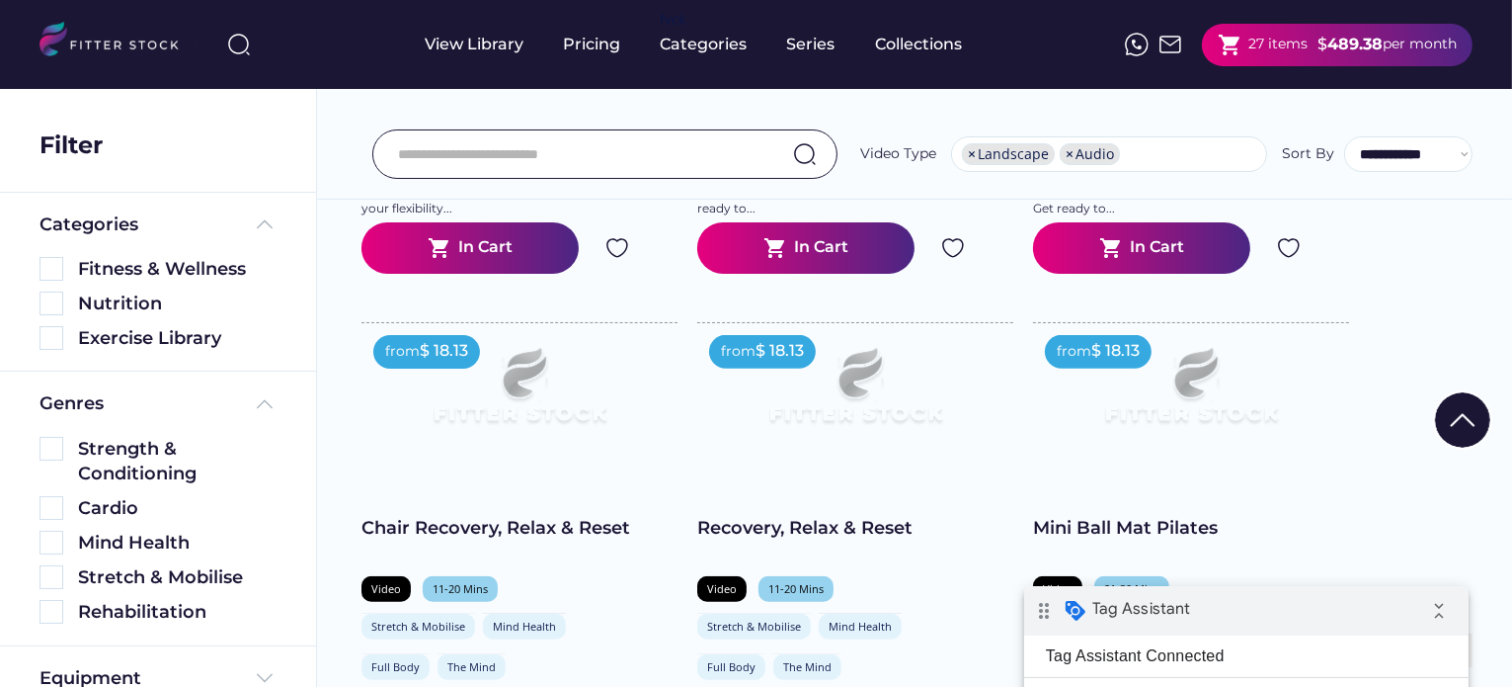
scroll to position [0, 0]
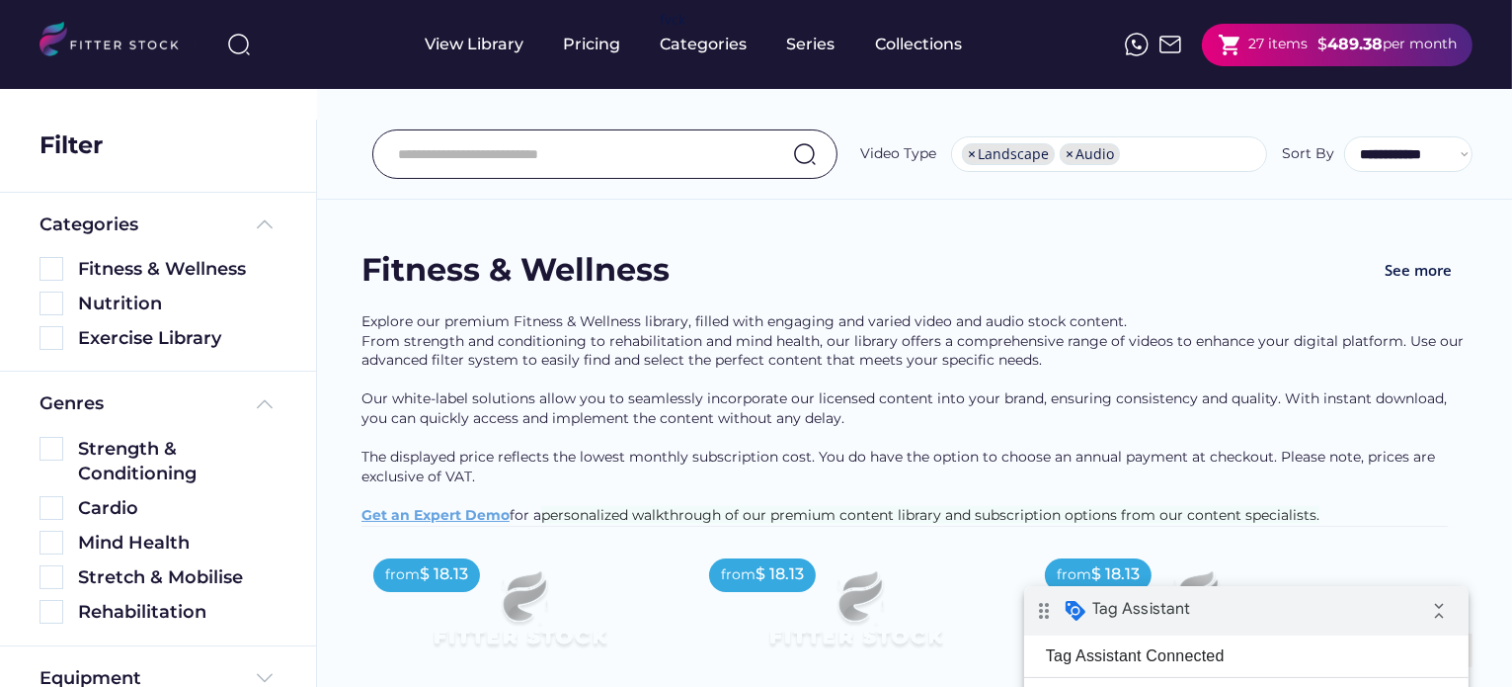
click at [1285, 41] on div "27 items" at bounding box center [1278, 45] width 59 height 20
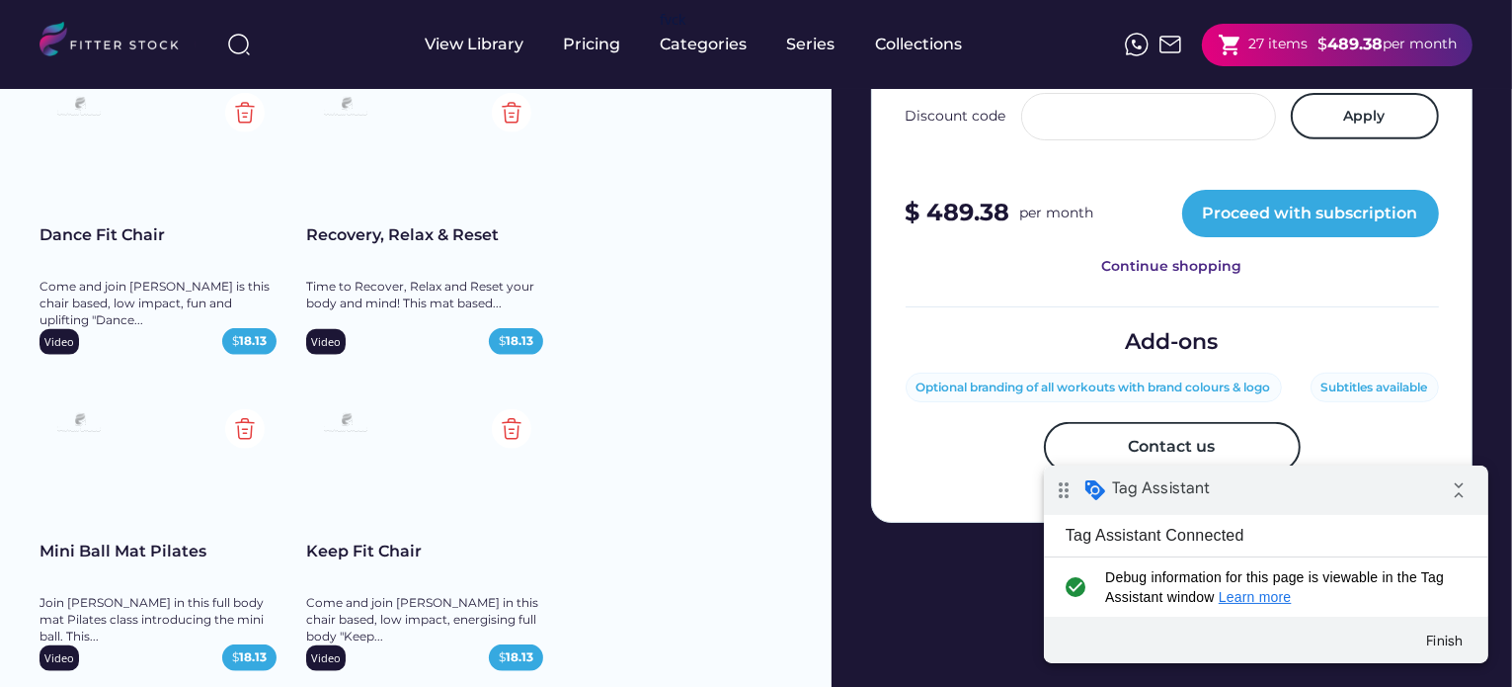
scroll to position [829, 0]
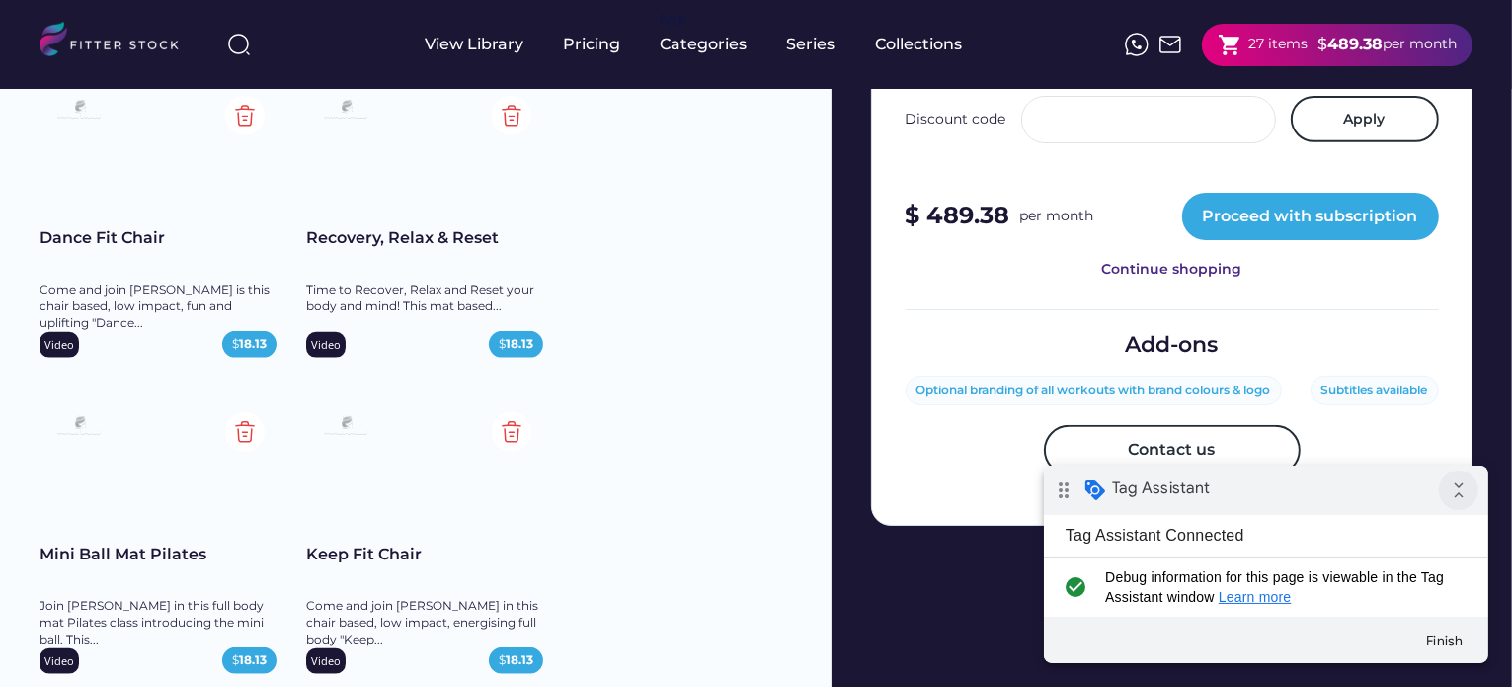
click at [1462, 503] on icon "collapse_all" at bounding box center [1458, 489] width 40 height 40
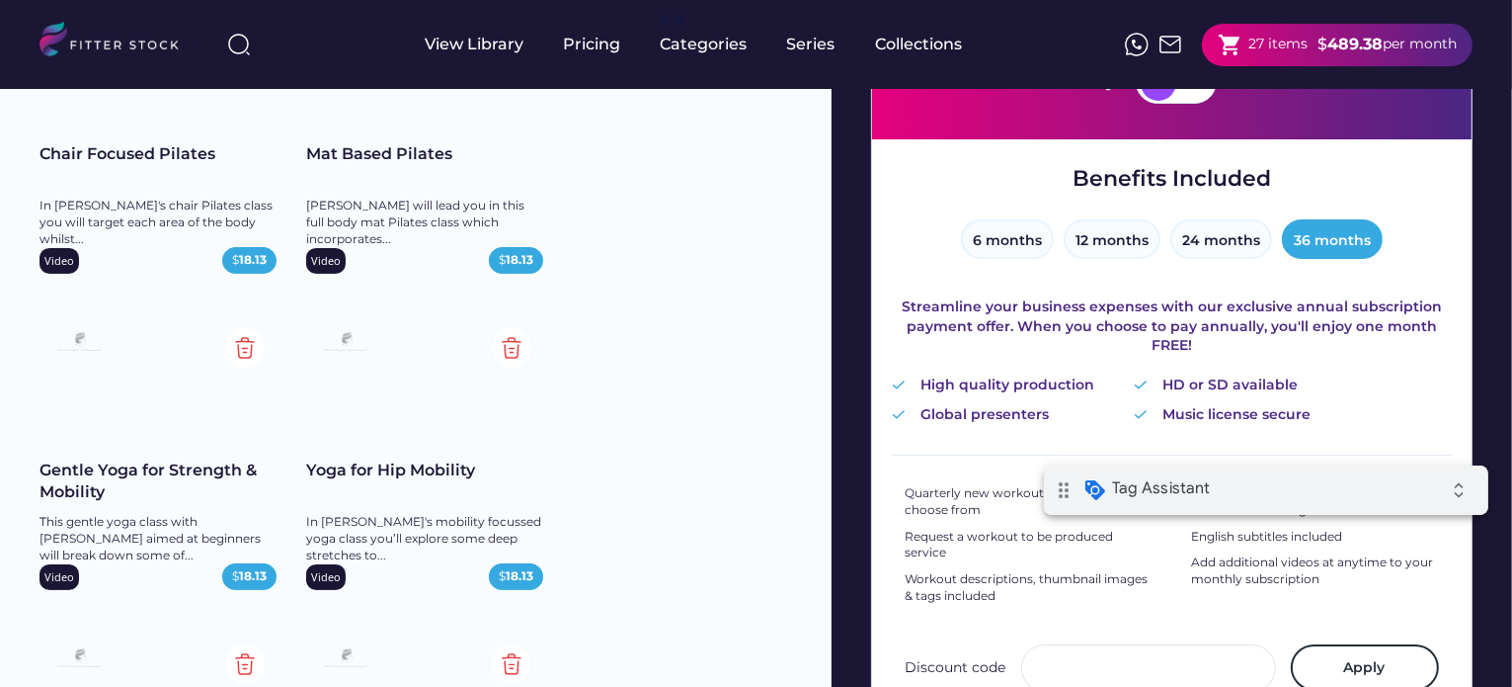
scroll to position [281, 0]
click at [1032, 238] on button "6 months" at bounding box center [1007, 239] width 93 height 40
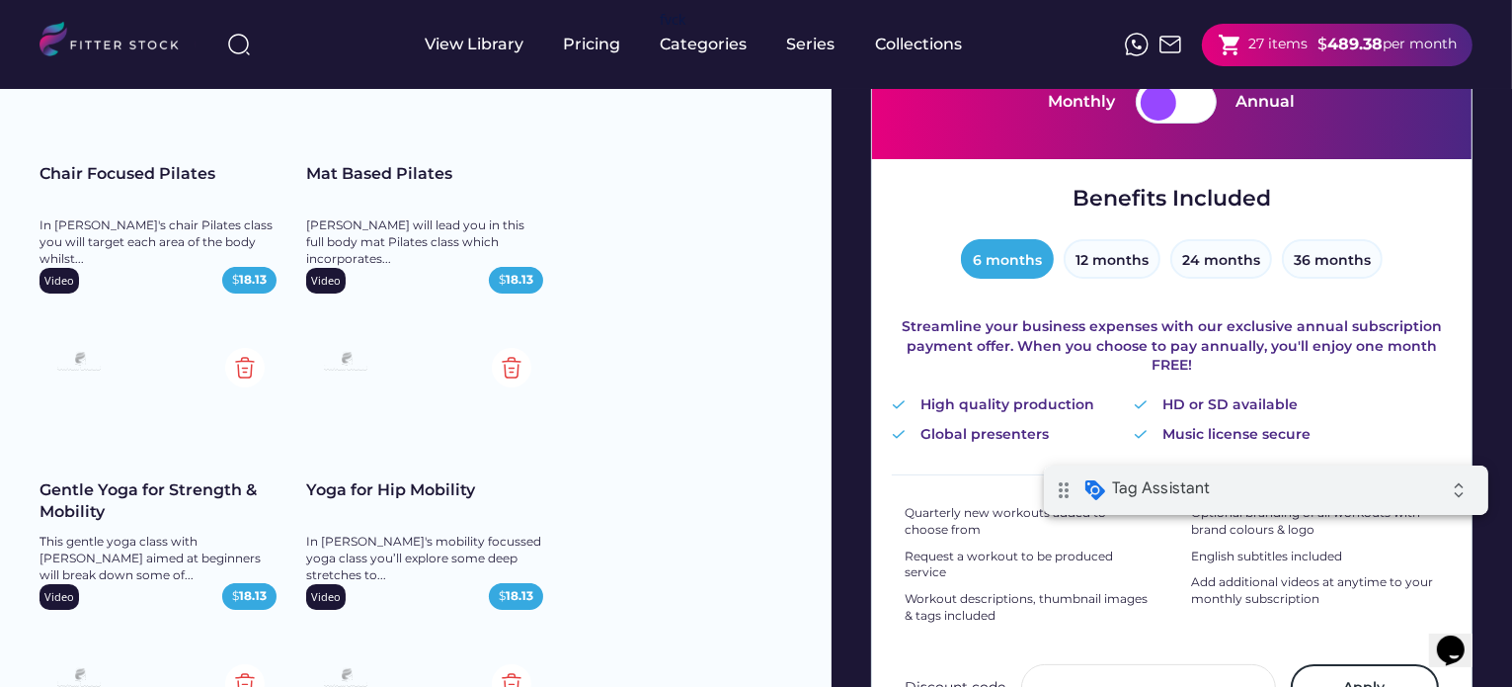
scroll to position [261, 0]
click at [1314, 257] on button "36 months" at bounding box center [1332, 259] width 101 height 40
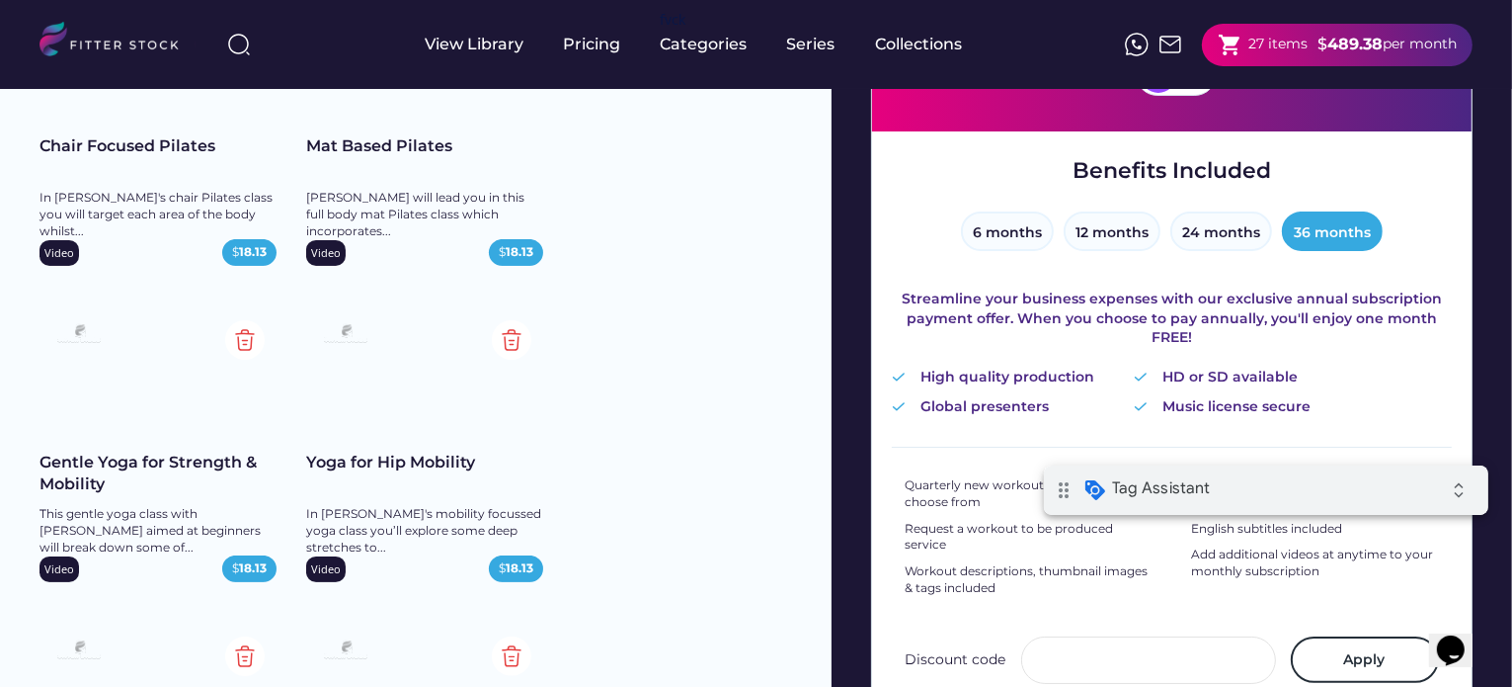
scroll to position [245, 0]
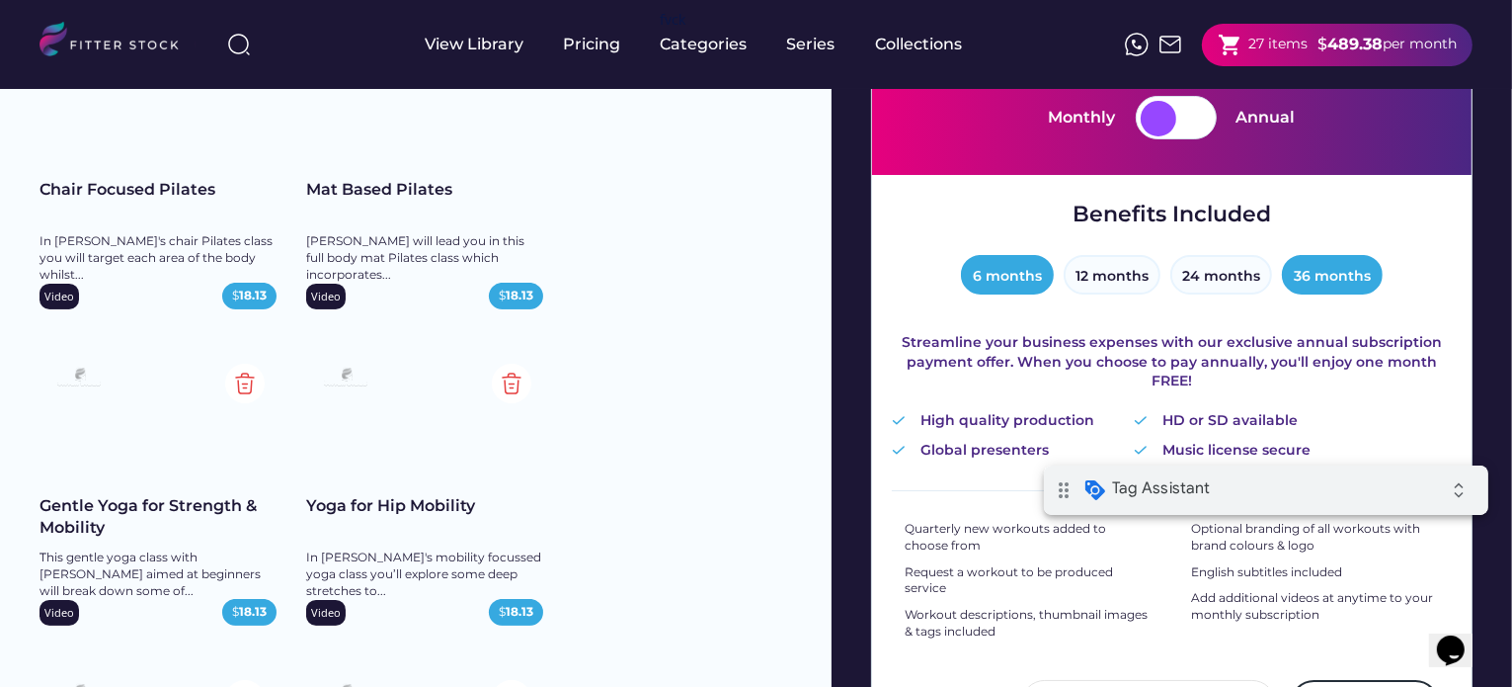
click at [1019, 278] on button "6 months" at bounding box center [1007, 275] width 93 height 40
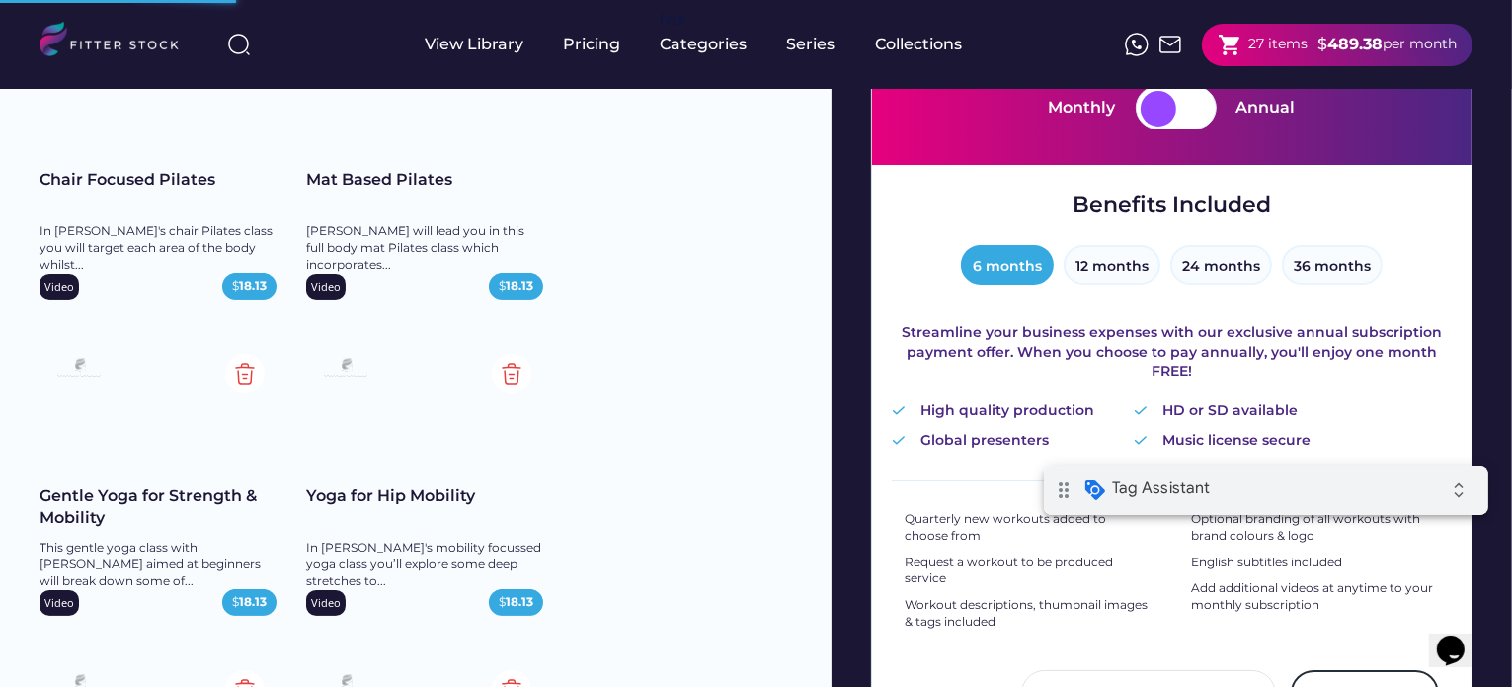
scroll to position [237, 0]
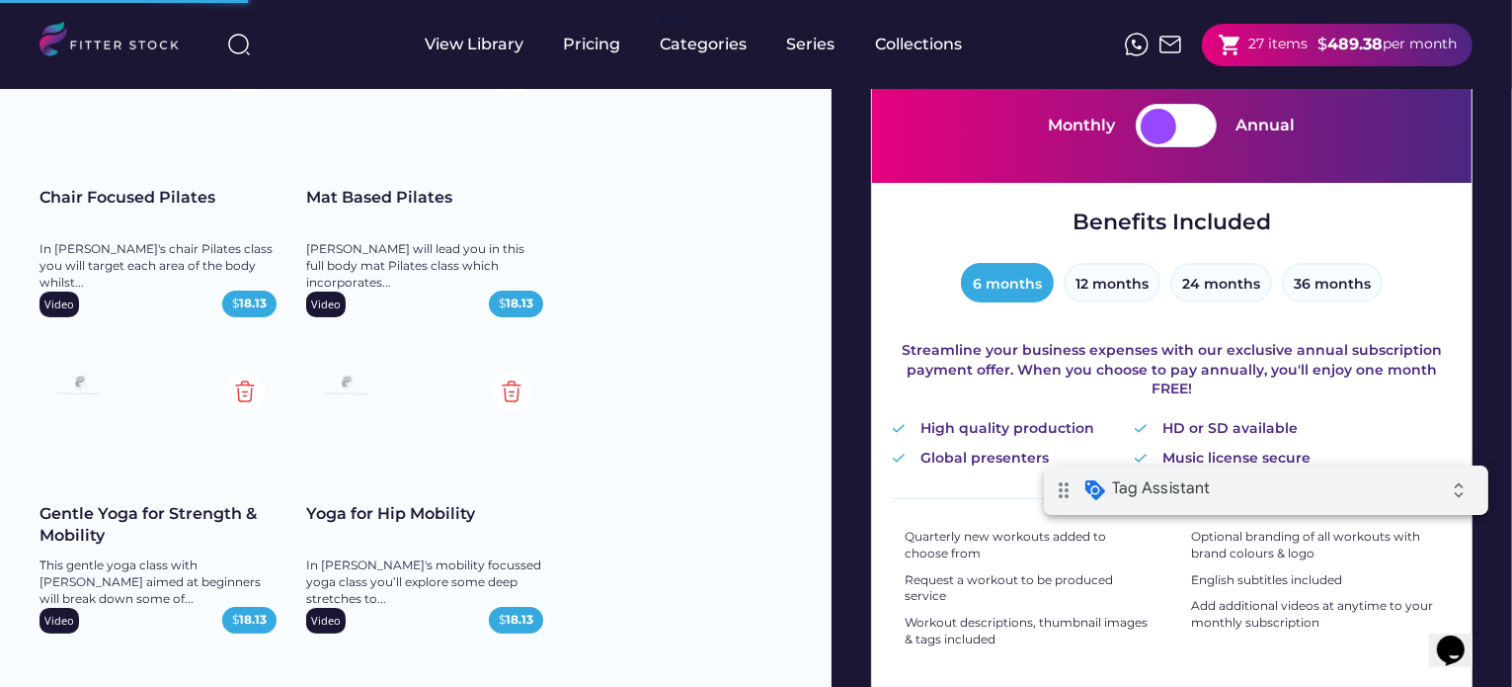
click at [1156, 129] on div at bounding box center [1159, 127] width 36 height 36
click at [1174, 123] on div at bounding box center [1159, 127] width 36 height 36
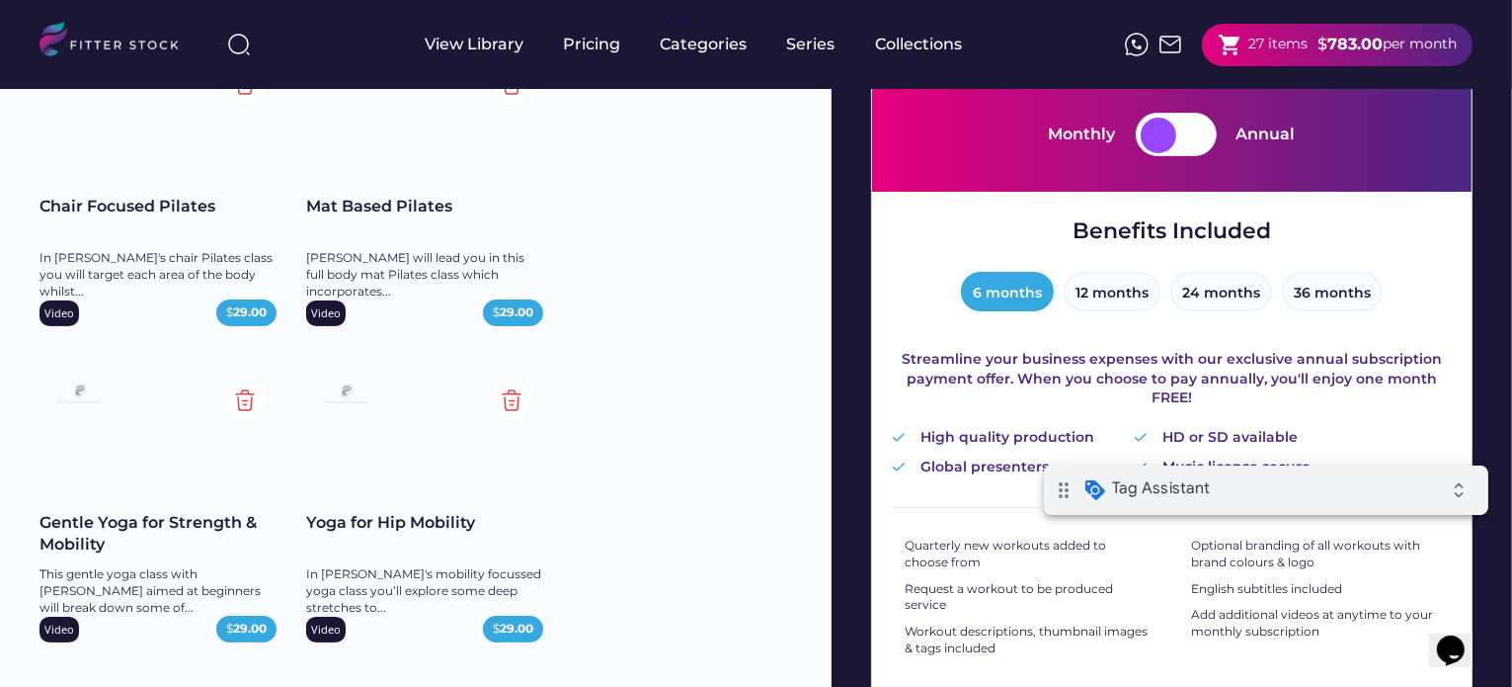
scroll to position [229, 0]
click at [1164, 125] on div at bounding box center [1159, 135] width 36 height 36
click at [1205, 130] on div at bounding box center [1195, 135] width 36 height 36
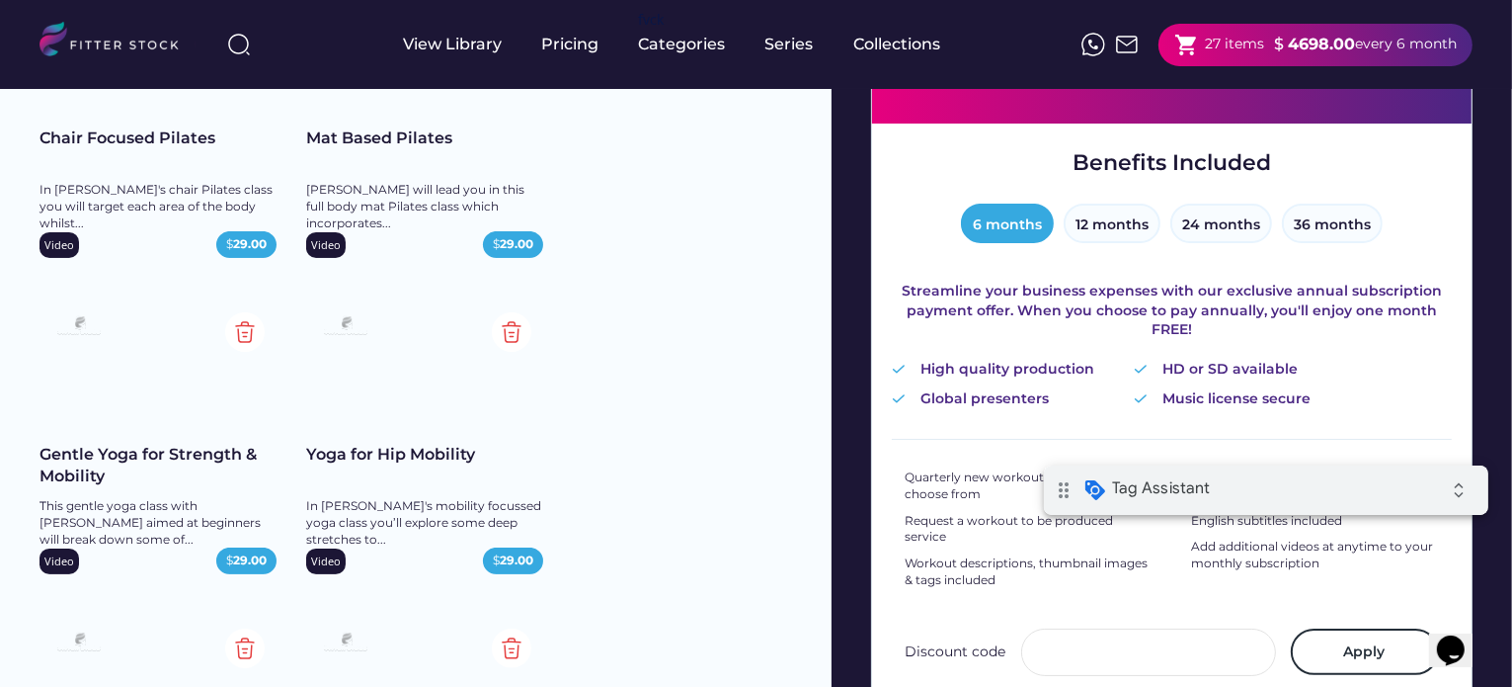
scroll to position [298, 0]
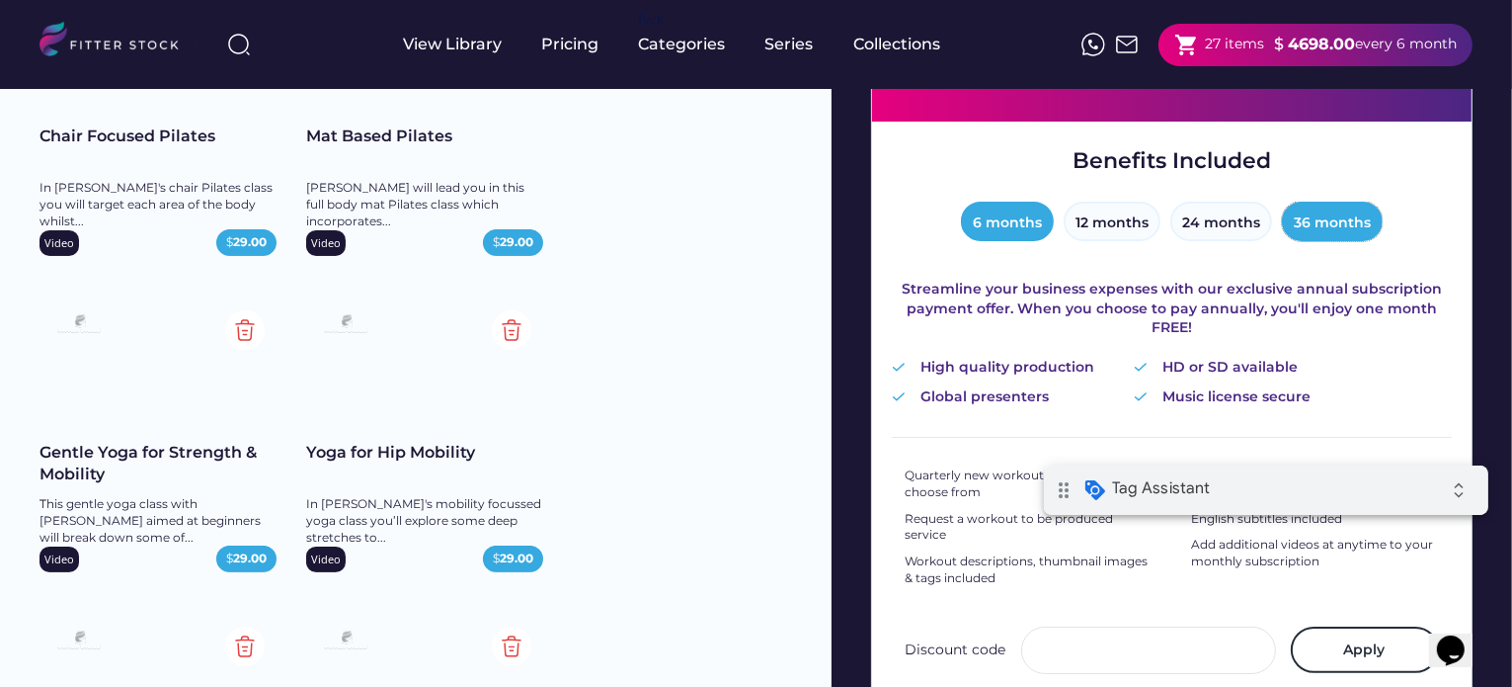
click at [1307, 212] on button "36 months" at bounding box center [1332, 222] width 101 height 40
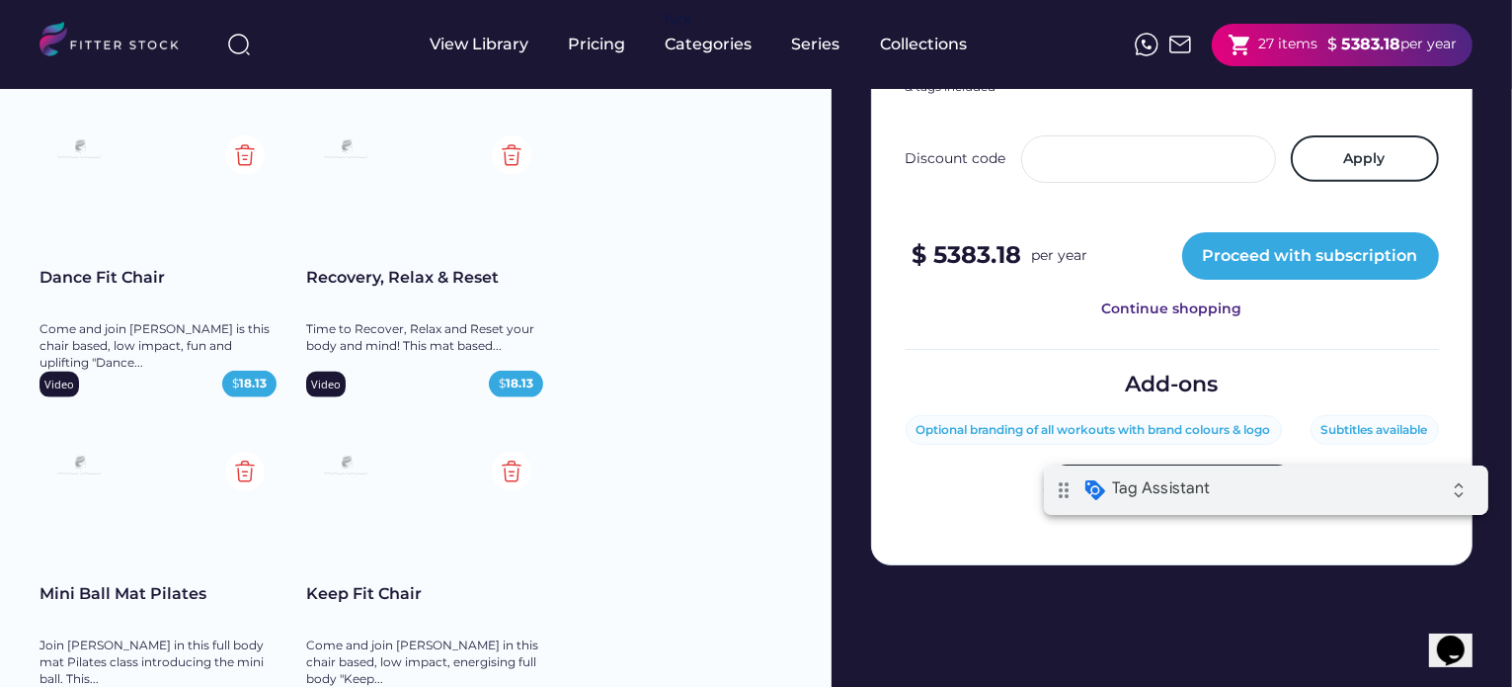
scroll to position [788, 0]
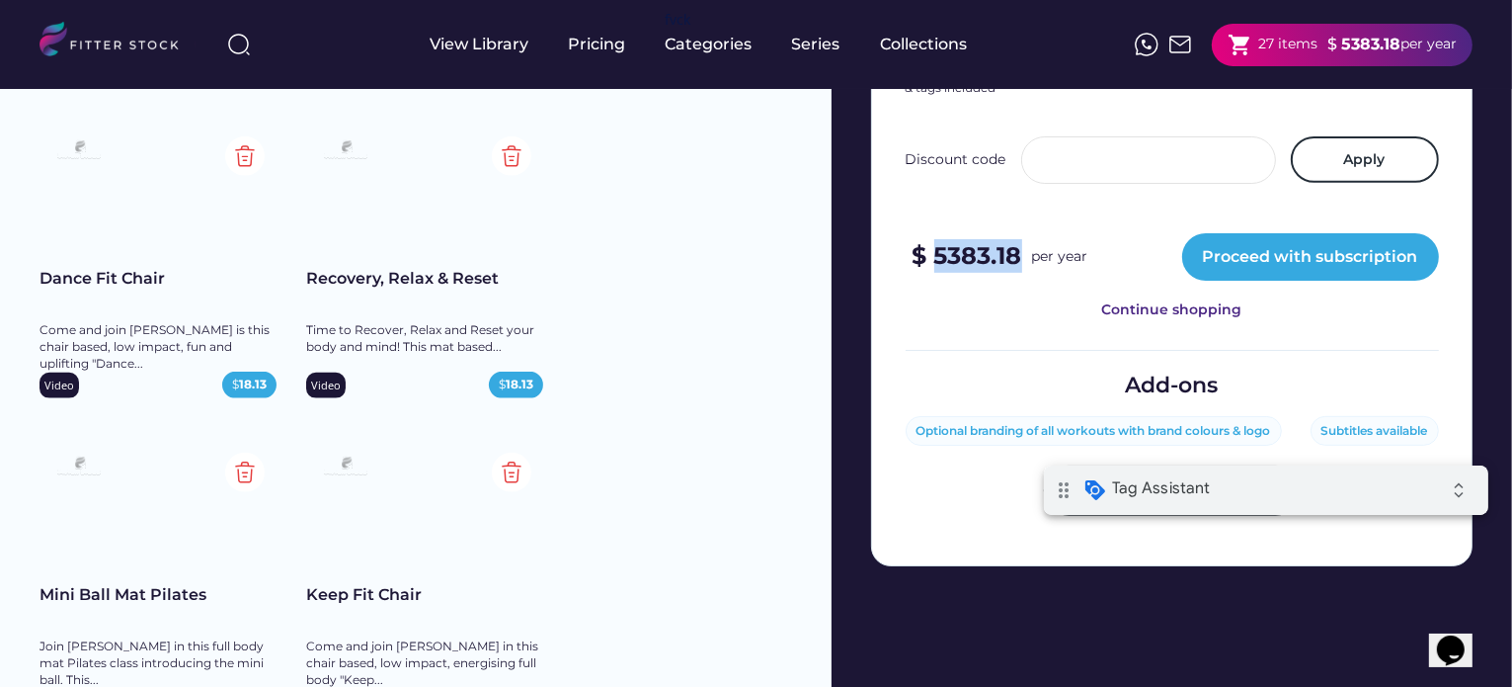
drag, startPoint x: 1017, startPoint y: 251, endPoint x: 937, endPoint y: 249, distance: 80.0
click at [937, 249] on strong "$ 5383.18" at bounding box center [968, 255] width 110 height 29
copy strong "5383.18"
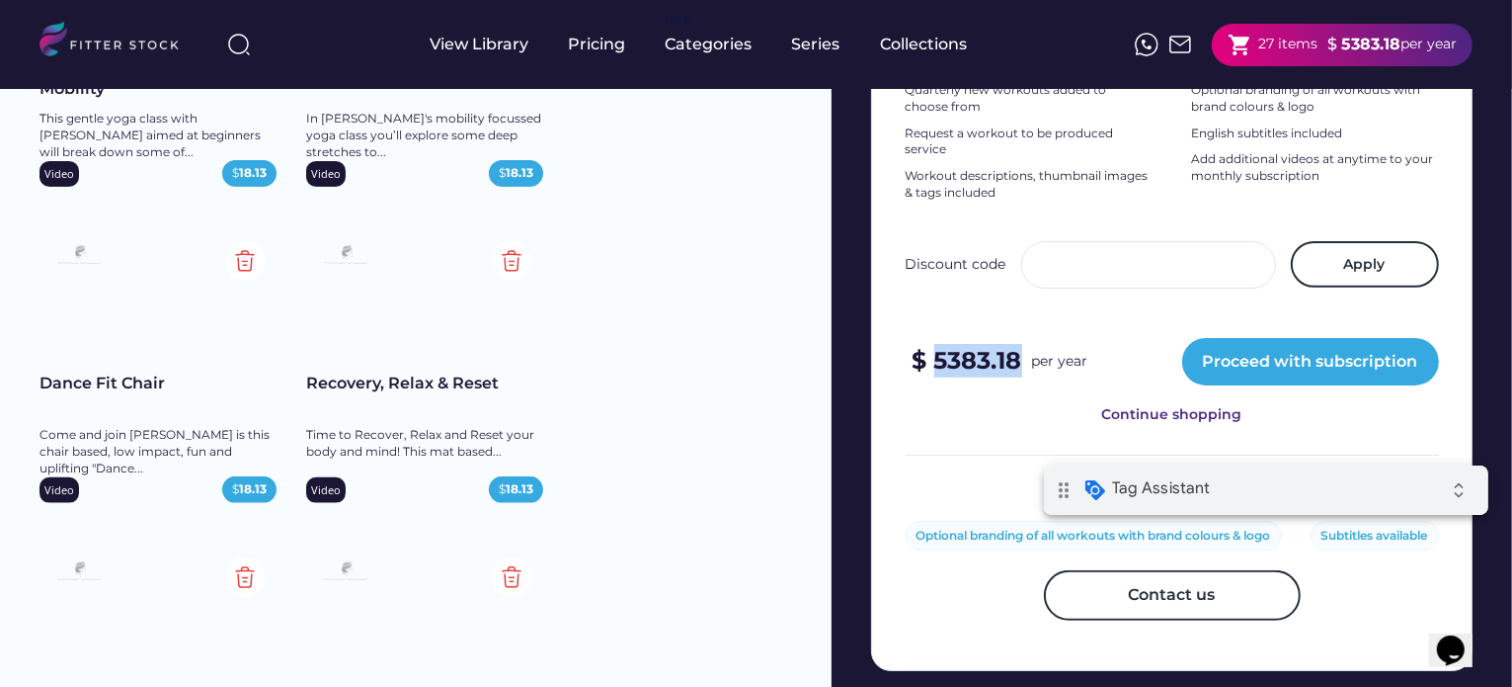
scroll to position [719, 0]
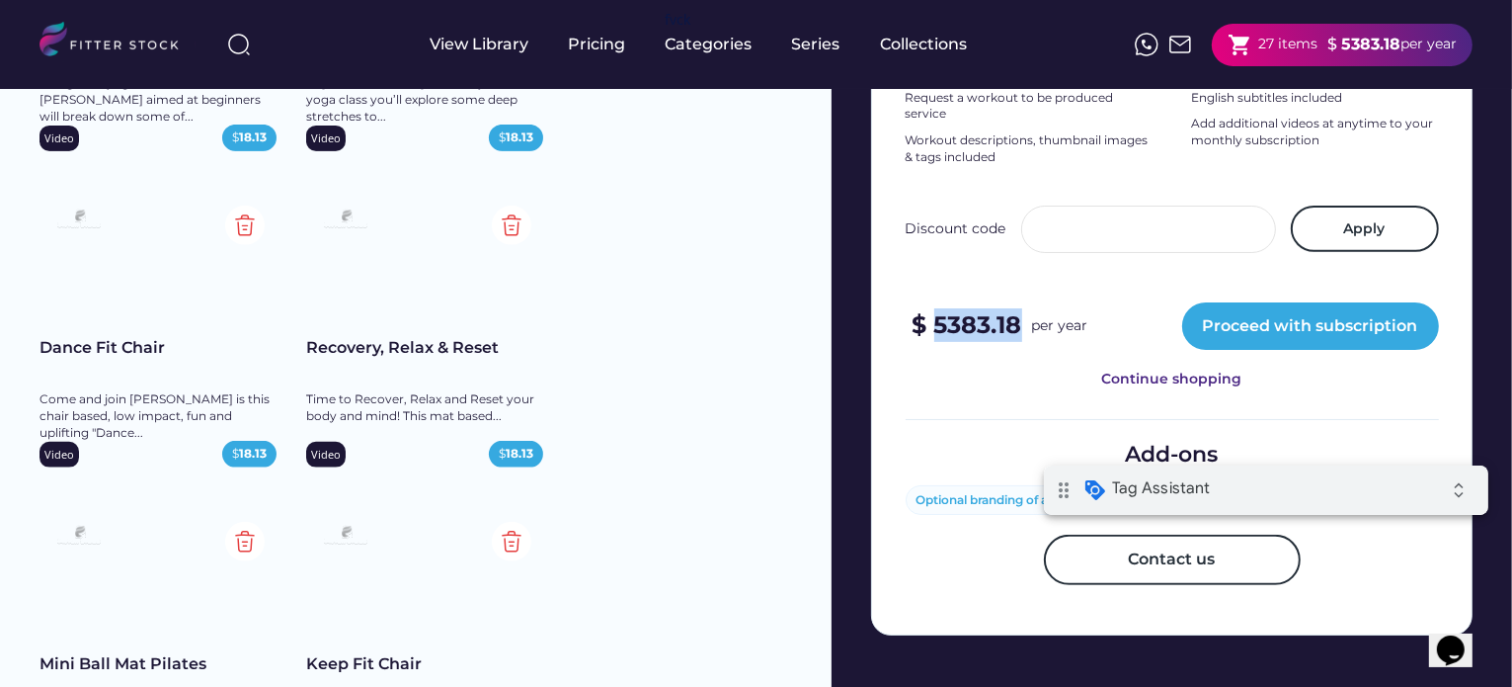
click at [962, 297] on div "Quarterly new workouts added to choose from Request a workout to be produced se…" at bounding box center [1172, 218] width 533 height 403
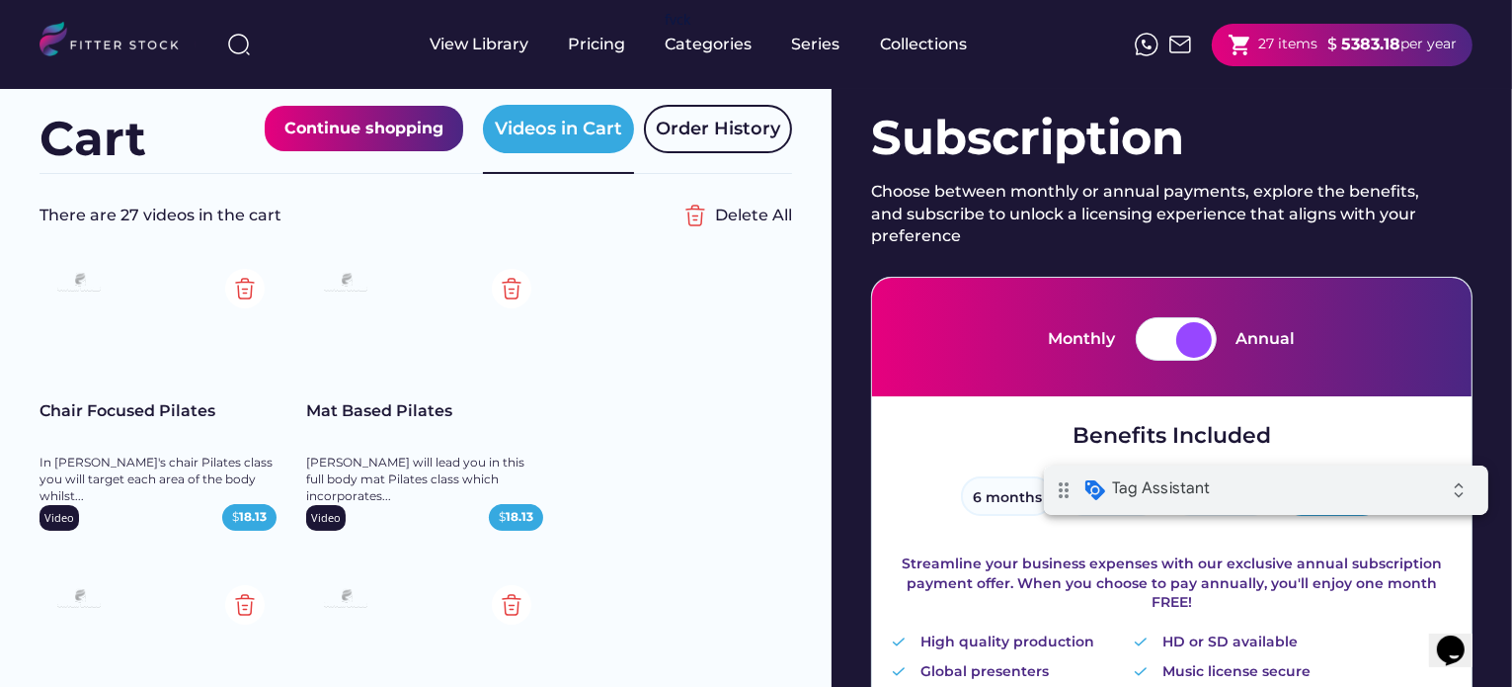
scroll to position [0, 0]
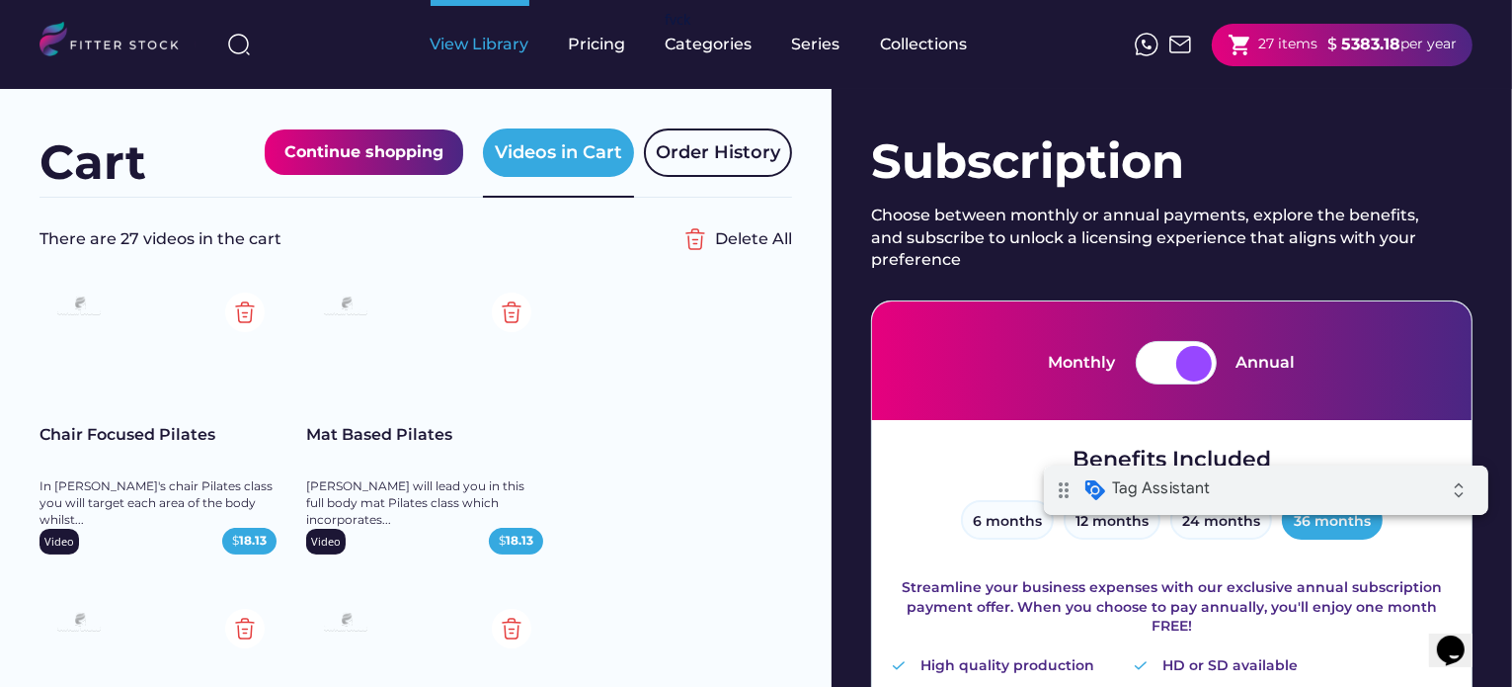
click at [468, 41] on div "View Library" at bounding box center [480, 45] width 99 height 22
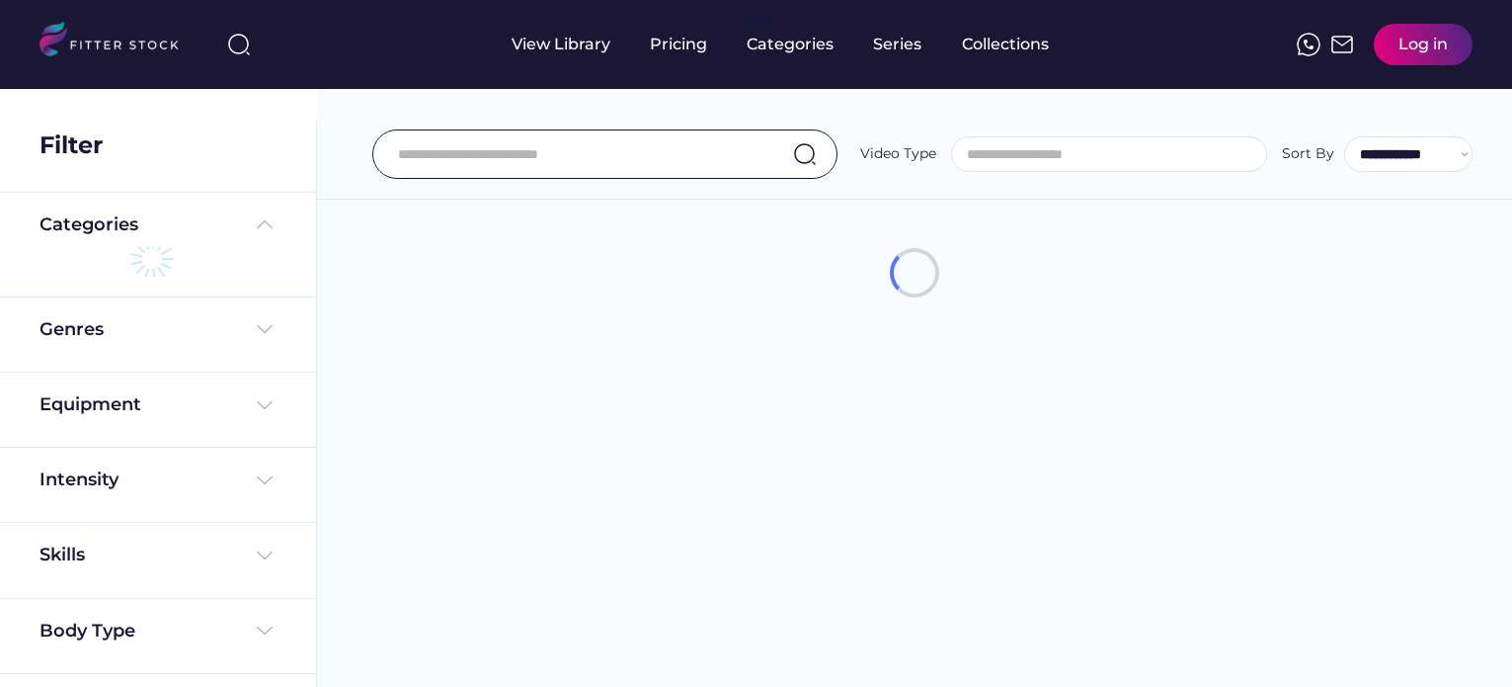
select select
select select "**********"
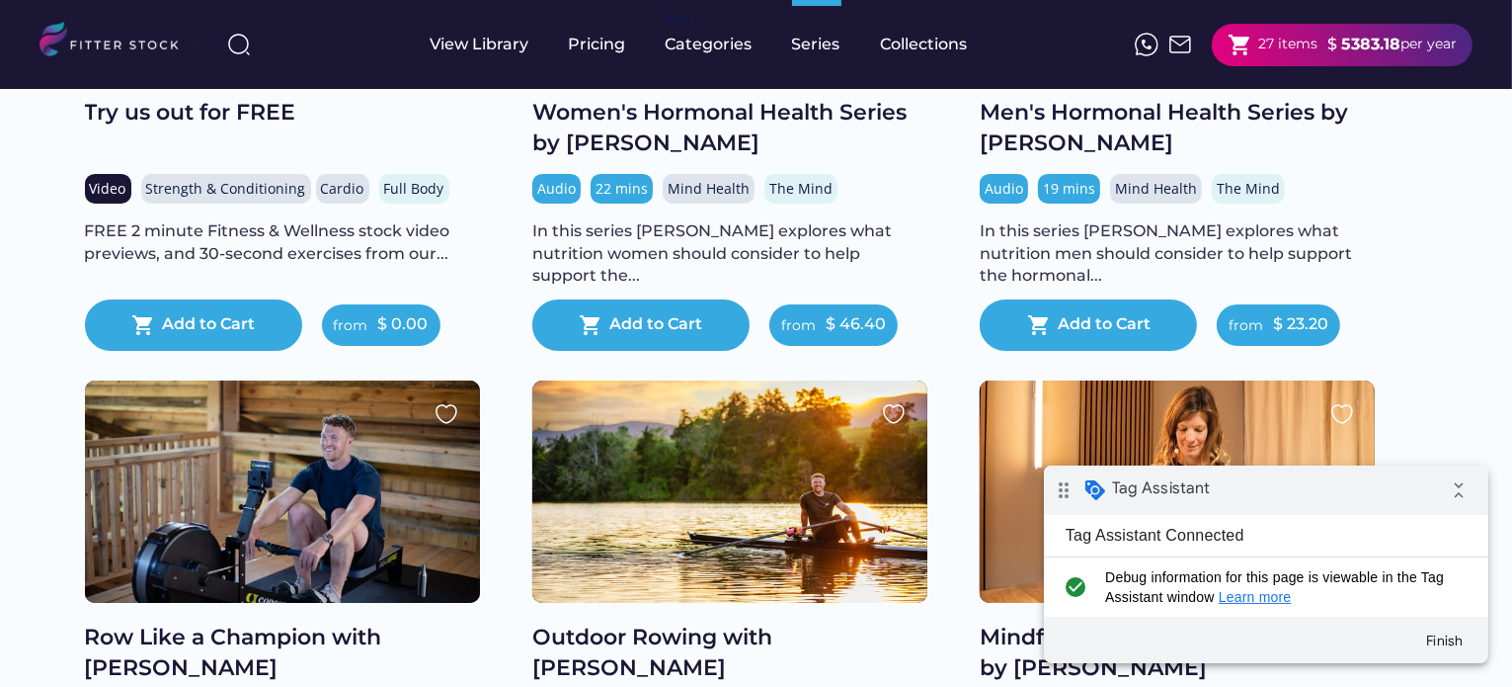
scroll to position [494, 0]
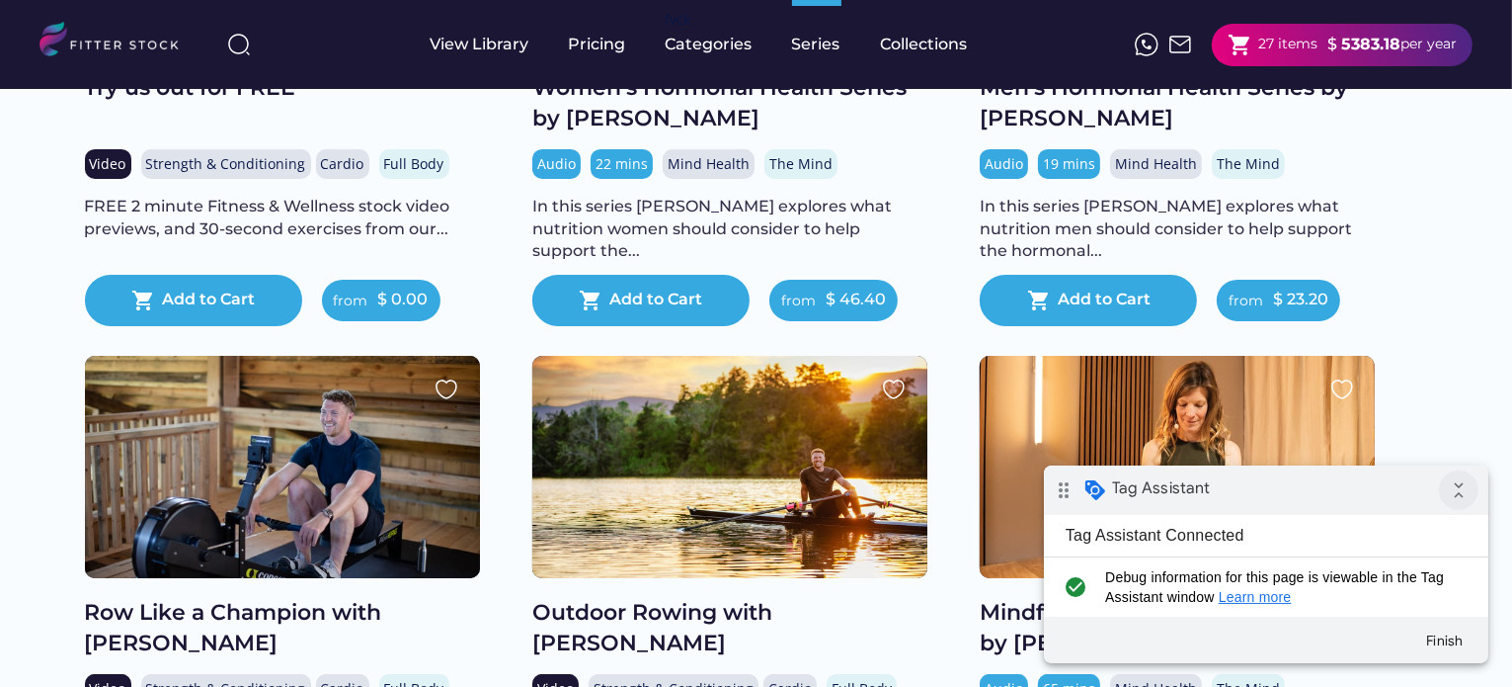
click at [1457, 492] on icon "collapse_all" at bounding box center [1458, 489] width 40 height 40
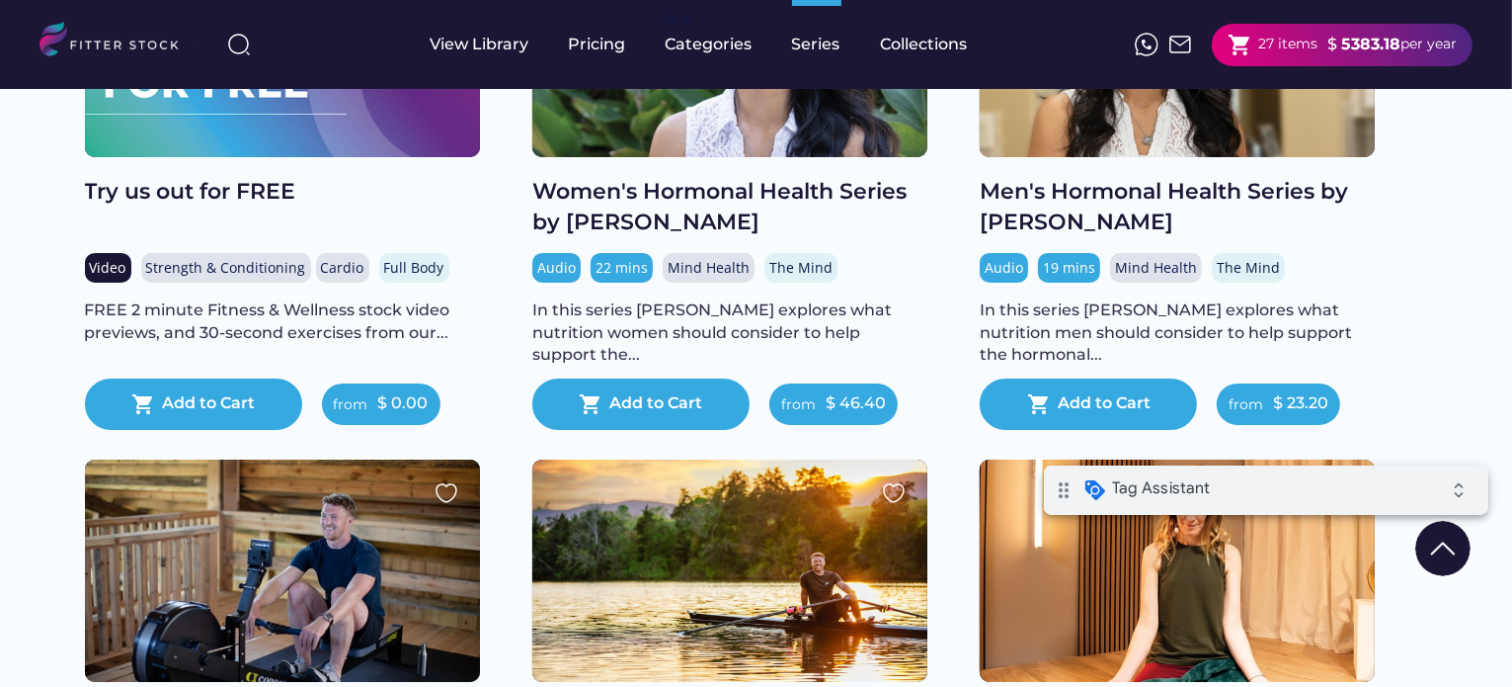
scroll to position [391, 0]
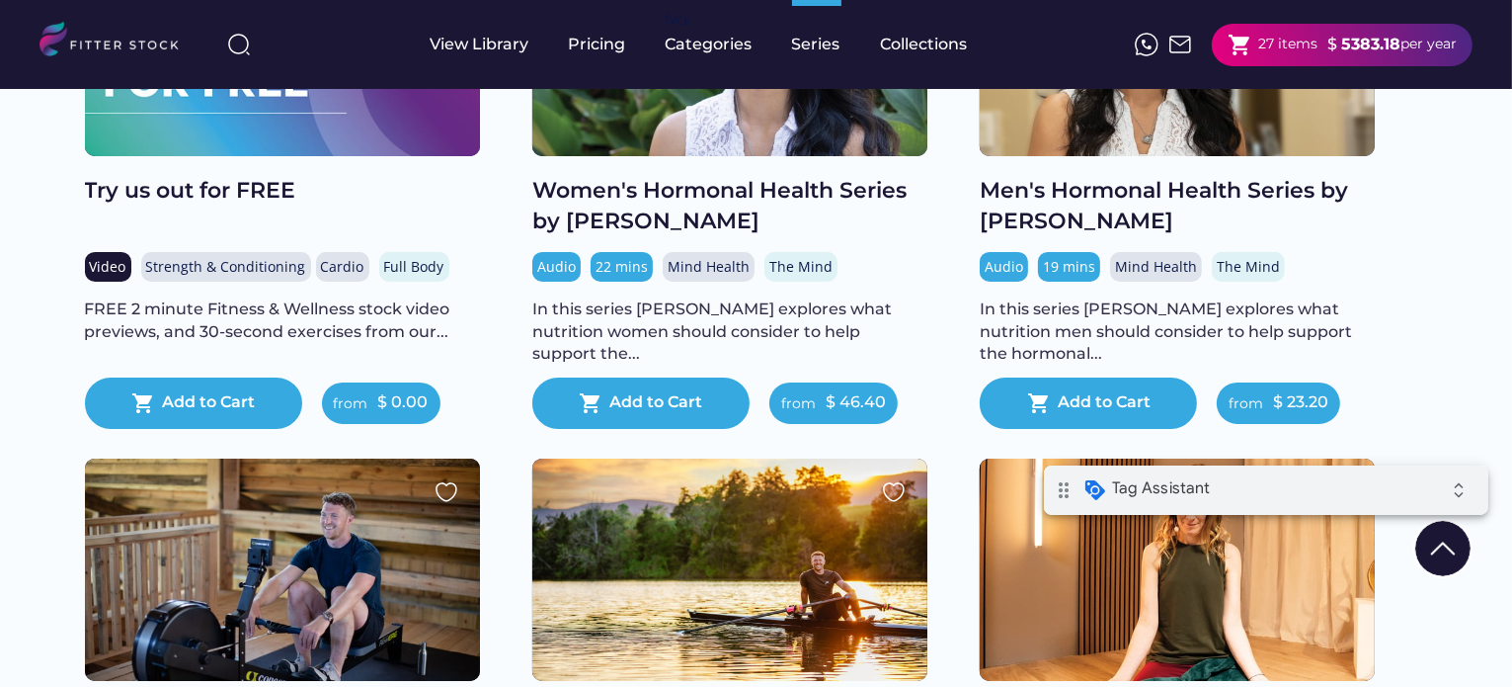
click at [617, 210] on div "Women's Hormonal Health Series by [PERSON_NAME]" at bounding box center [729, 206] width 395 height 61
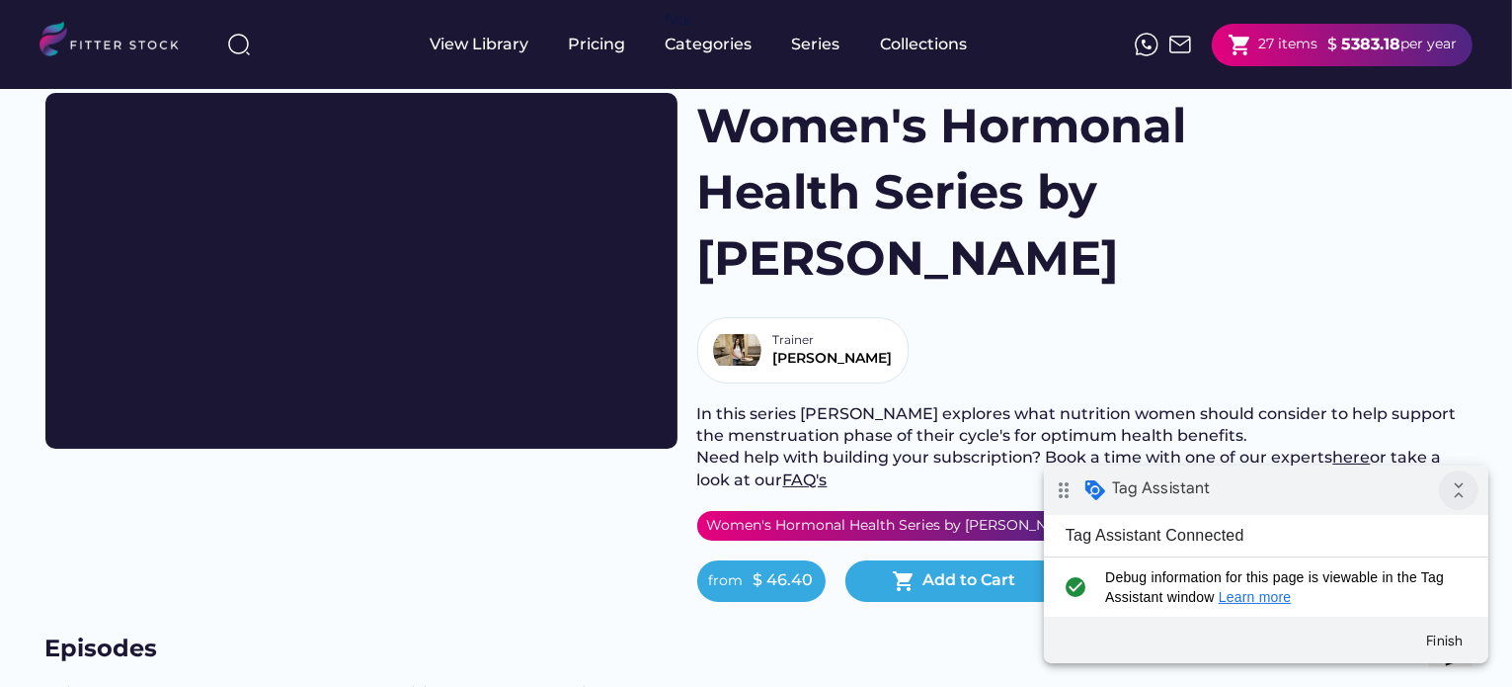
click at [1466, 483] on icon "collapse_all" at bounding box center [1458, 489] width 40 height 40
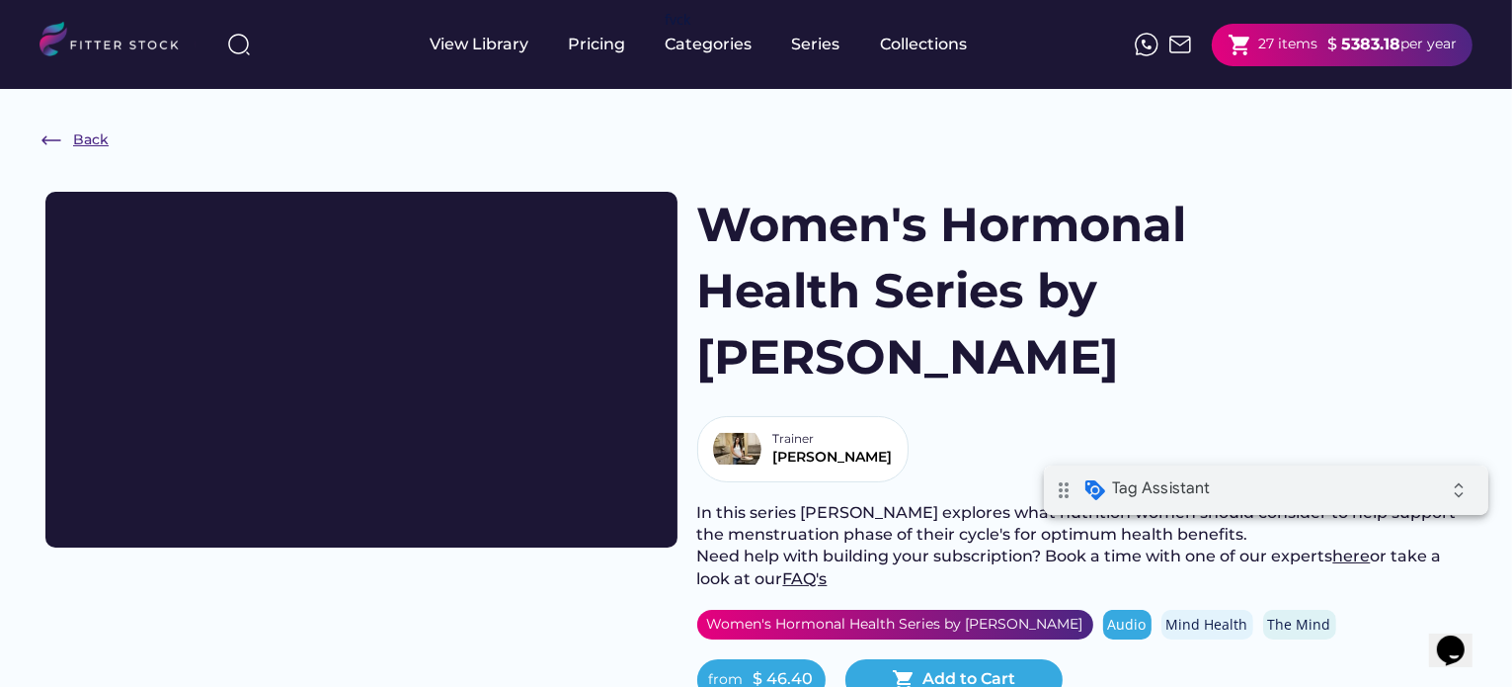
click at [40, 139] on img at bounding box center [52, 140] width 24 height 24
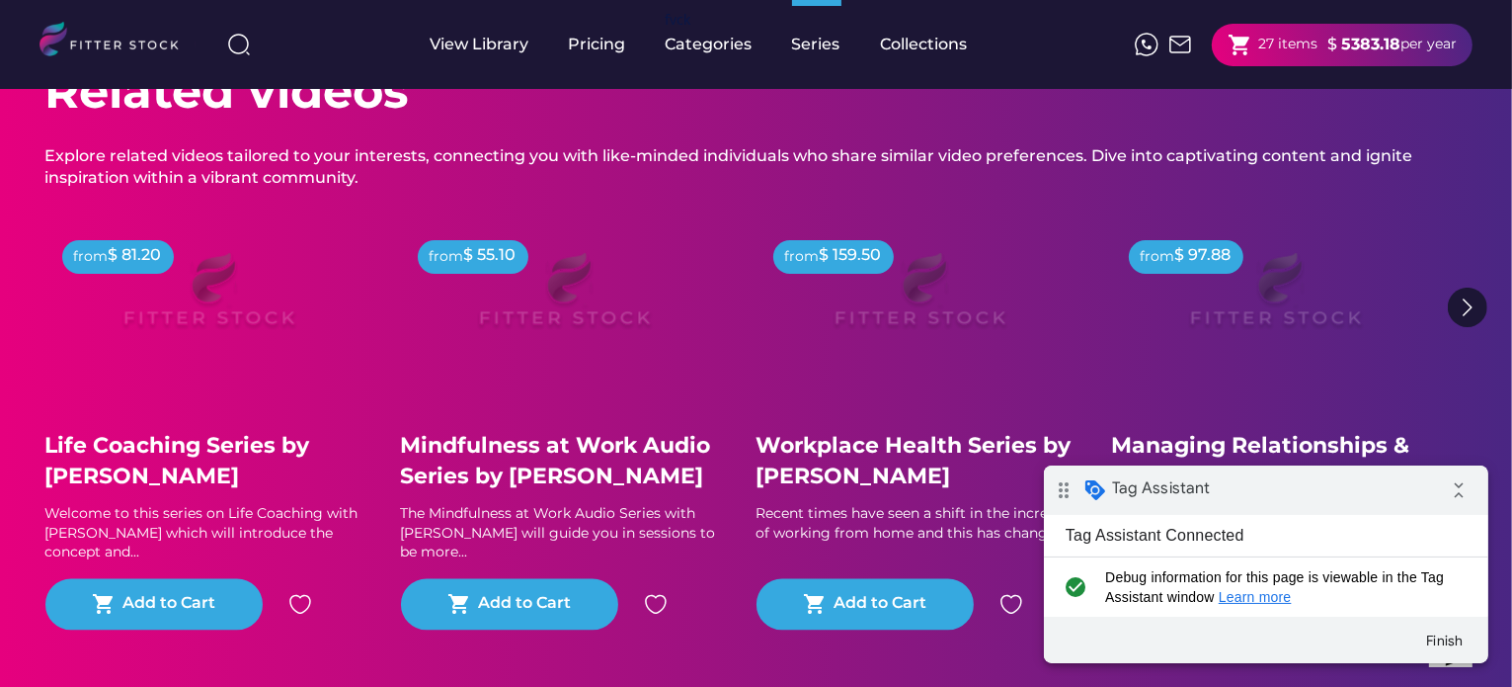
scroll to position [3532, 0]
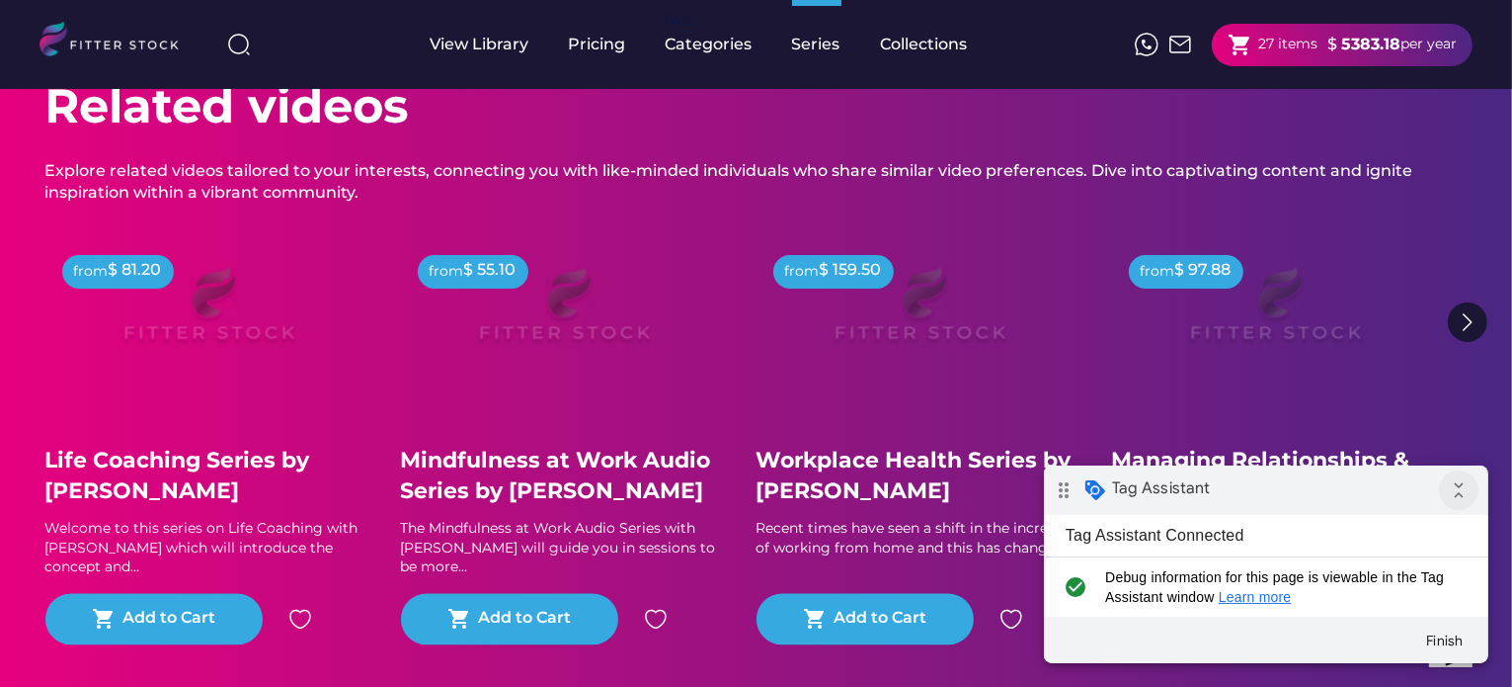
click at [1463, 497] on icon "collapse_all" at bounding box center [1458, 489] width 40 height 40
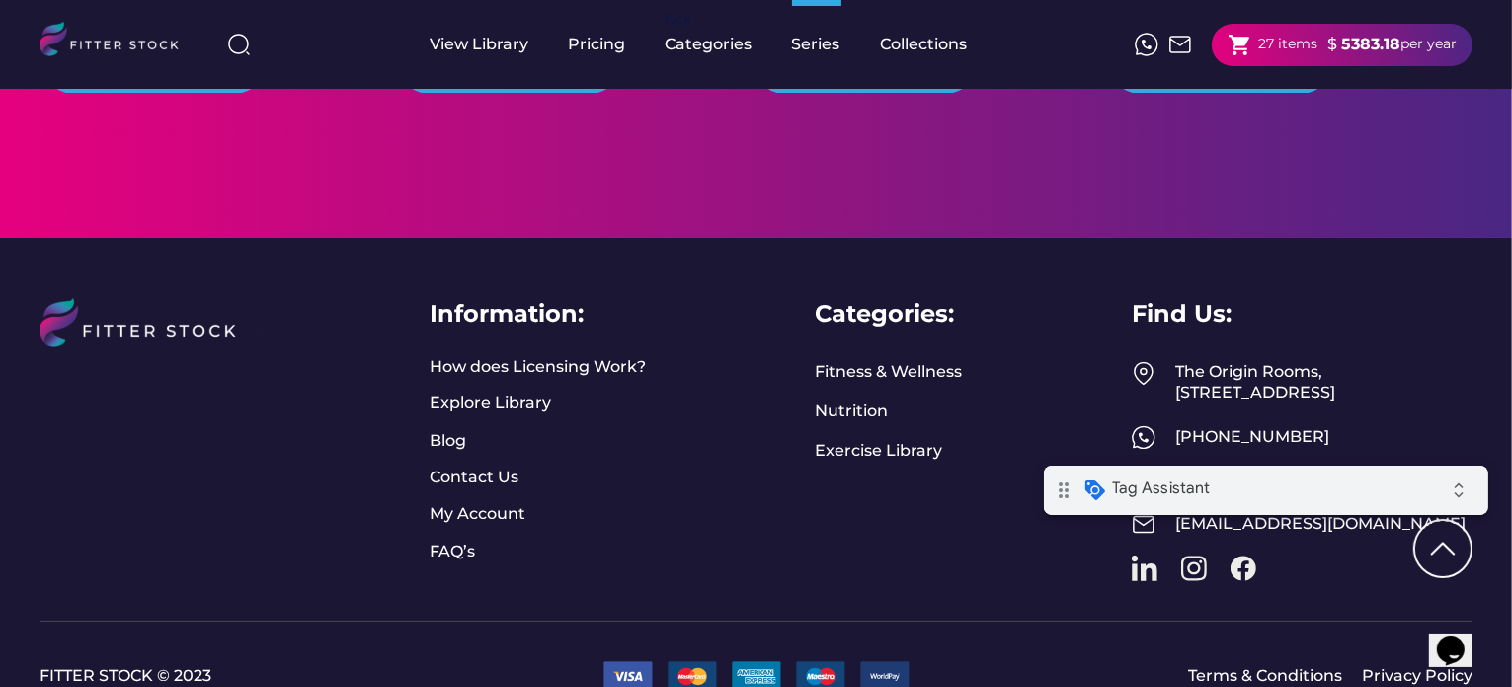
scroll to position [4173, 0]
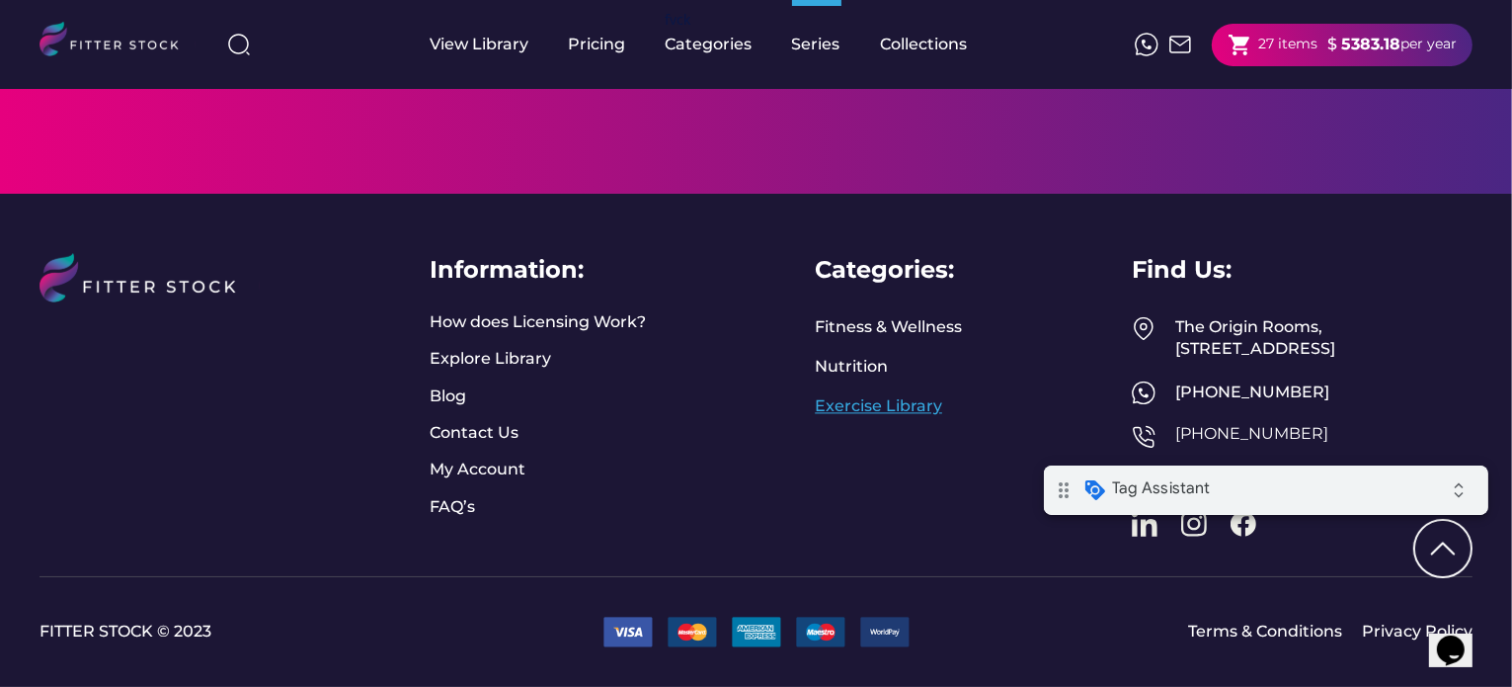
click at [914, 395] on link "Exercise Library" at bounding box center [878, 406] width 127 height 22
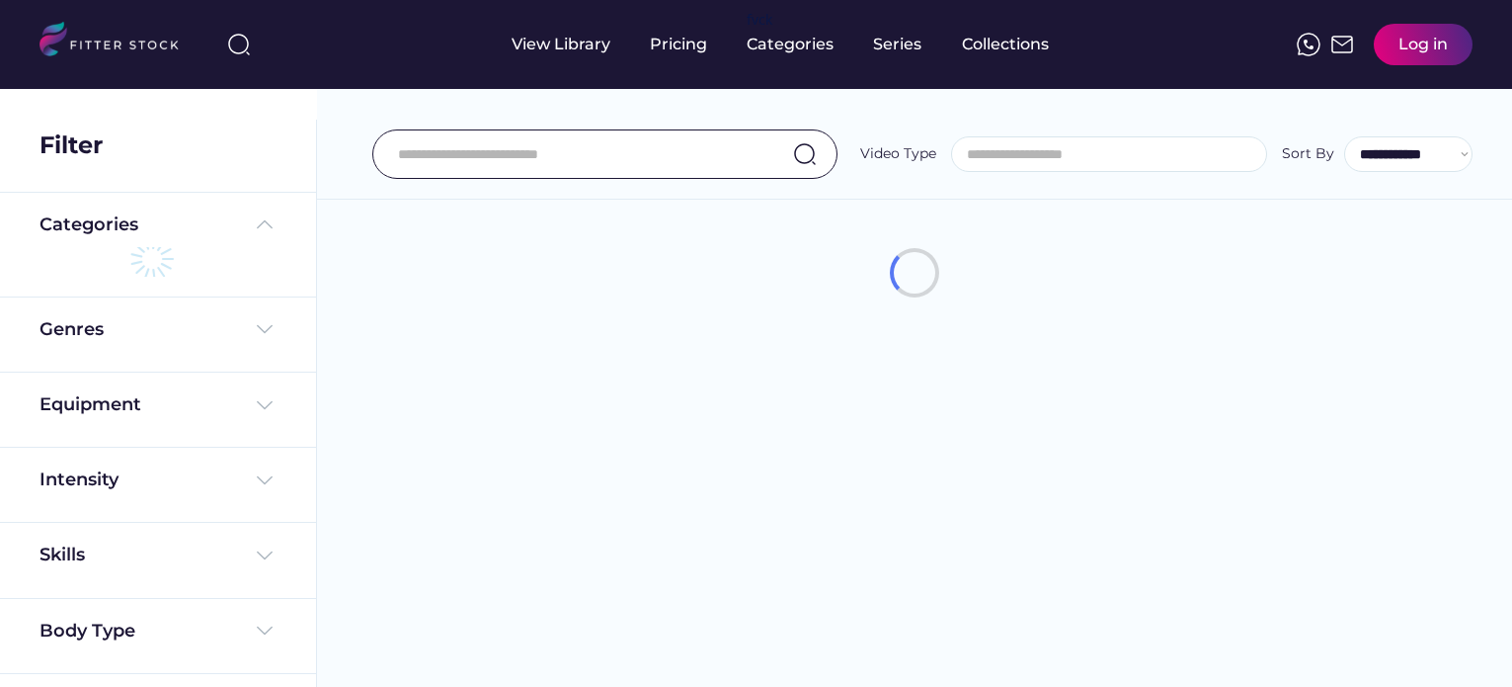
select select
select select "**********"
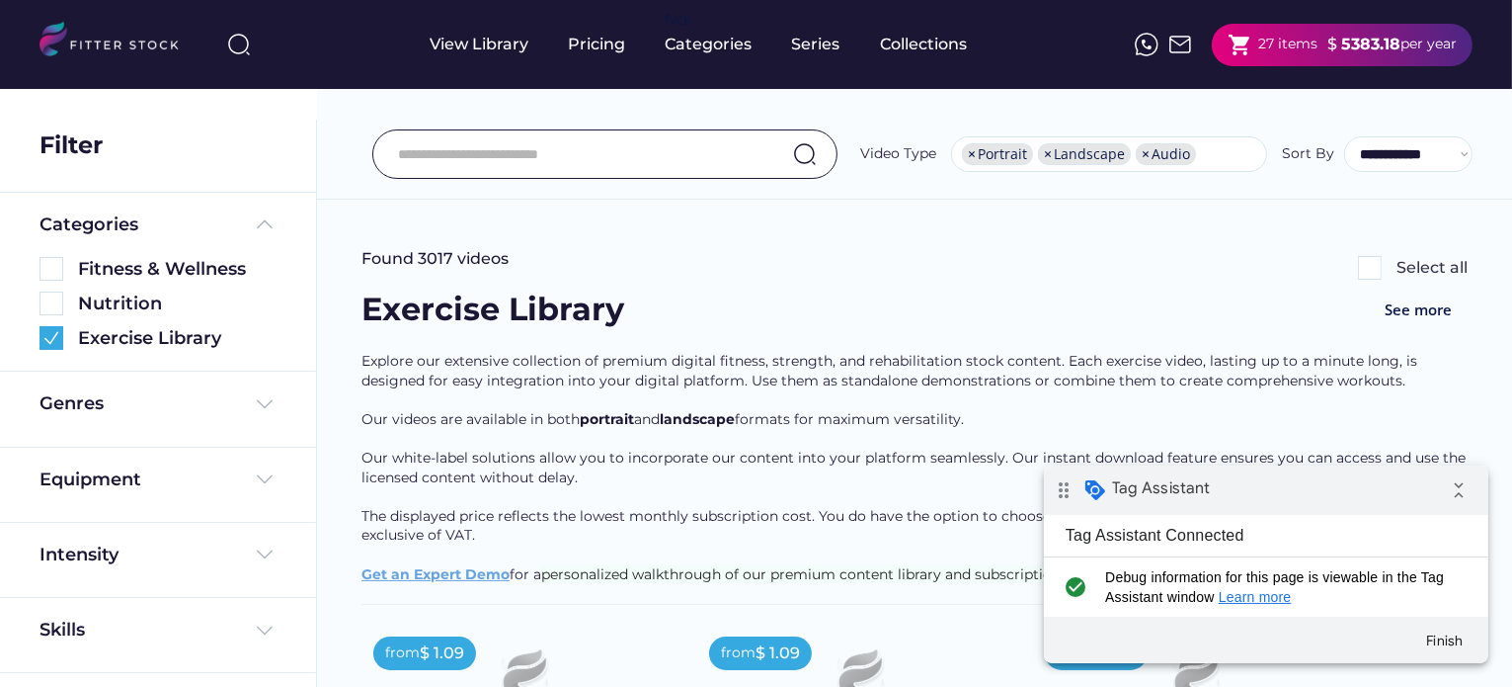
click at [1366, 266] on img at bounding box center [1370, 268] width 24 height 24
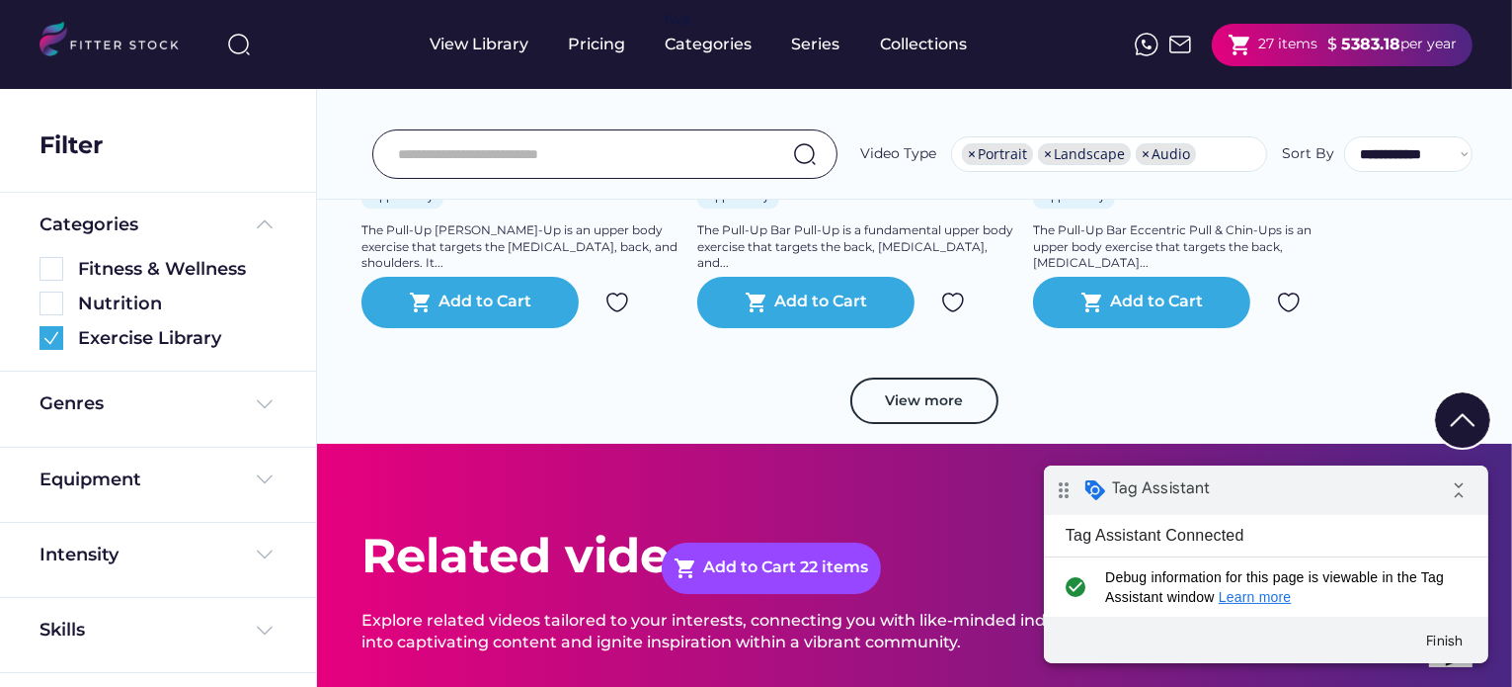
scroll to position [3655, 0]
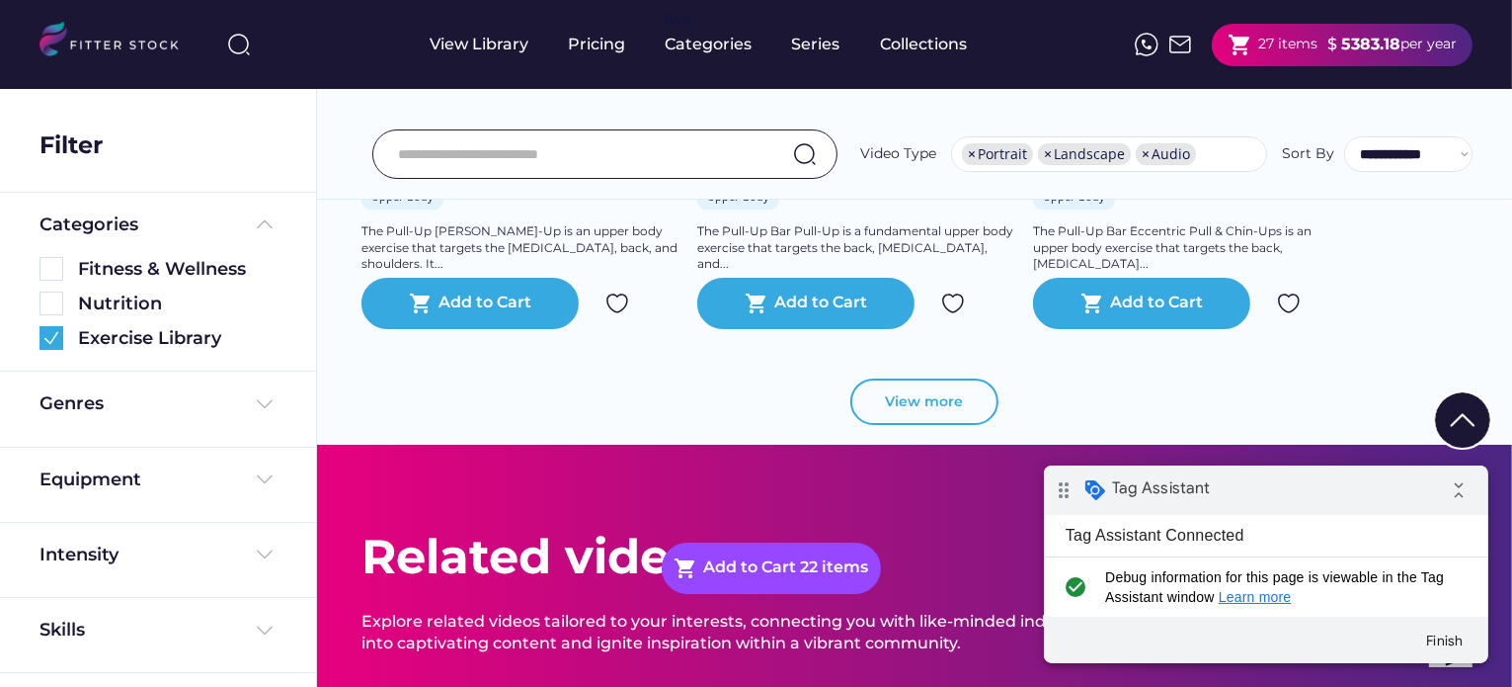
click at [941, 390] on button "View more" at bounding box center [925, 401] width 148 height 47
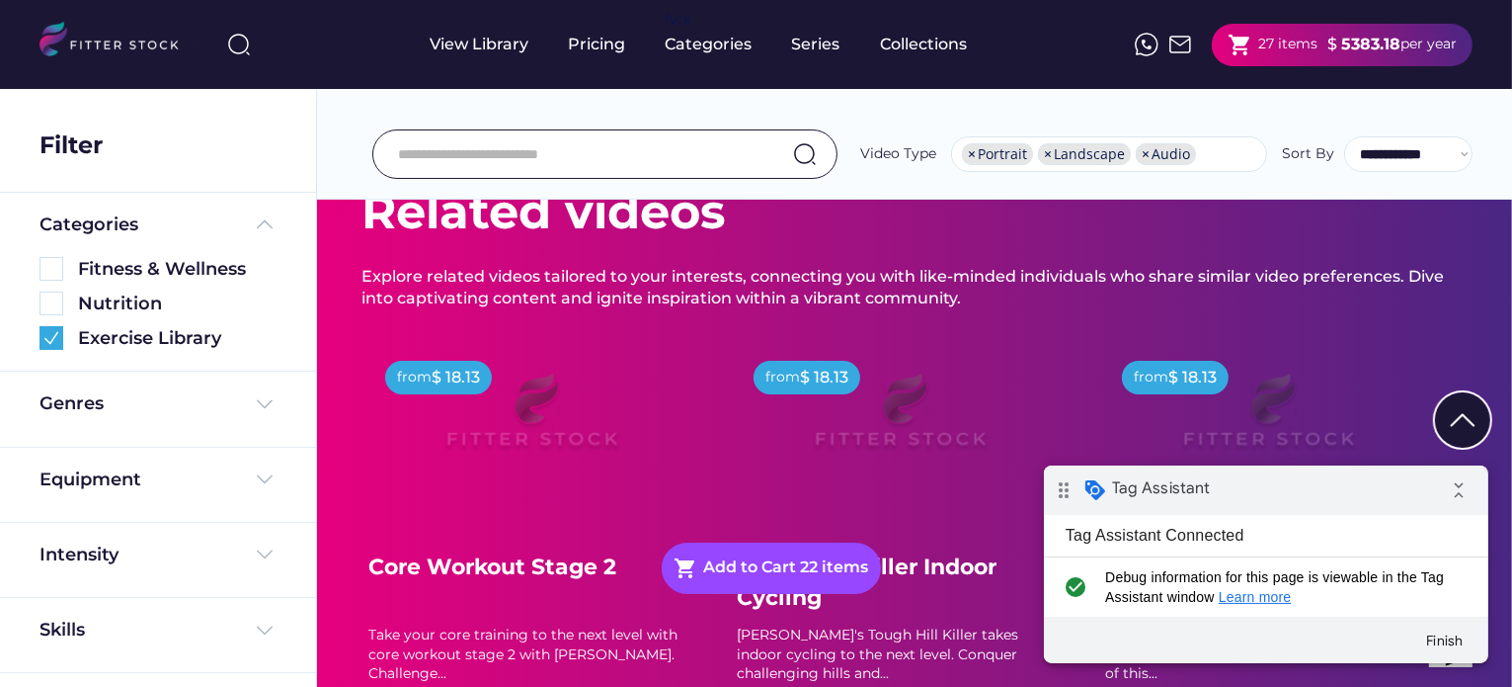
scroll to position [7112, 0]
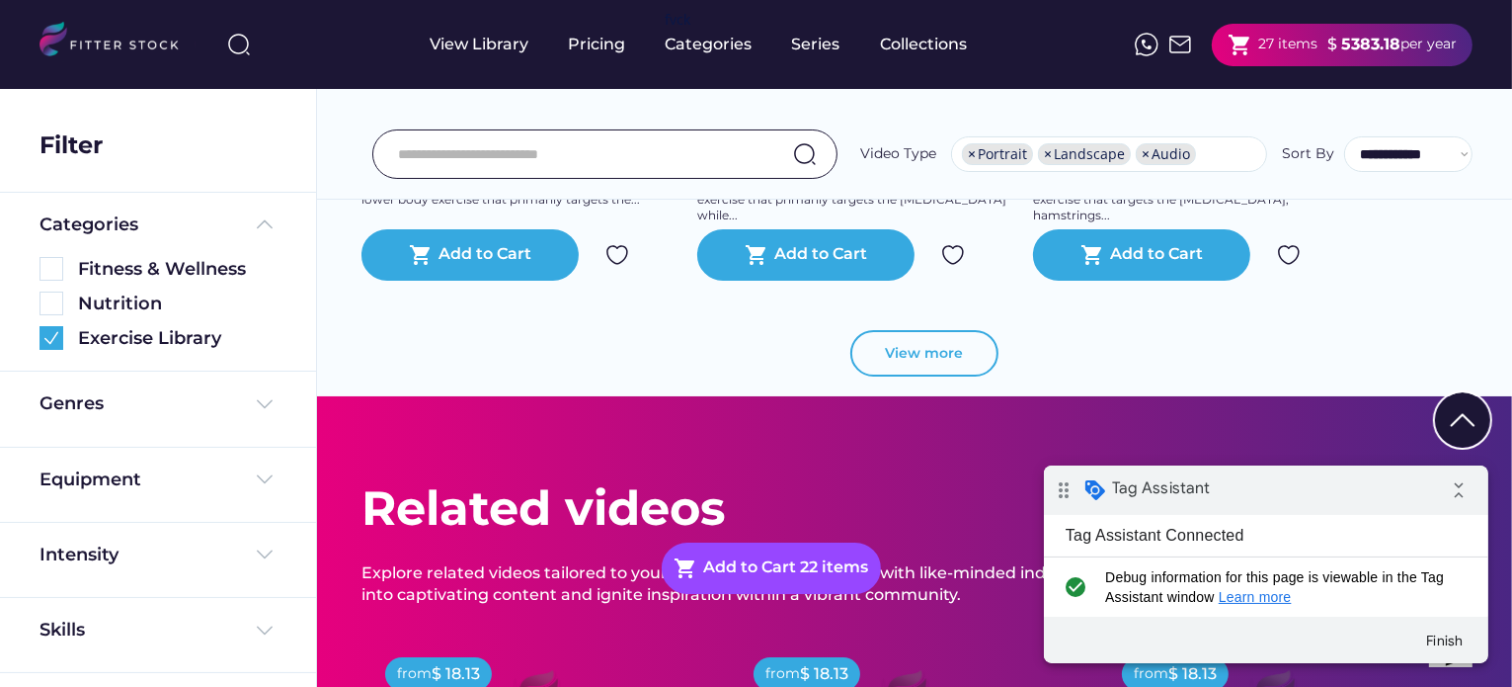
drag, startPoint x: 936, startPoint y: 354, endPoint x: 973, endPoint y: 351, distance: 36.7
click at [936, 354] on button "View more" at bounding box center [925, 353] width 148 height 47
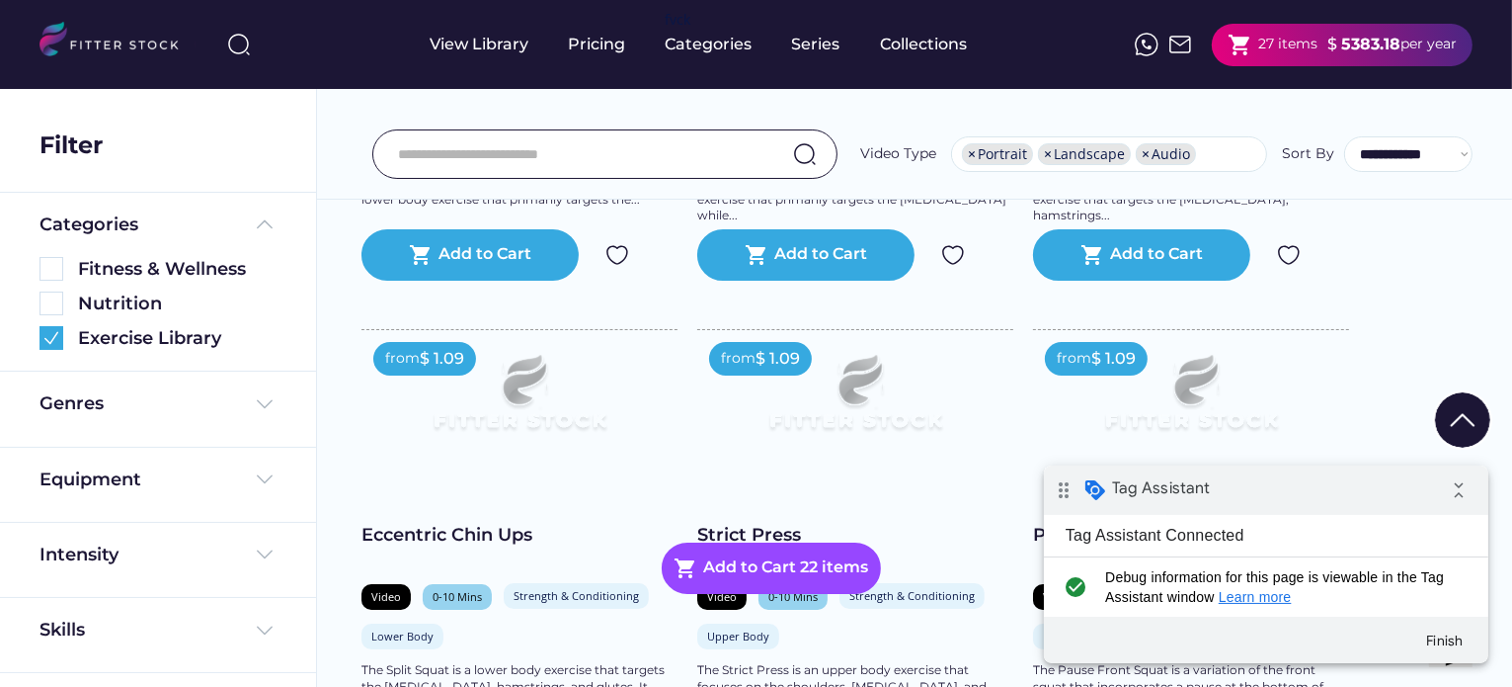
click at [1446, 401] on img at bounding box center [1462, 419] width 55 height 55
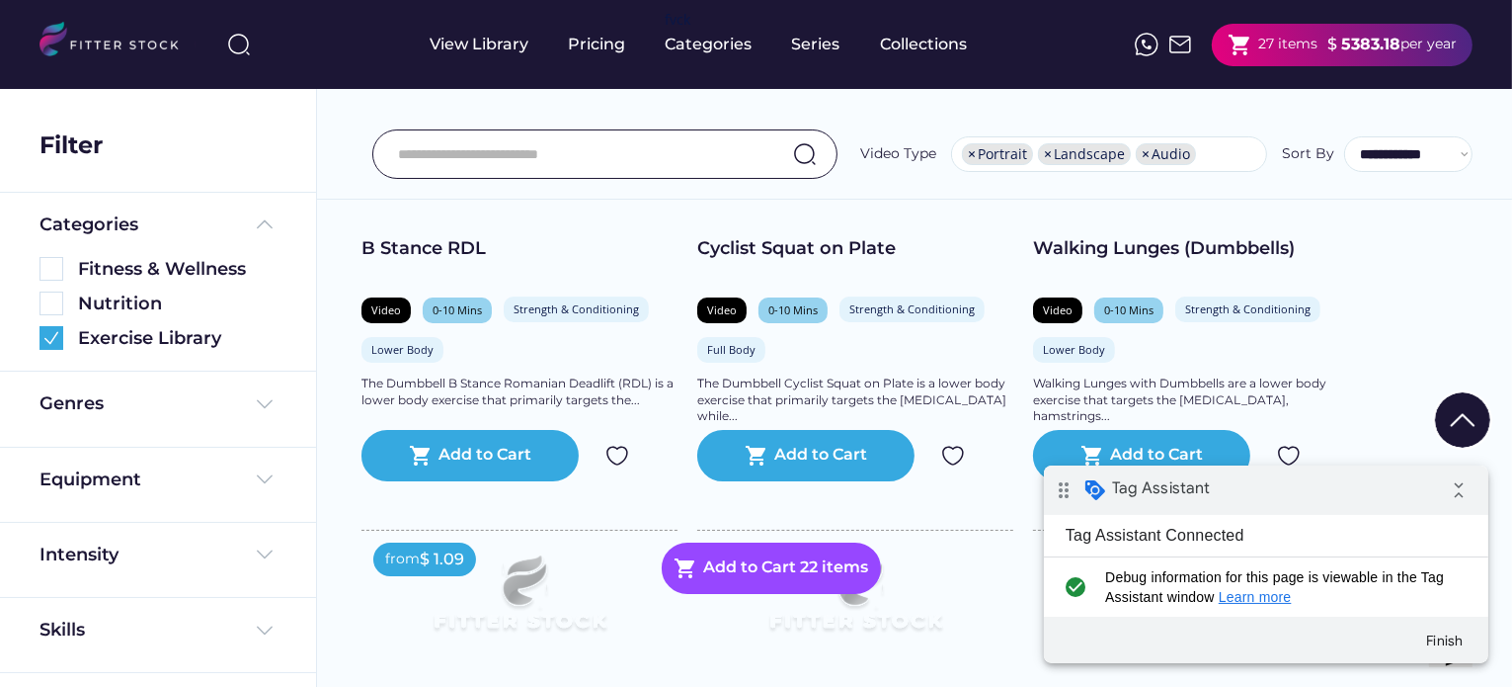
scroll to position [6624, 0]
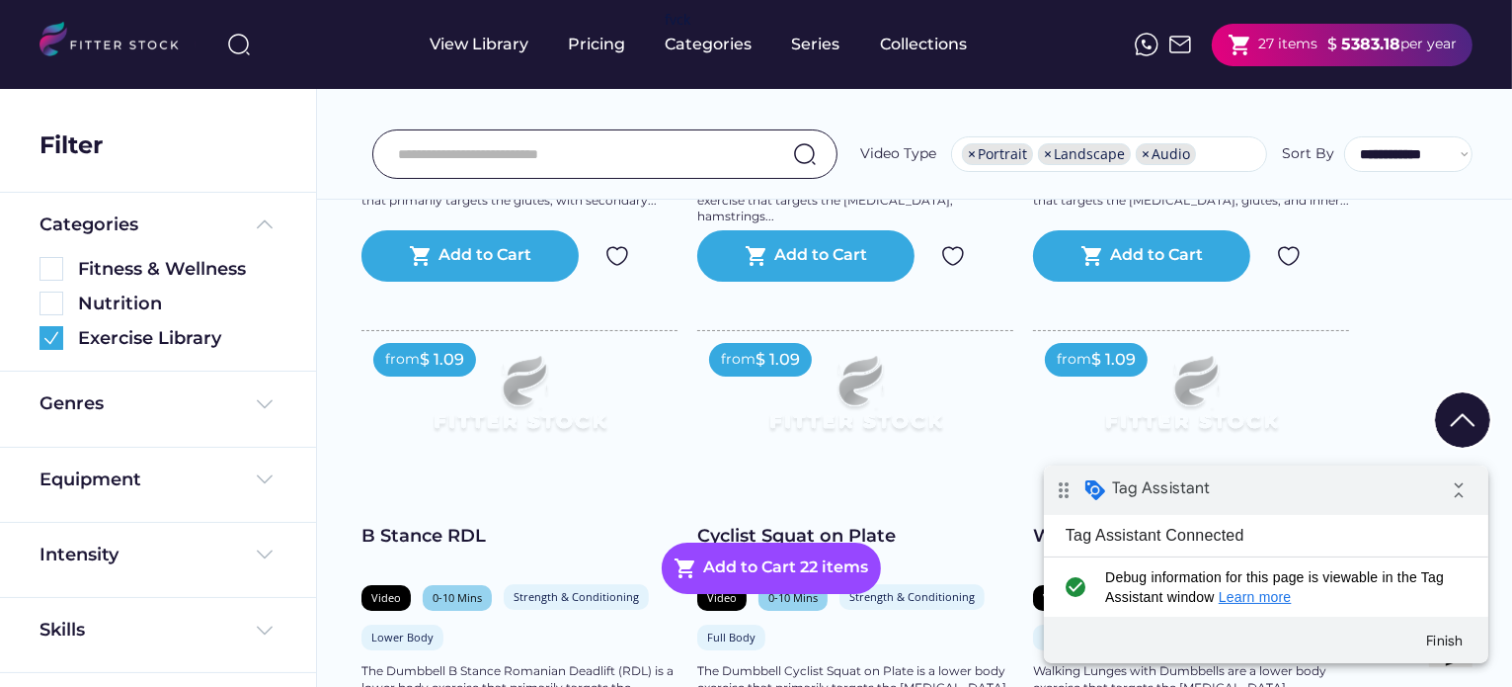
click at [1460, 429] on img at bounding box center [1462, 419] width 55 height 55
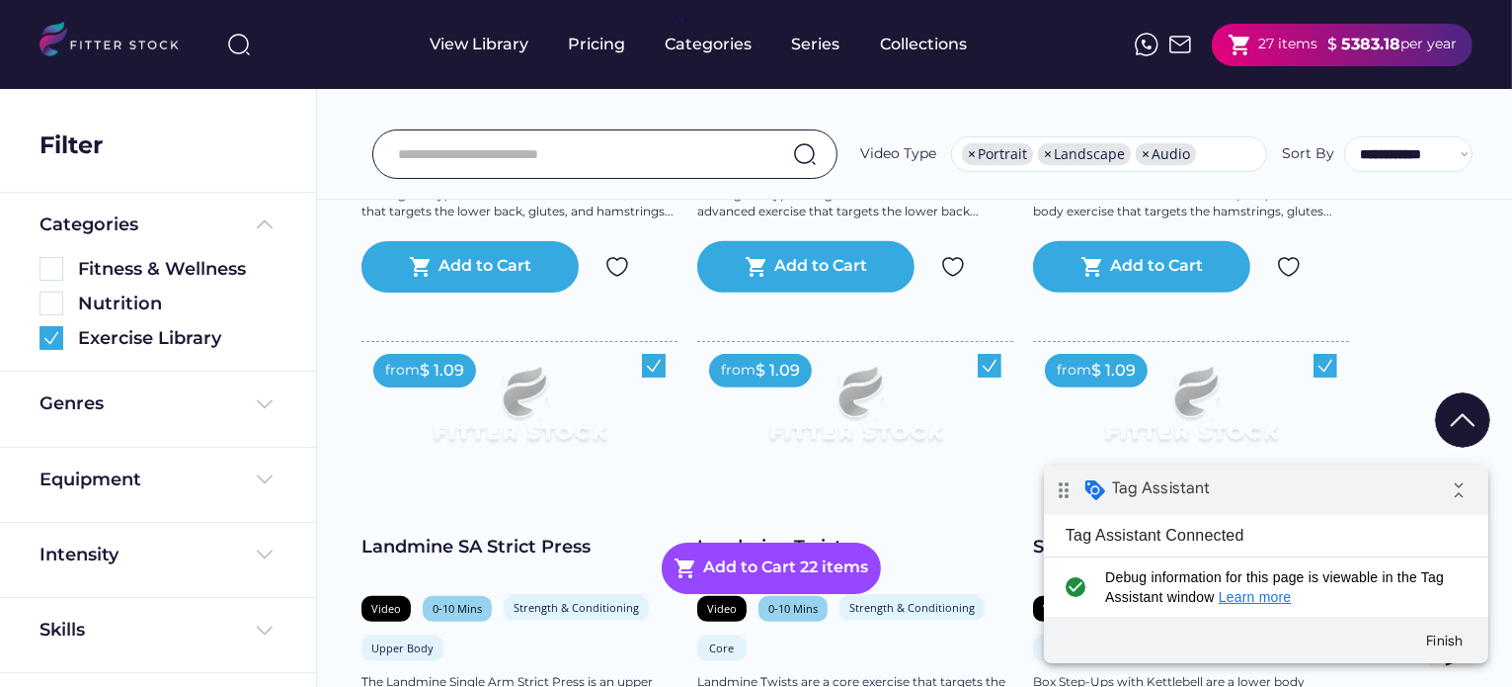
scroll to position [0, 0]
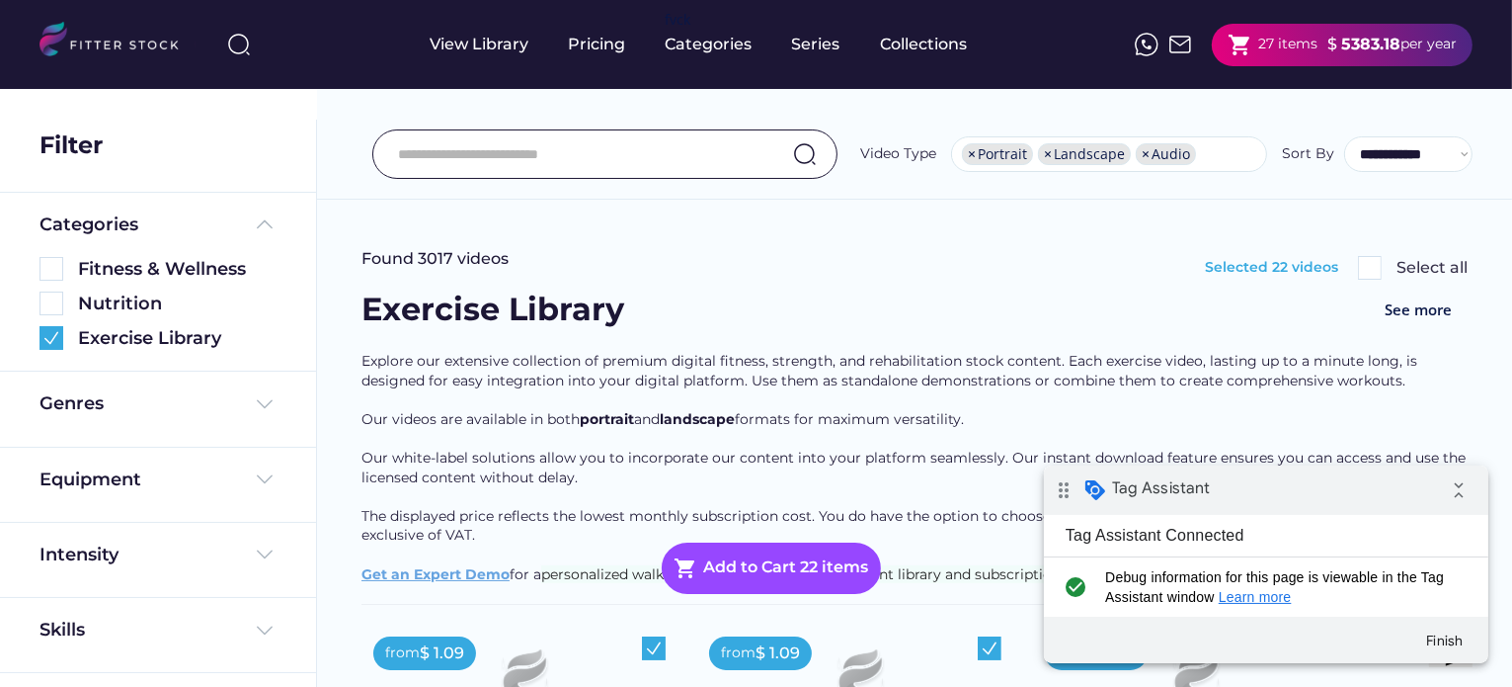
click at [1365, 264] on img at bounding box center [1370, 268] width 24 height 24
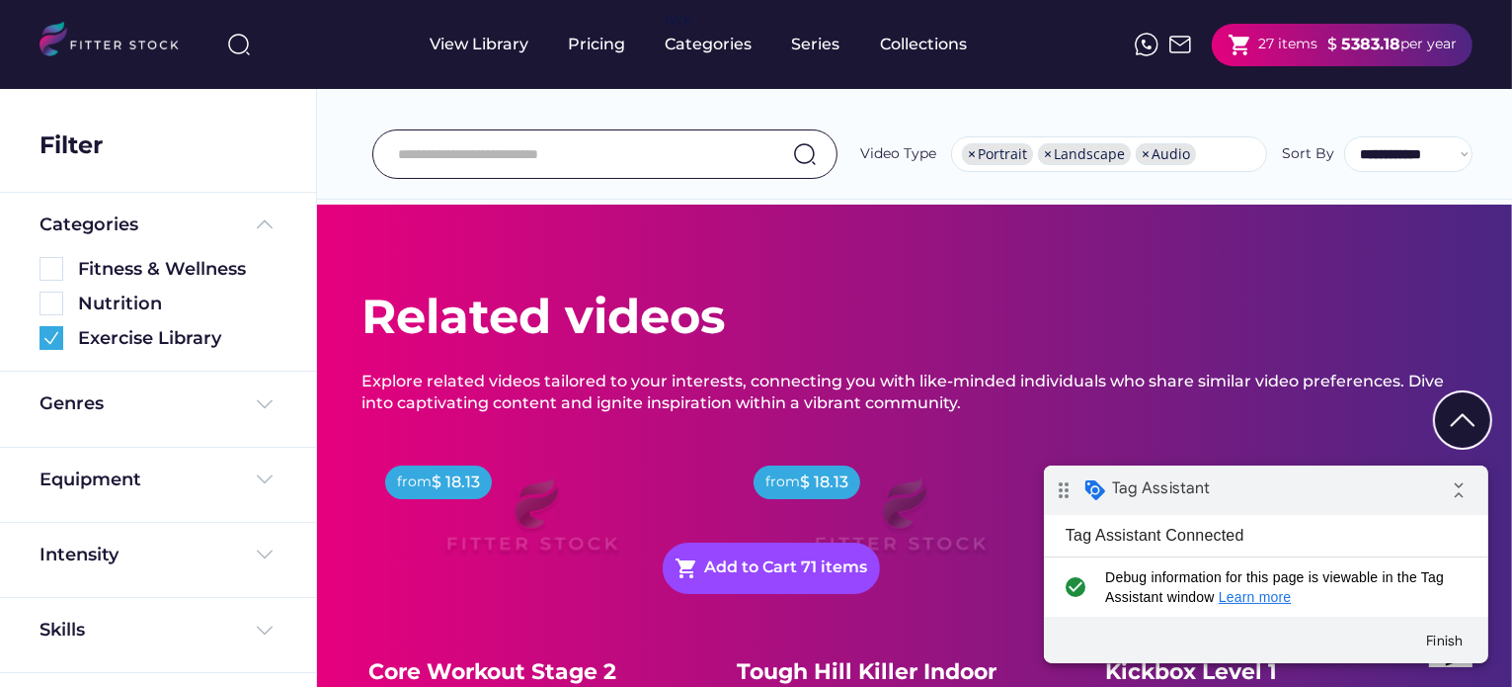
scroll to position [10537, 0]
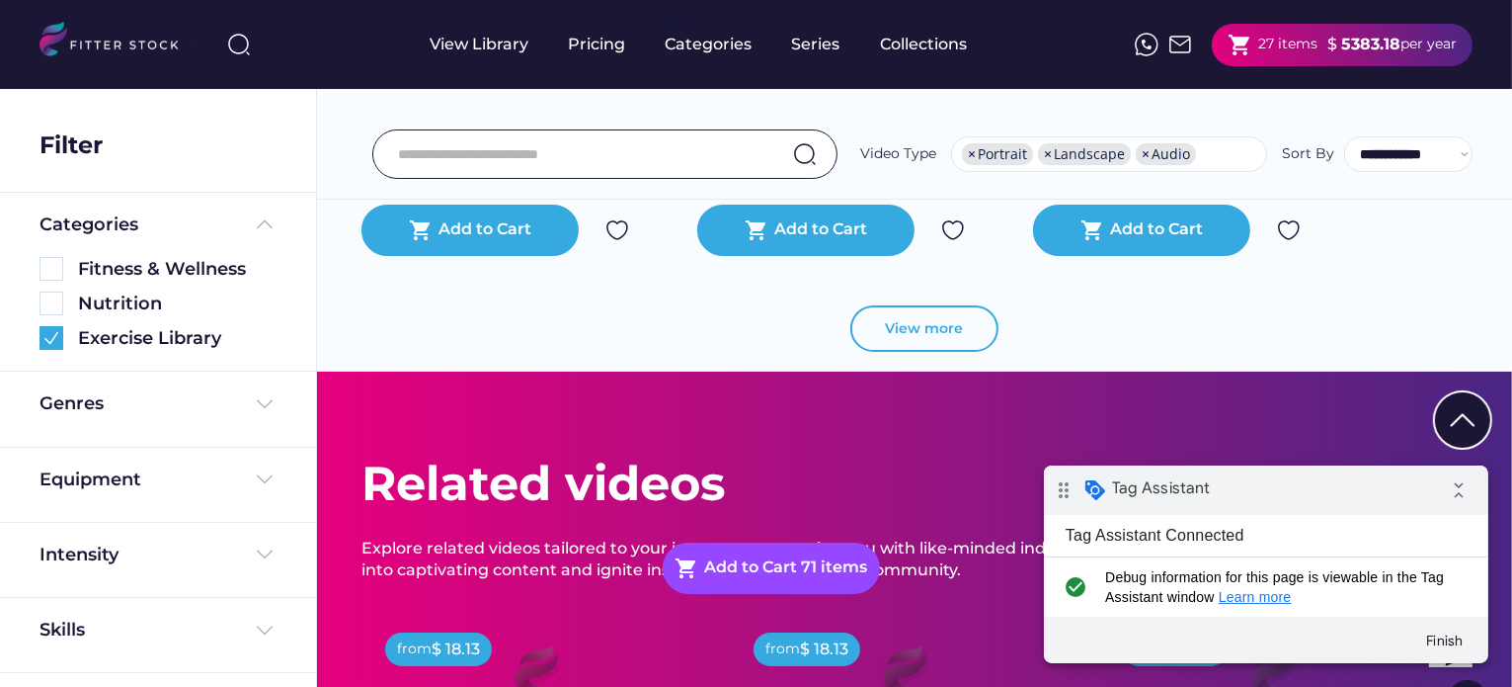
click at [988, 305] on button "View more" at bounding box center [925, 328] width 148 height 47
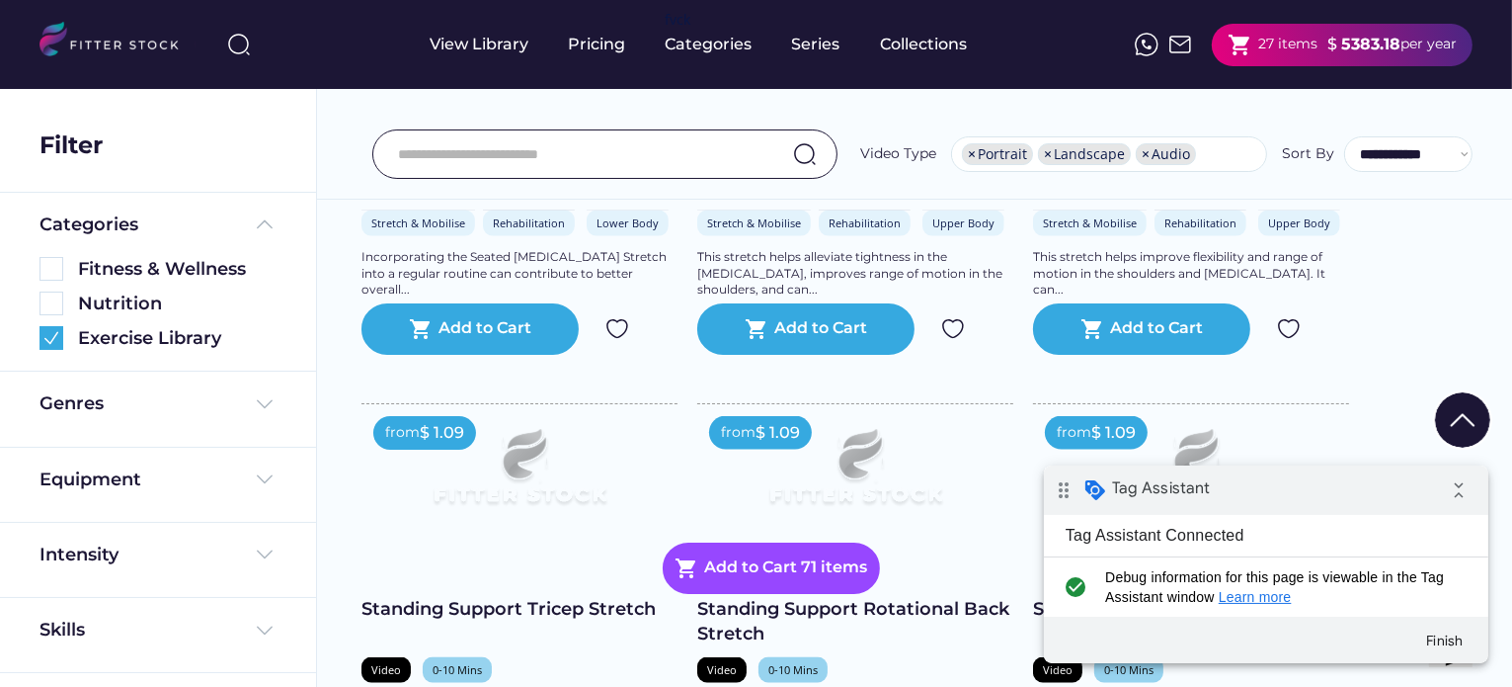
click at [1468, 408] on img at bounding box center [1462, 419] width 55 height 55
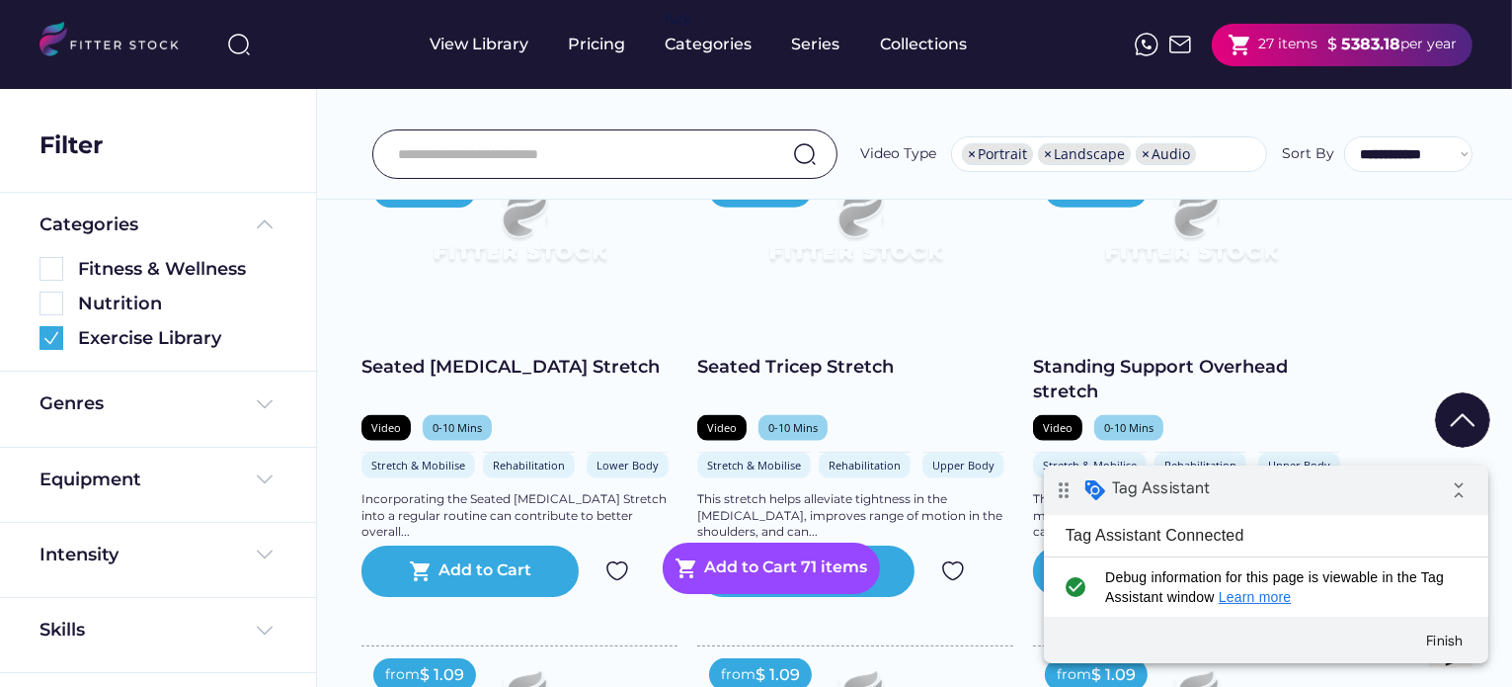
scroll to position [9951, 0]
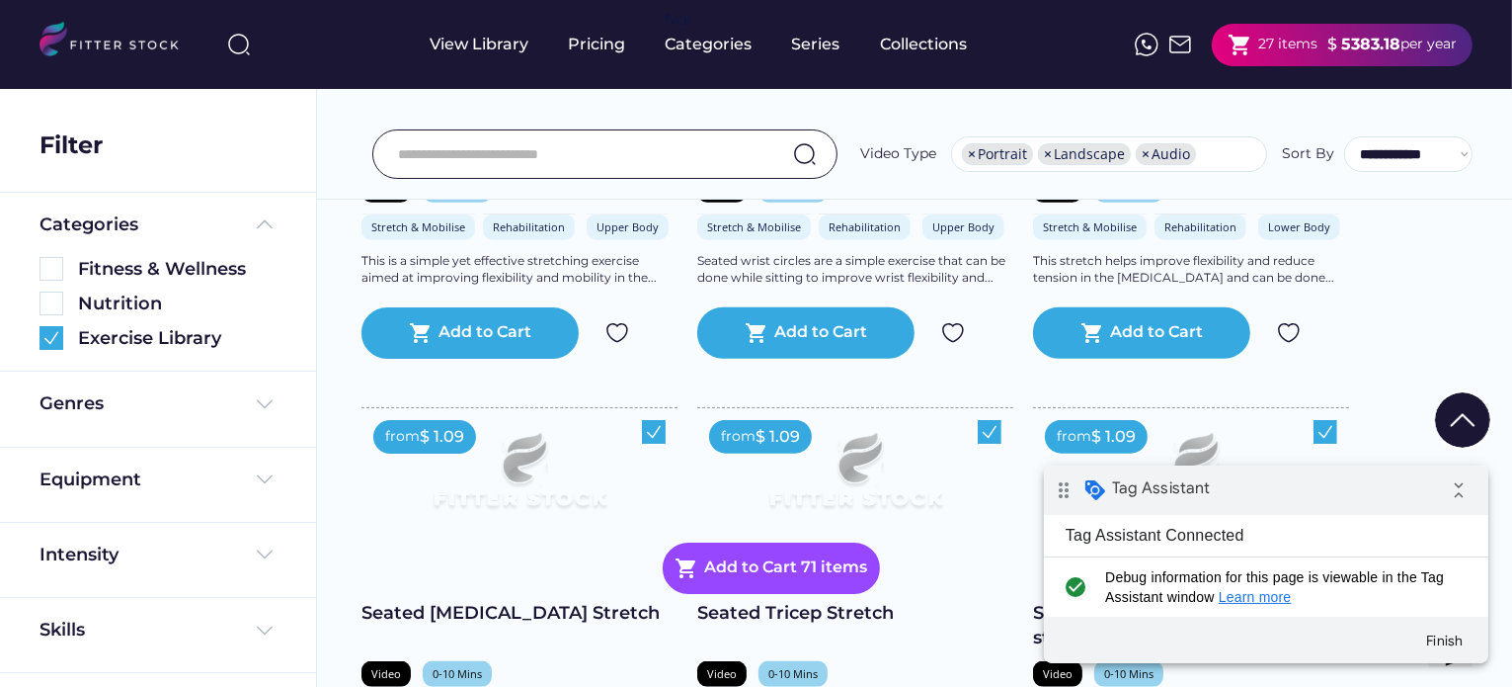
click at [1462, 404] on img at bounding box center [1462, 419] width 55 height 55
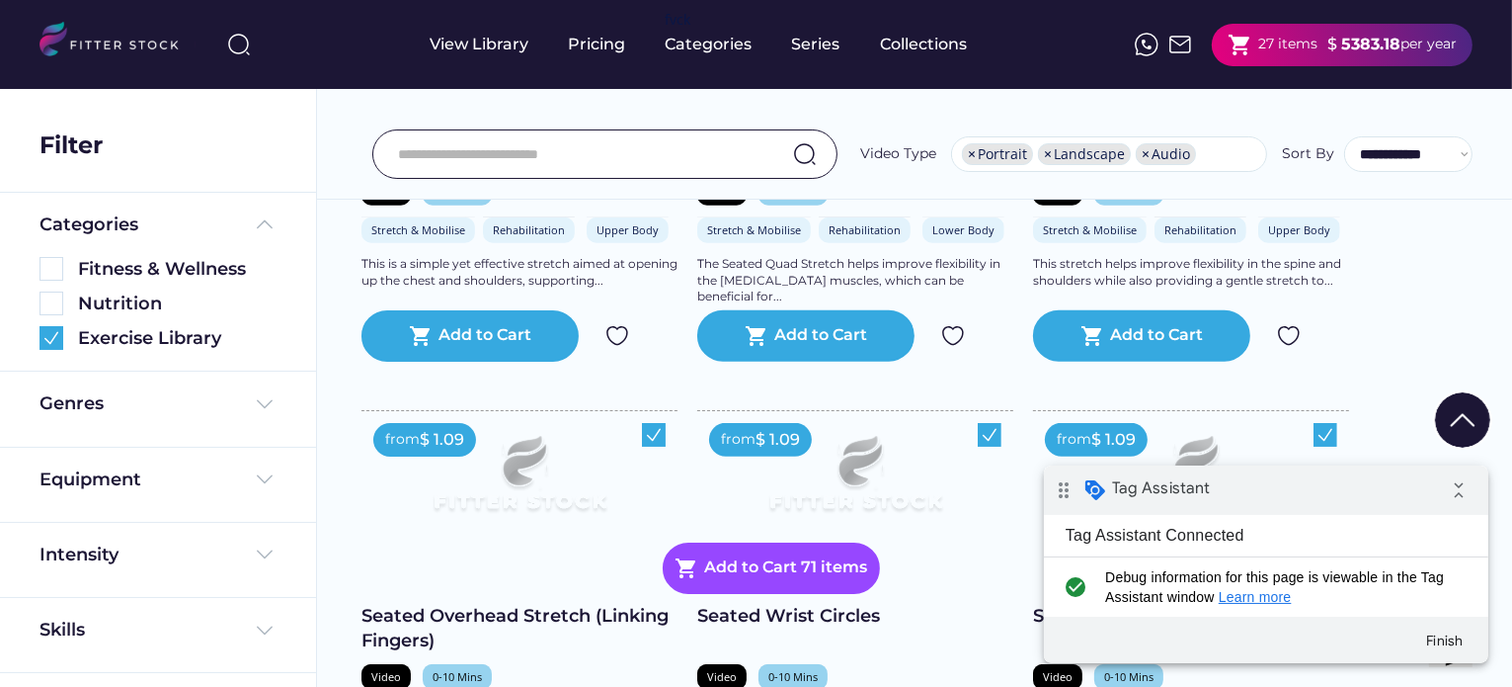
click at [1460, 404] on img at bounding box center [1462, 419] width 55 height 55
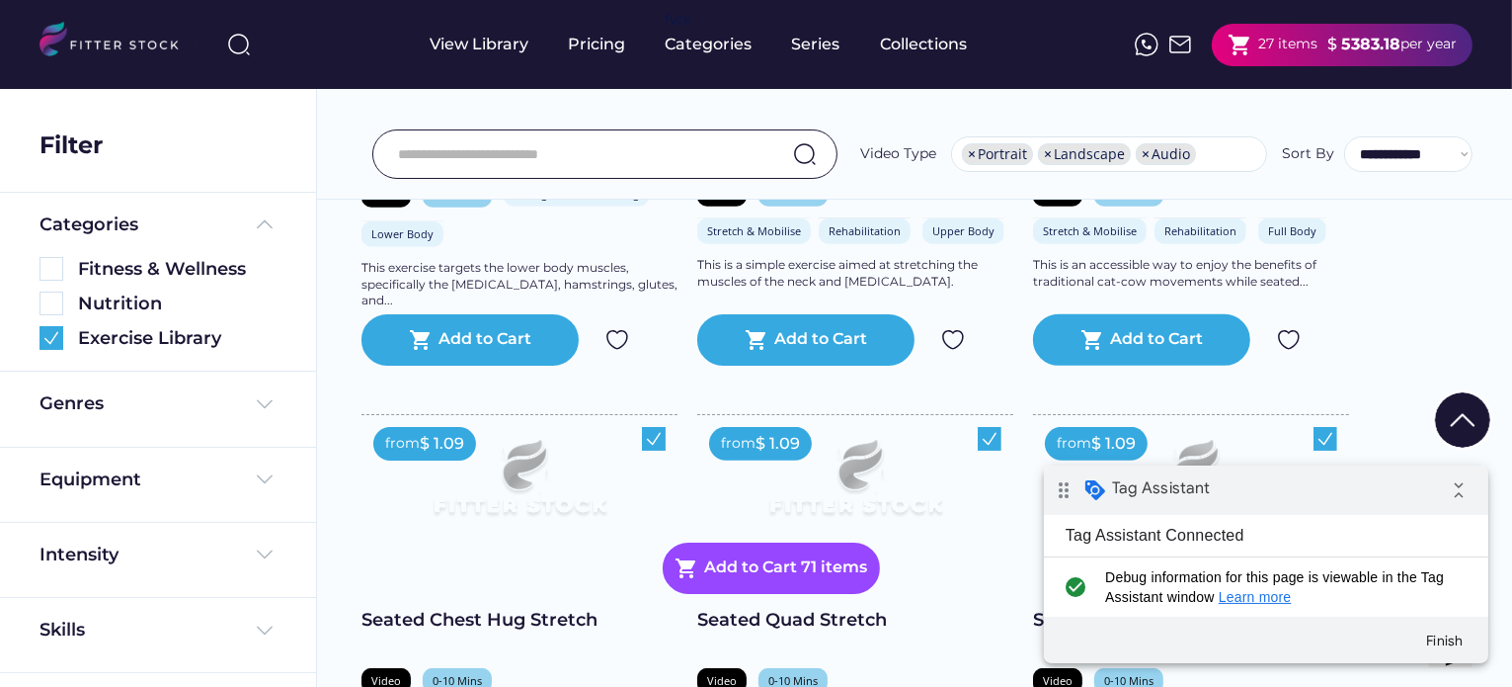
click at [1458, 404] on img at bounding box center [1462, 419] width 55 height 55
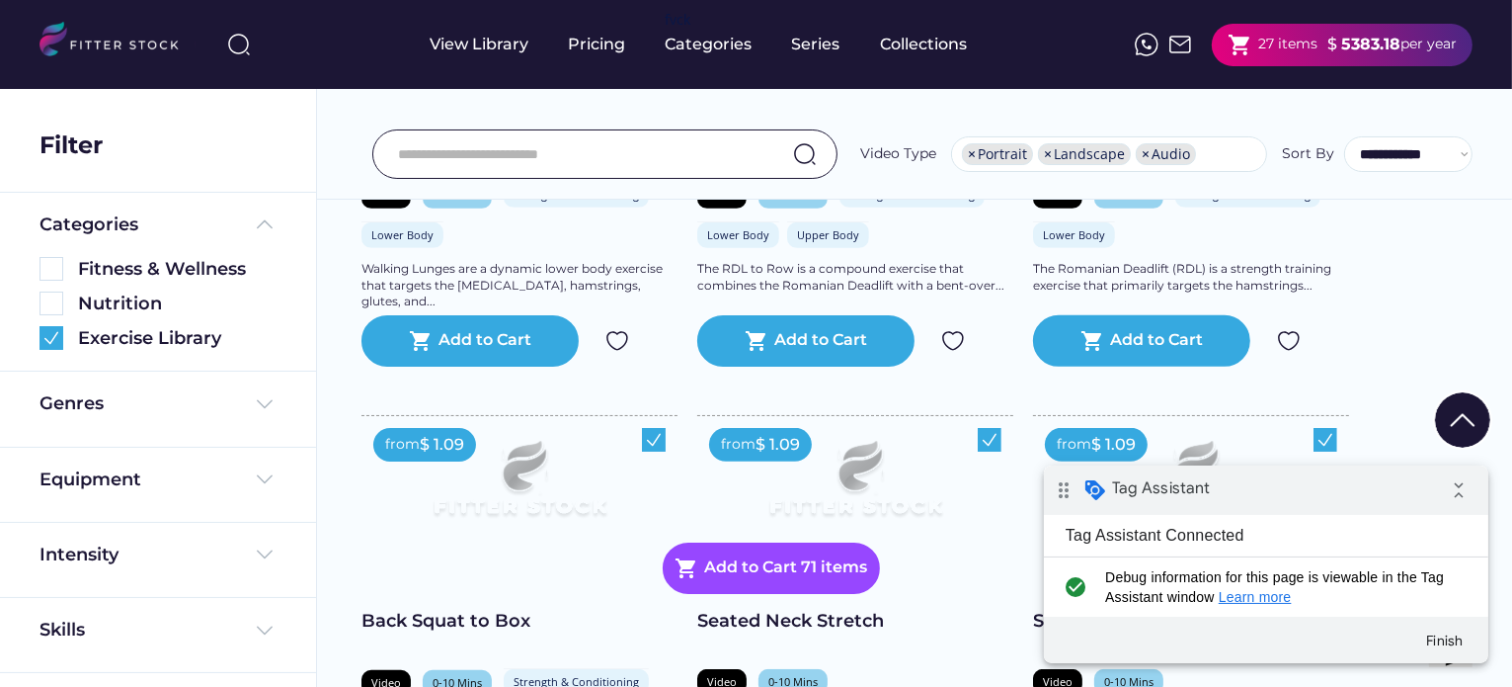
click at [1456, 403] on img at bounding box center [1462, 419] width 55 height 55
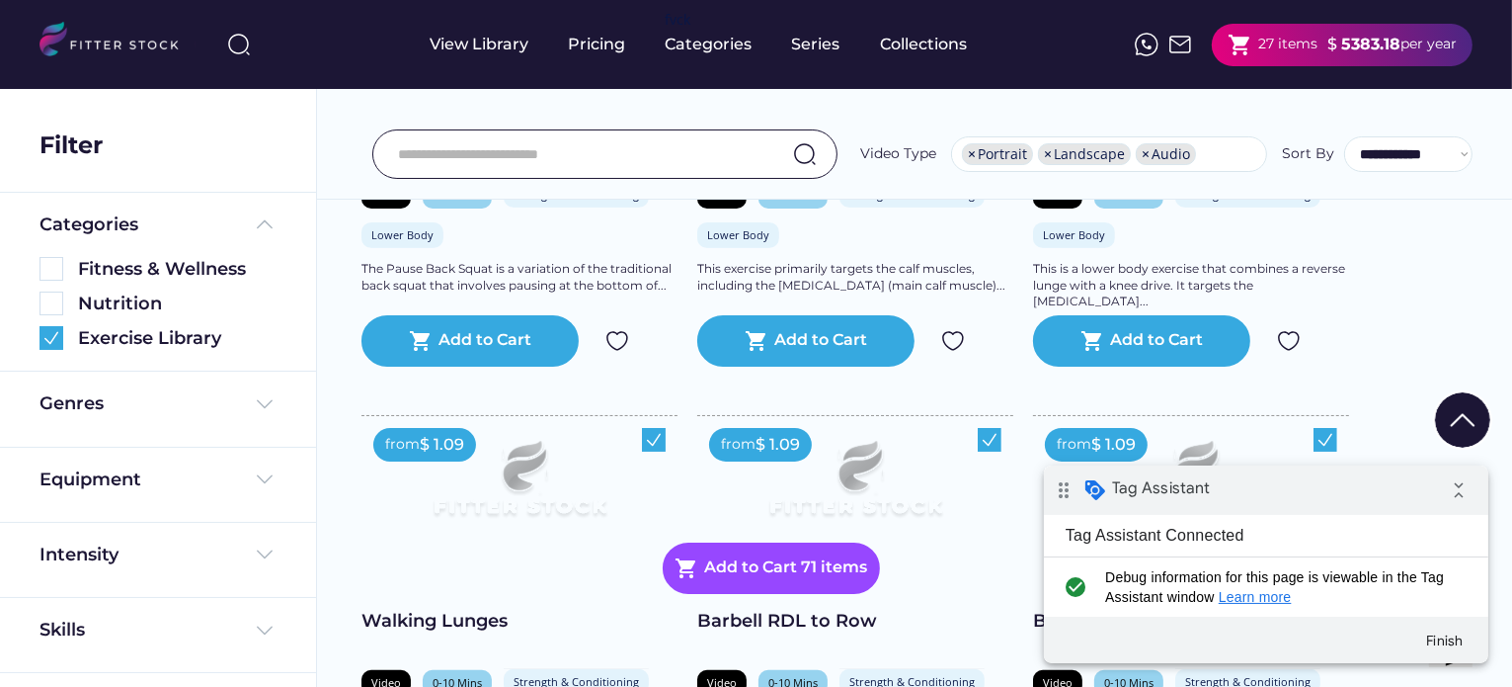
click at [1455, 402] on img at bounding box center [1462, 419] width 55 height 55
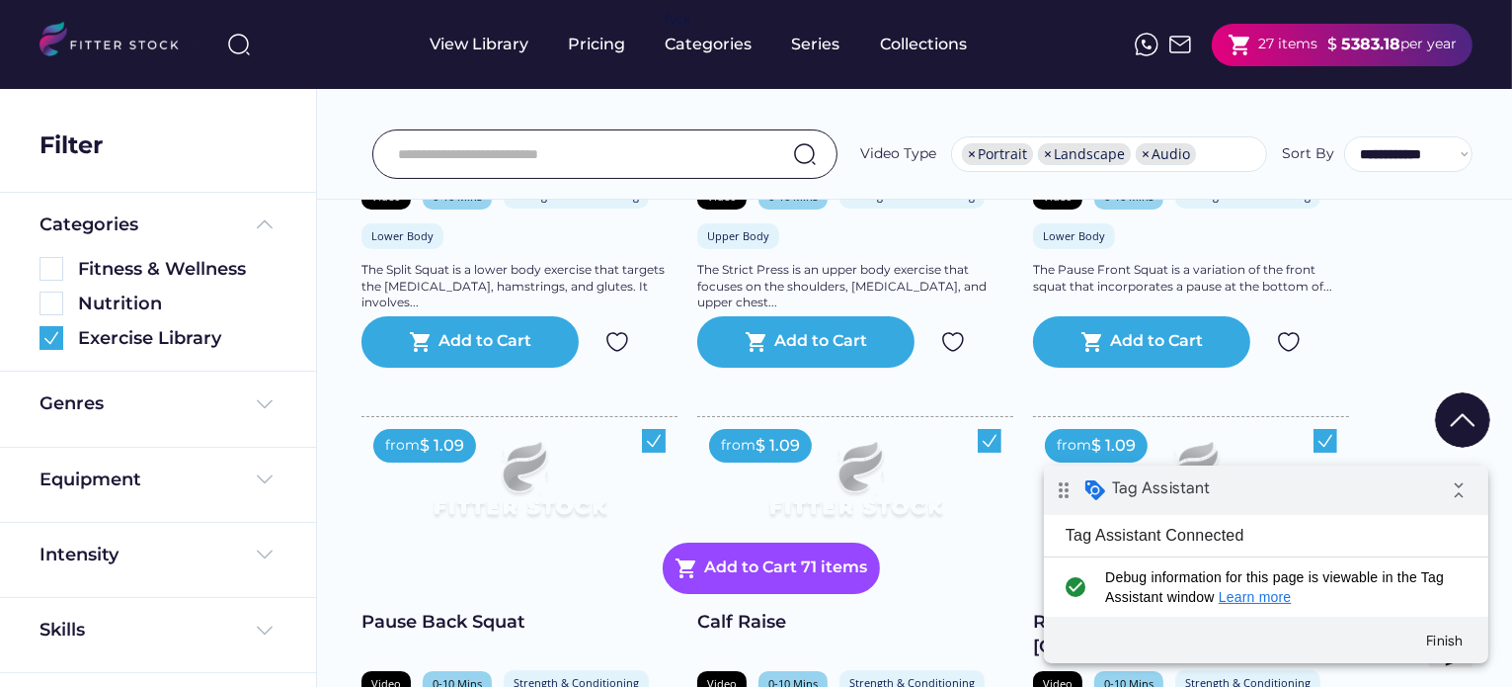
click at [1454, 402] on img at bounding box center [1462, 419] width 55 height 55
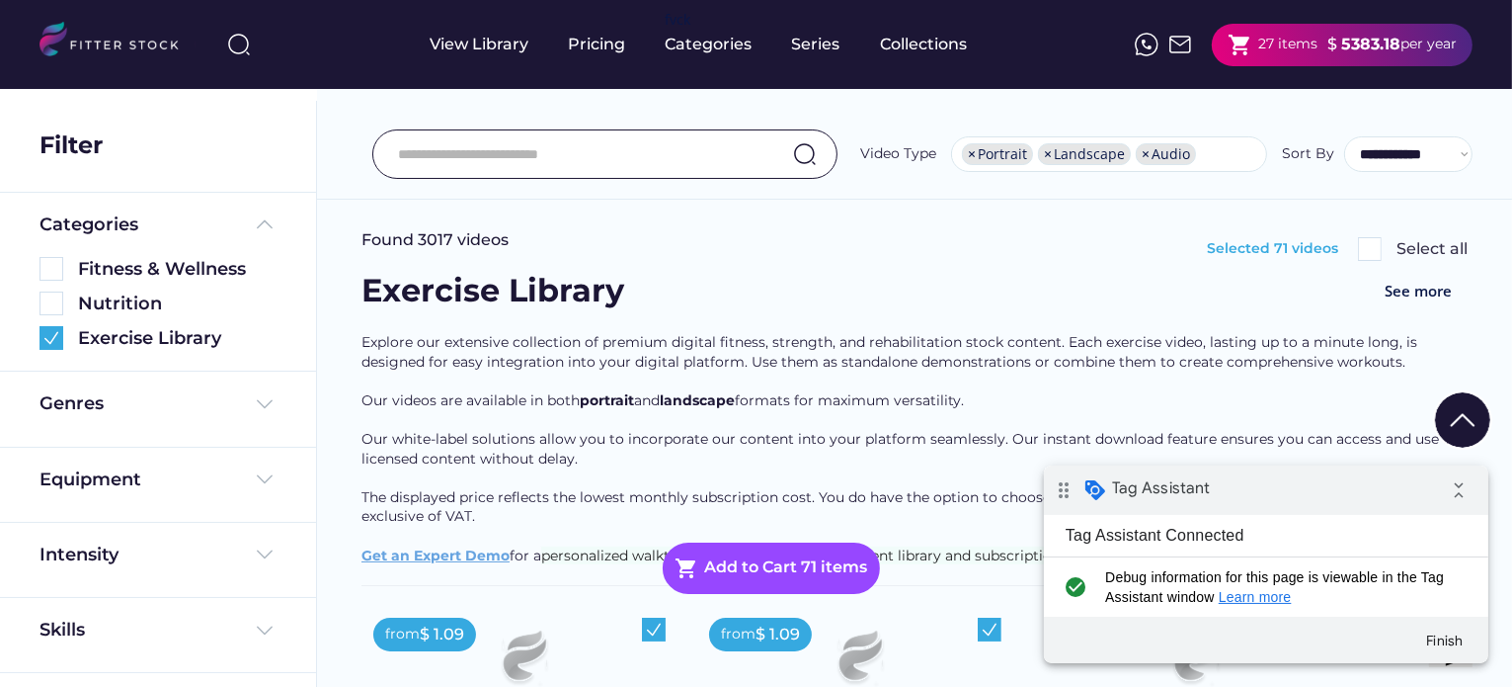
scroll to position [0, 0]
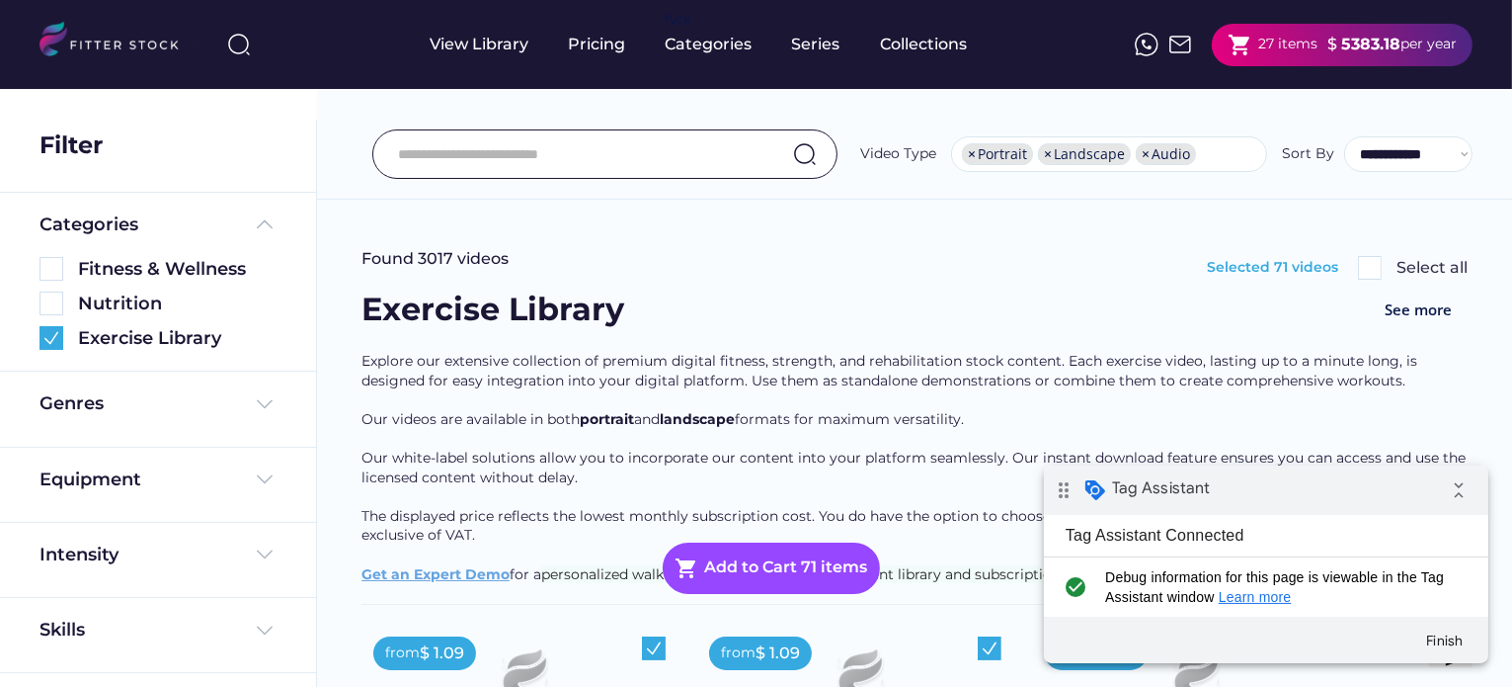
click at [1368, 262] on img at bounding box center [1370, 268] width 24 height 24
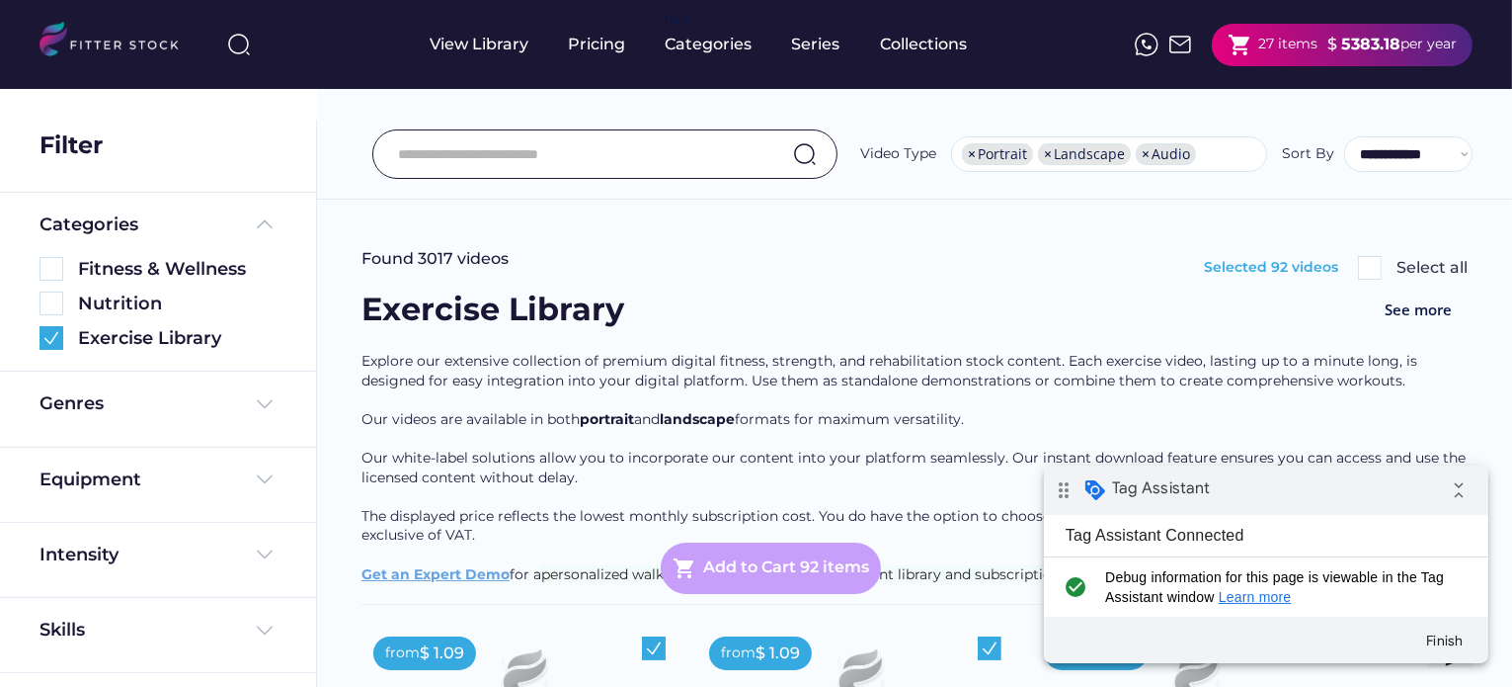
click at [773, 570] on div "Add to Cart 92 items" at bounding box center [786, 568] width 166 height 24
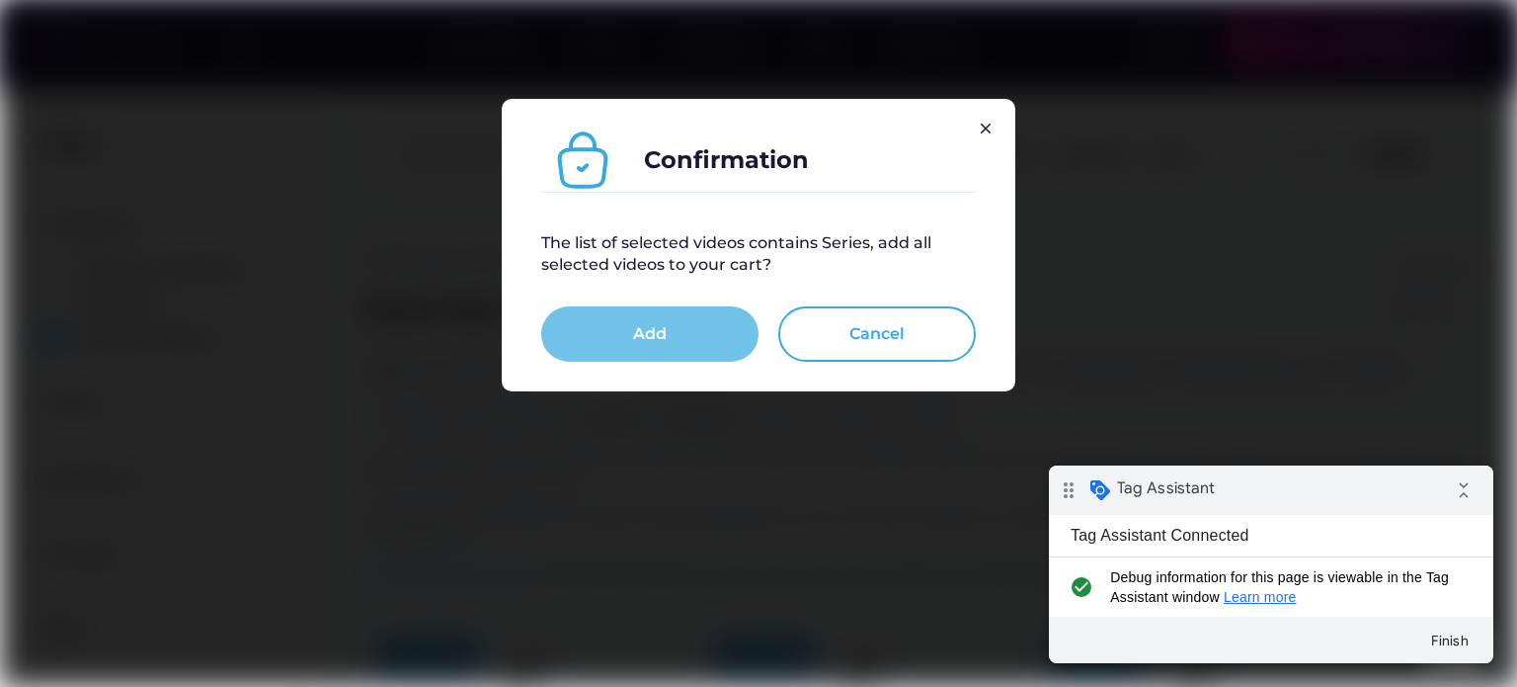
click at [638, 327] on button "Add" at bounding box center [649, 333] width 217 height 55
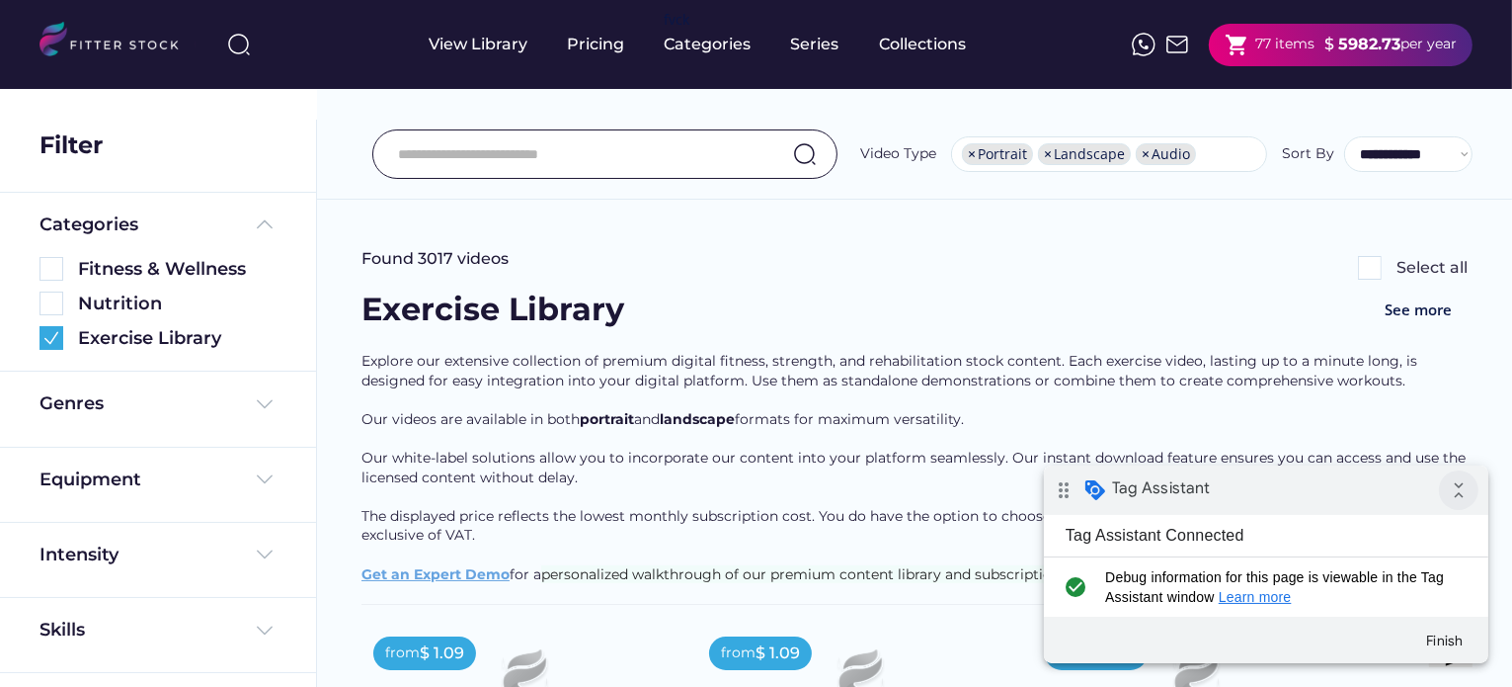
click at [1456, 486] on icon "collapse_all" at bounding box center [1458, 489] width 40 height 40
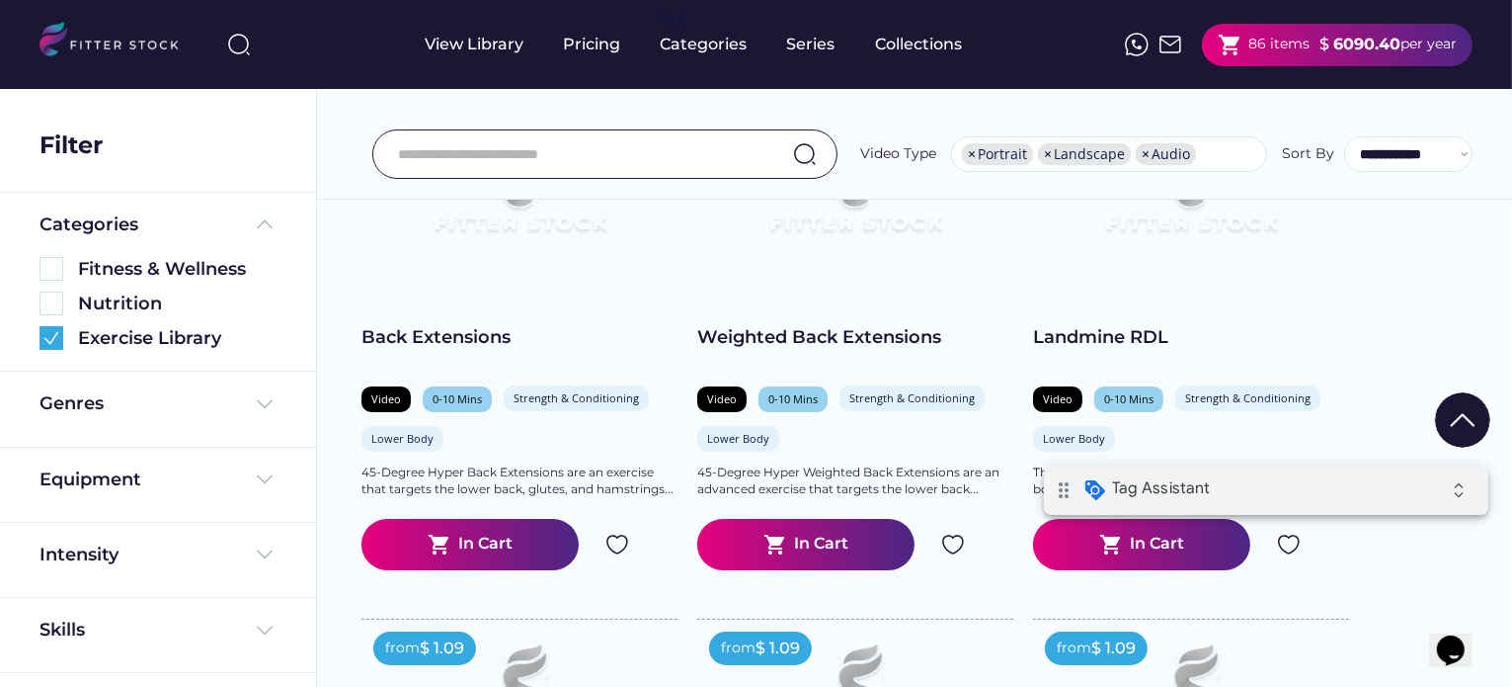
scroll to position [494, 0]
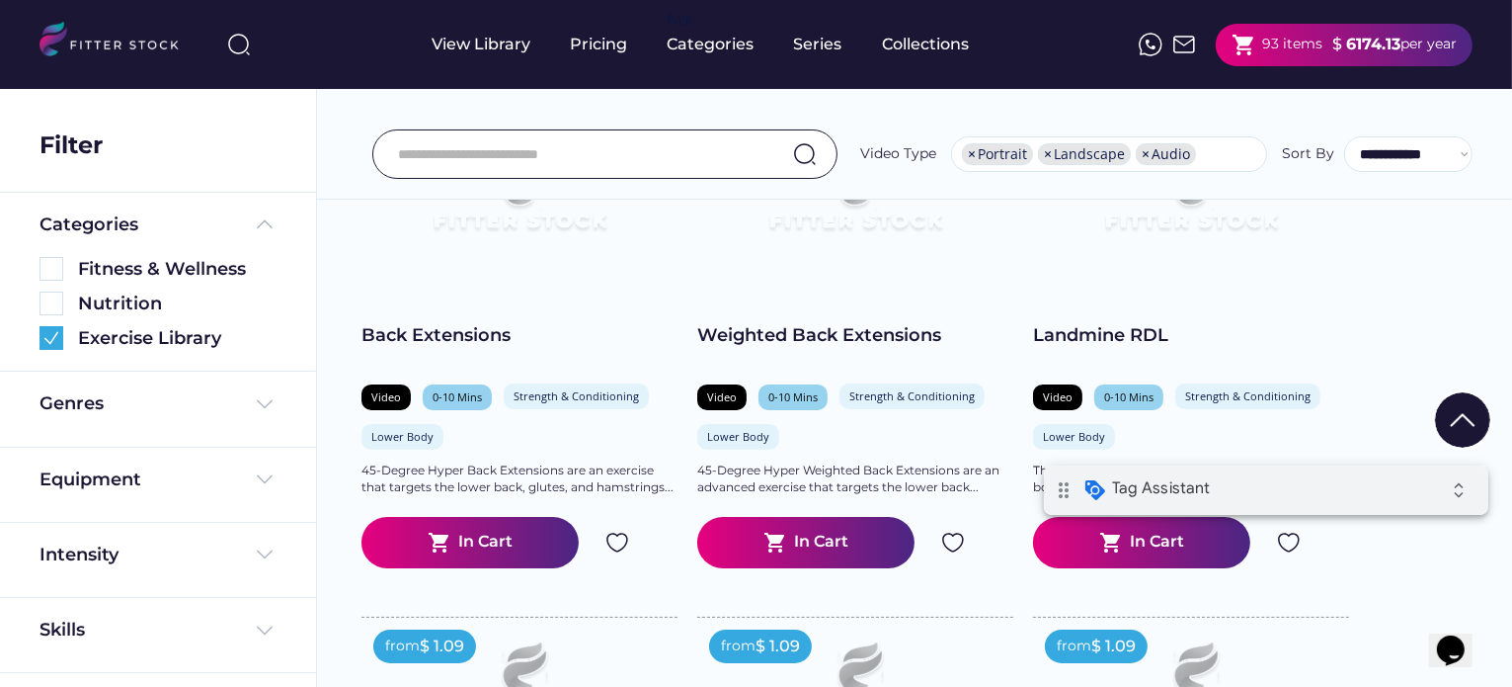
click at [322, 152] on div "**********" at bounding box center [914, 110] width 1195 height 179
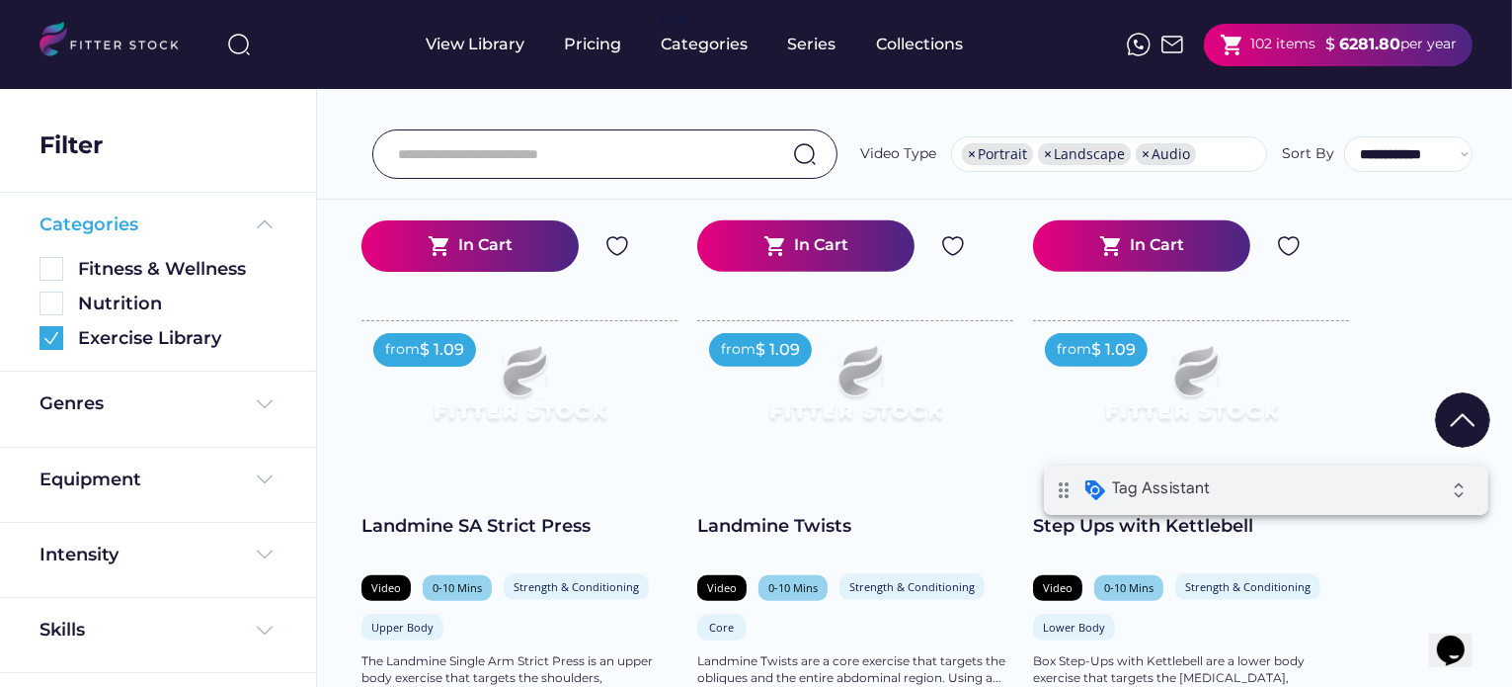
scroll to position [988, 0]
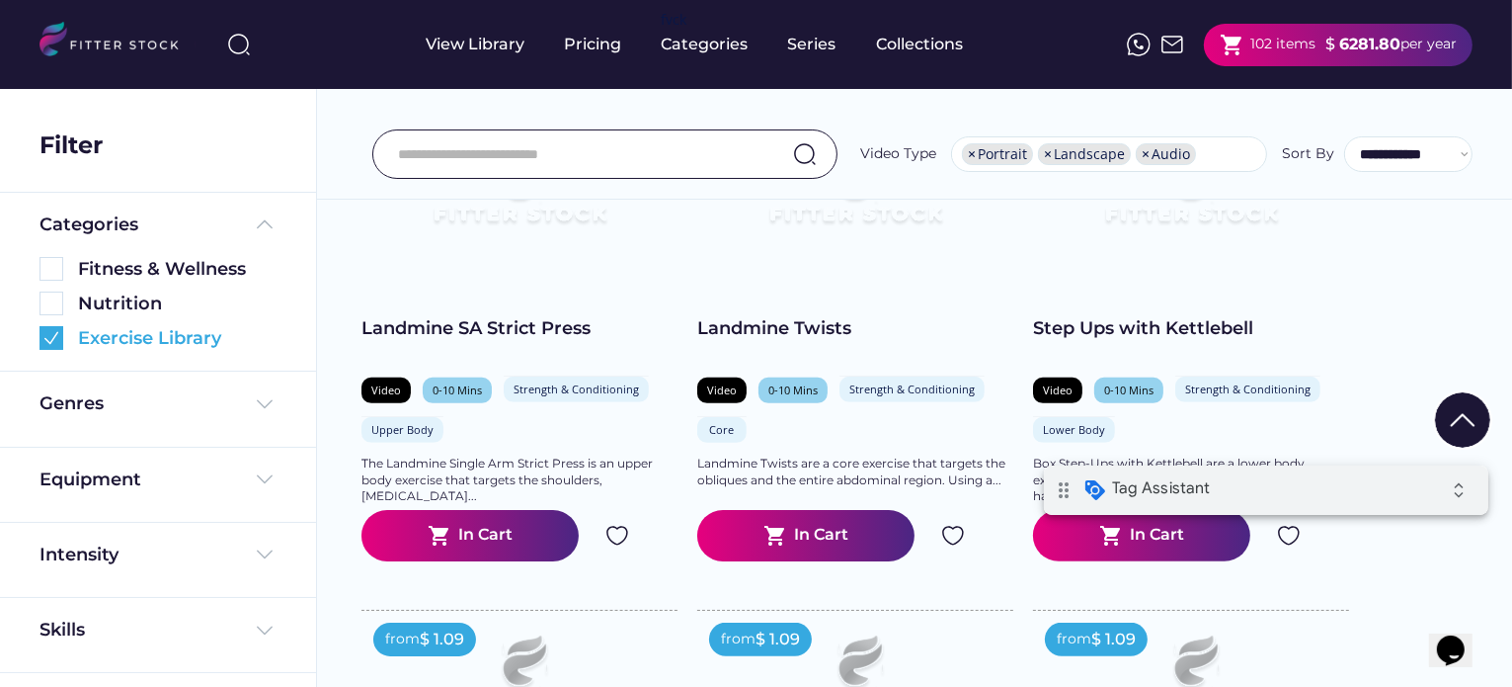
drag, startPoint x: 58, startPoint y: 343, endPoint x: 334, endPoint y: 309, distance: 277.6
click at [58, 343] on img at bounding box center [52, 338] width 24 height 24
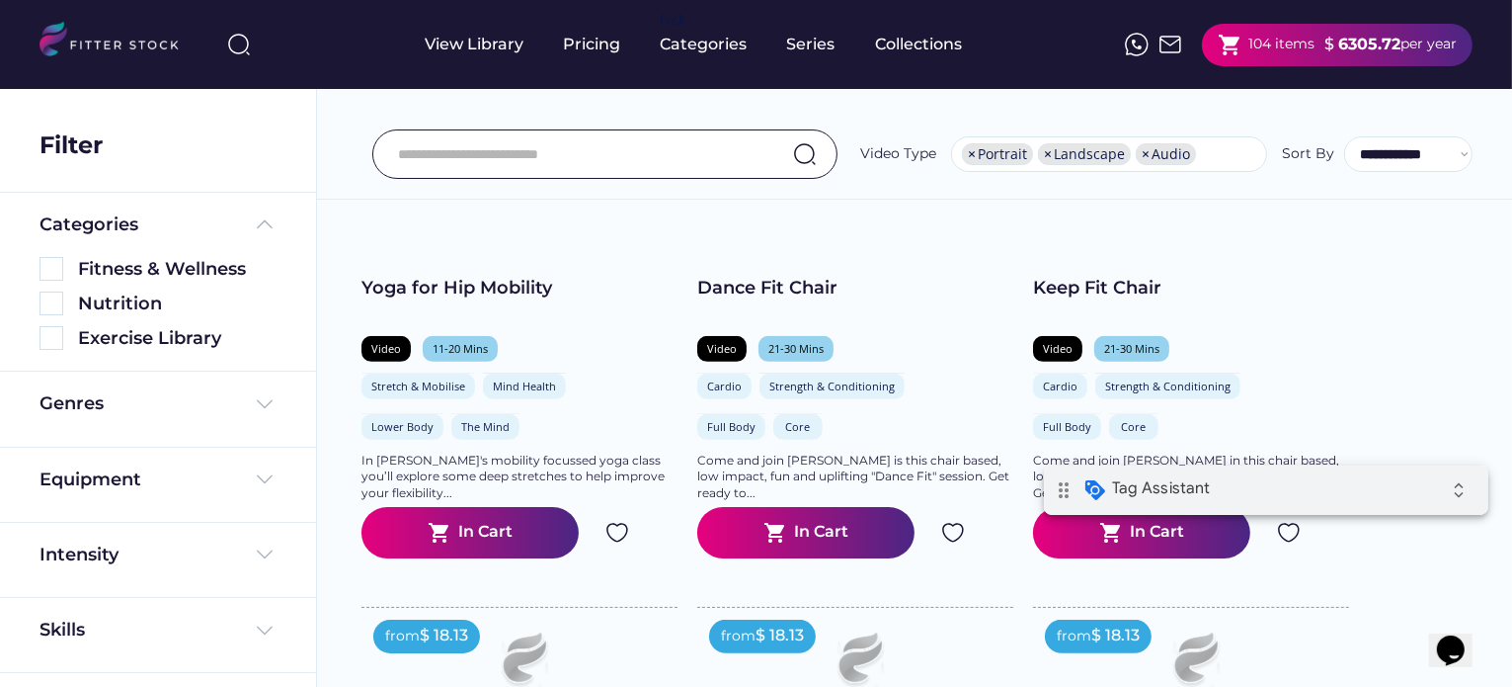
scroll to position [0, 0]
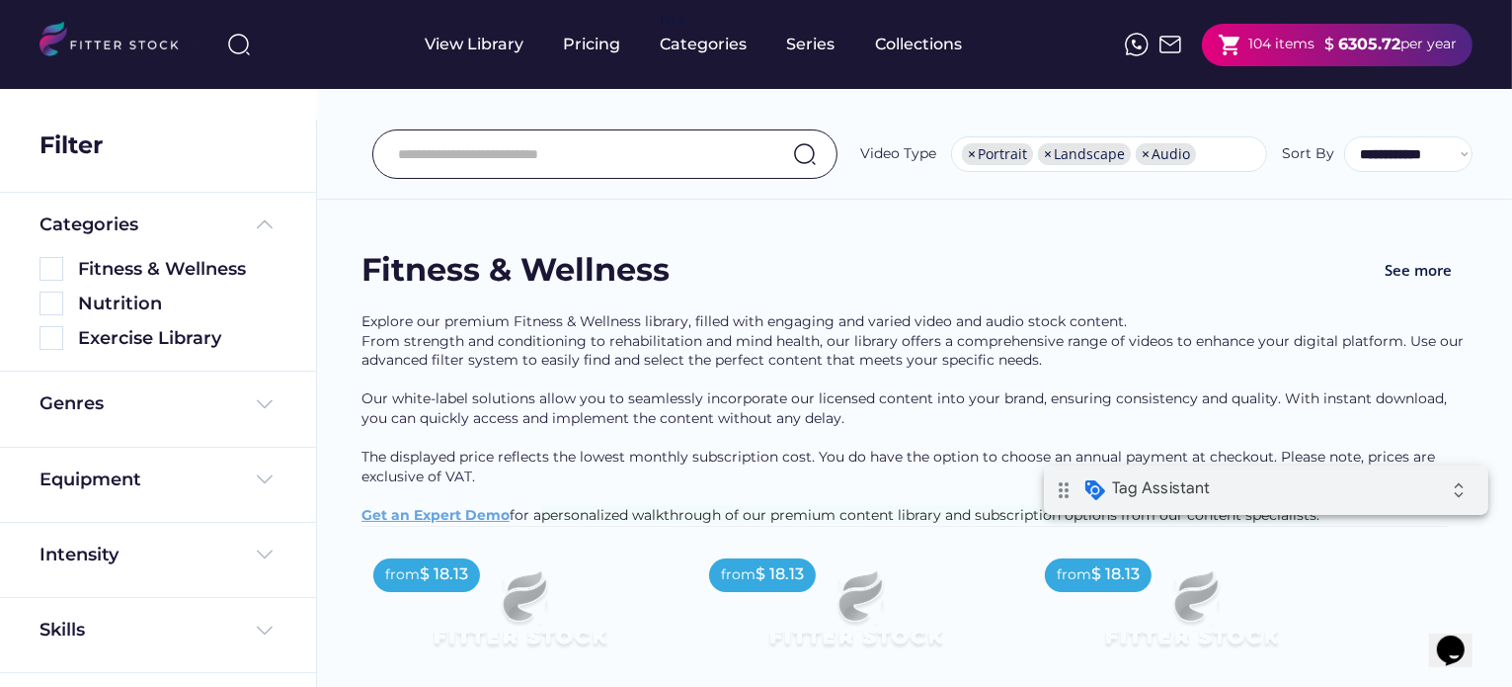
click at [1300, 44] on div "104 items" at bounding box center [1282, 45] width 66 height 20
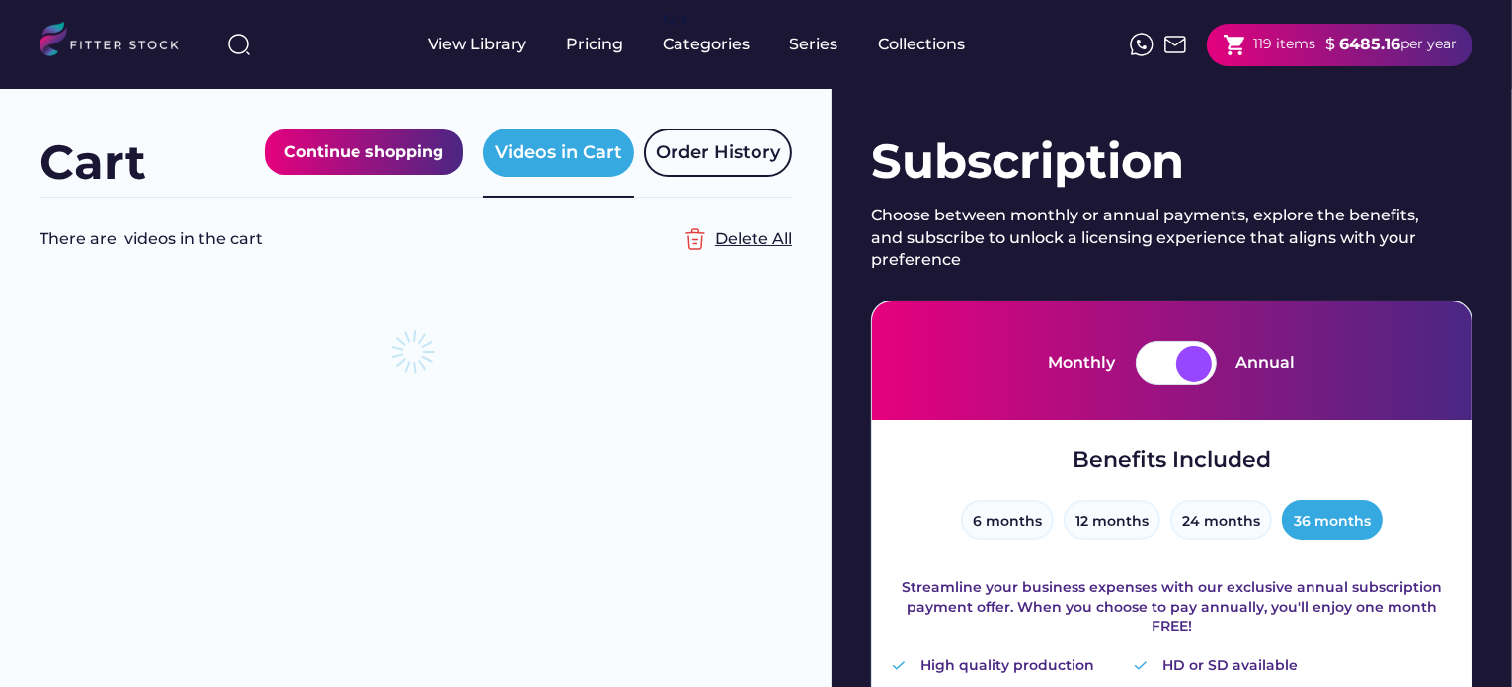
click at [771, 237] on div "Delete All" at bounding box center [753, 239] width 77 height 22
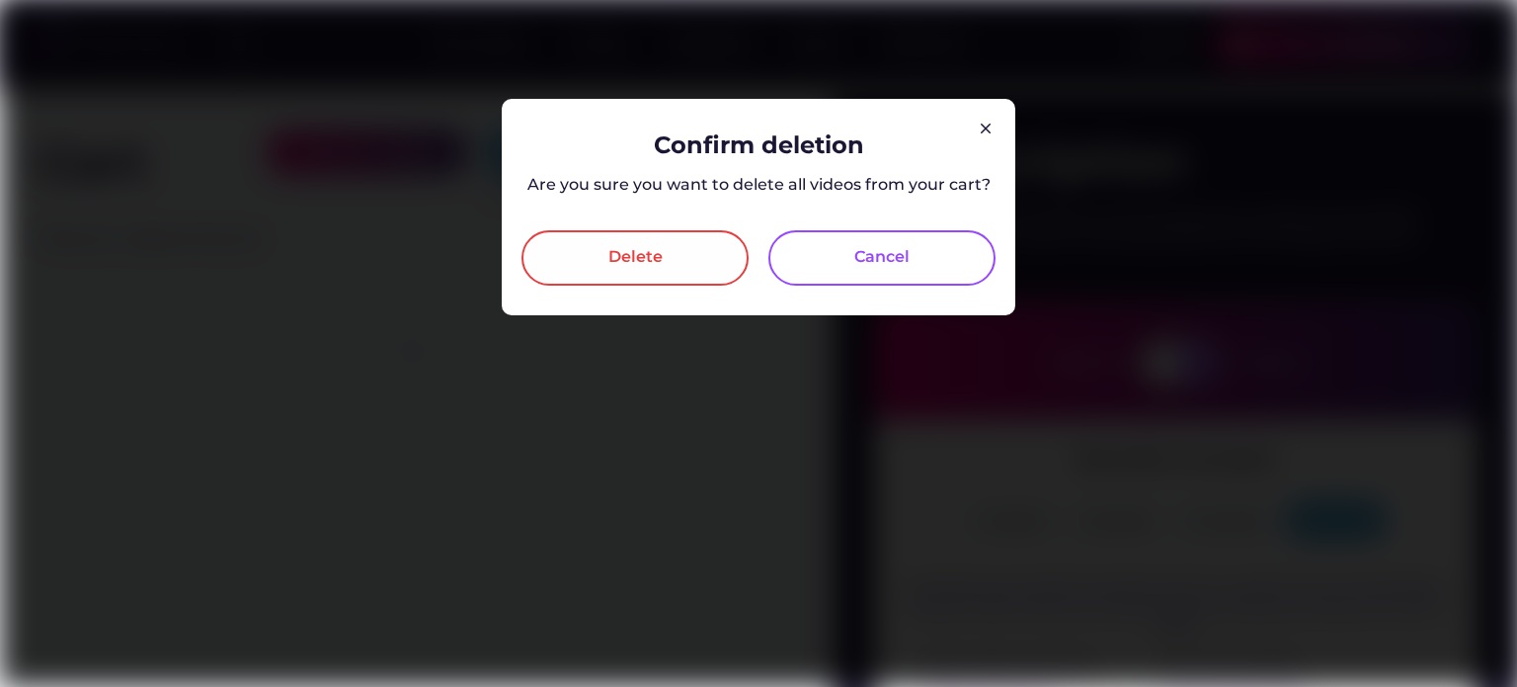
click at [661, 260] on div "Delete" at bounding box center [636, 258] width 54 height 24
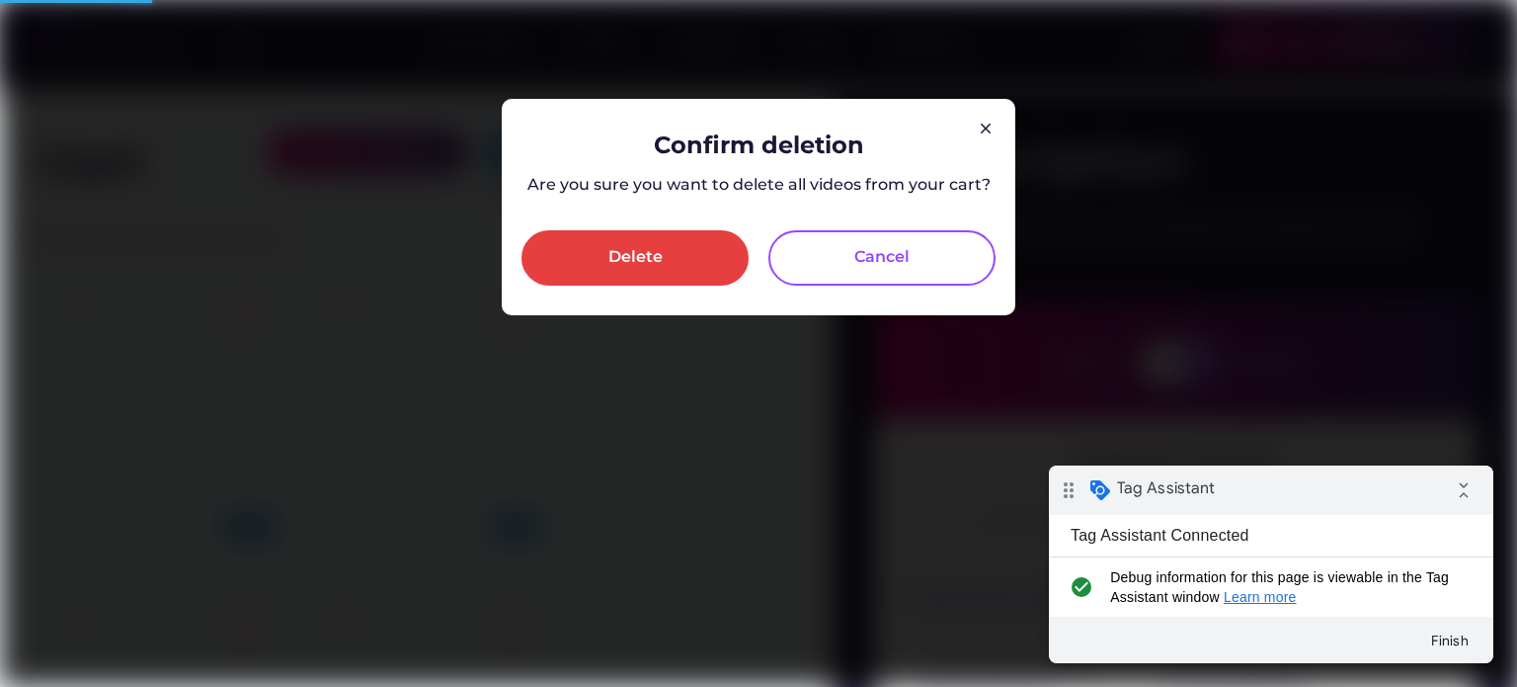
click at [1455, 495] on icon "collapse_all" at bounding box center [1464, 490] width 40 height 40
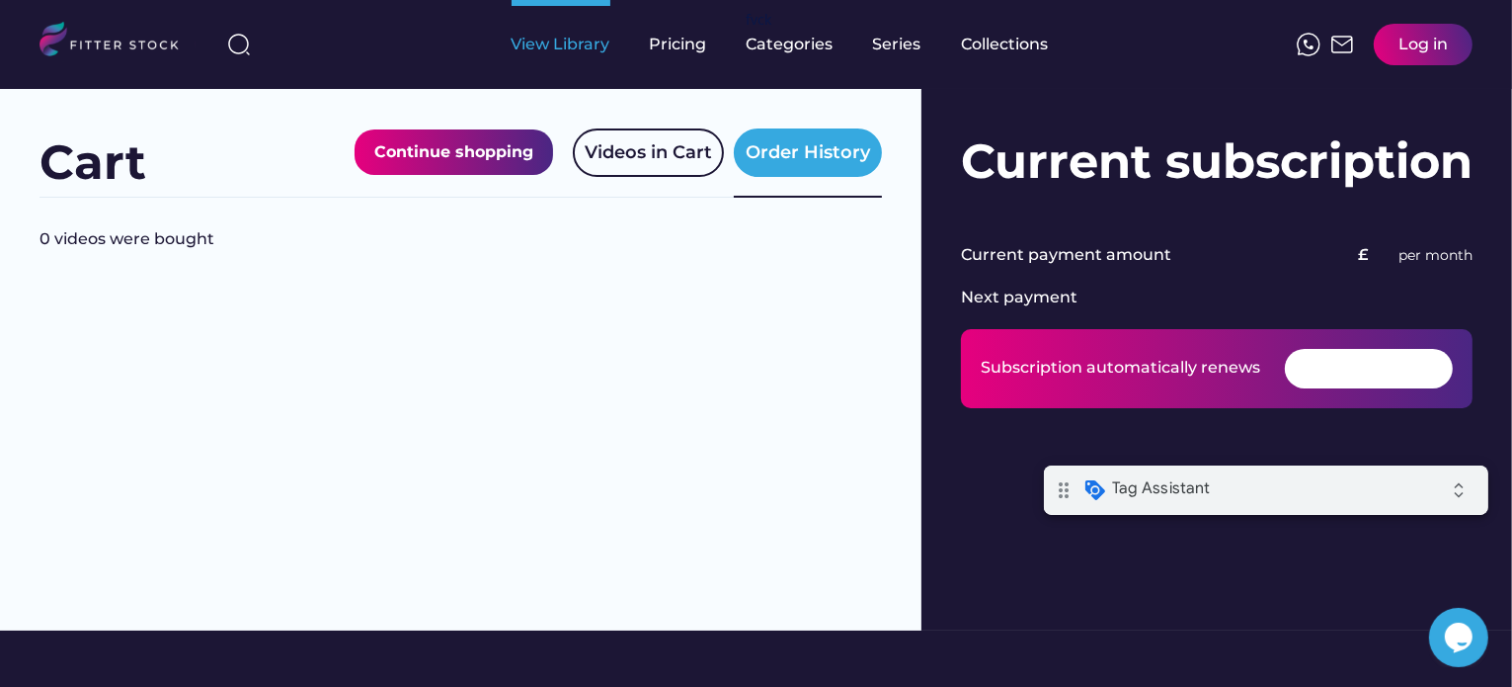
click at [530, 40] on div "View Library" at bounding box center [561, 45] width 99 height 22
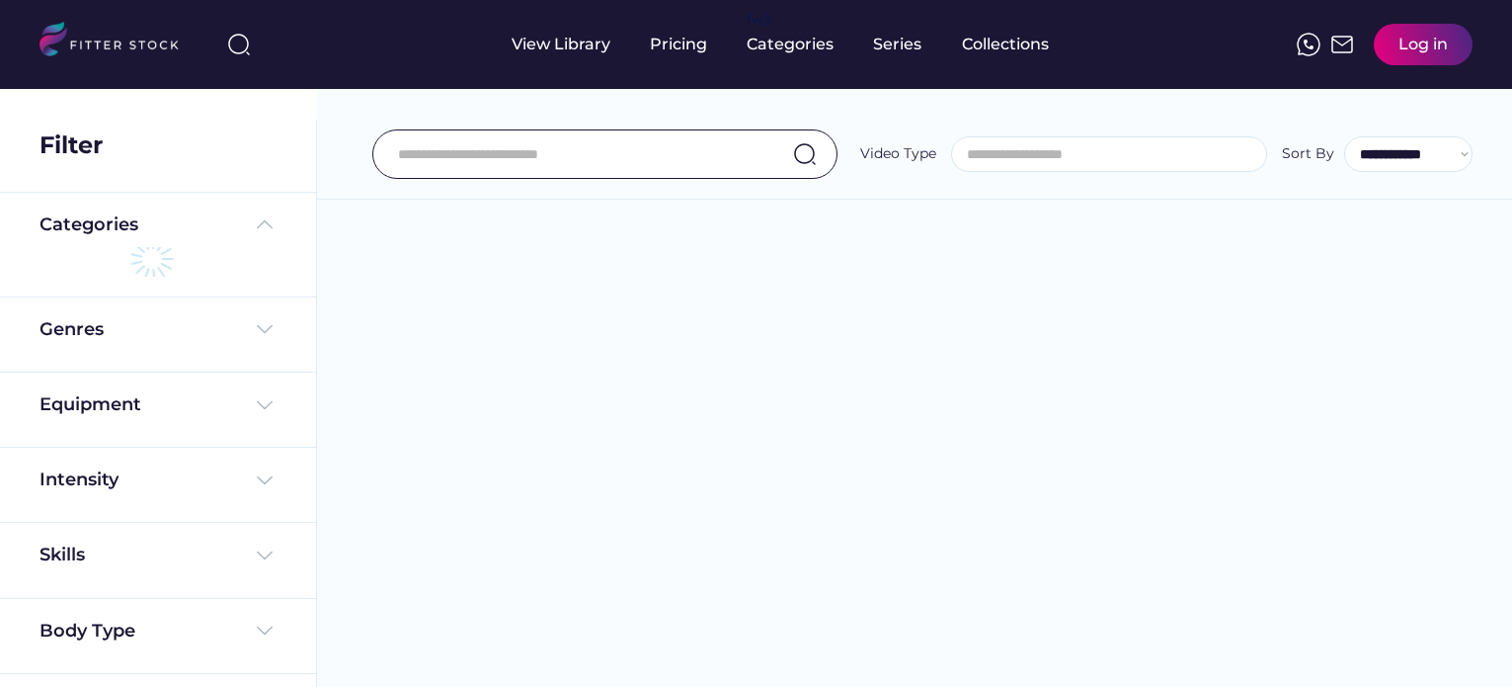
select select
select select "**********"
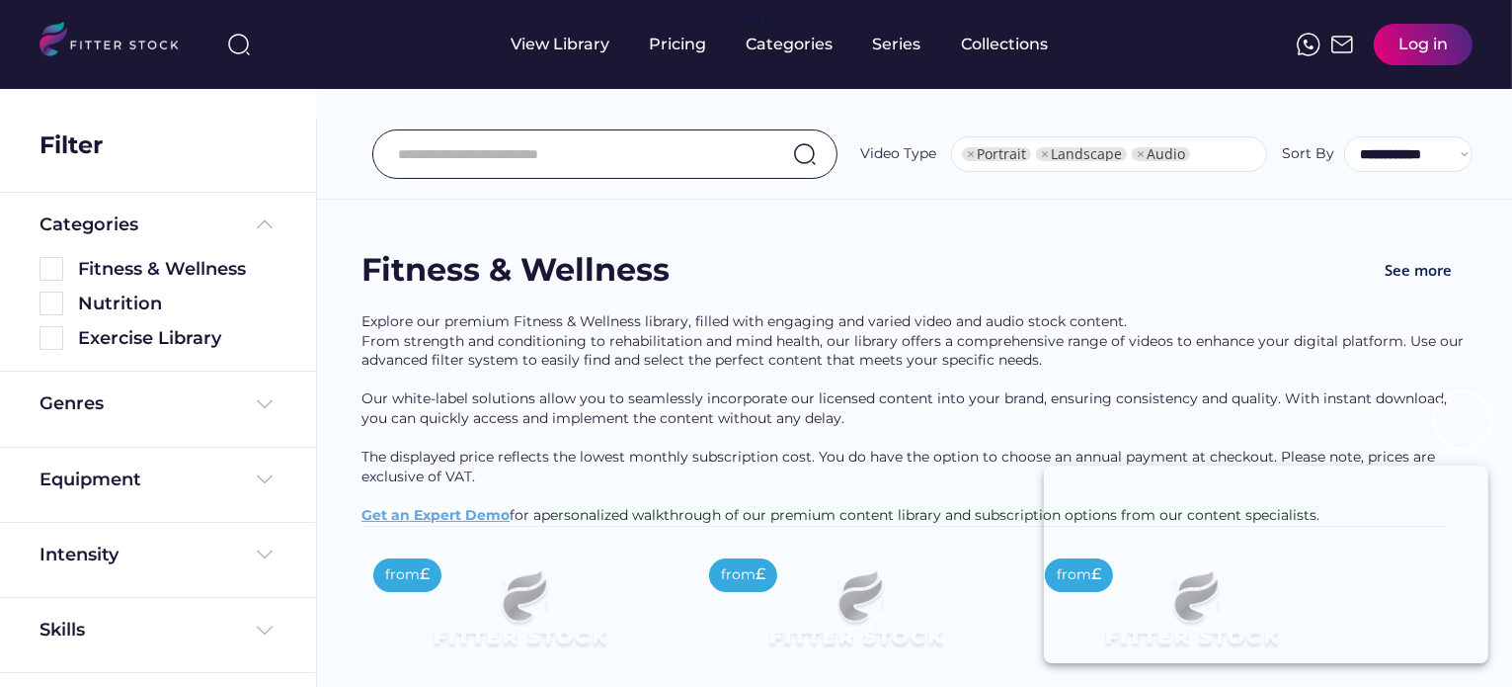
select select "**********"
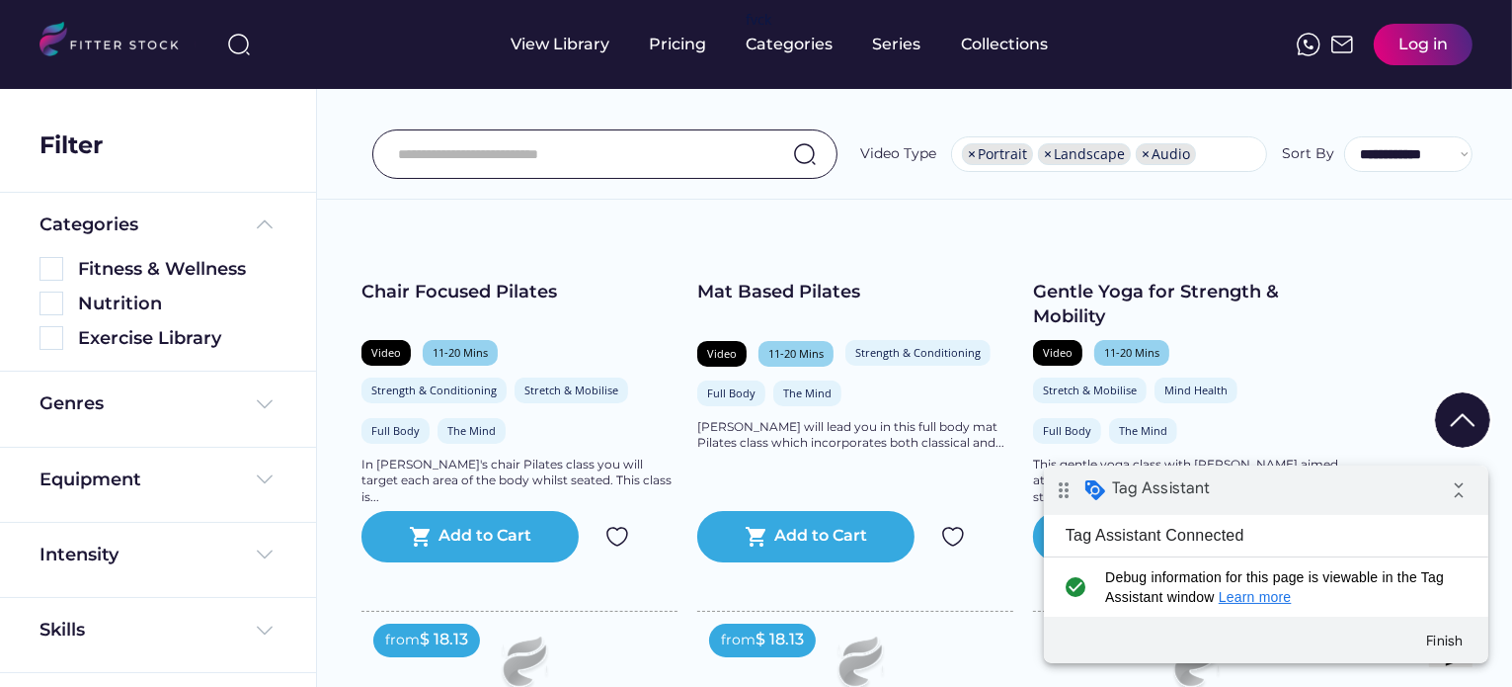
scroll to position [494, 0]
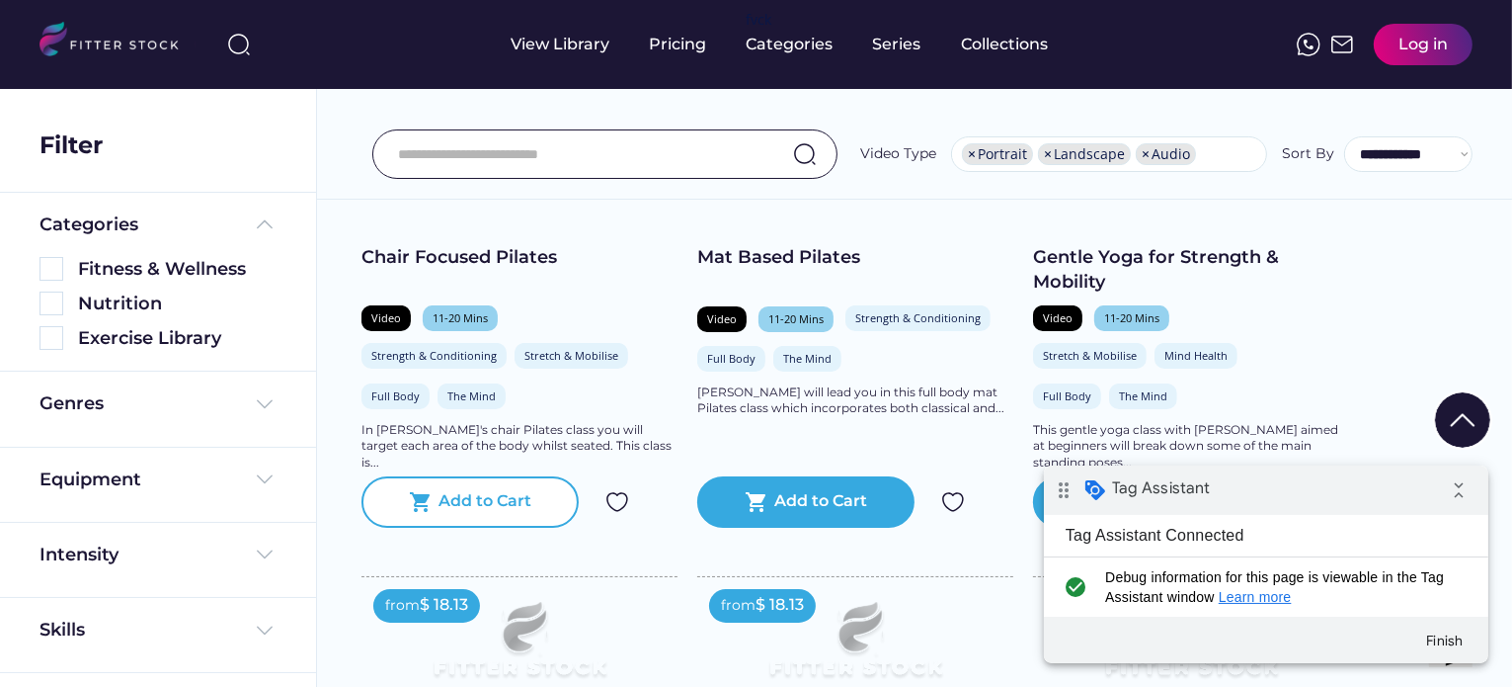
click at [497, 514] on div "Add to Cart" at bounding box center [486, 502] width 93 height 24
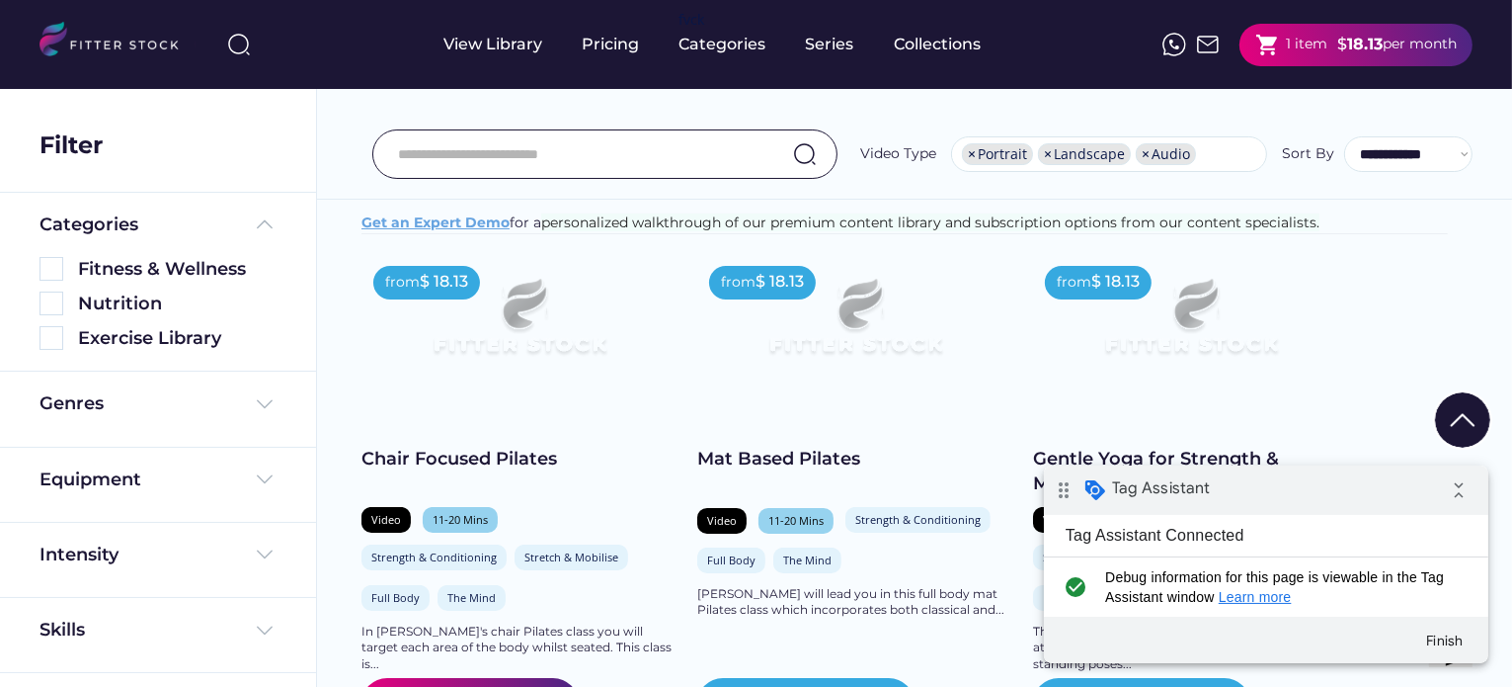
scroll to position [198, 0]
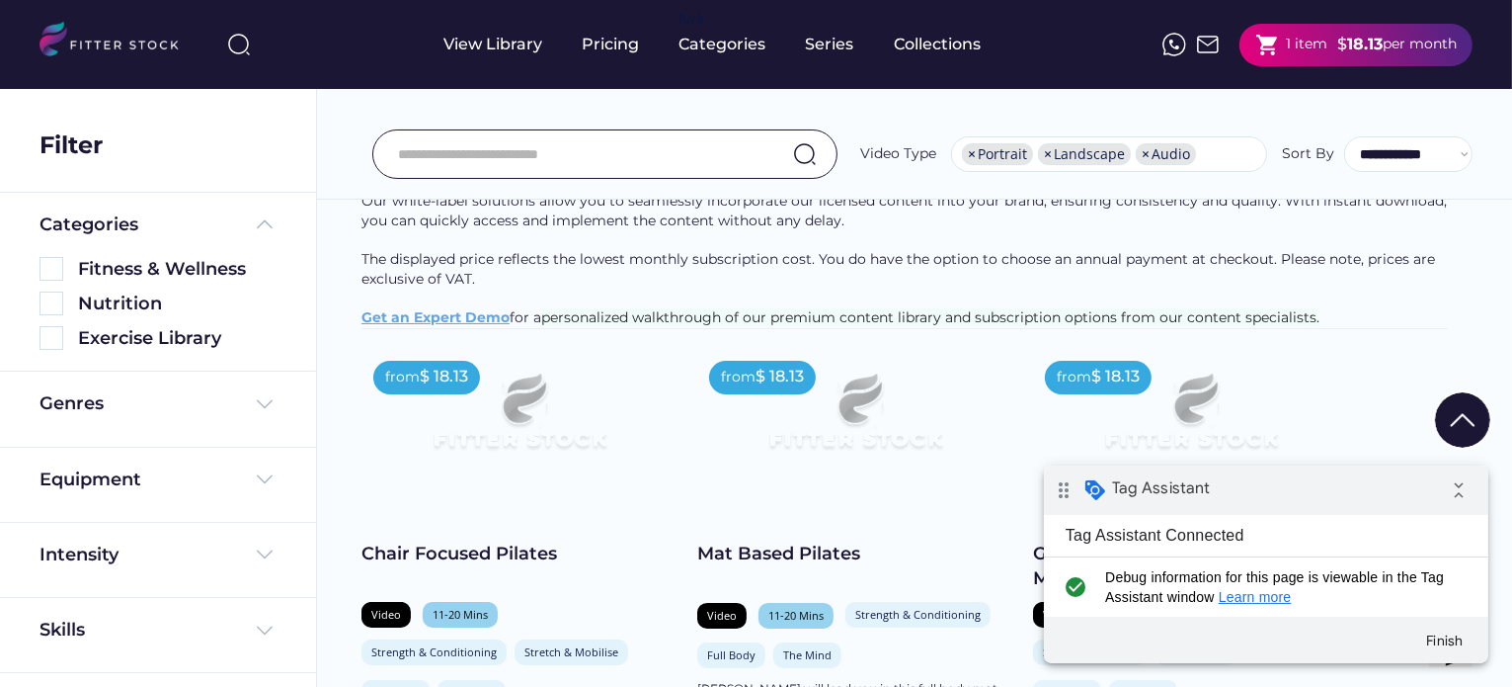
click at [1383, 42] on div "per month" at bounding box center [1420, 45] width 74 height 20
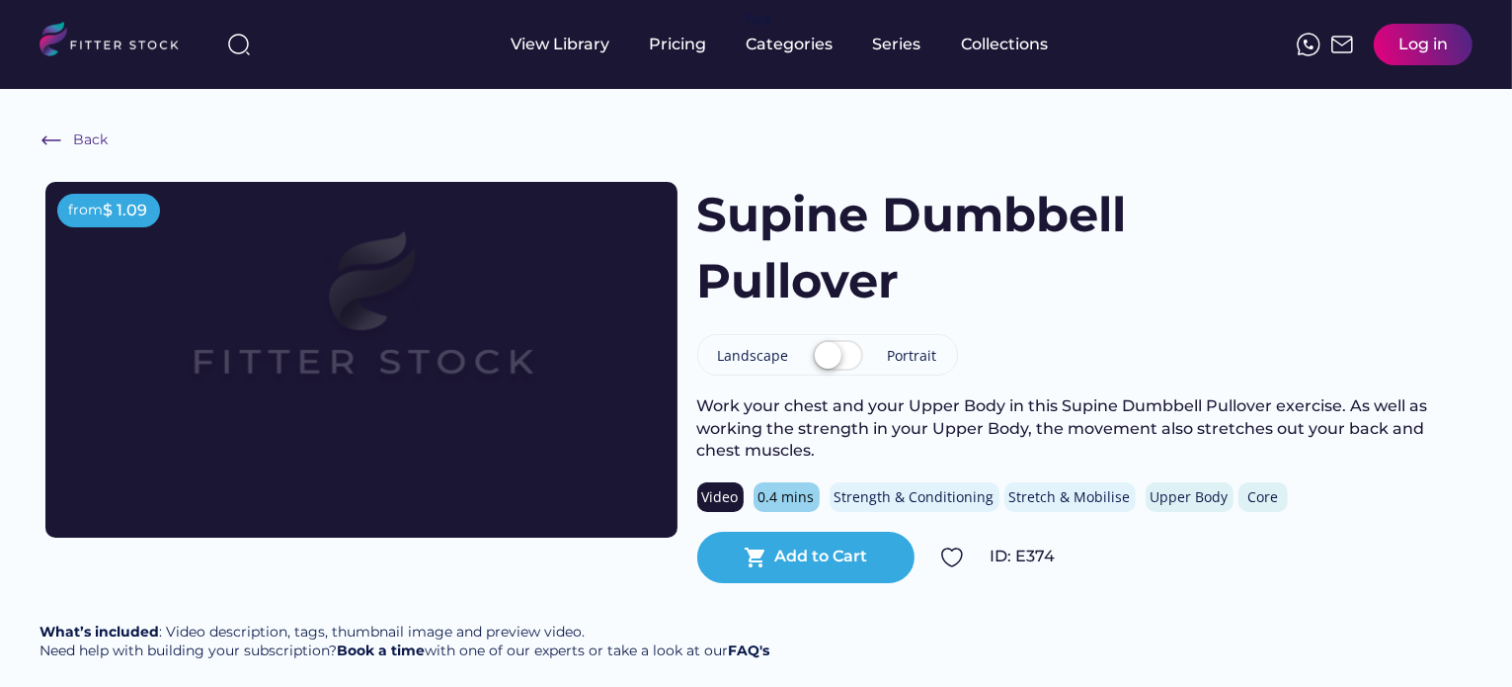
click at [391, 50] on div "View Library Pricing fvck Categories Series Collections Log in" at bounding box center [756, 44] width 1433 height 89
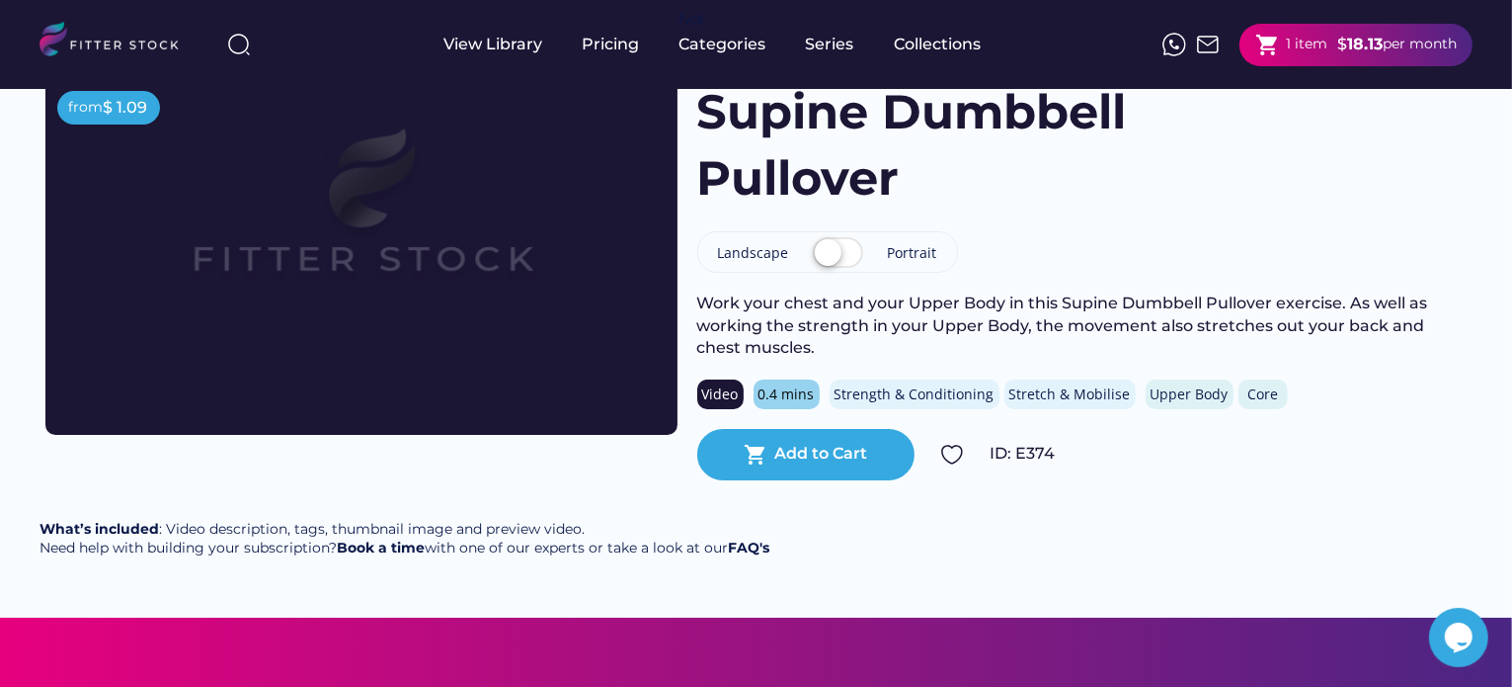
scroll to position [115, 0]
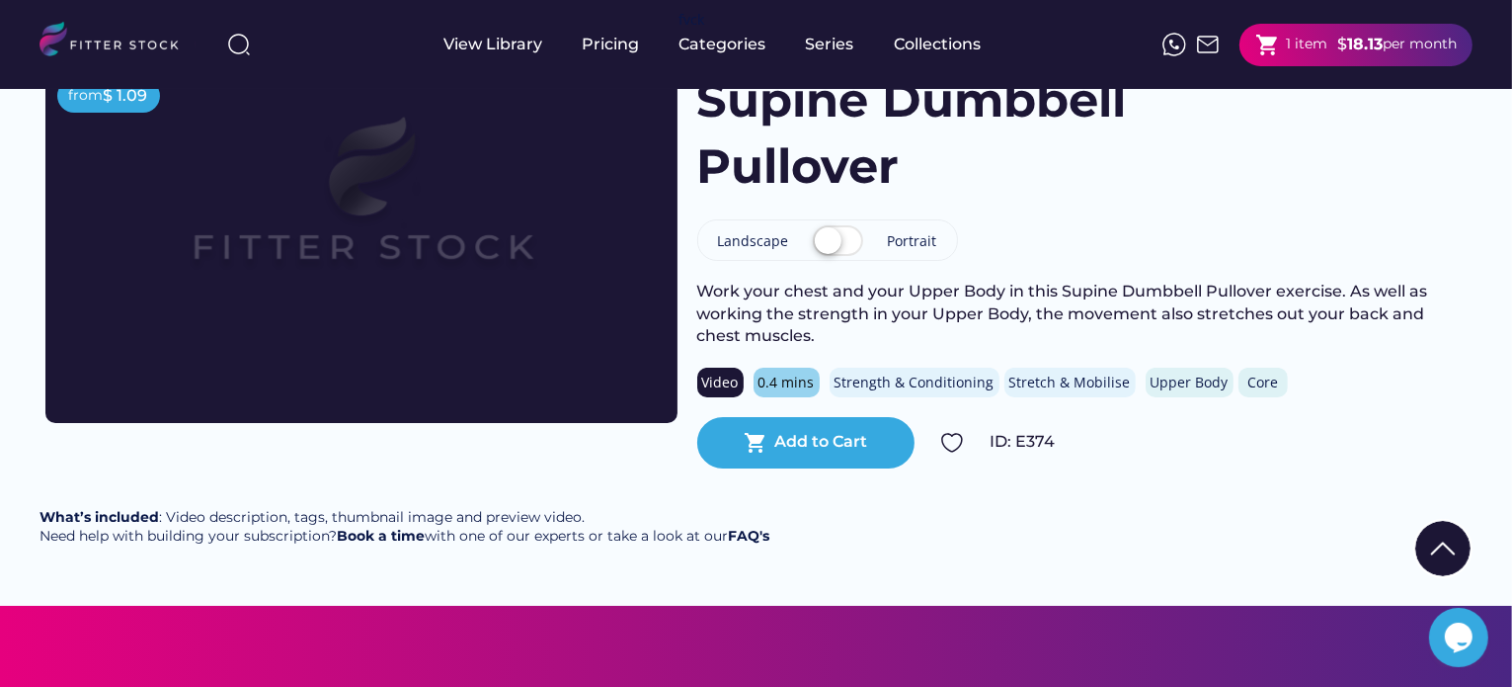
click at [1338, 50] on div "$" at bounding box center [1343, 45] width 10 height 22
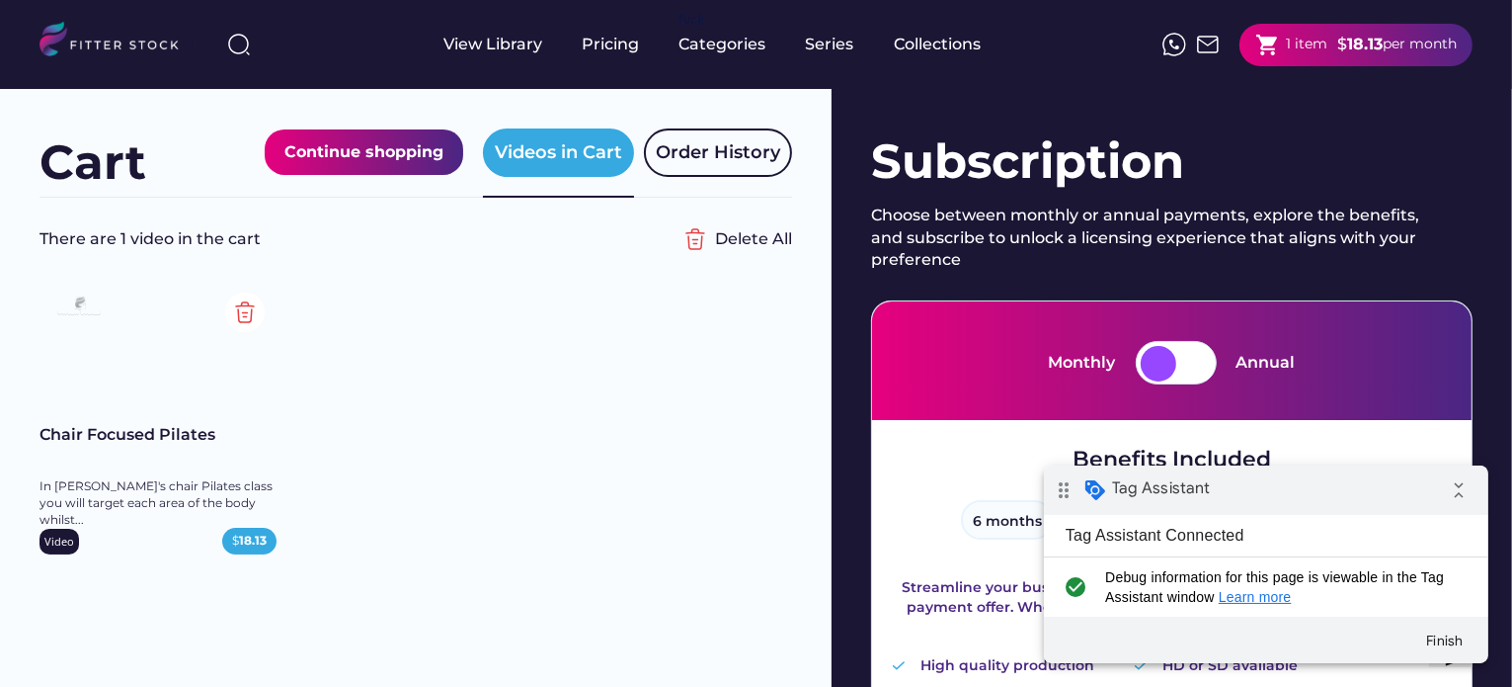
click at [1230, 489] on div "drag_indicator Tag Assistant collapse_all" at bounding box center [1265, 488] width 445 height 49
click at [609, 363] on div "Chair Focused Pilates In Rachel's chair Pilates class you will target each area…" at bounding box center [416, 429] width 753 height 296
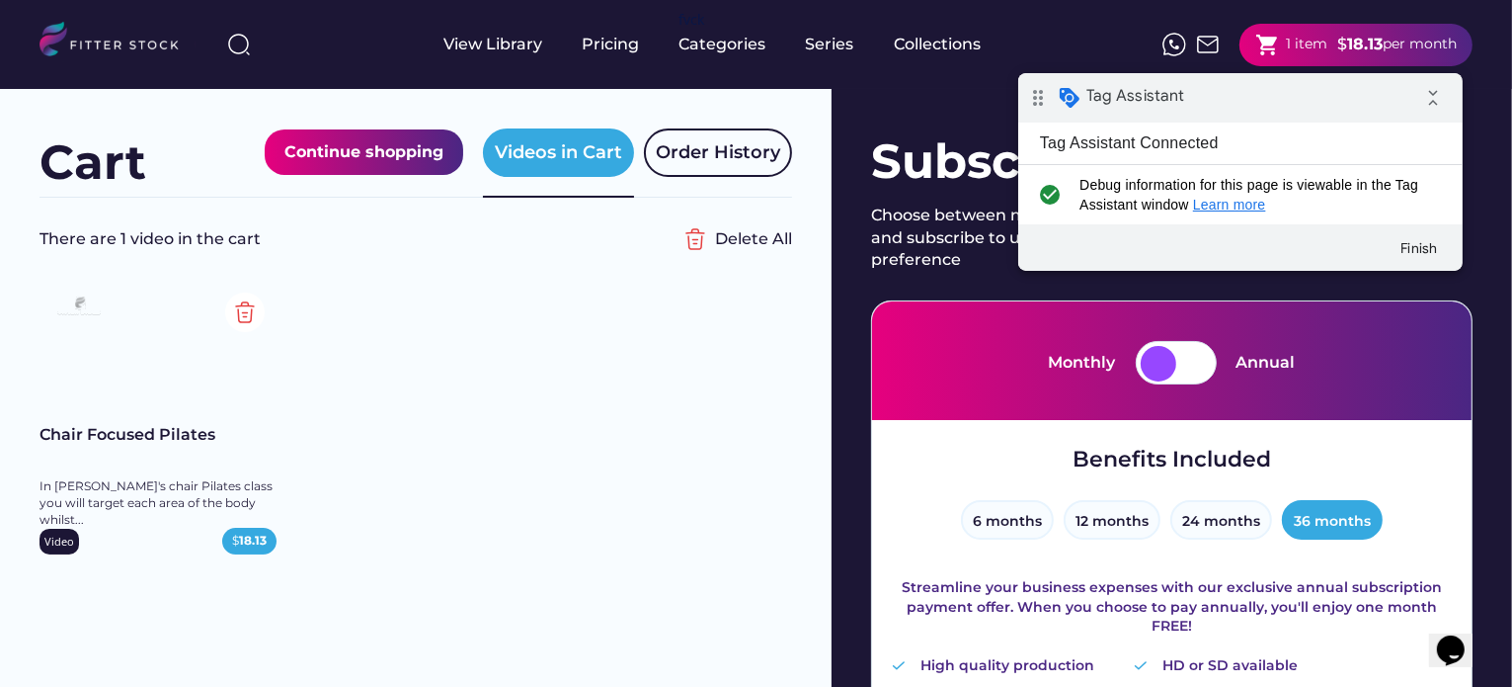
click at [1293, 86] on div "drag_indicator Tag Assistant collapse_all" at bounding box center [1239, 96] width 445 height 49
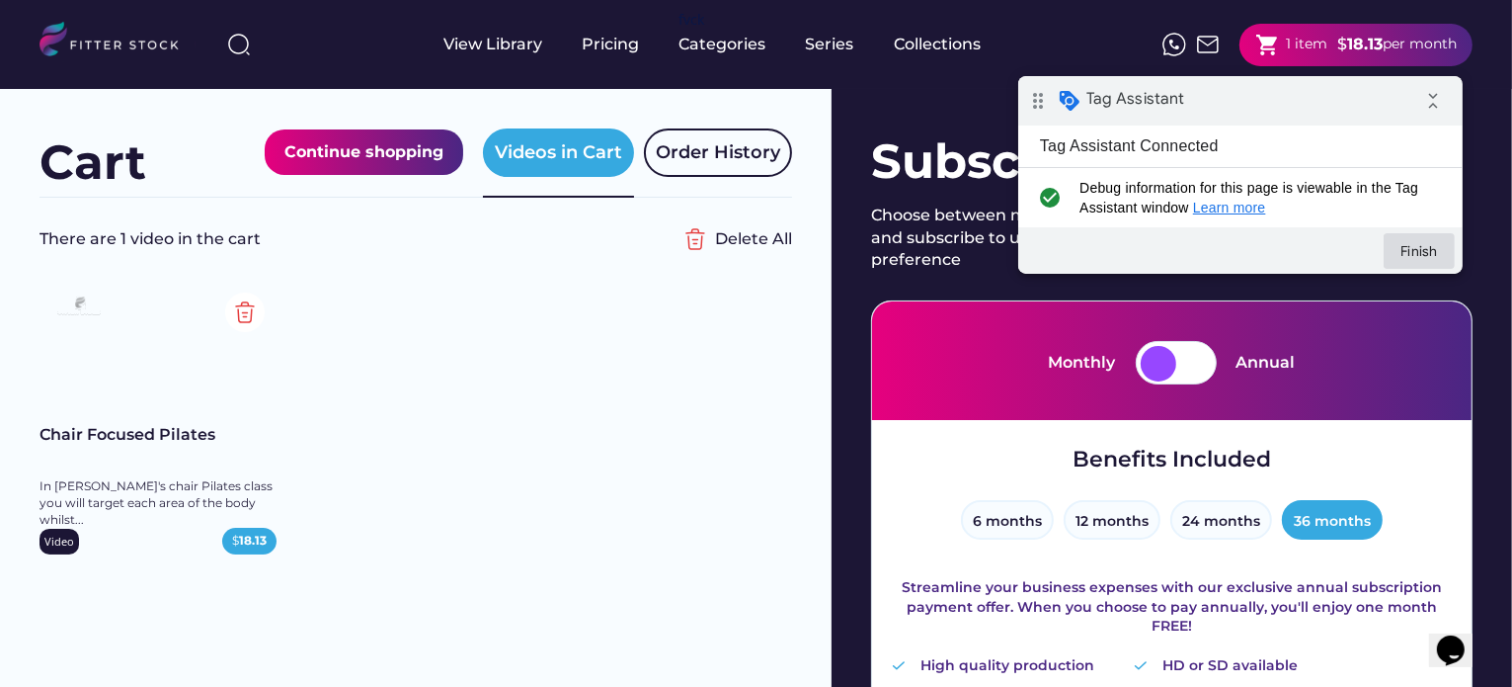
click at [1418, 246] on button "Finish" at bounding box center [1418, 250] width 71 height 36
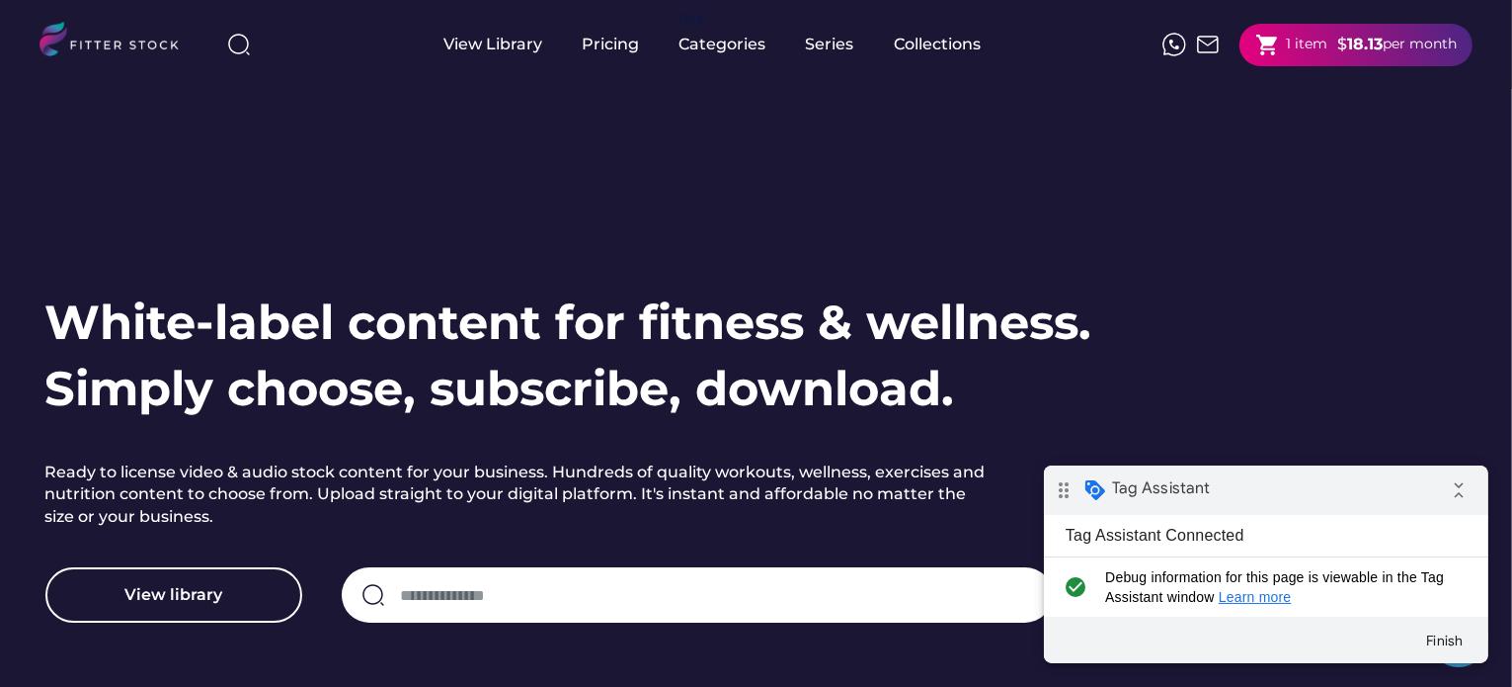
click at [1320, 42] on div "1 item" at bounding box center [1306, 45] width 41 height 20
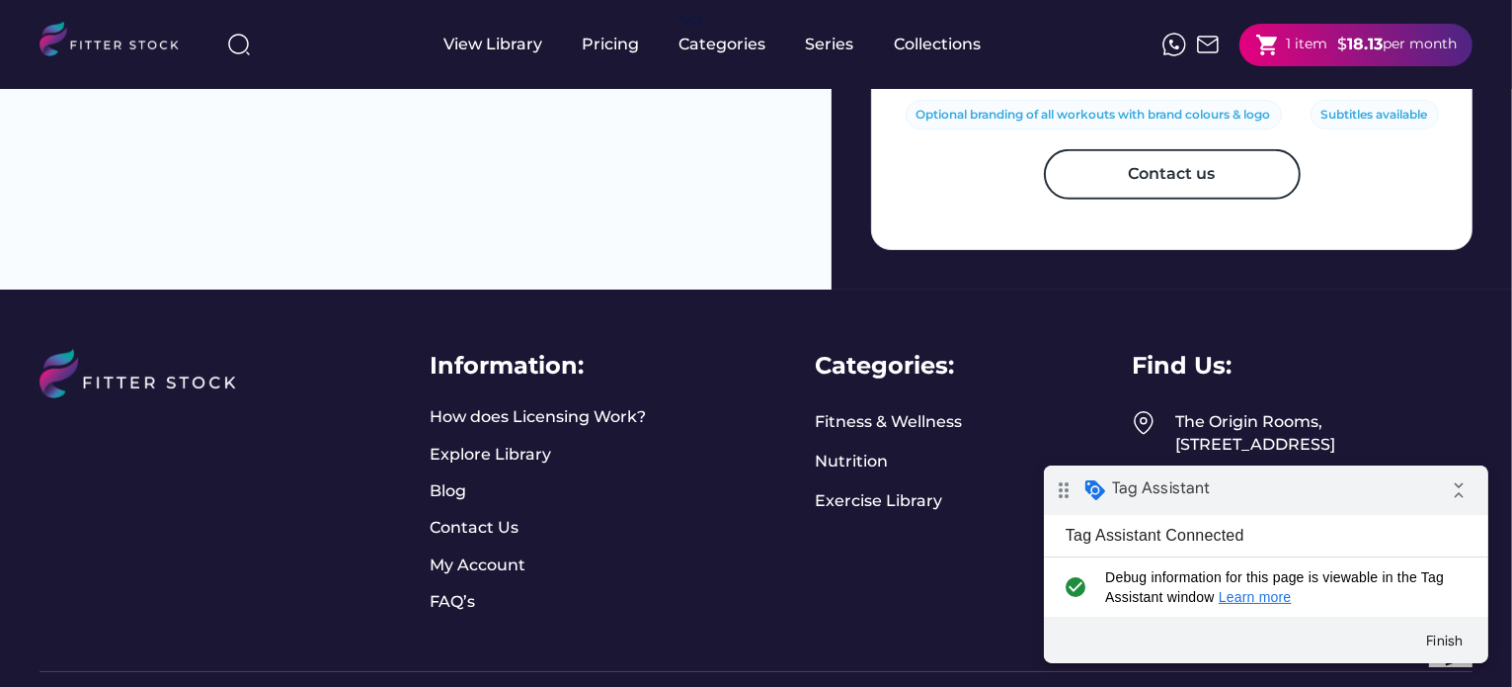
scroll to position [1219, 0]
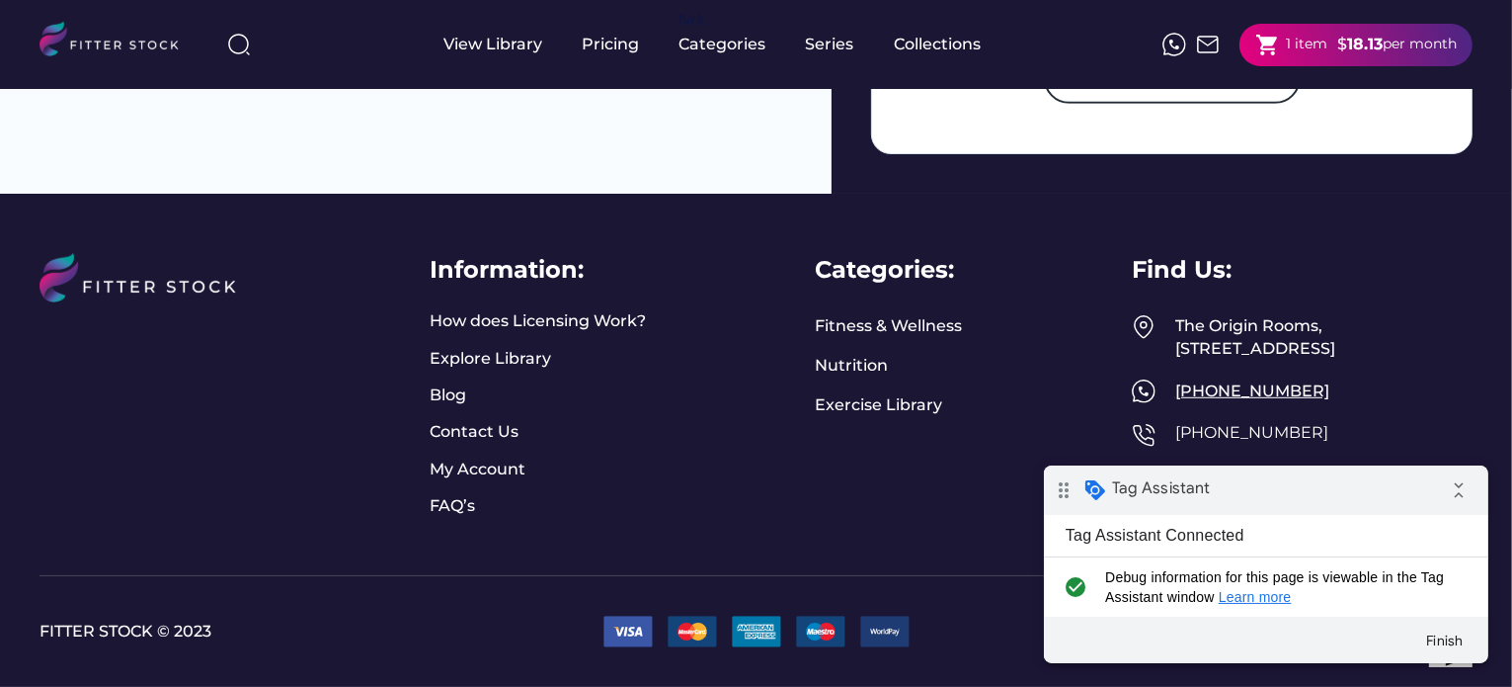
click at [1252, 388] on div "[PHONE_NUMBER]" at bounding box center [1324, 391] width 297 height 22
click at [1264, 442] on link "[PHONE_NUMBER]" at bounding box center [1252, 432] width 153 height 19
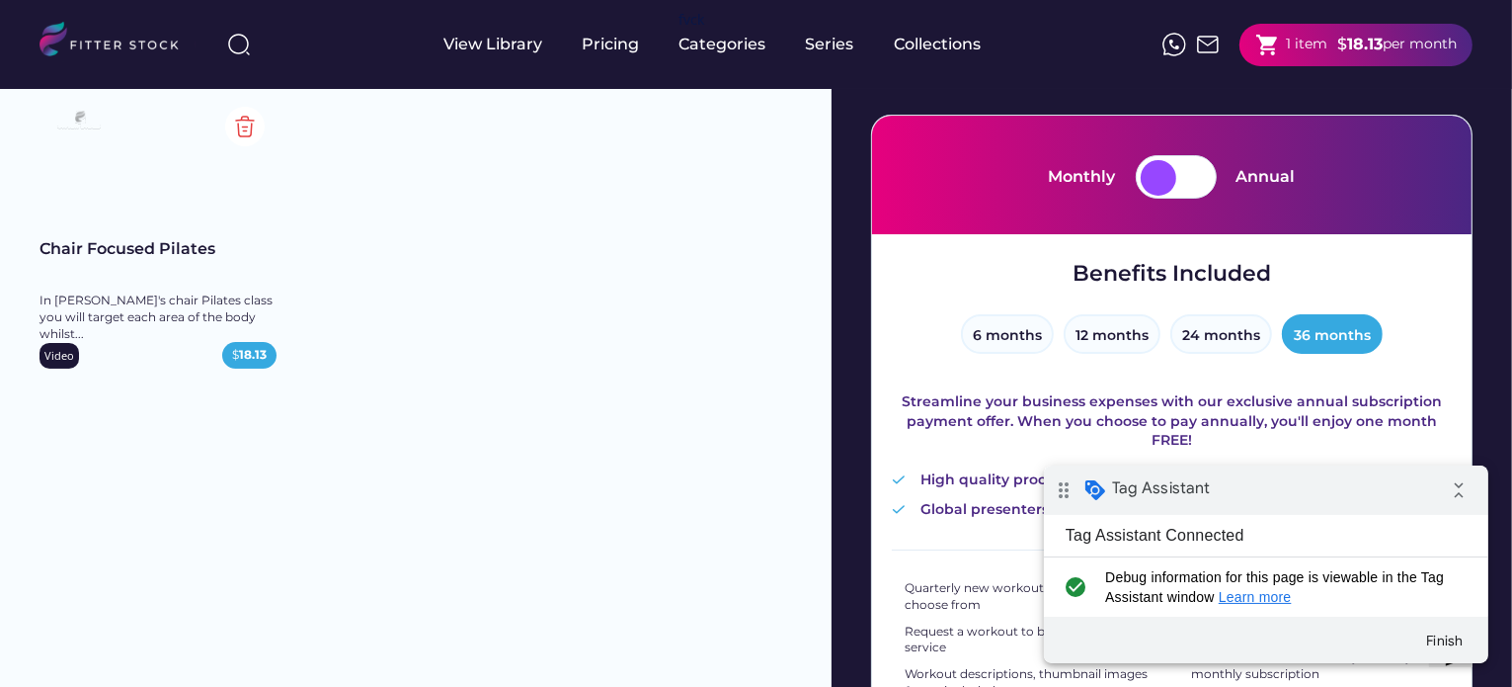
scroll to position [0, 0]
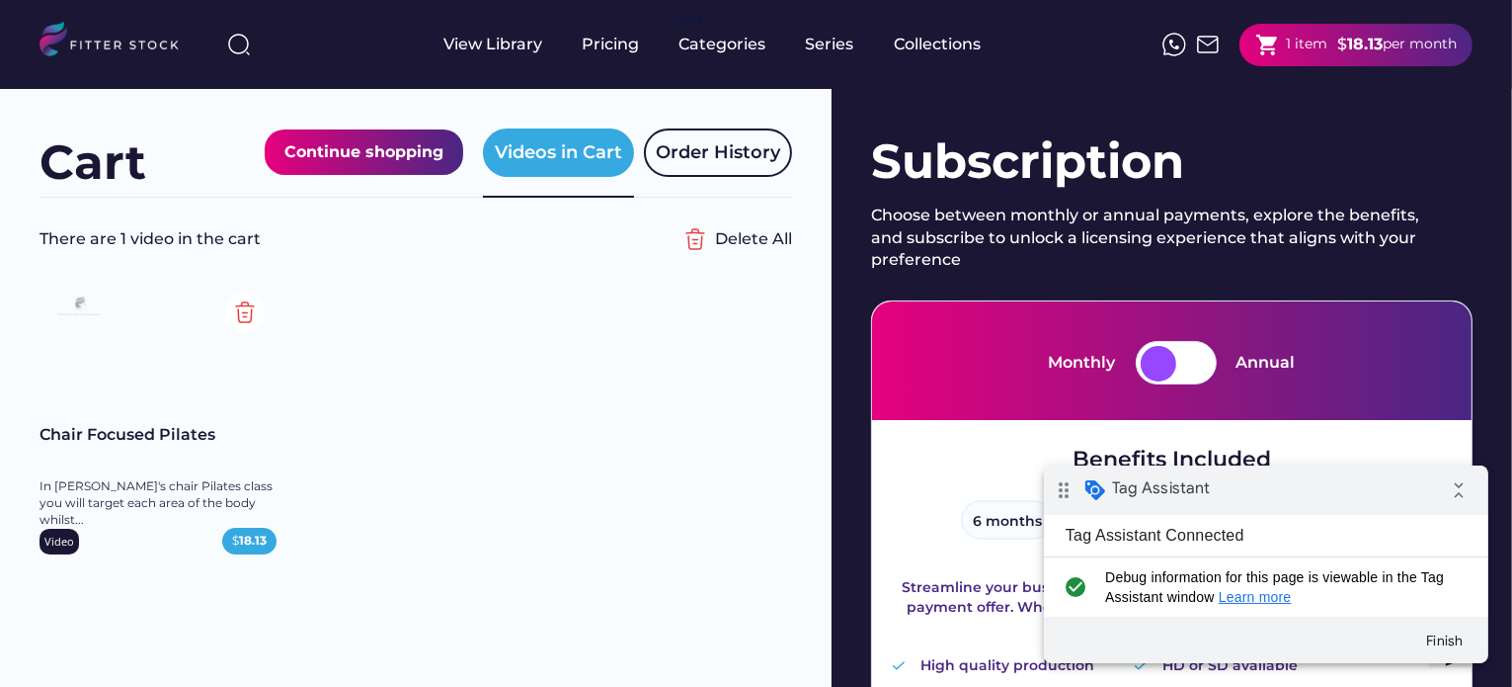
drag, startPoint x: 335, startPoint y: 142, endPoint x: 422, endPoint y: 159, distance: 88.5
click at [335, 141] on div "Continue shopping" at bounding box center [363, 152] width 159 height 26
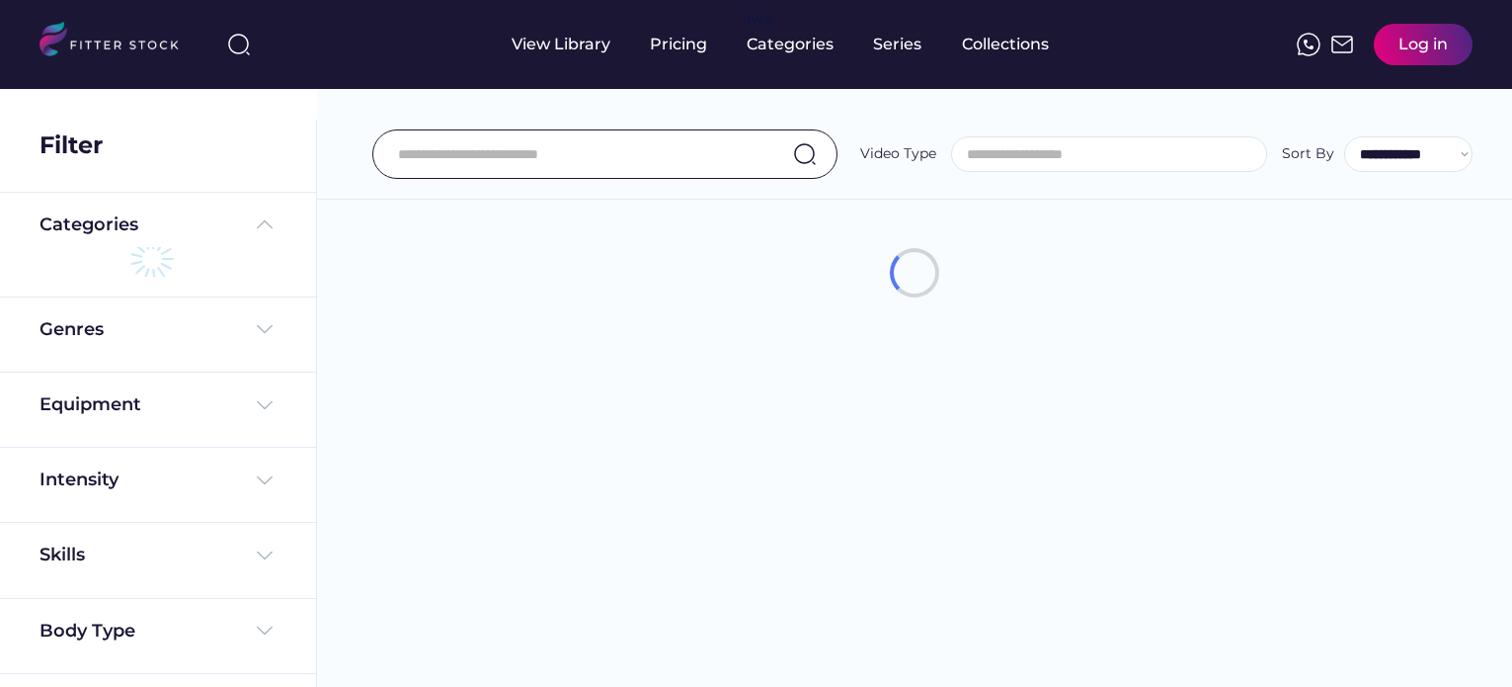
select select
select select "**********"
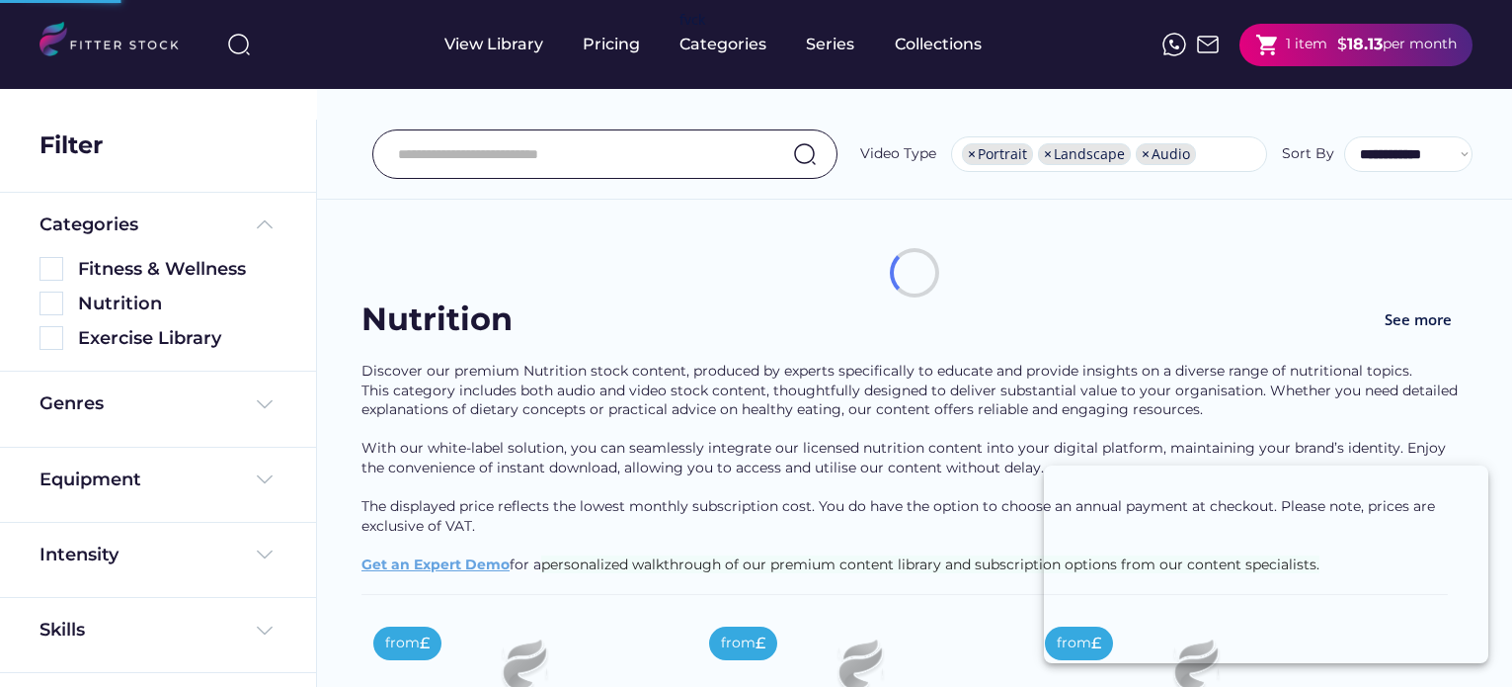
click at [1338, 38] on div "$" at bounding box center [1343, 45] width 10 height 22
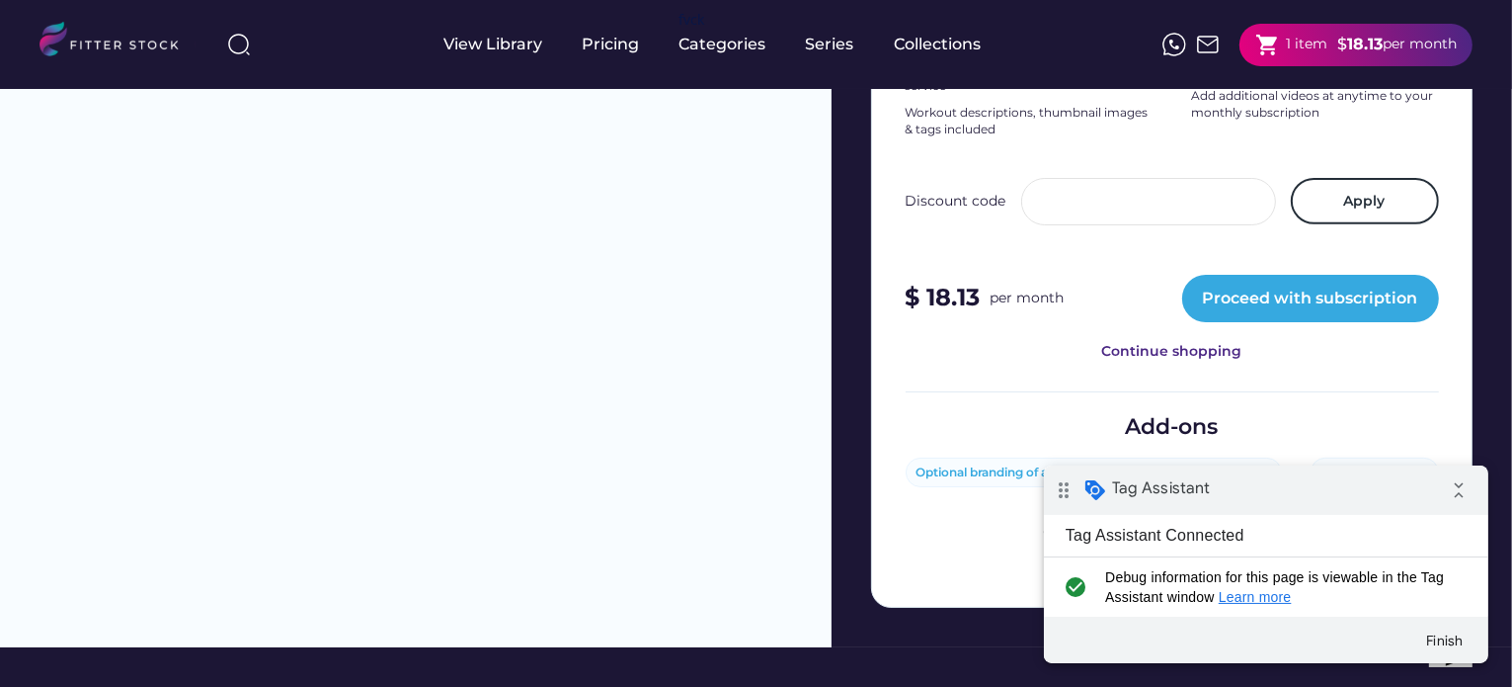
scroll to position [988, 0]
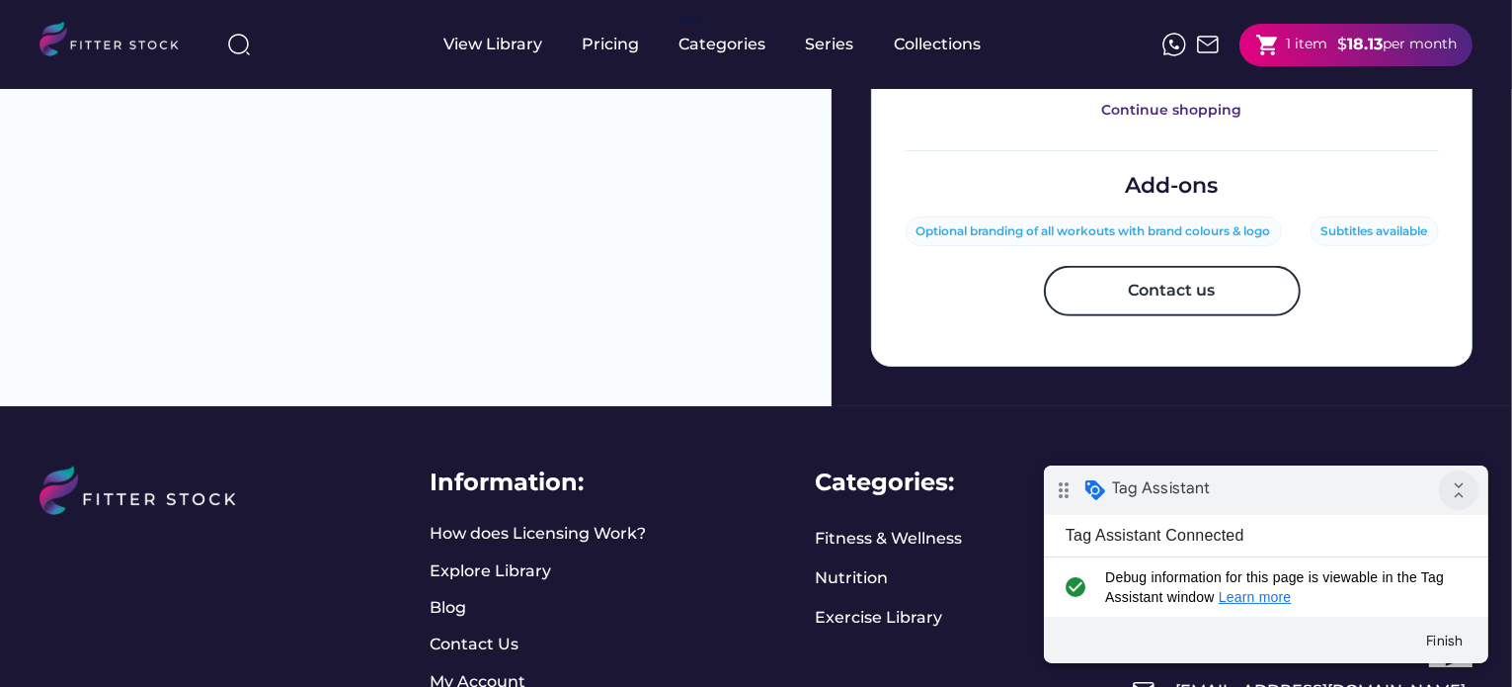
click at [1456, 493] on icon "collapse_all" at bounding box center [1458, 489] width 40 height 40
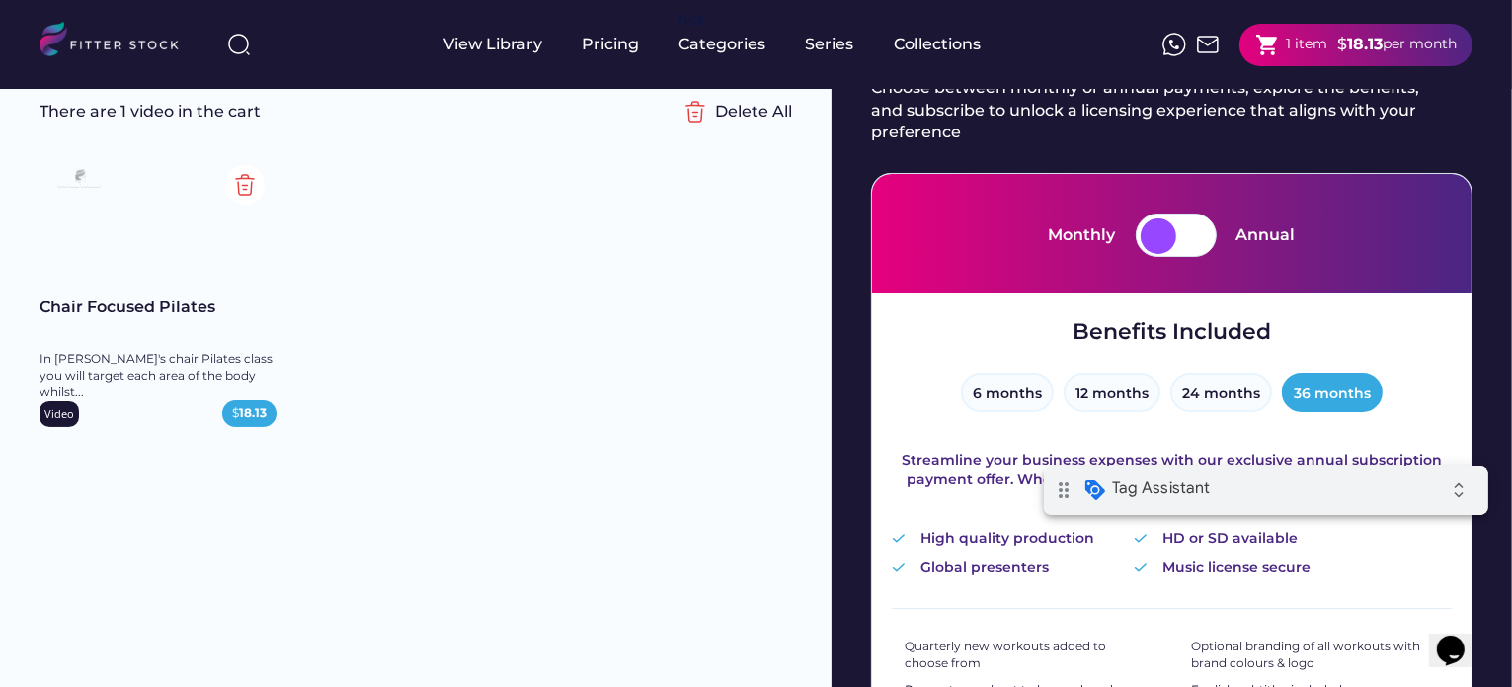
scroll to position [99, 0]
